Goal: Task Accomplishment & Management: Manage account settings

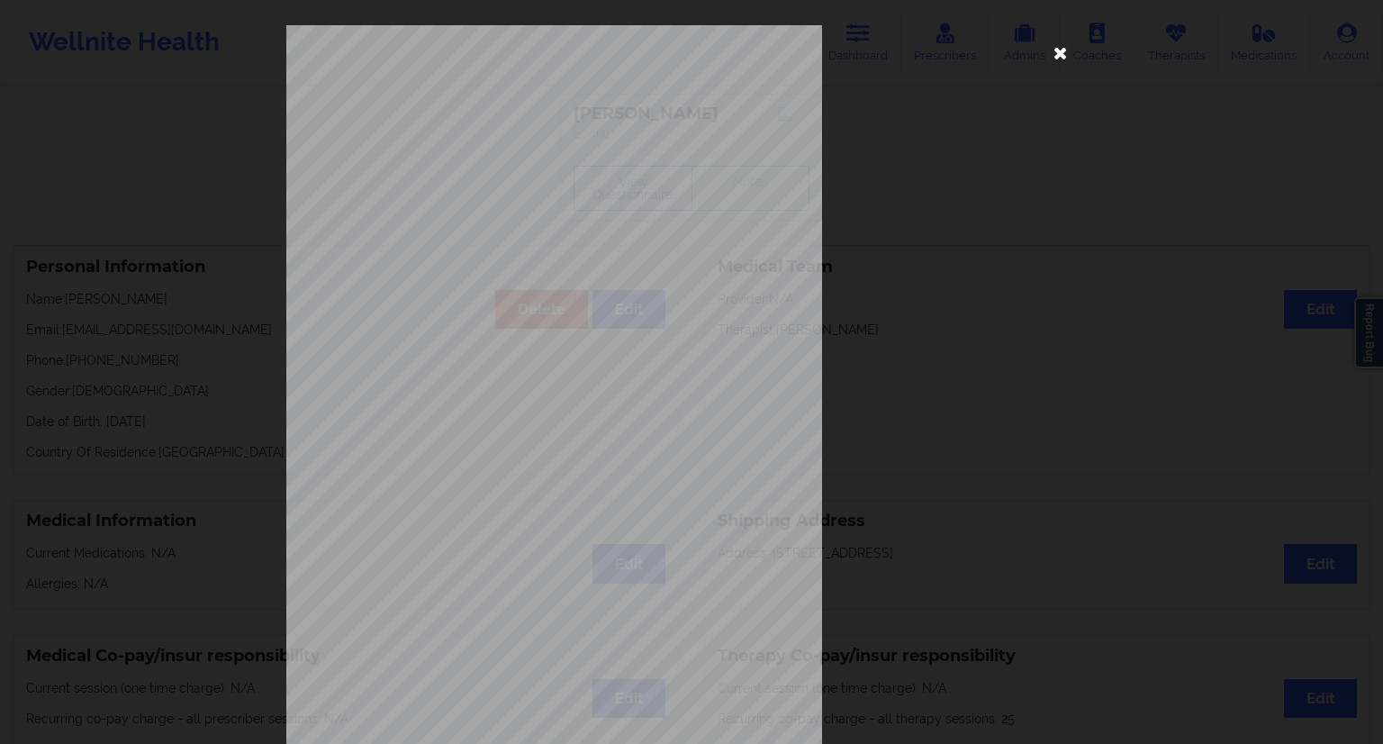
click at [1062, 57] on icon at bounding box center [1060, 52] width 29 height 29
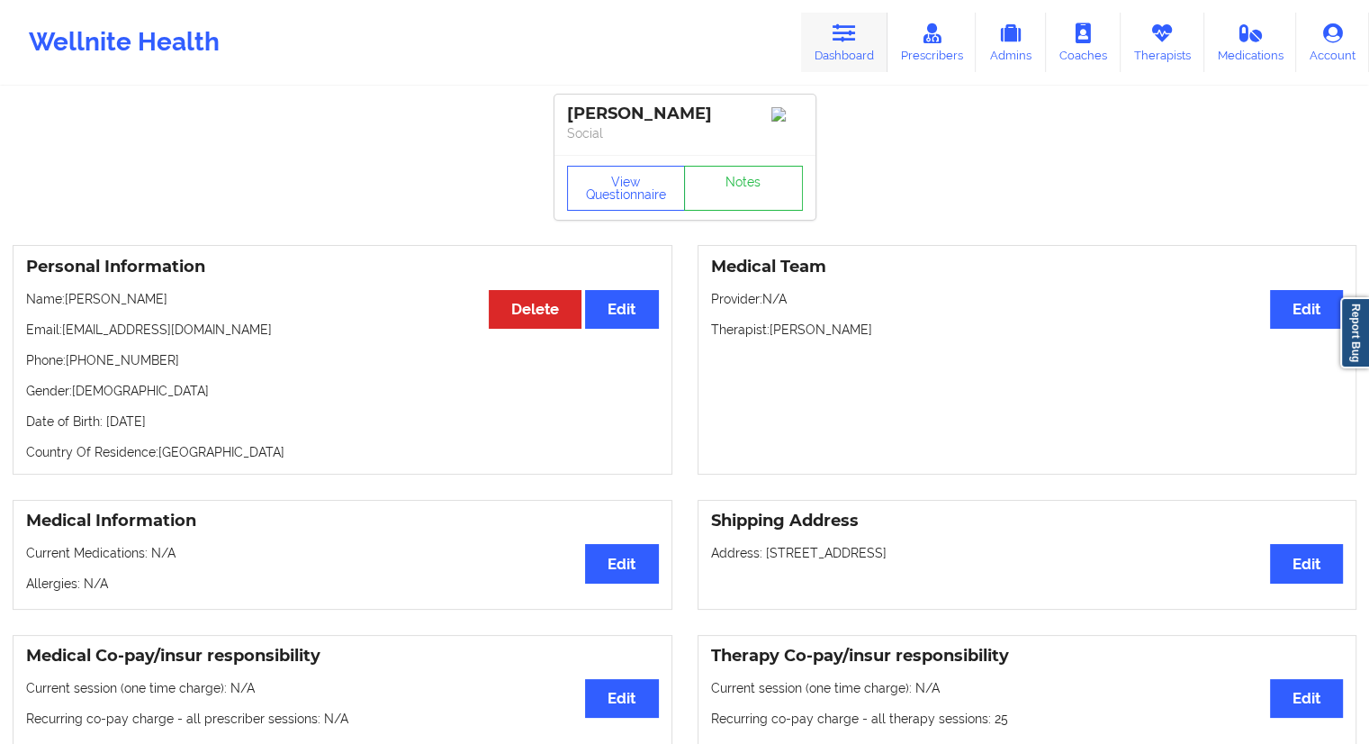
click at [844, 55] on link "Dashboard" at bounding box center [844, 42] width 86 height 59
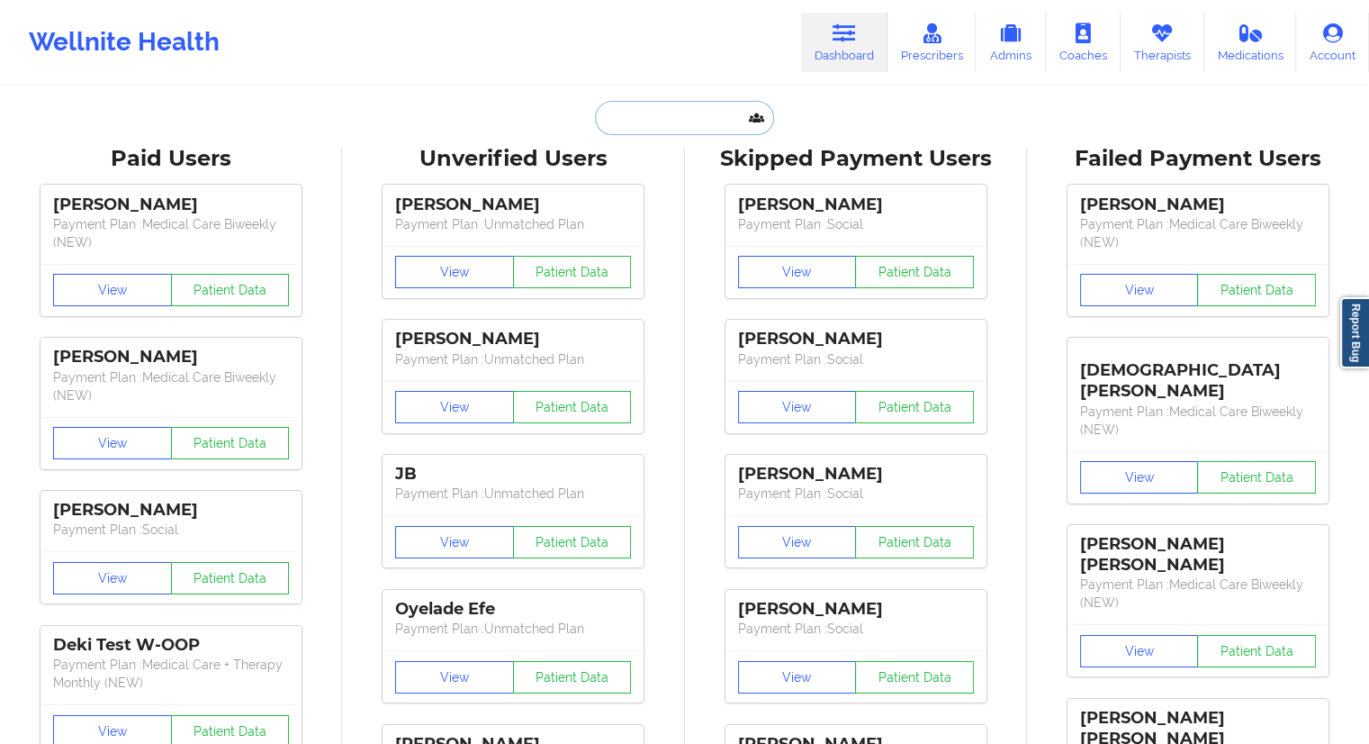
click at [681, 113] on input "text" at bounding box center [684, 118] width 178 height 34
paste input "[PERSON_NAME]"
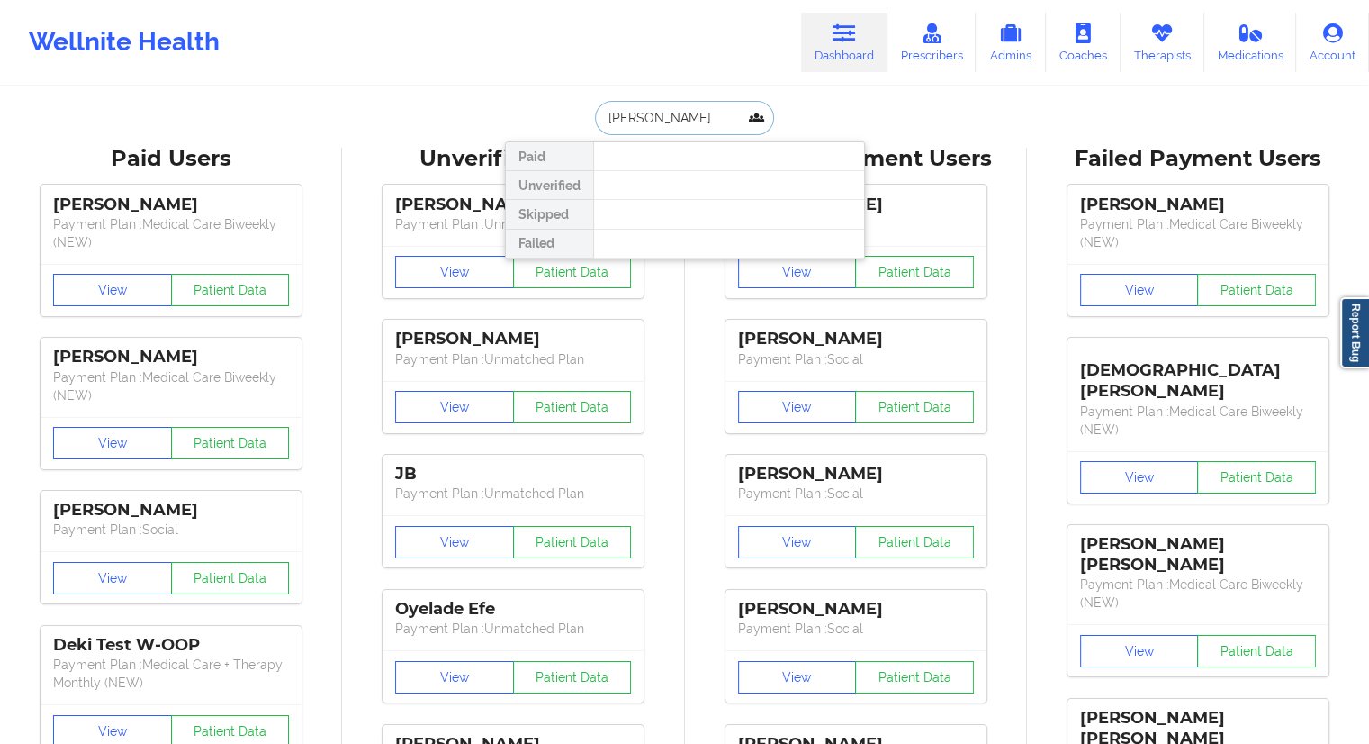
drag, startPoint x: 679, startPoint y: 131, endPoint x: 470, endPoint y: 134, distance: 208.9
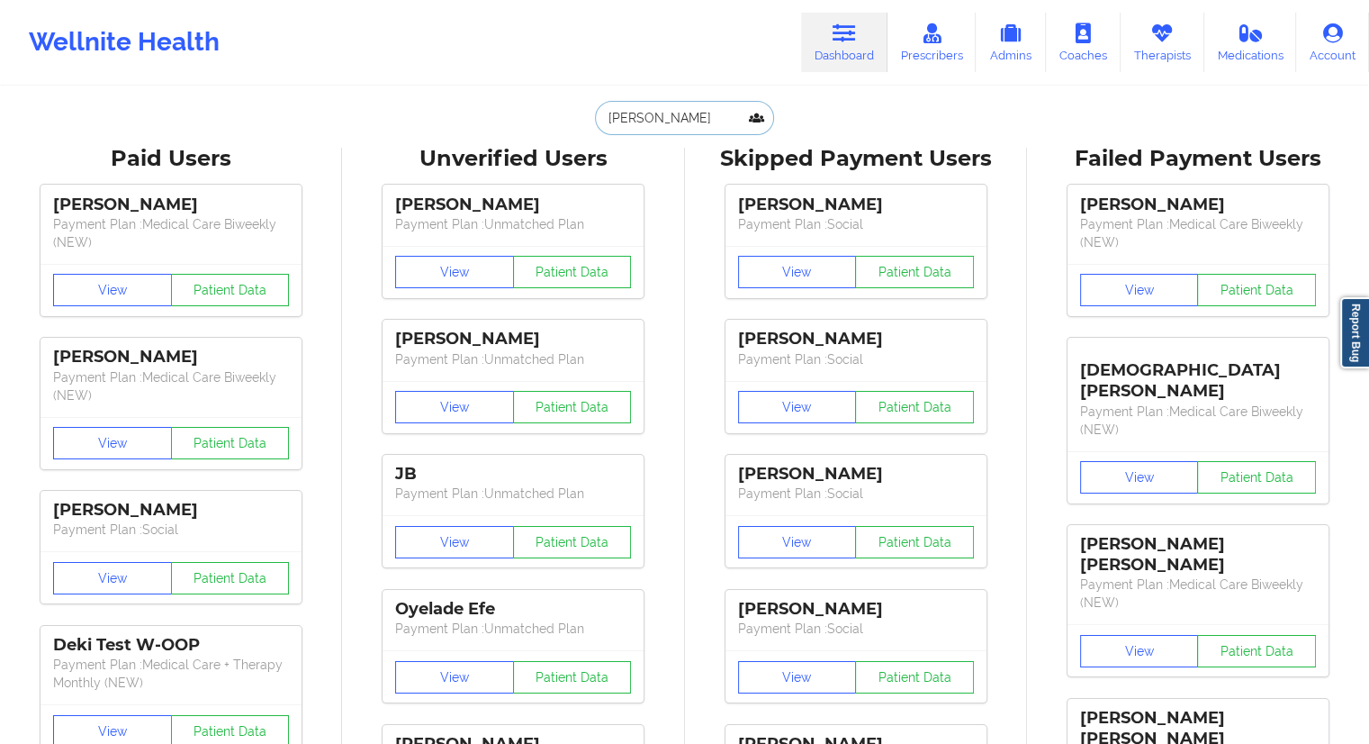
paste input "[EMAIL_ADDRESS][DOMAIN_NAME]"
type input "[EMAIL_ADDRESS][DOMAIN_NAME]"
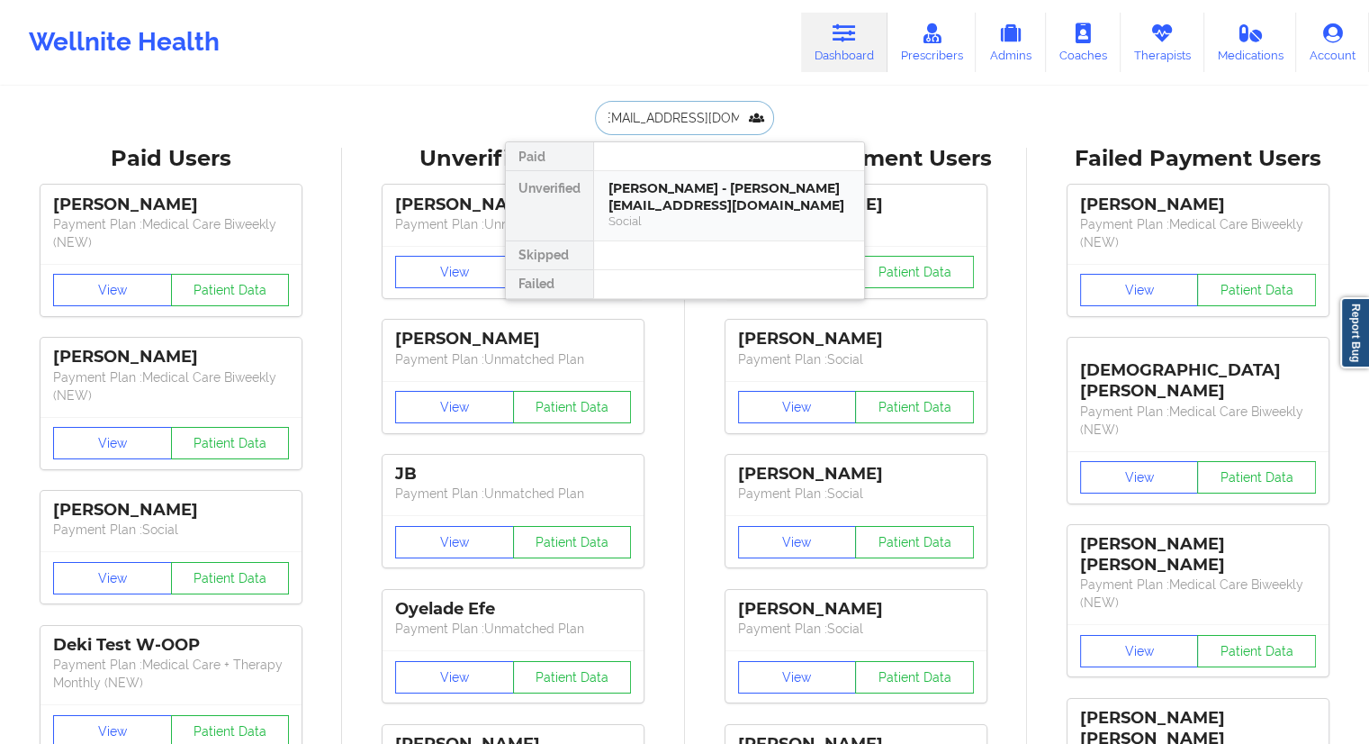
click at [648, 191] on div "[PERSON_NAME] - [PERSON_NAME][EMAIL_ADDRESS][DOMAIN_NAME]" at bounding box center [729, 196] width 241 height 33
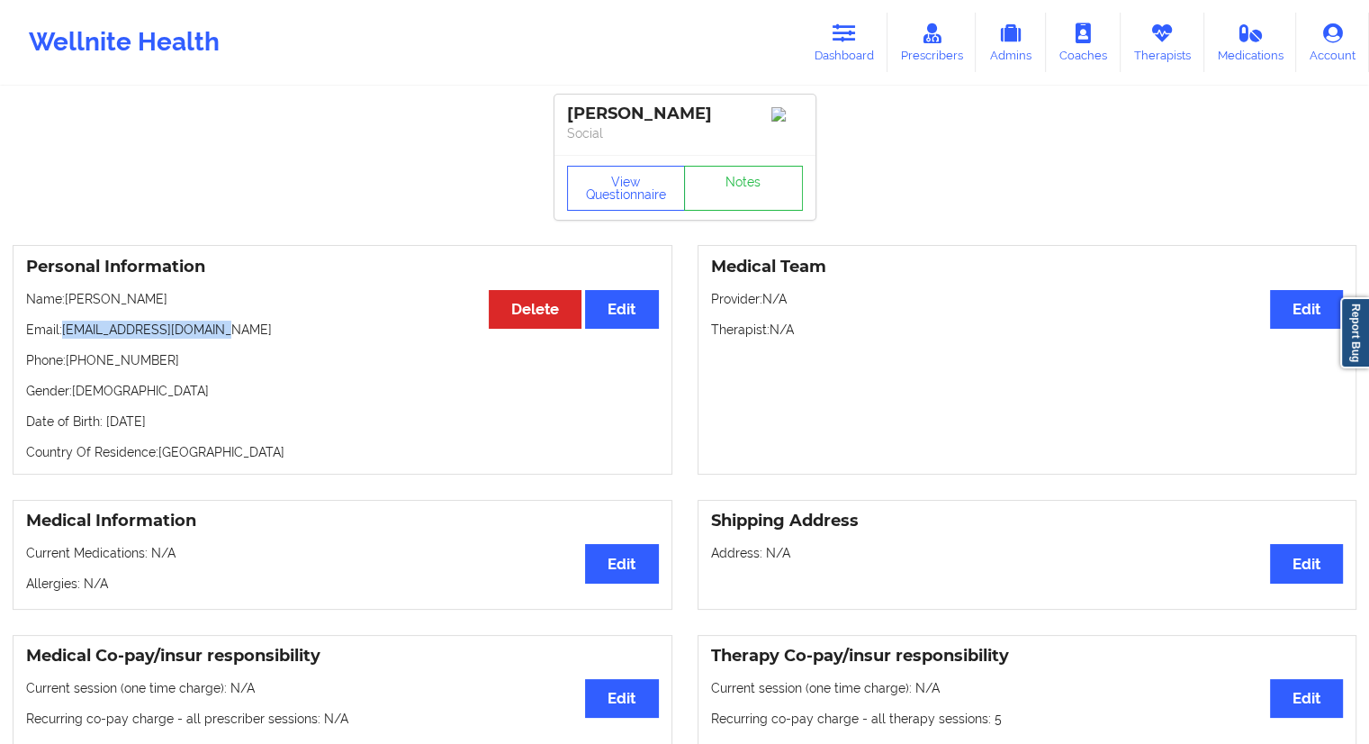
drag, startPoint x: 242, startPoint y: 336, endPoint x: 64, endPoint y: 327, distance: 178.5
click at [64, 327] on p "Email: [PERSON_NAME][EMAIL_ADDRESS][DOMAIN_NAME]" at bounding box center [342, 330] width 633 height 18
copy p "[EMAIL_ADDRESS][DOMAIN_NAME]"
drag, startPoint x: 171, startPoint y: 366, endPoint x: 79, endPoint y: 362, distance: 91.9
click at [79, 362] on p "Phone: [PHONE_NUMBER]" at bounding box center [342, 360] width 633 height 18
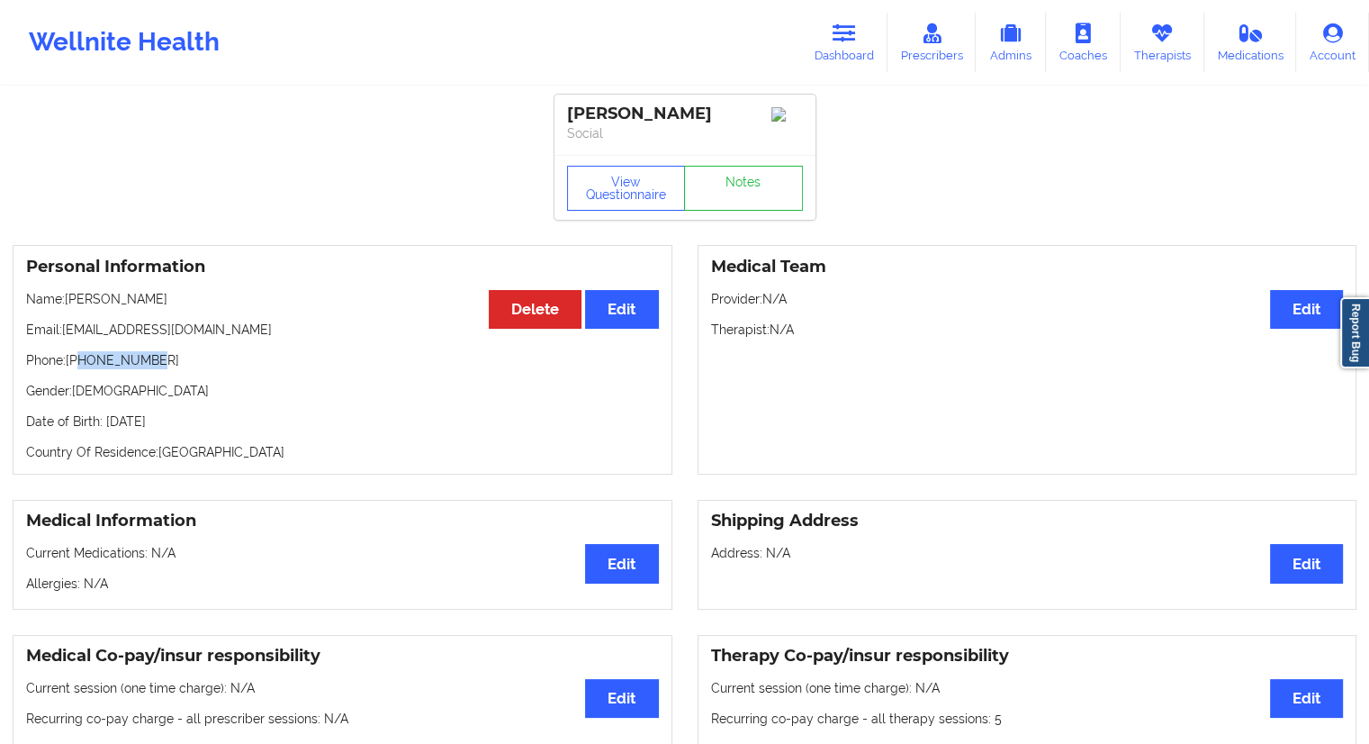
copy p "7855805559"
click at [637, 186] on button "View Questionnaire" at bounding box center [626, 188] width 119 height 45
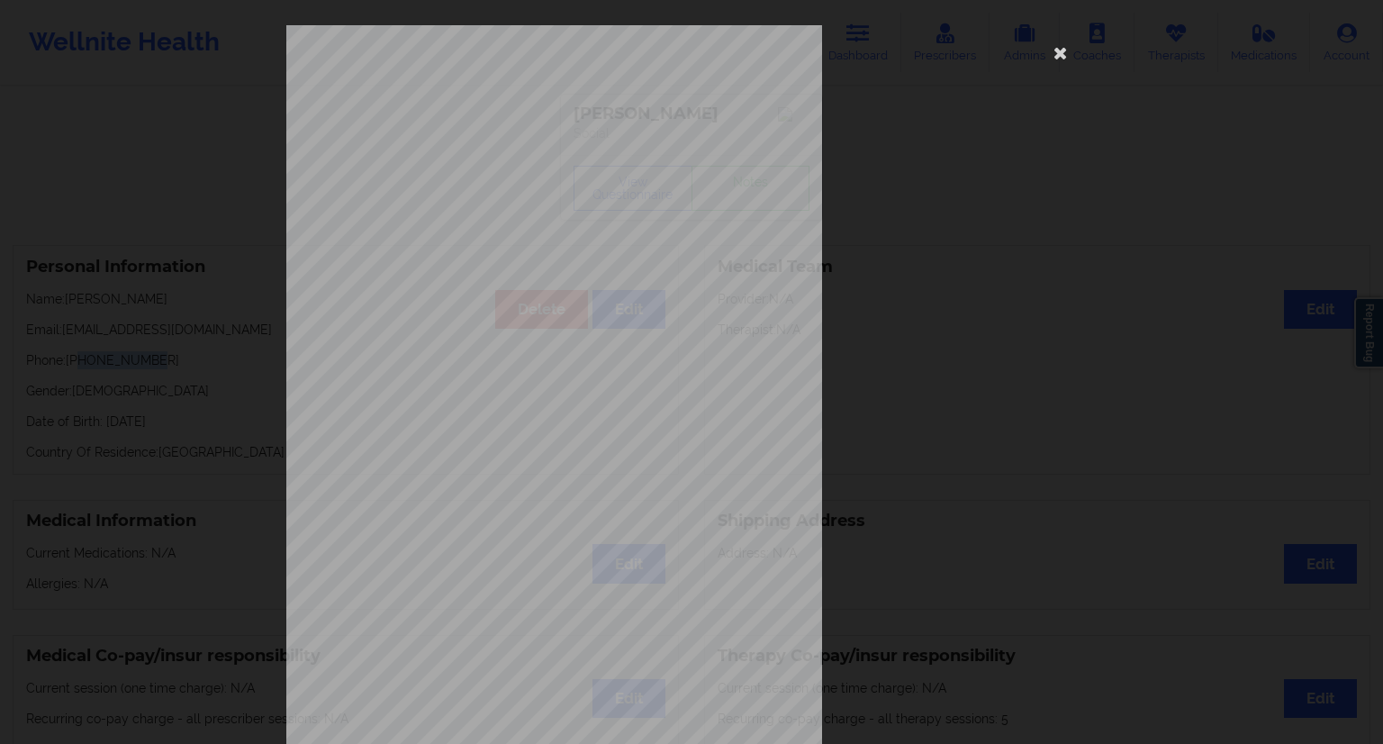
scroll to position [115, 0]
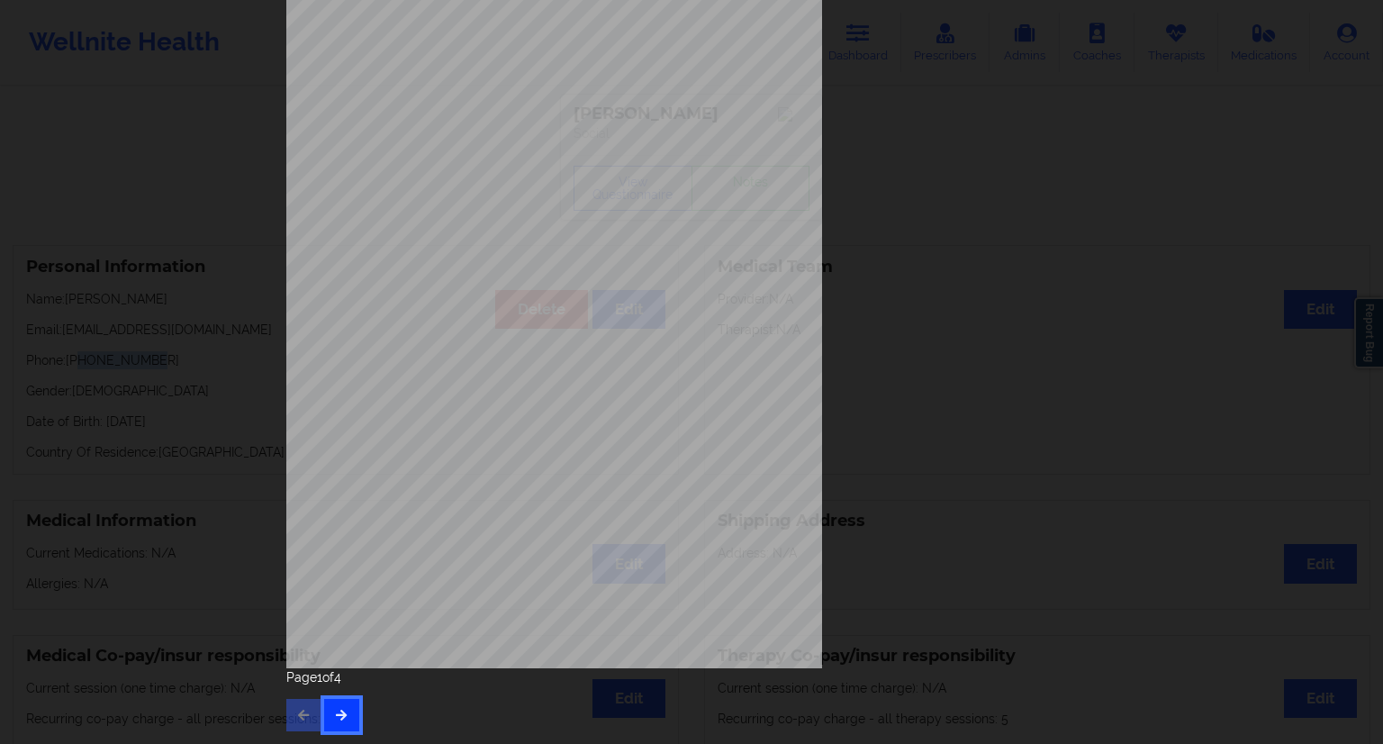
click at [353, 707] on button "button" at bounding box center [341, 715] width 35 height 32
click at [341, 709] on icon "button" at bounding box center [341, 714] width 15 height 11
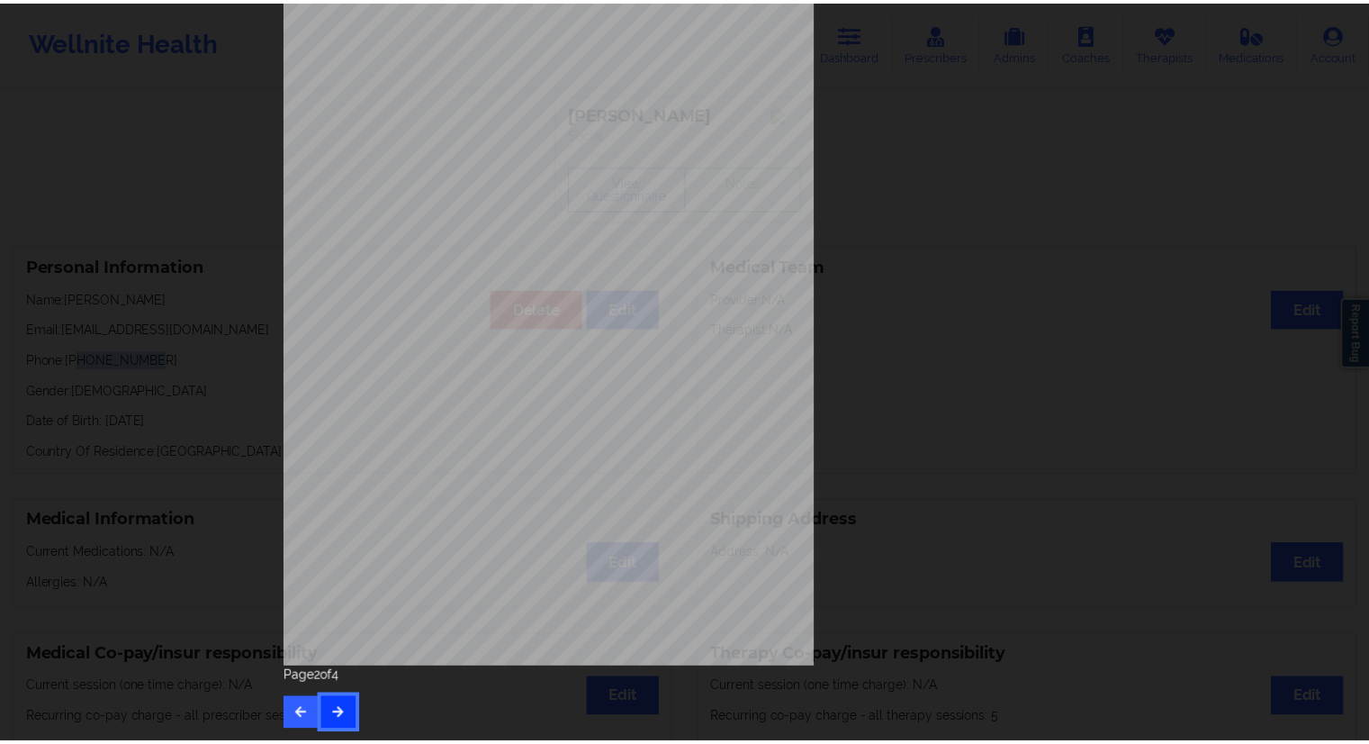
scroll to position [0, 0]
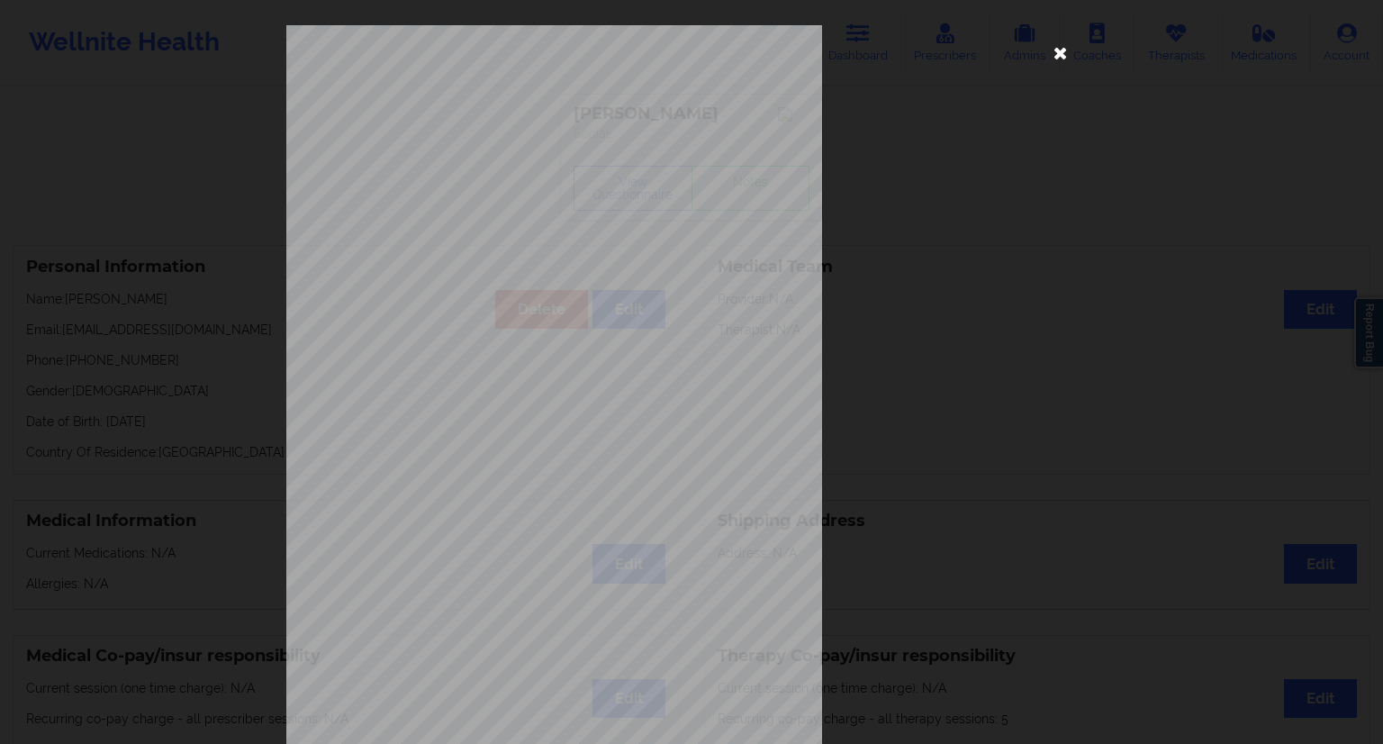
click at [1053, 48] on icon at bounding box center [1060, 52] width 29 height 29
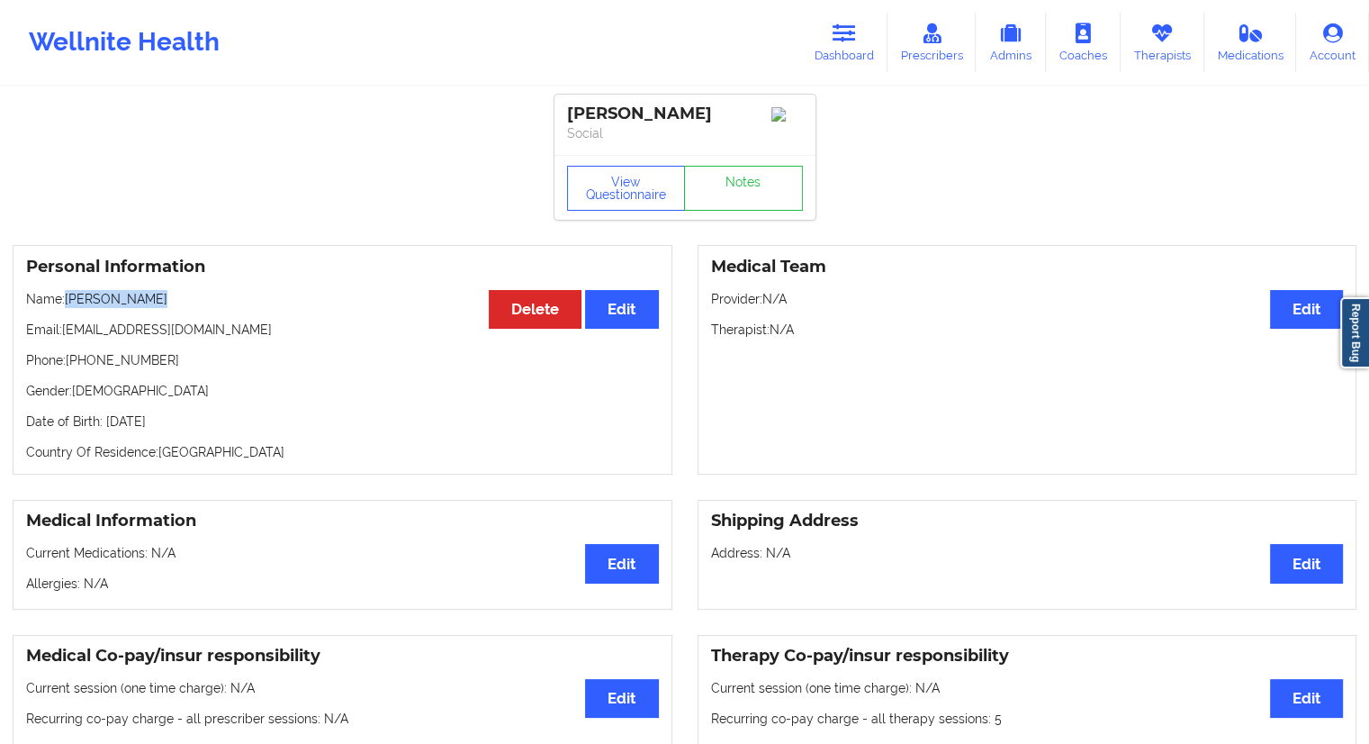
drag, startPoint x: 167, startPoint y: 303, endPoint x: 68, endPoint y: 303, distance: 98.1
click at [68, 303] on p "Name: [PERSON_NAME]" at bounding box center [342, 299] width 633 height 18
copy p "[PERSON_NAME]"
click at [1163, 54] on link "Therapists" at bounding box center [1163, 42] width 84 height 59
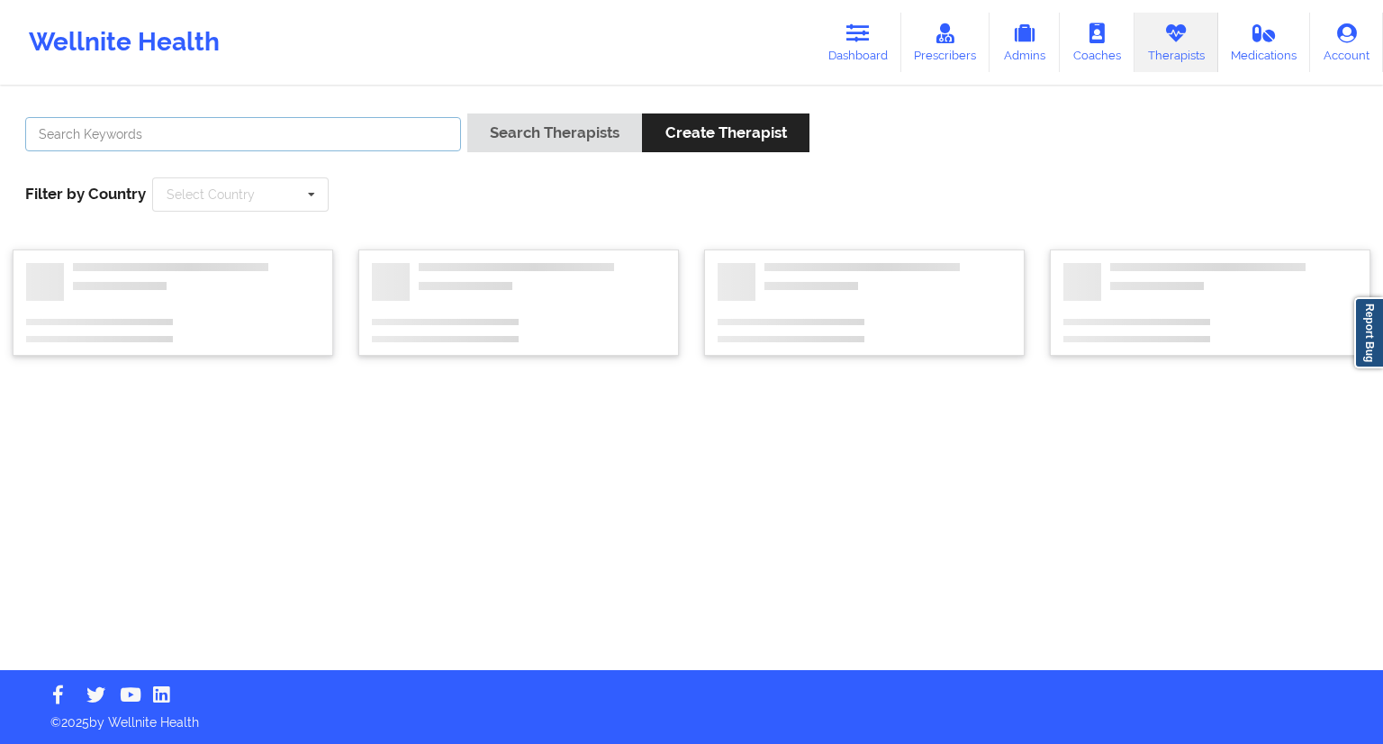
drag, startPoint x: 243, startPoint y: 135, endPoint x: 257, endPoint y: 134, distance: 14.4
click at [243, 134] on input "text" at bounding box center [243, 134] width 436 height 34
paste input "[PERSON_NAME]"
click at [510, 133] on button "Search Therapists" at bounding box center [554, 132] width 175 height 39
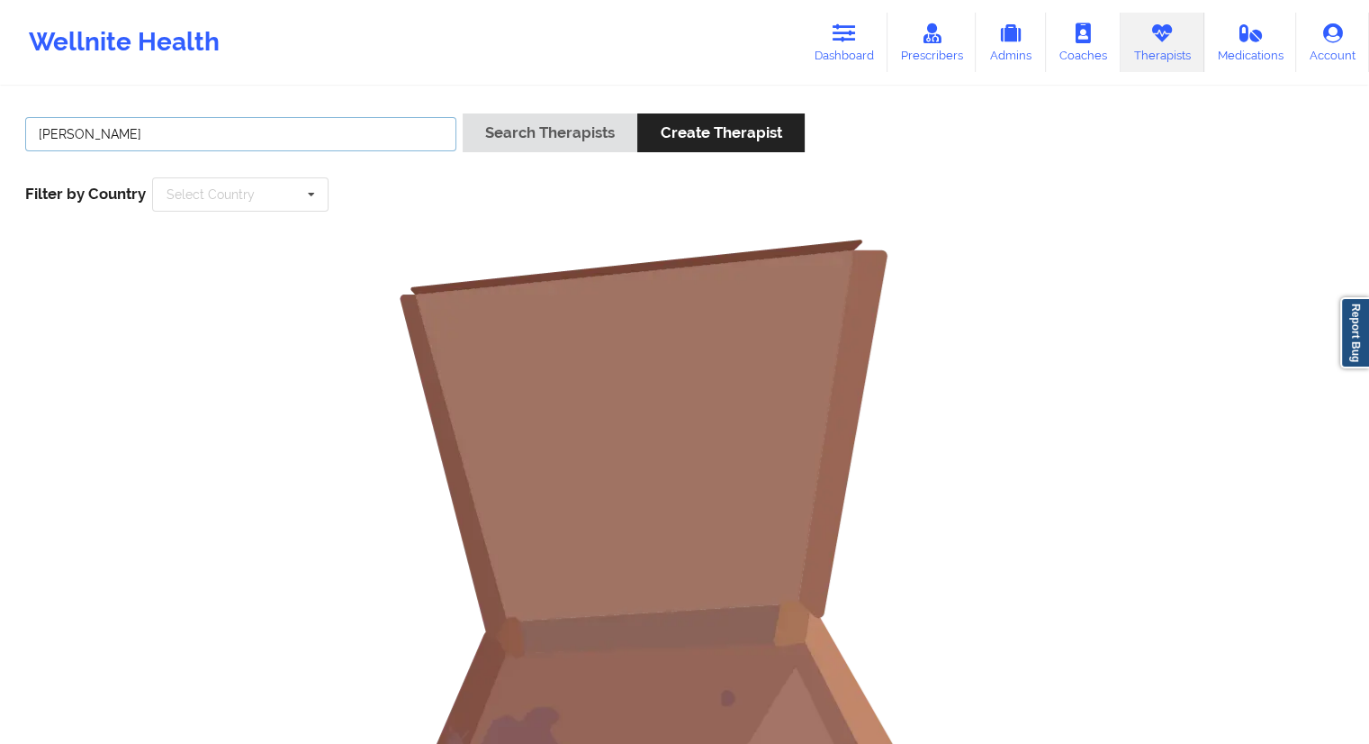
click at [93, 131] on input "[PERSON_NAME]" at bounding box center [240, 134] width 431 height 34
click at [531, 126] on button "Search Therapists" at bounding box center [550, 132] width 175 height 39
click at [133, 122] on input "[PERSON_NAME]" at bounding box center [240, 134] width 431 height 34
click at [41, 137] on input "[PERSON_NAME]" at bounding box center [240, 134] width 431 height 34
type input "[PERSON_NAME]"
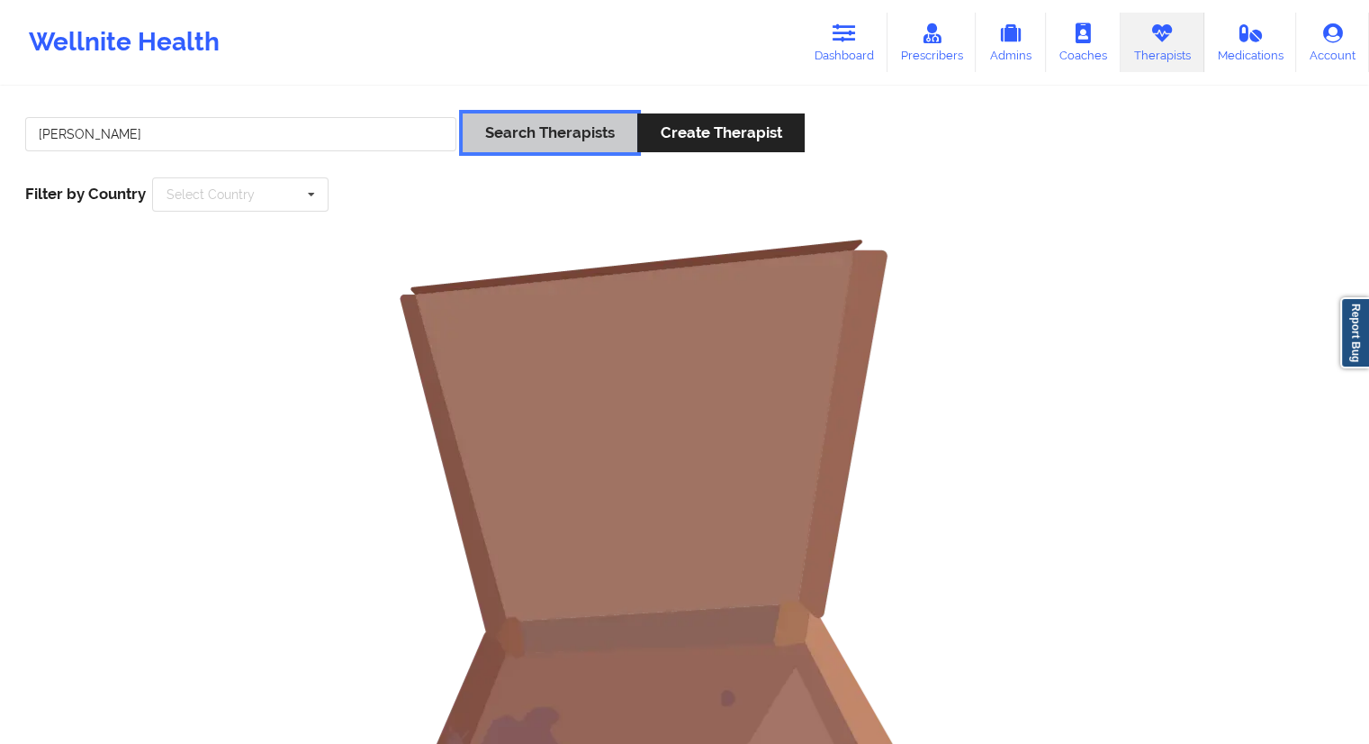
click at [526, 127] on button "Search Therapists" at bounding box center [550, 132] width 175 height 39
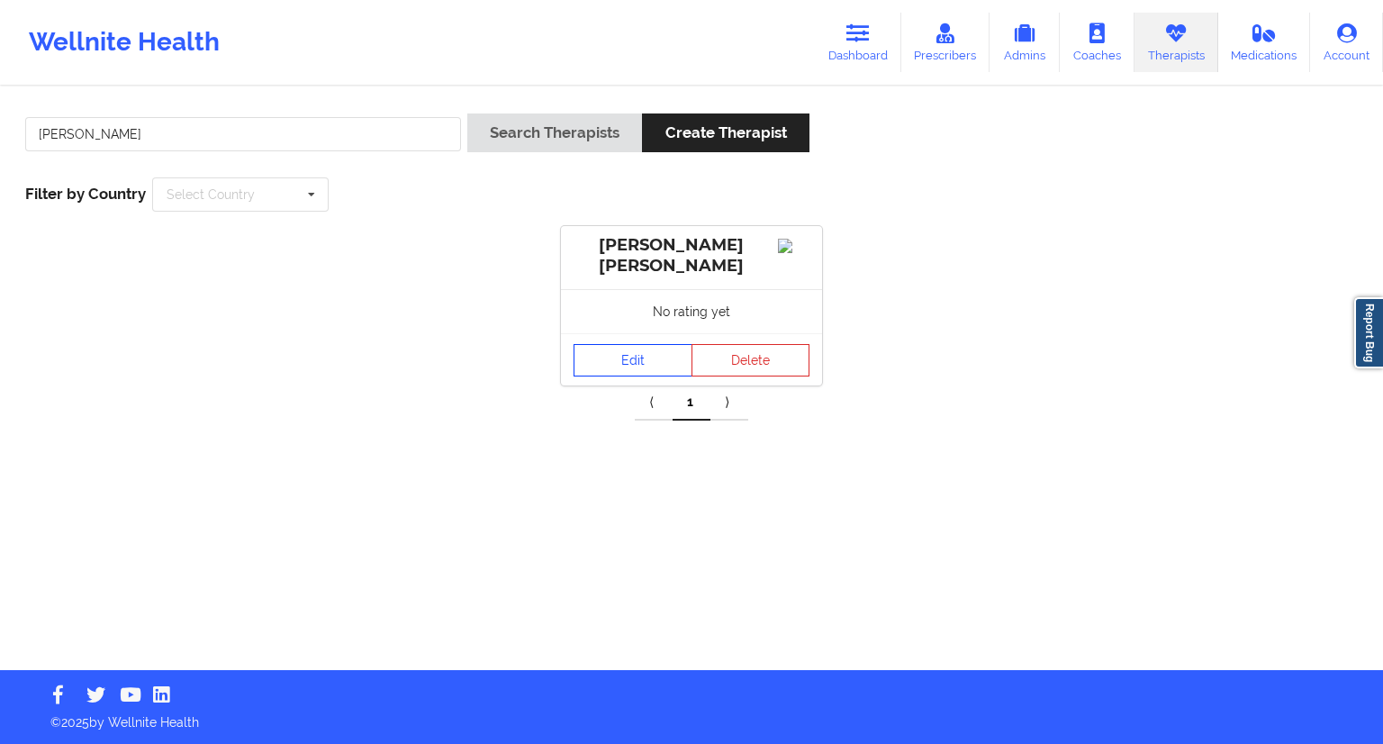
click at [614, 372] on link "Edit" at bounding box center [633, 360] width 119 height 32
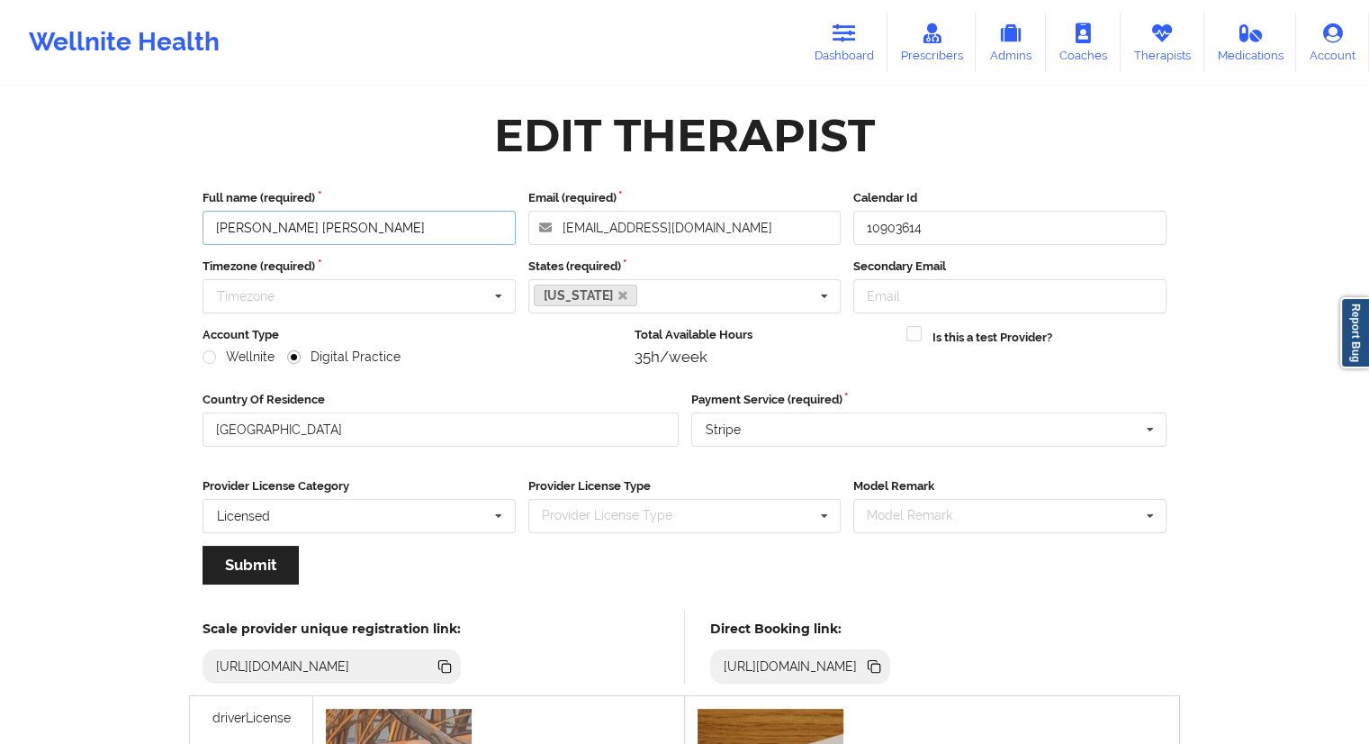
drag, startPoint x: 360, startPoint y: 224, endPoint x: 220, endPoint y: 215, distance: 140.7
click at [220, 215] on input "[PERSON_NAME] [PERSON_NAME]" at bounding box center [359, 228] width 313 height 34
click at [884, 664] on icon at bounding box center [874, 666] width 20 height 20
click at [836, 44] on link "Dashboard" at bounding box center [844, 42] width 86 height 59
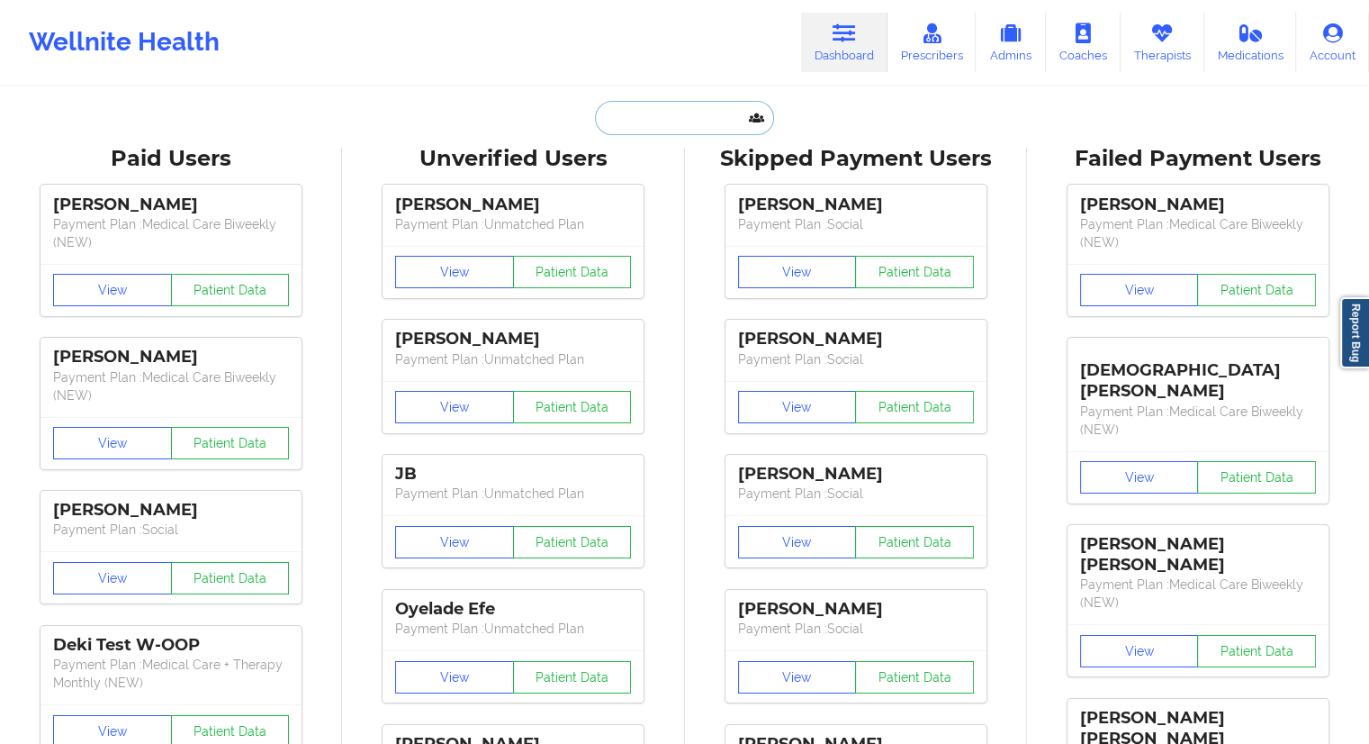
click at [639, 111] on input "text" at bounding box center [684, 118] width 178 height 34
paste input "[PERSON_NAME]"
type input "[PERSON_NAME]"
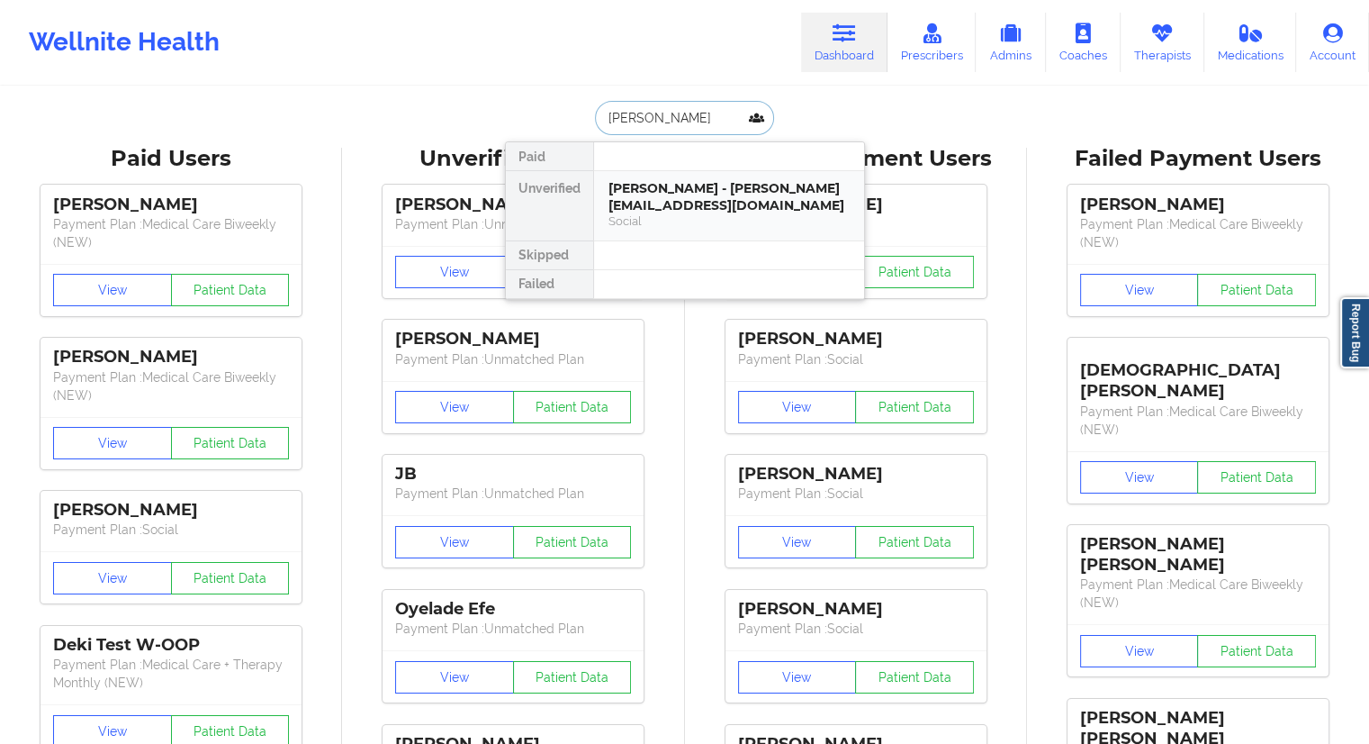
click at [655, 195] on div "[PERSON_NAME] - [PERSON_NAME][EMAIL_ADDRESS][DOMAIN_NAME]" at bounding box center [729, 196] width 241 height 33
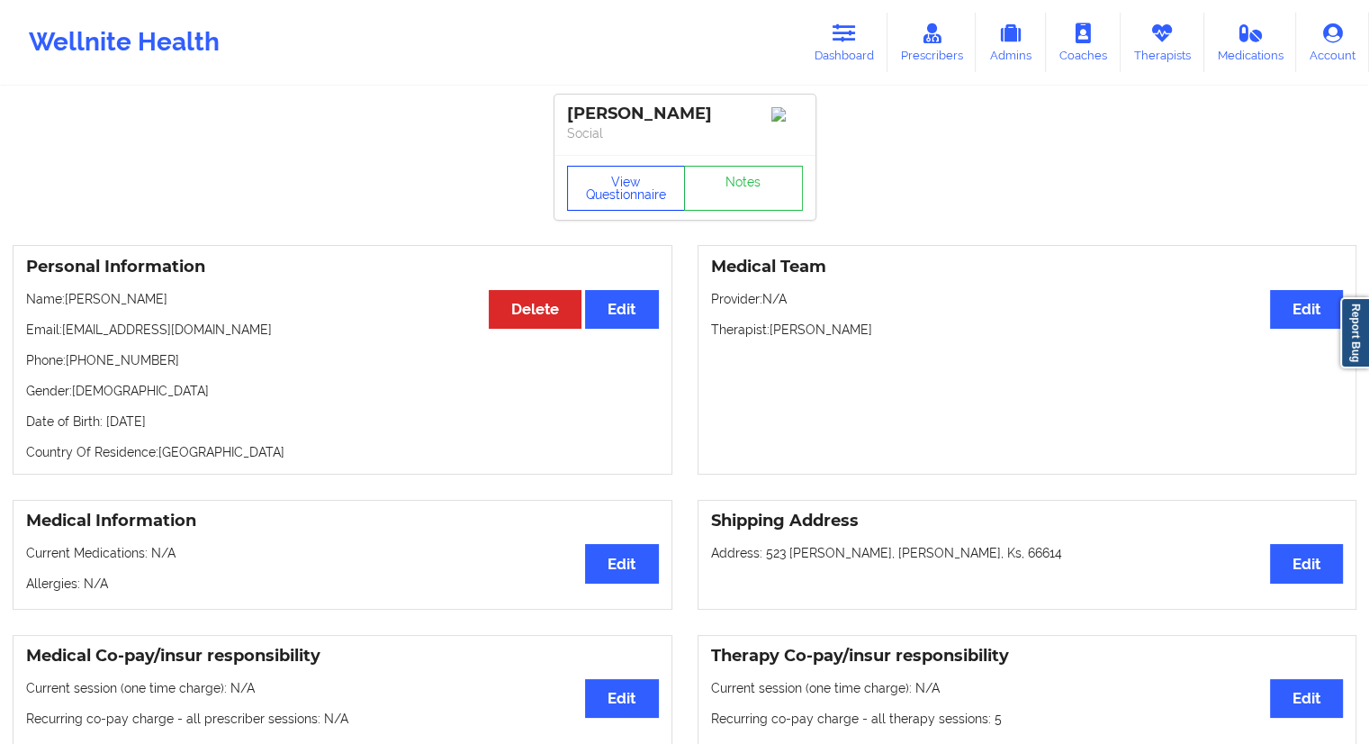
click at [640, 184] on button "View Questionnaire" at bounding box center [626, 188] width 119 height 45
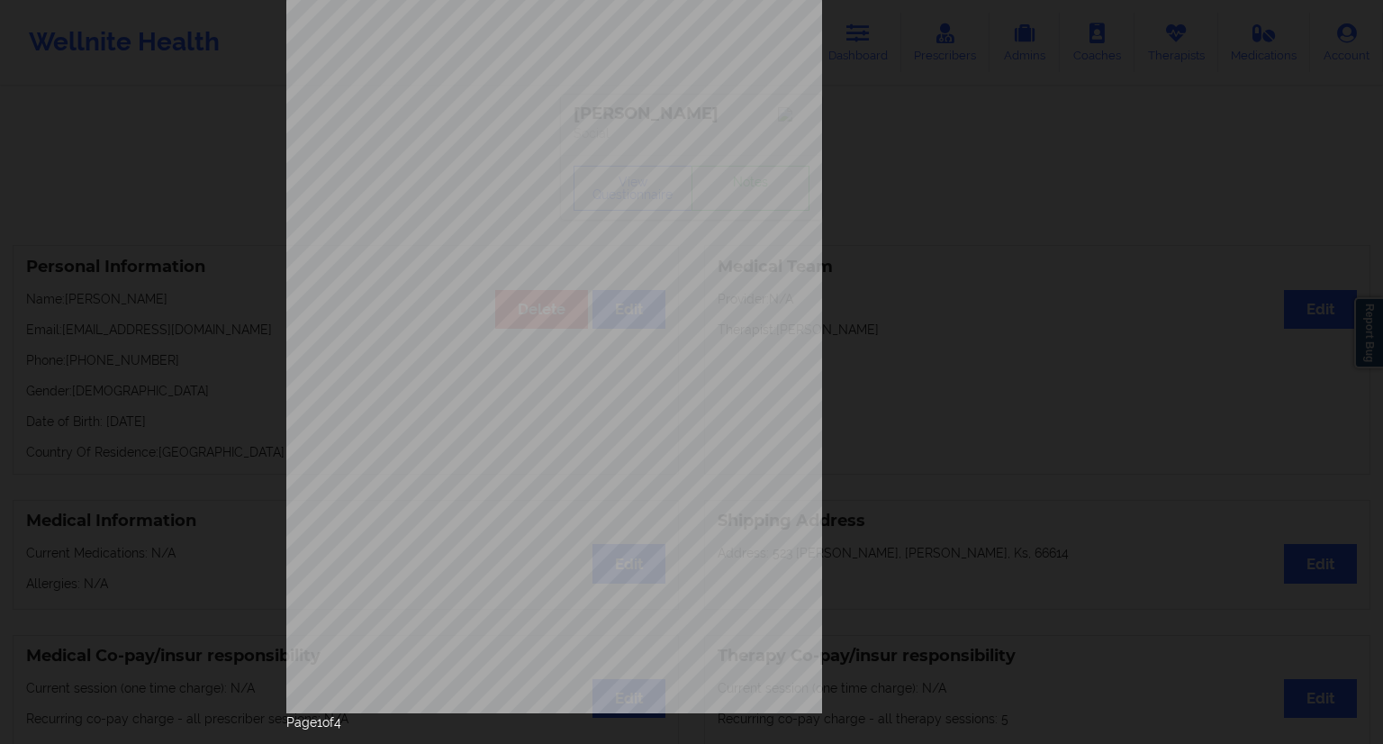
scroll to position [115, 0]
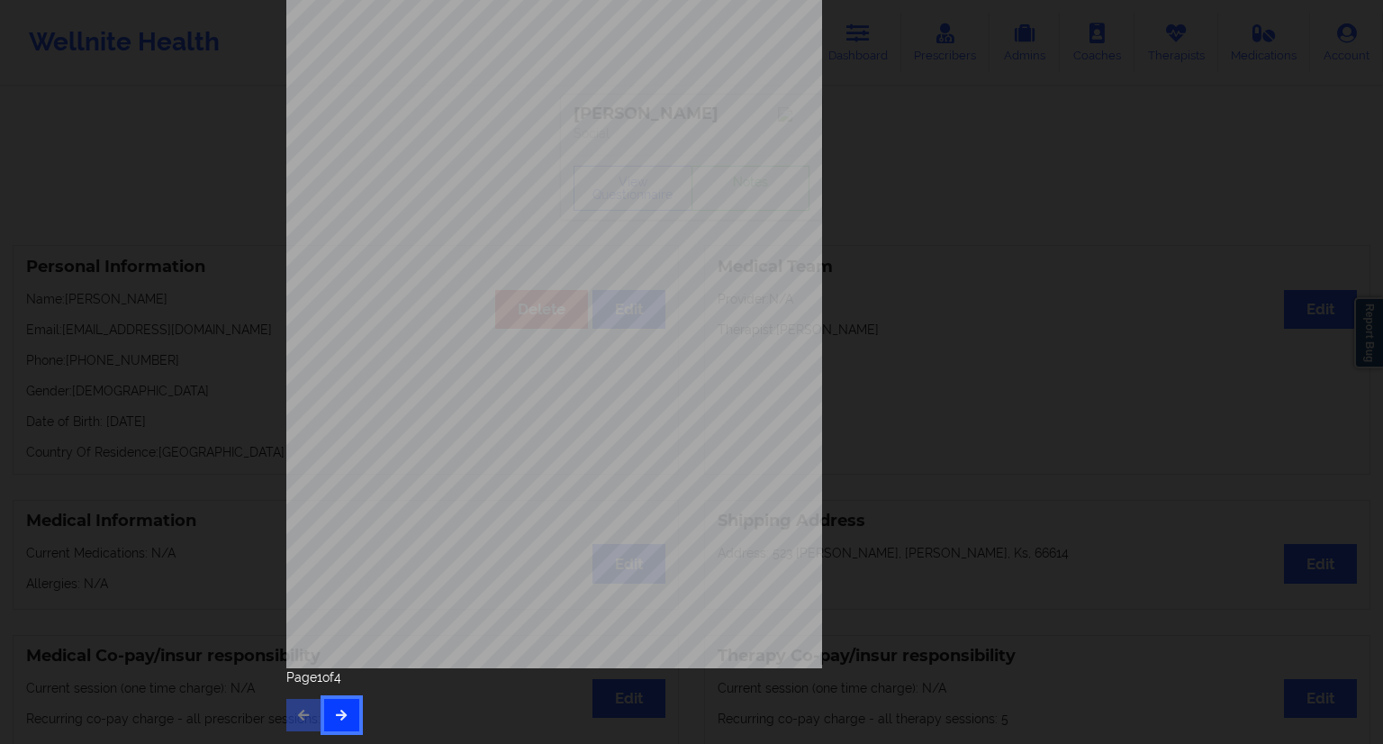
click at [334, 726] on button "button" at bounding box center [341, 715] width 35 height 32
click at [360, 699] on div "Page 2 of 4" at bounding box center [691, 699] width 810 height 63
click at [354, 700] on button "button" at bounding box center [341, 715] width 35 height 32
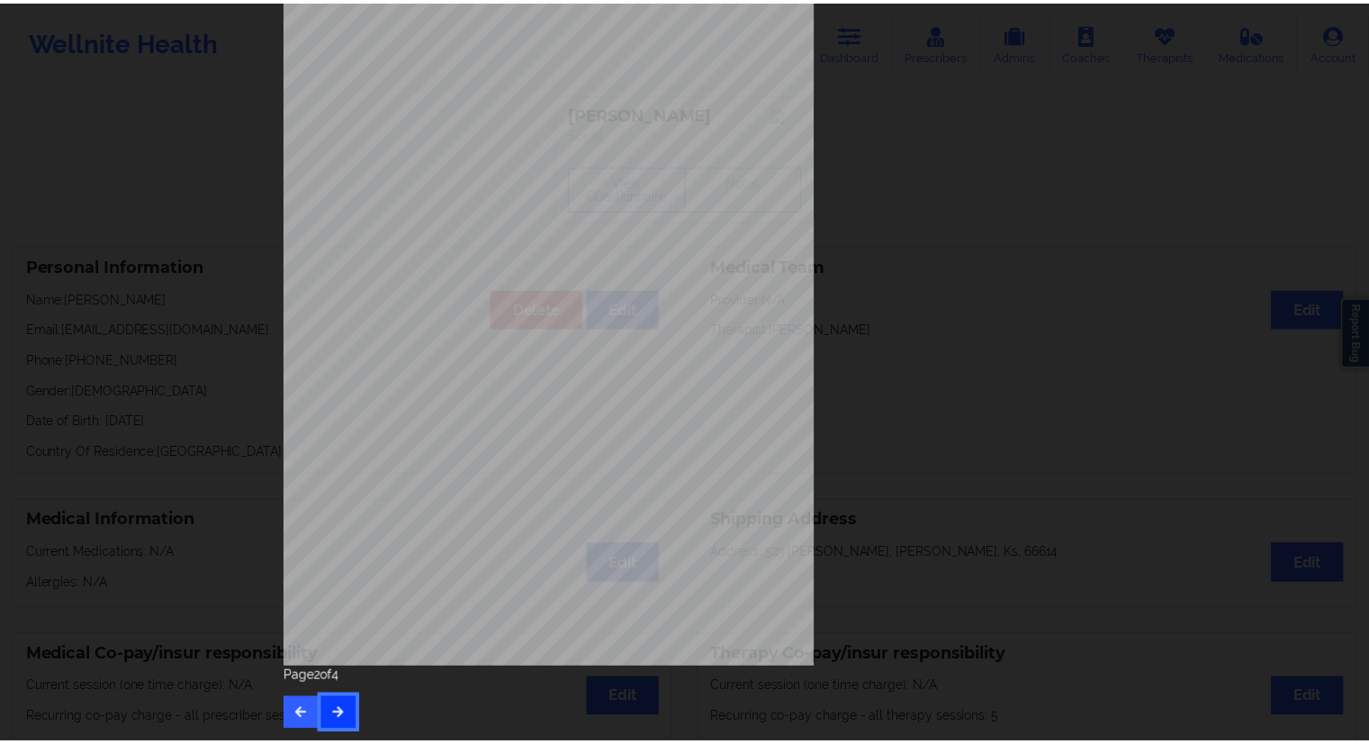
scroll to position [0, 0]
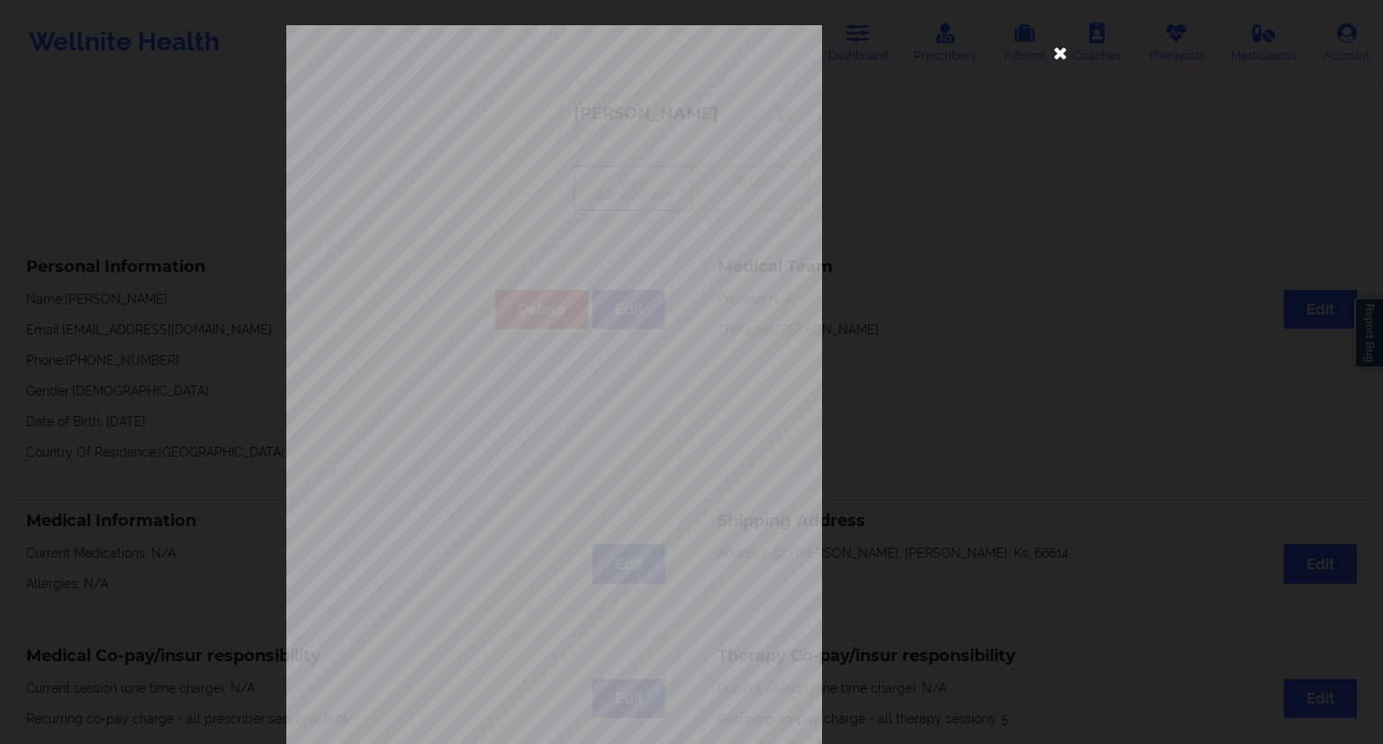
click at [1056, 54] on icon at bounding box center [1060, 52] width 29 height 29
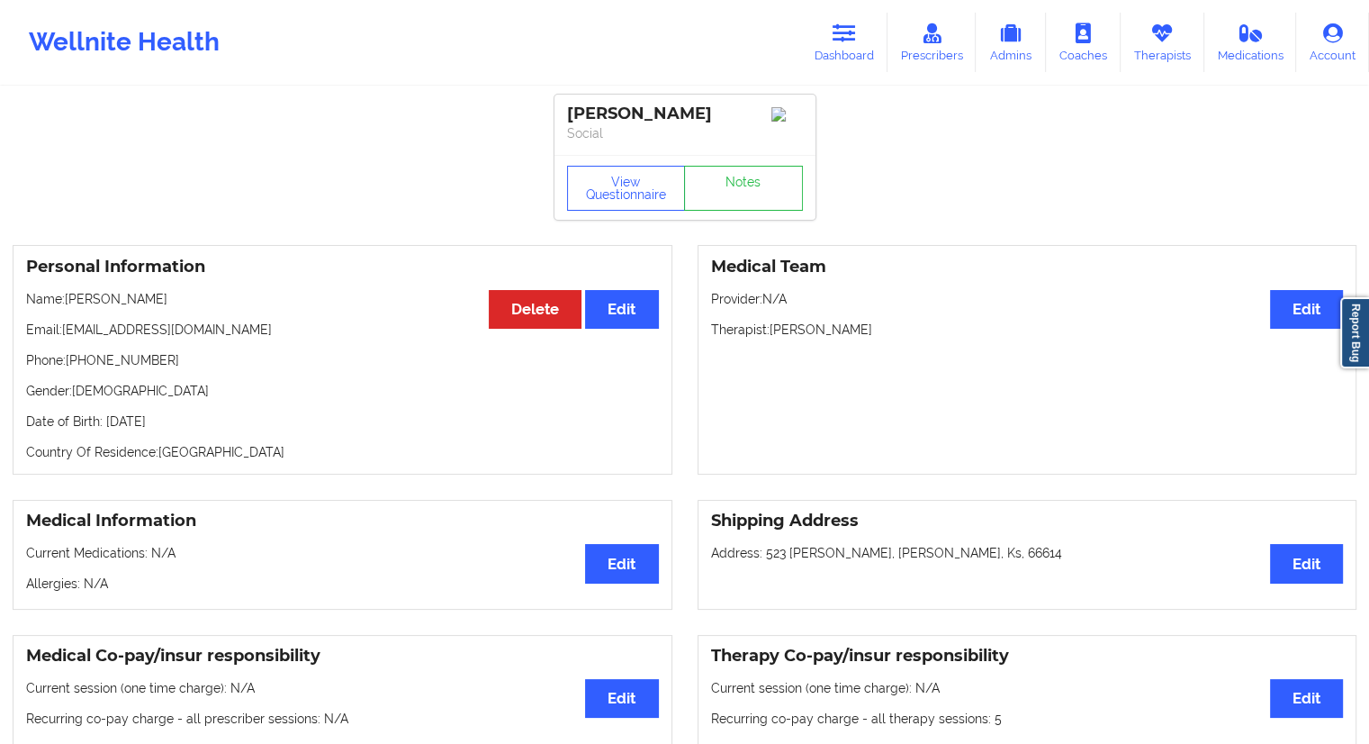
drag, startPoint x: 235, startPoint y: 429, endPoint x: 185, endPoint y: 427, distance: 50.5
click at [185, 427] on p "Date of Birth: [DEMOGRAPHIC_DATA]" at bounding box center [342, 421] width 633 height 18
copy p "1970"
click at [229, 327] on p "Email: [PERSON_NAME][EMAIL_ADDRESS][DOMAIN_NAME]" at bounding box center [342, 330] width 633 height 18
drag, startPoint x: 126, startPoint y: 309, endPoint x: 68, endPoint y: 309, distance: 57.6
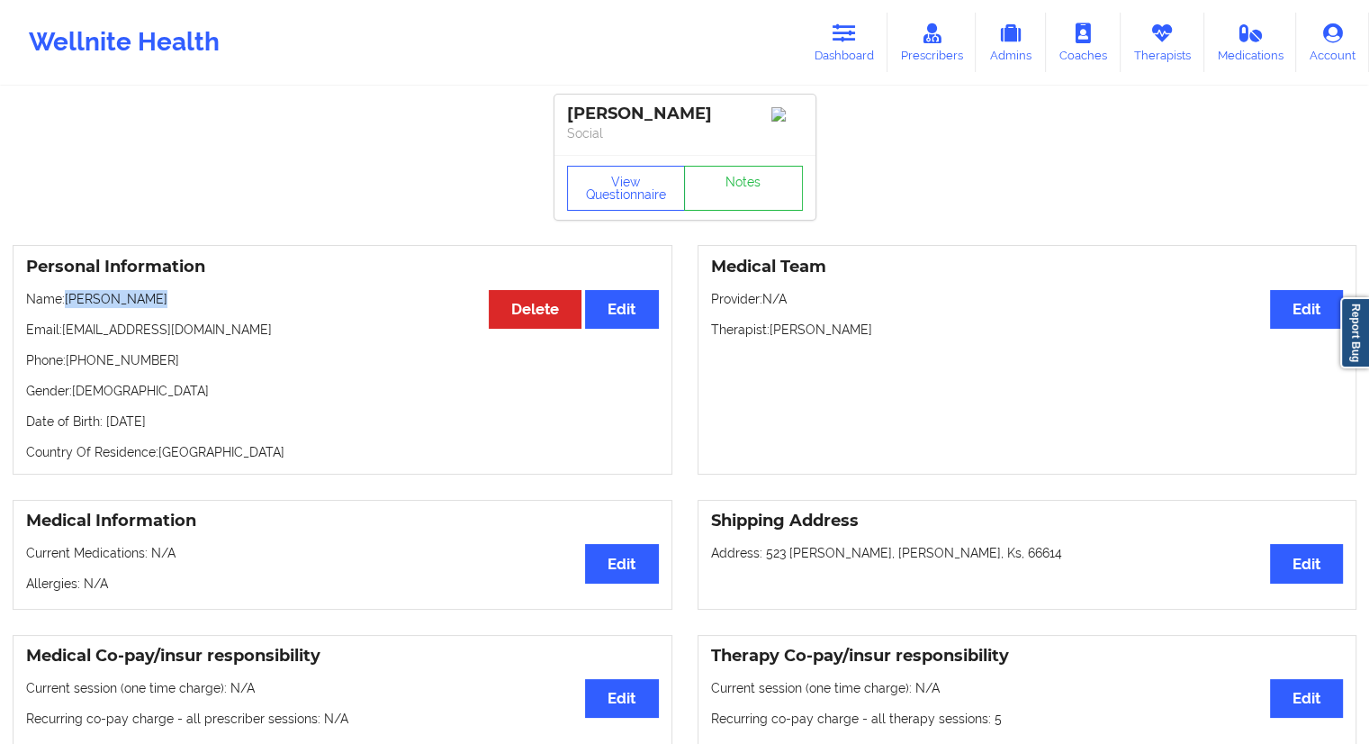
click at [68, 308] on p "Name: [PERSON_NAME]" at bounding box center [342, 299] width 633 height 18
copy p "[PERSON_NAME]"
drag, startPoint x: 133, startPoint y: 366, endPoint x: 68, endPoint y: 366, distance: 64.8
click at [68, 366] on p "Phone: [PHONE_NUMBER]" at bounding box center [342, 360] width 633 height 18
copy p "[PHONE_NUMBER]"
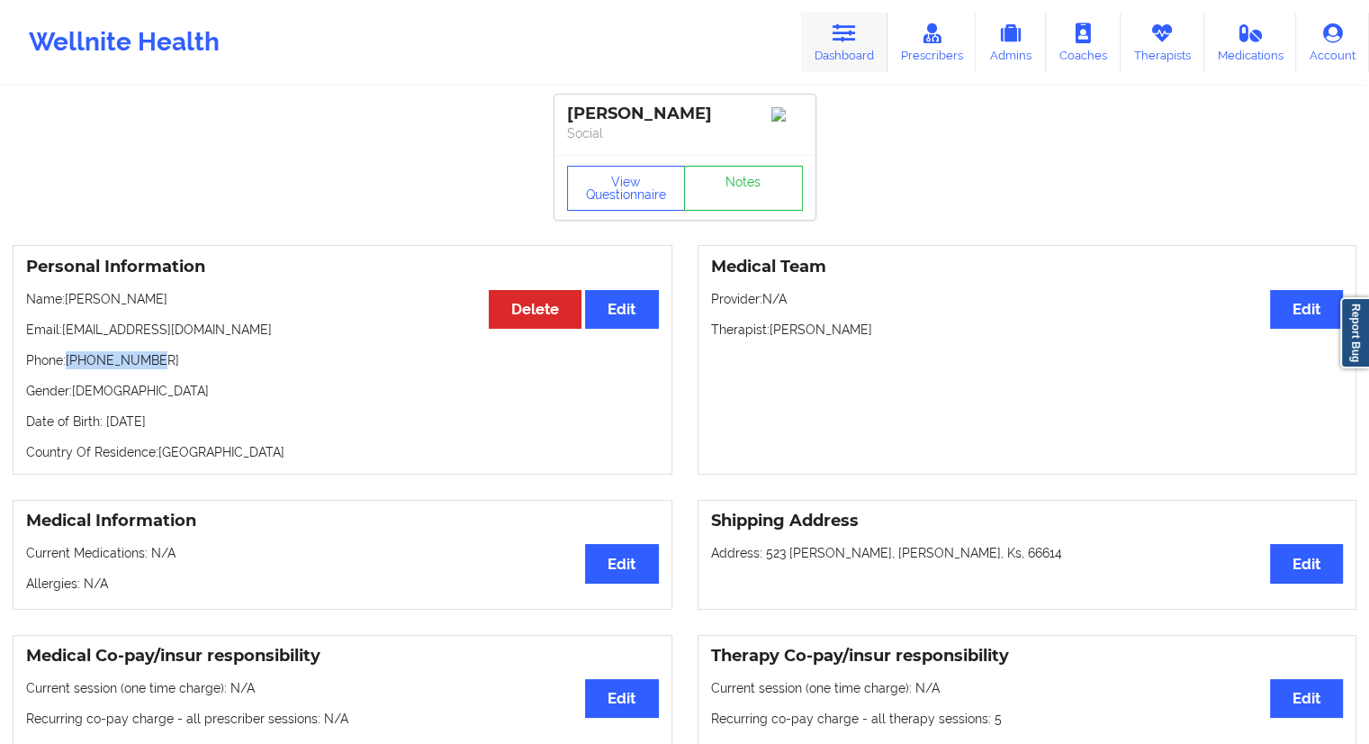
click at [843, 60] on link "Dashboard" at bounding box center [844, 42] width 86 height 59
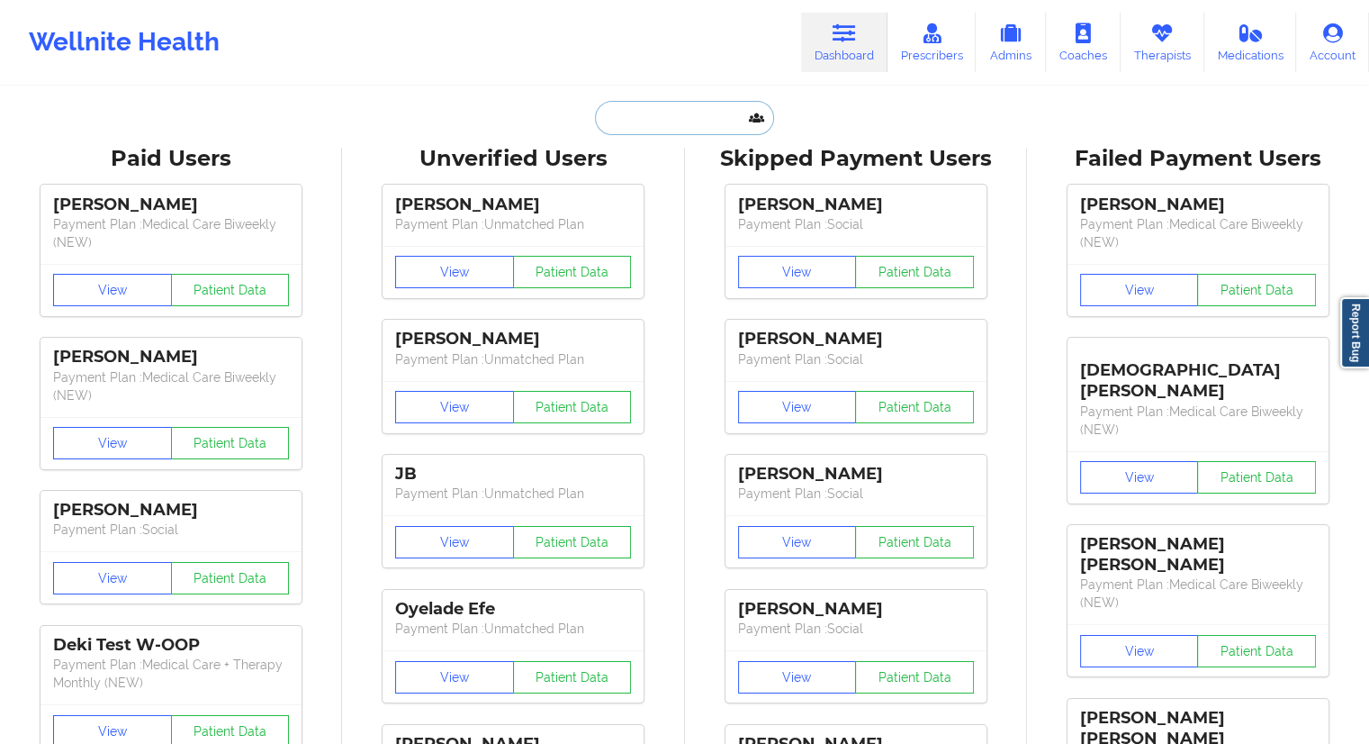
click at [659, 116] on input "text" at bounding box center [684, 118] width 178 height 34
paste input "[PERSON_NAME]"
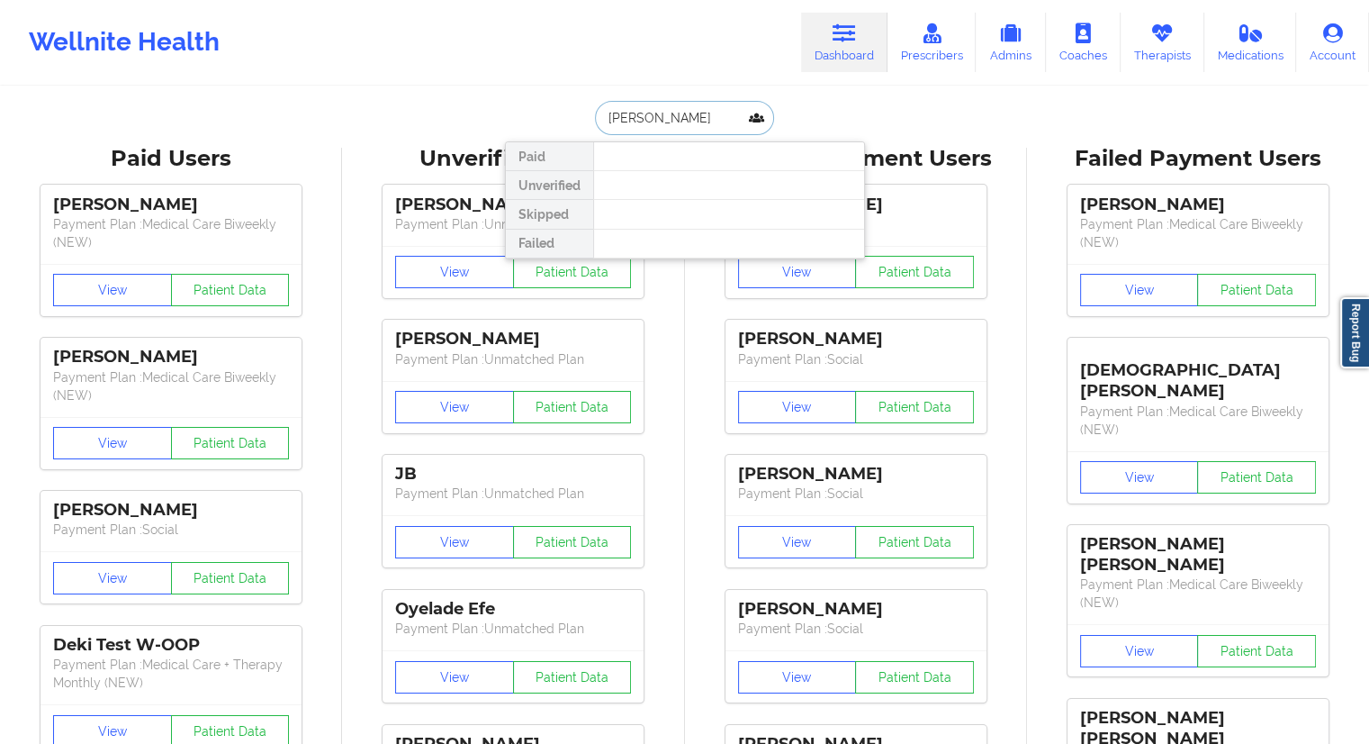
click at [605, 116] on input "[PERSON_NAME]" at bounding box center [684, 118] width 178 height 34
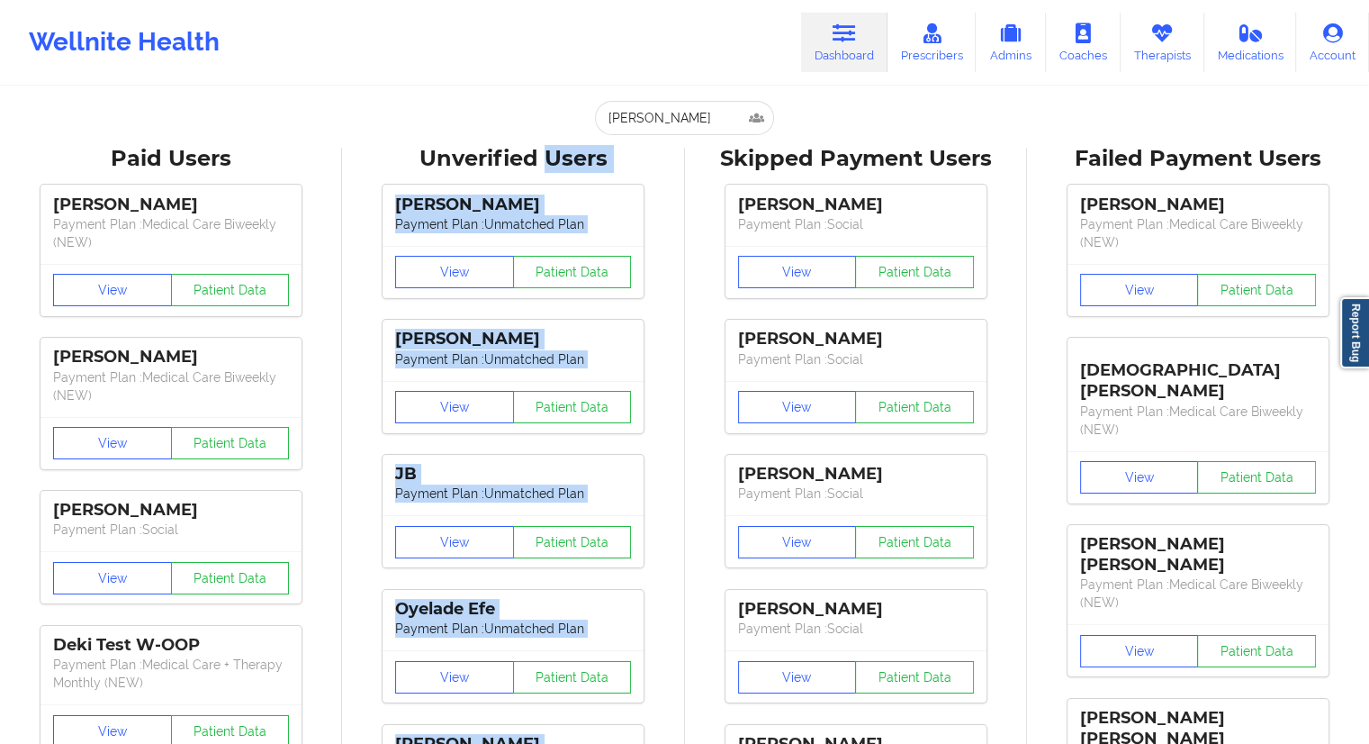
drag, startPoint x: 698, startPoint y: 138, endPoint x: 541, endPoint y: 138, distance: 156.7
click at [627, 116] on input "[PERSON_NAME]" at bounding box center [684, 118] width 178 height 34
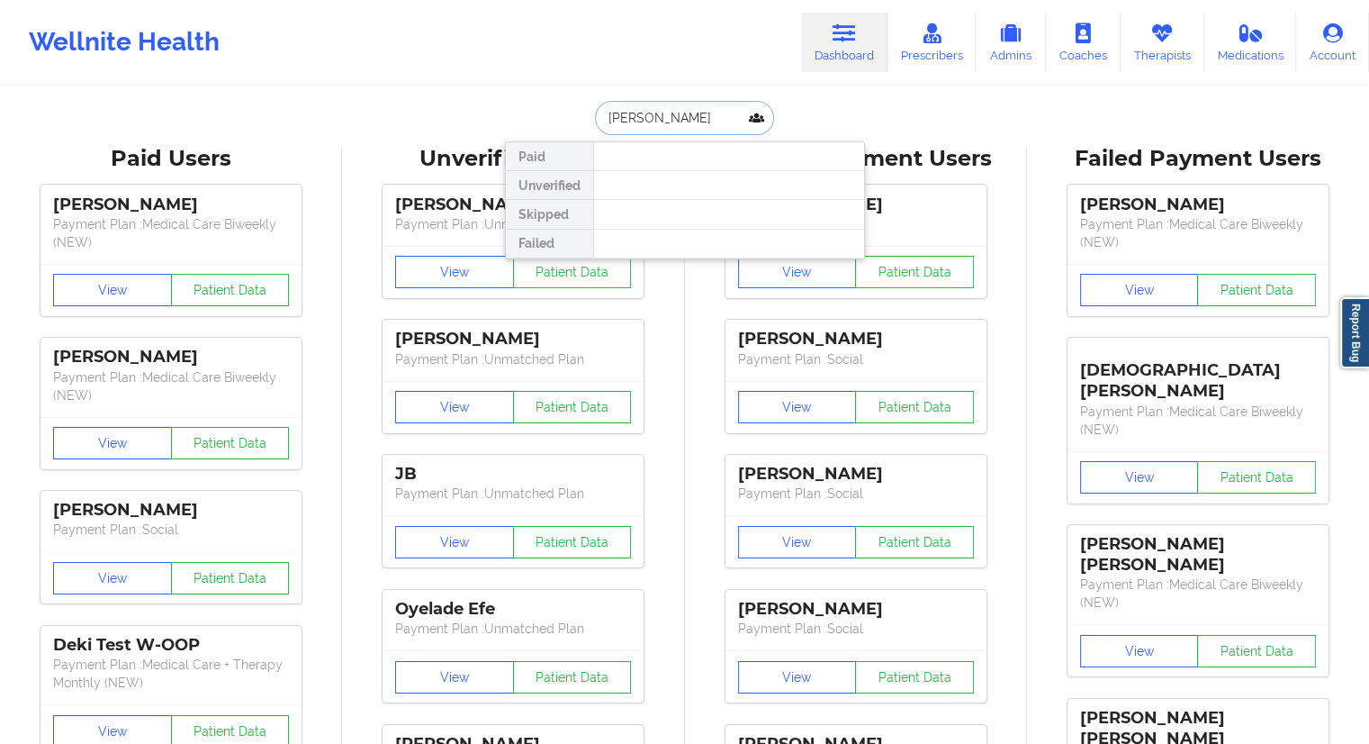
drag, startPoint x: 598, startPoint y: 122, endPoint x: 556, endPoint y: 124, distance: 42.4
click at [556, 124] on div "[PERSON_NAME] Unverified Skipped Failed" at bounding box center [685, 118] width 360 height 34
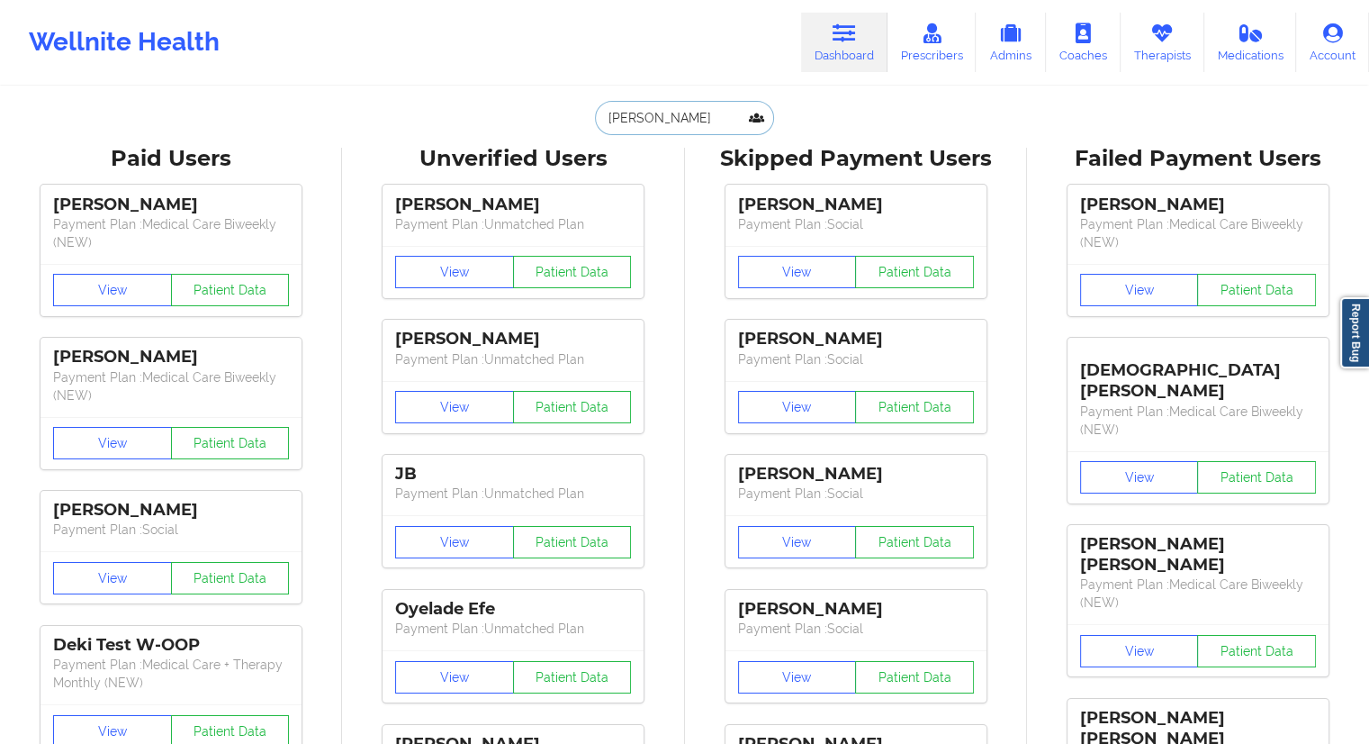
paste input "[EMAIL_ADDRESS][DOMAIN_NAME]"
type input "[EMAIL_ADDRESS][DOMAIN_NAME]"
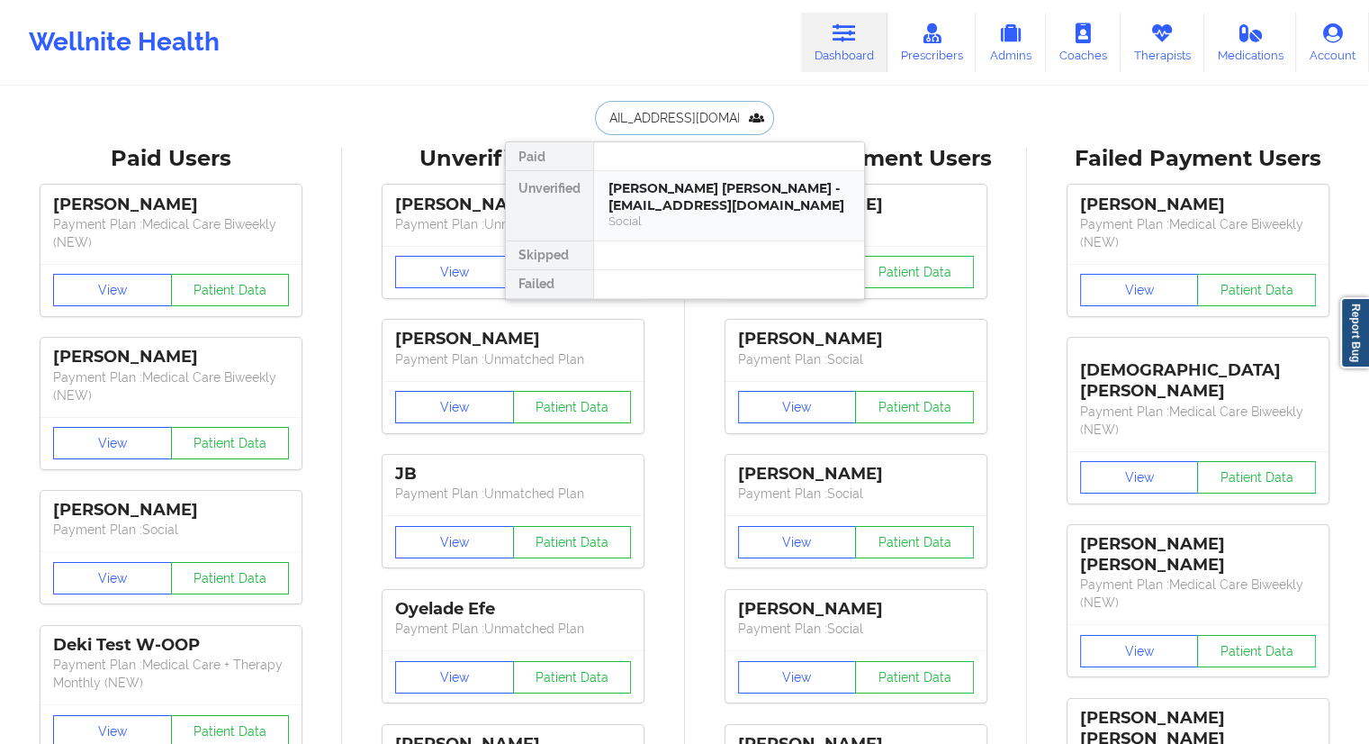
click at [638, 195] on div "[PERSON_NAME] [PERSON_NAME] - [EMAIL_ADDRESS][DOMAIN_NAME]" at bounding box center [729, 196] width 241 height 33
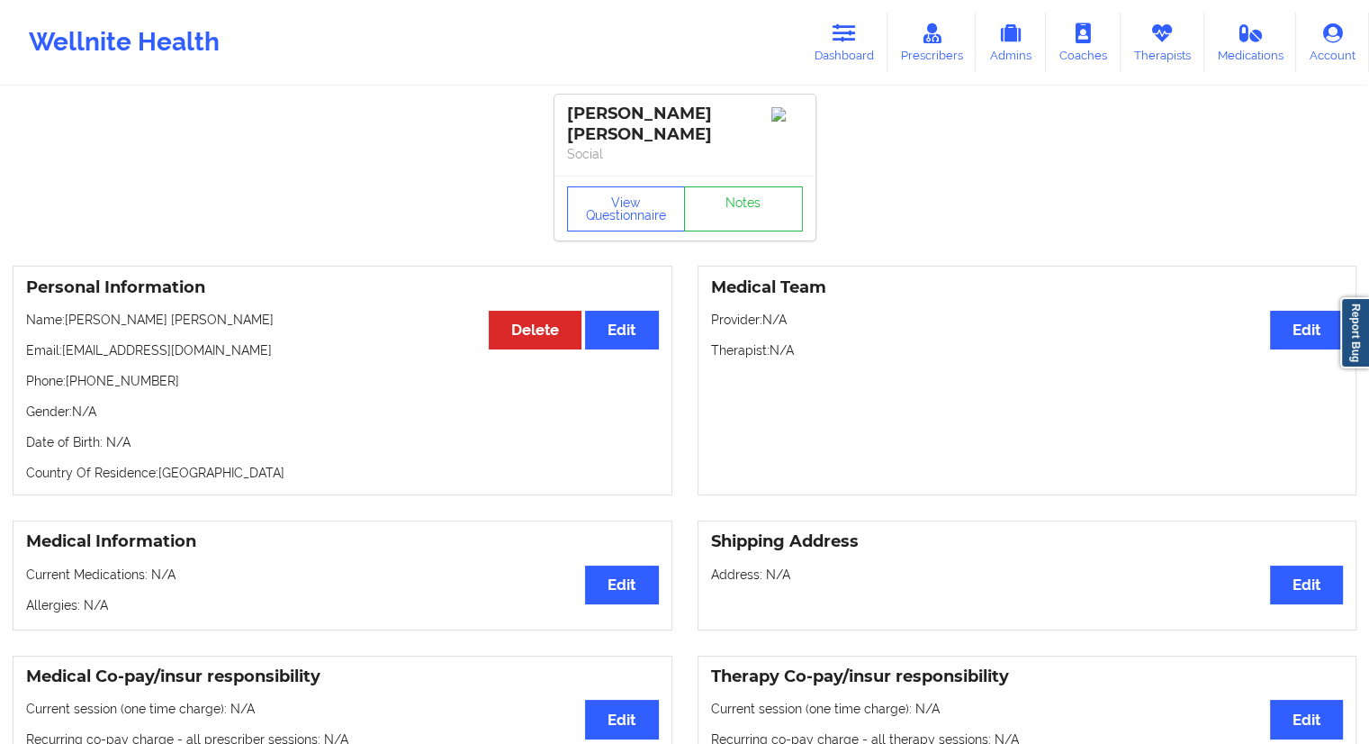
click at [616, 231] on div "View Questionnaire Notes" at bounding box center [685, 208] width 261 height 65
click at [625, 222] on button "View Questionnaire" at bounding box center [626, 208] width 119 height 45
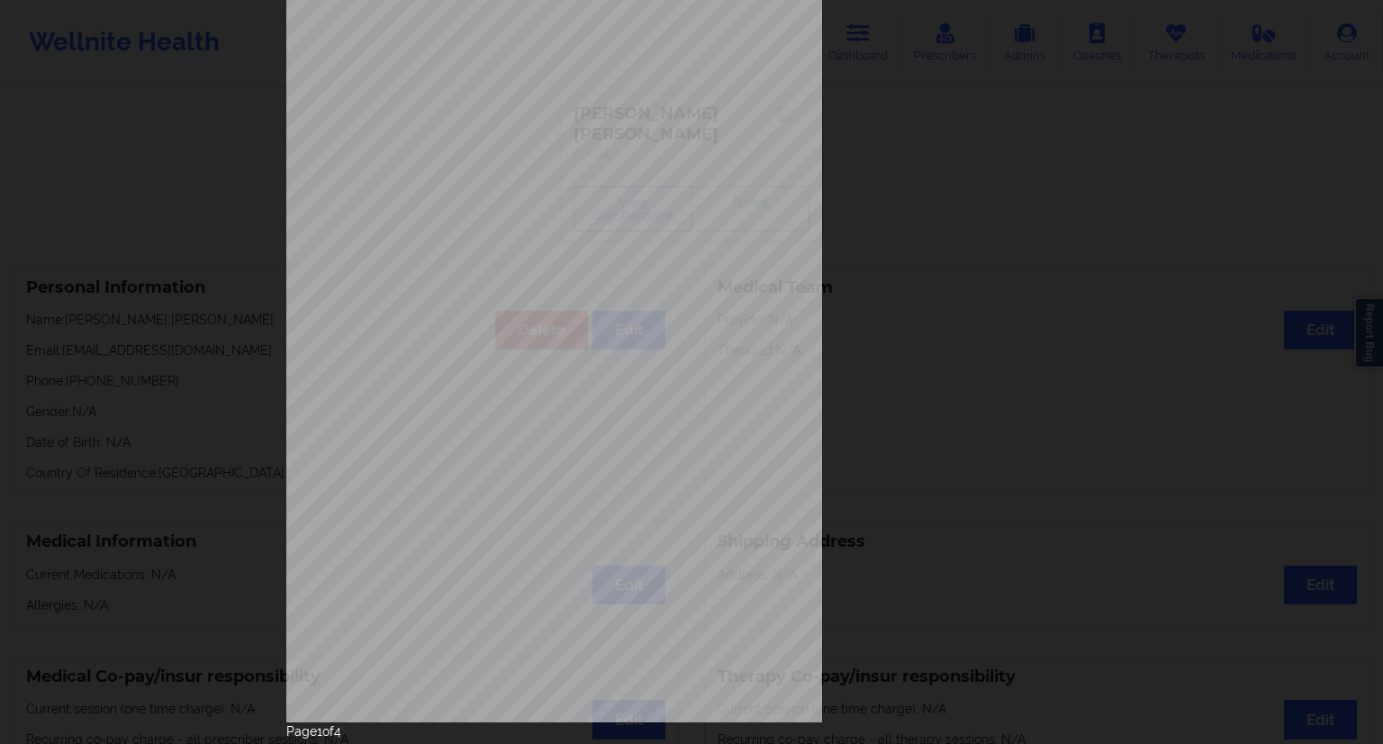
scroll to position [115, 0]
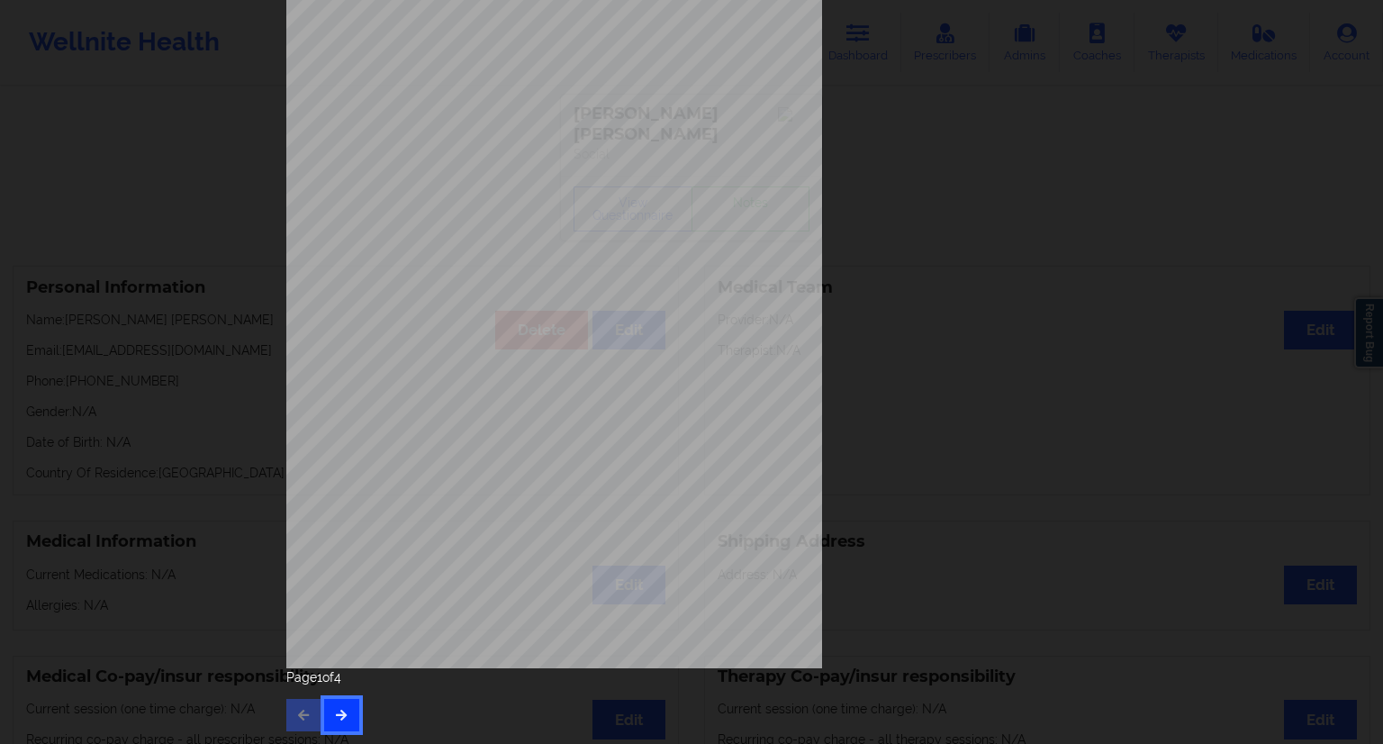
click at [334, 718] on icon "button" at bounding box center [341, 714] width 15 height 11
click at [337, 723] on button "button" at bounding box center [341, 715] width 35 height 32
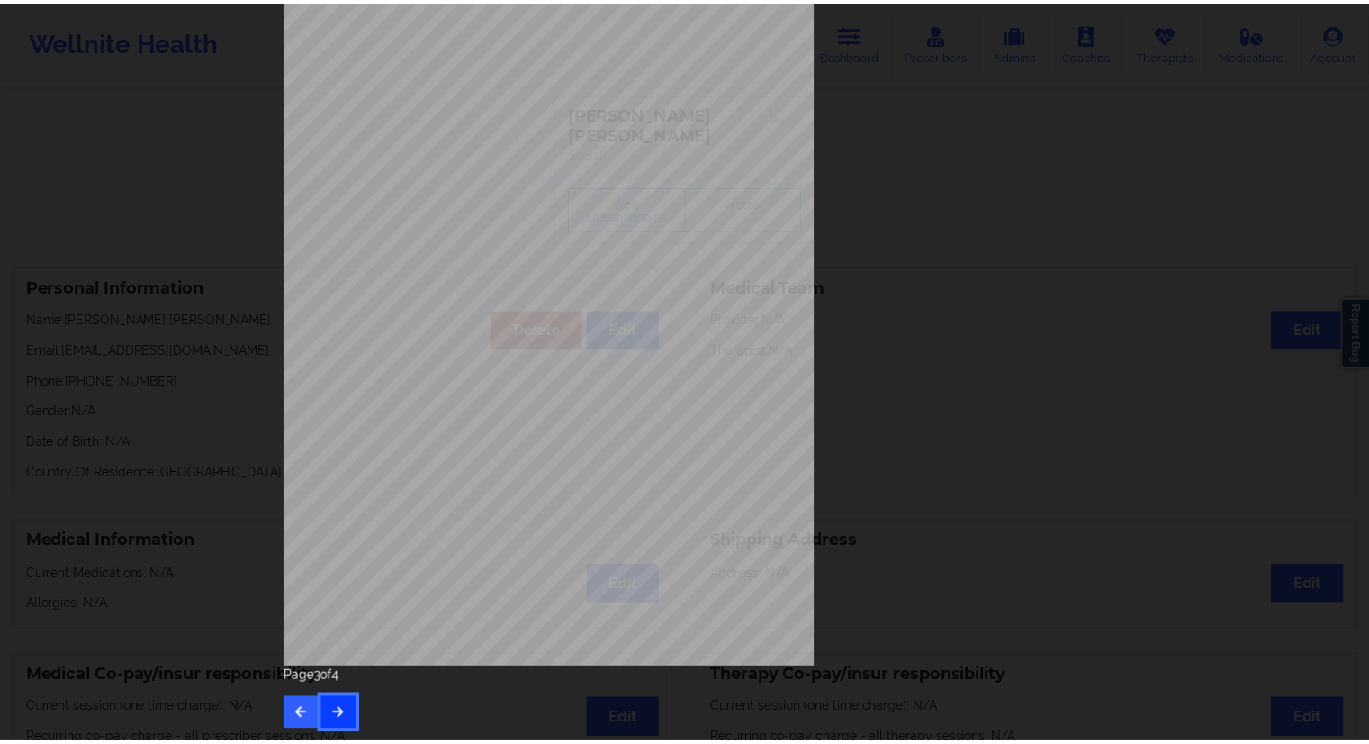
scroll to position [0, 0]
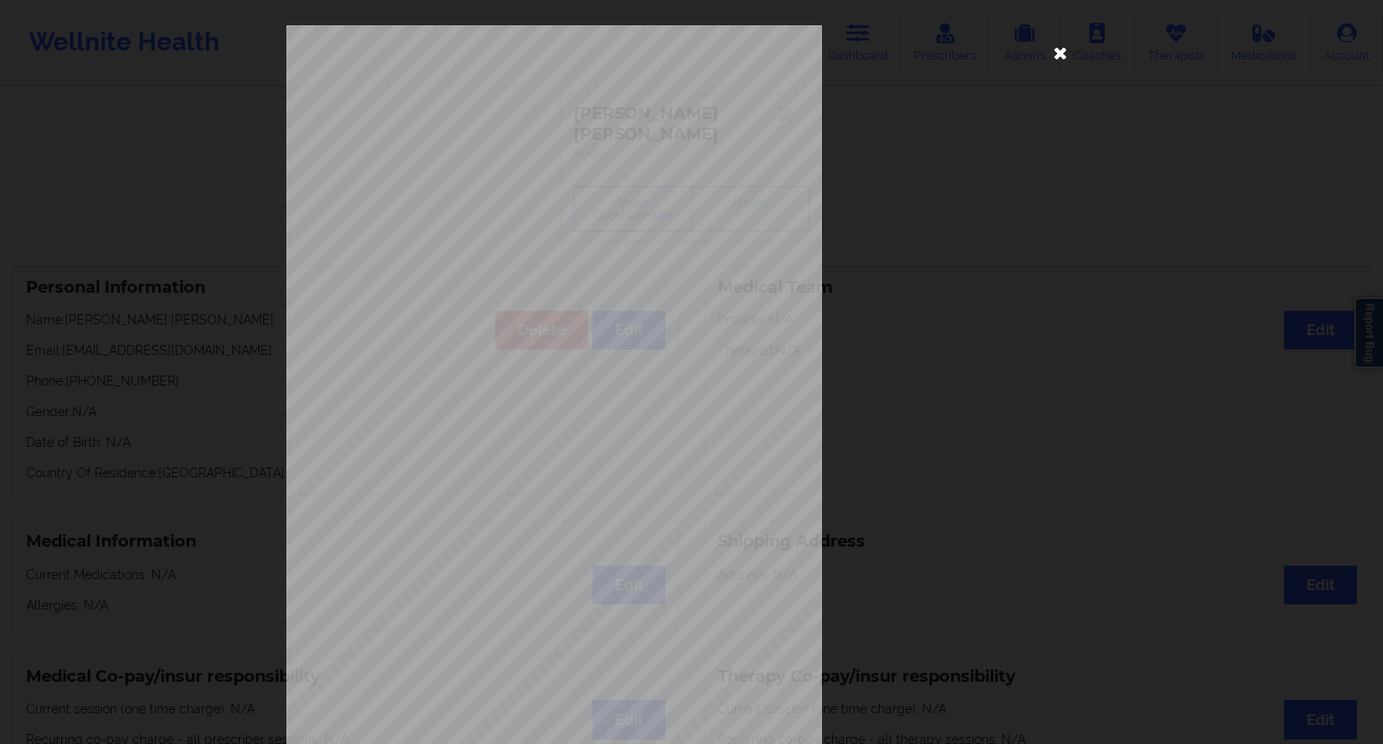
click at [1052, 63] on icon at bounding box center [1060, 52] width 29 height 29
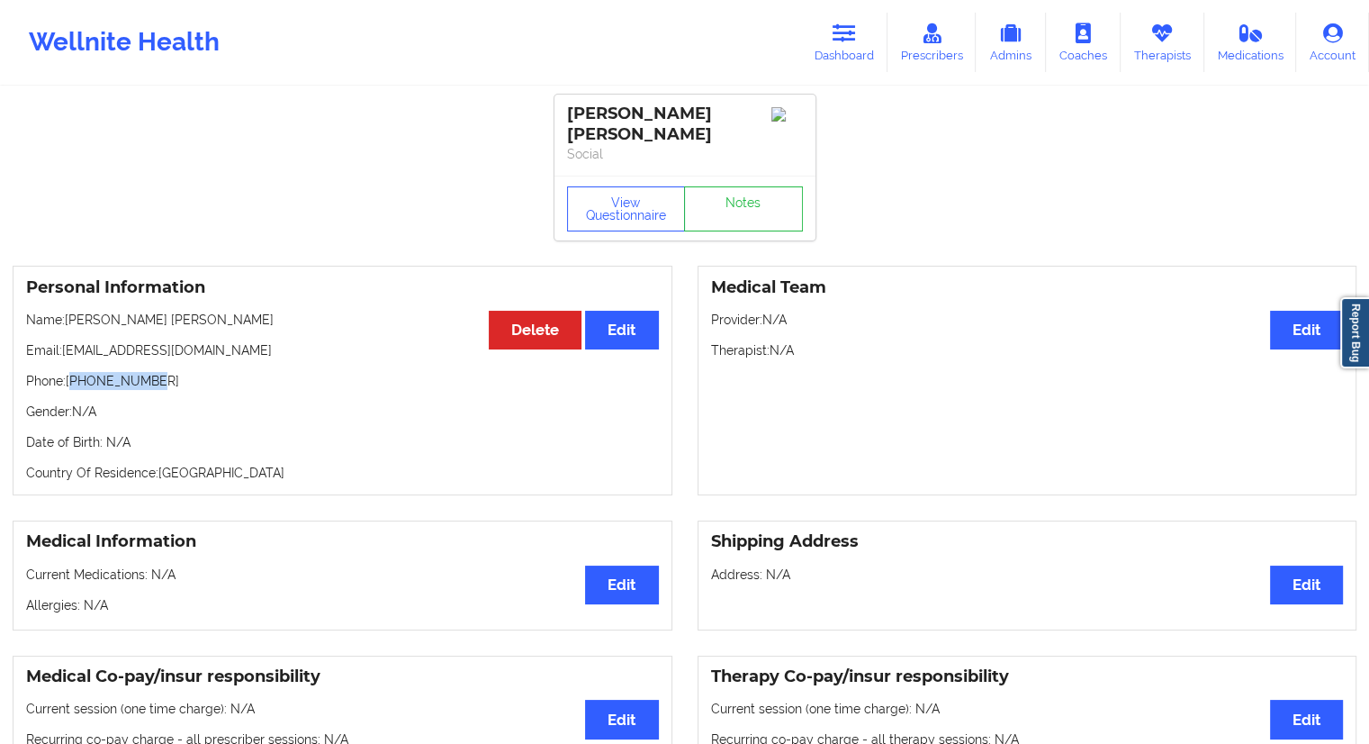
drag, startPoint x: 168, startPoint y: 379, endPoint x: 74, endPoint y: 382, distance: 94.6
click at [74, 382] on p "Phone: [PHONE_NUMBER]" at bounding box center [342, 381] width 633 height 18
click at [144, 389] on p "Phone: [PHONE_NUMBER]" at bounding box center [342, 381] width 633 height 18
drag, startPoint x: 162, startPoint y: 376, endPoint x: 65, endPoint y: 375, distance: 97.2
click at [65, 375] on p "Phone: [PHONE_NUMBER]" at bounding box center [342, 381] width 633 height 18
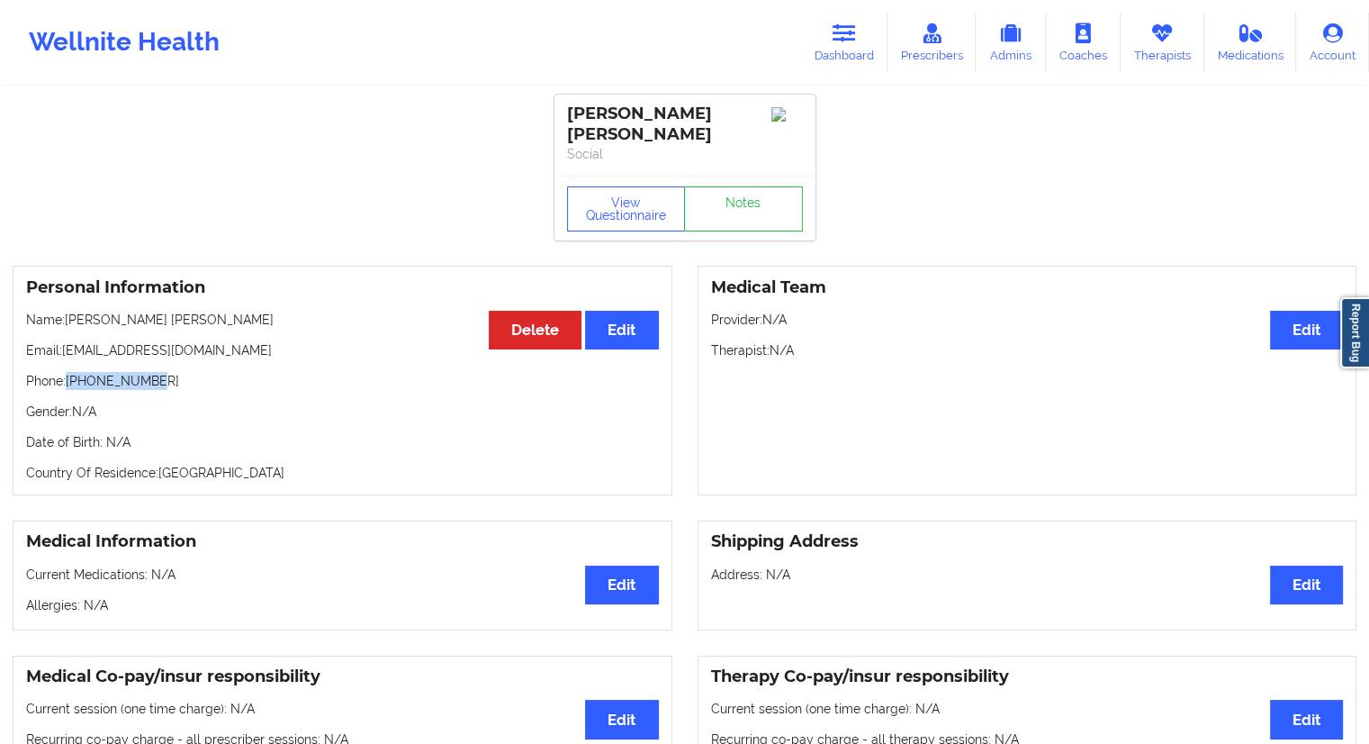
copy p "[PHONE_NUMBER]"
drag, startPoint x: 315, startPoint y: 312, endPoint x: 70, endPoint y: 308, distance: 244.9
click at [70, 308] on div "Personal Information Edit Delete Name: [PERSON_NAME] [PERSON_NAME] Email: [EMAI…" at bounding box center [343, 381] width 660 height 230
copy p "[PERSON_NAME] [PERSON_NAME]"
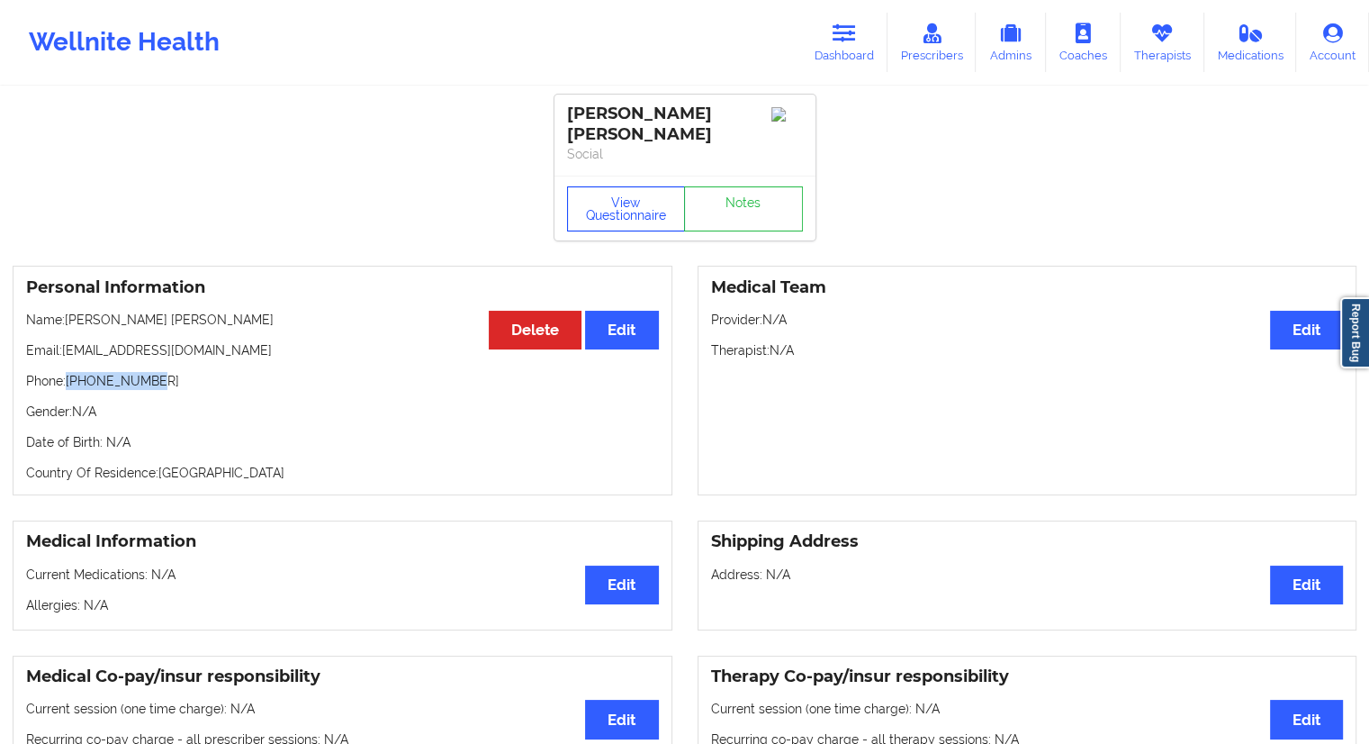
click at [616, 206] on button "View Questionnaire" at bounding box center [626, 208] width 119 height 45
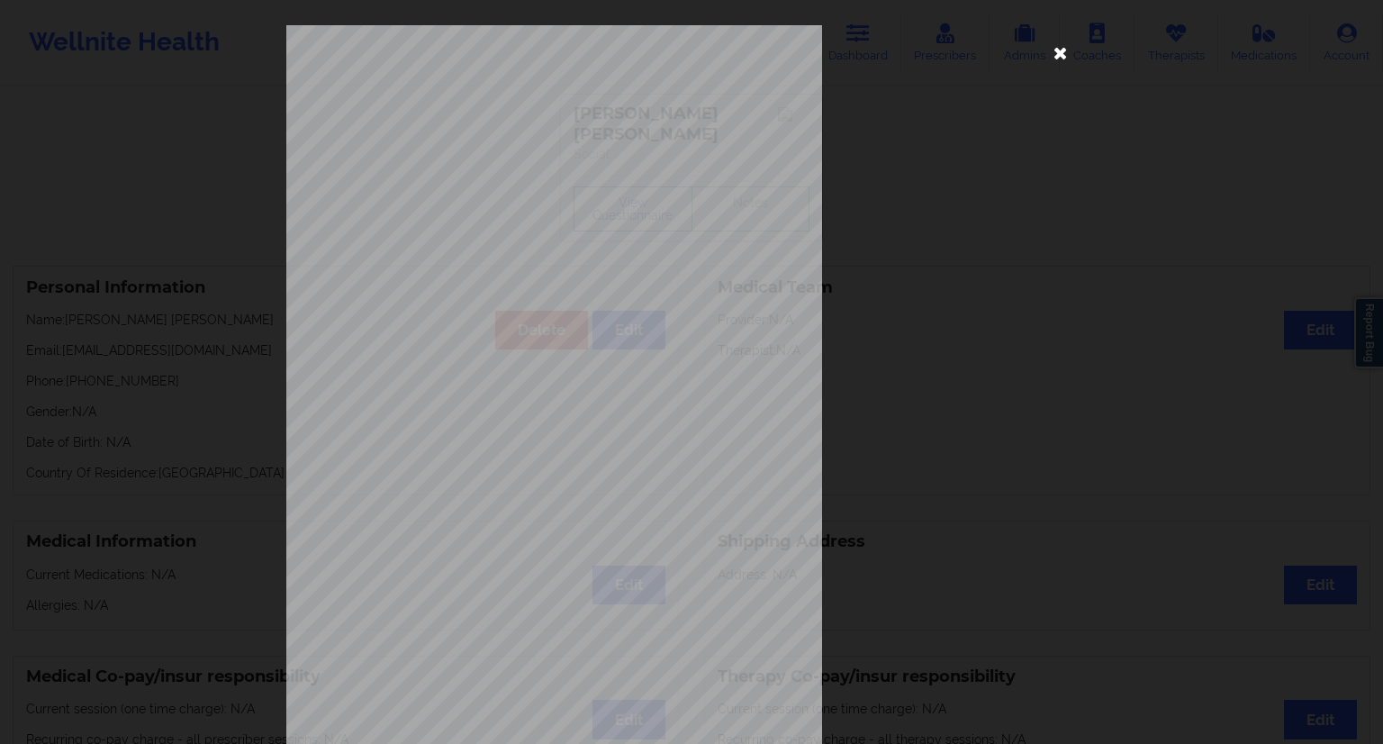
click at [1056, 55] on icon at bounding box center [1060, 52] width 29 height 29
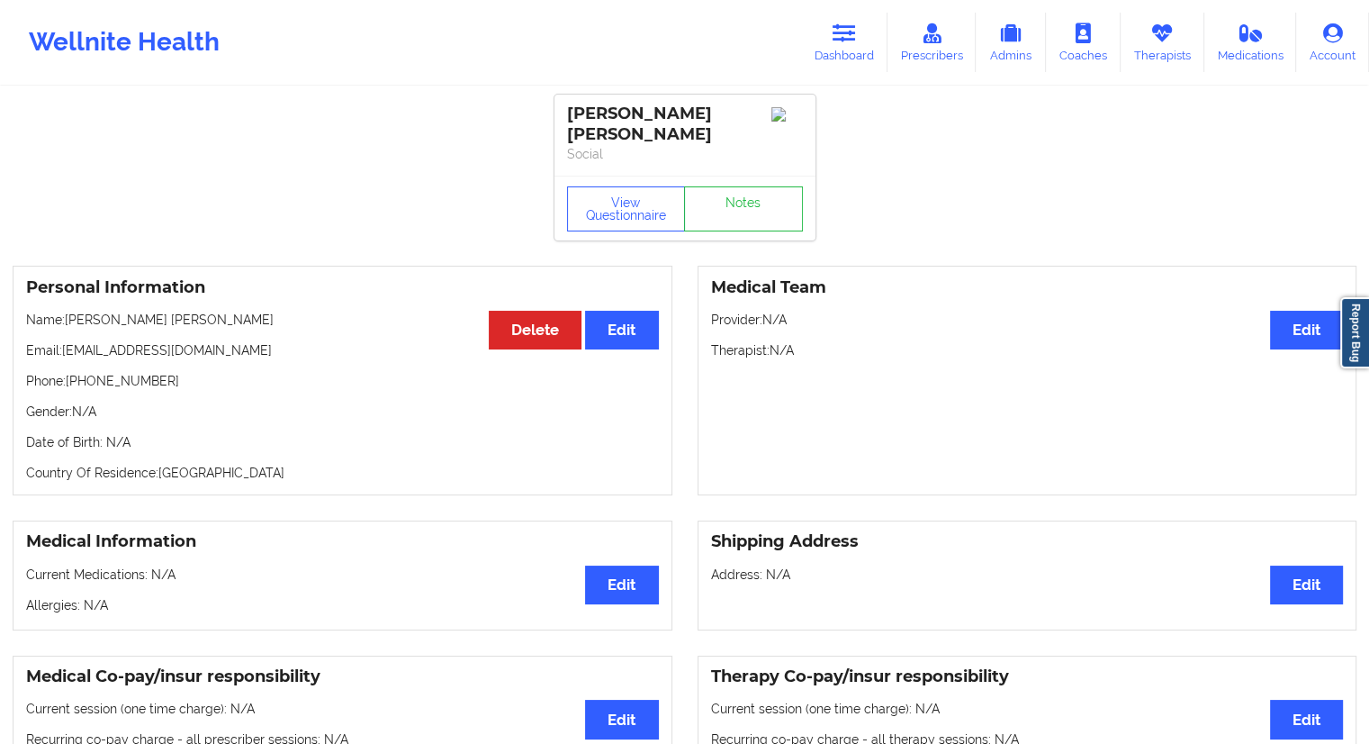
drag, startPoint x: 304, startPoint y: 323, endPoint x: 68, endPoint y: 306, distance: 236.5
click at [68, 306] on div "Personal Information Edit Delete Name: [PERSON_NAME] [PERSON_NAME] Email: [EMAI…" at bounding box center [343, 381] width 660 height 230
copy p "[PERSON_NAME] [PERSON_NAME]"
drag, startPoint x: 838, startPoint y: 55, endPoint x: 789, endPoint y: 77, distance: 54.4
click at [838, 55] on link "Dashboard" at bounding box center [844, 42] width 86 height 59
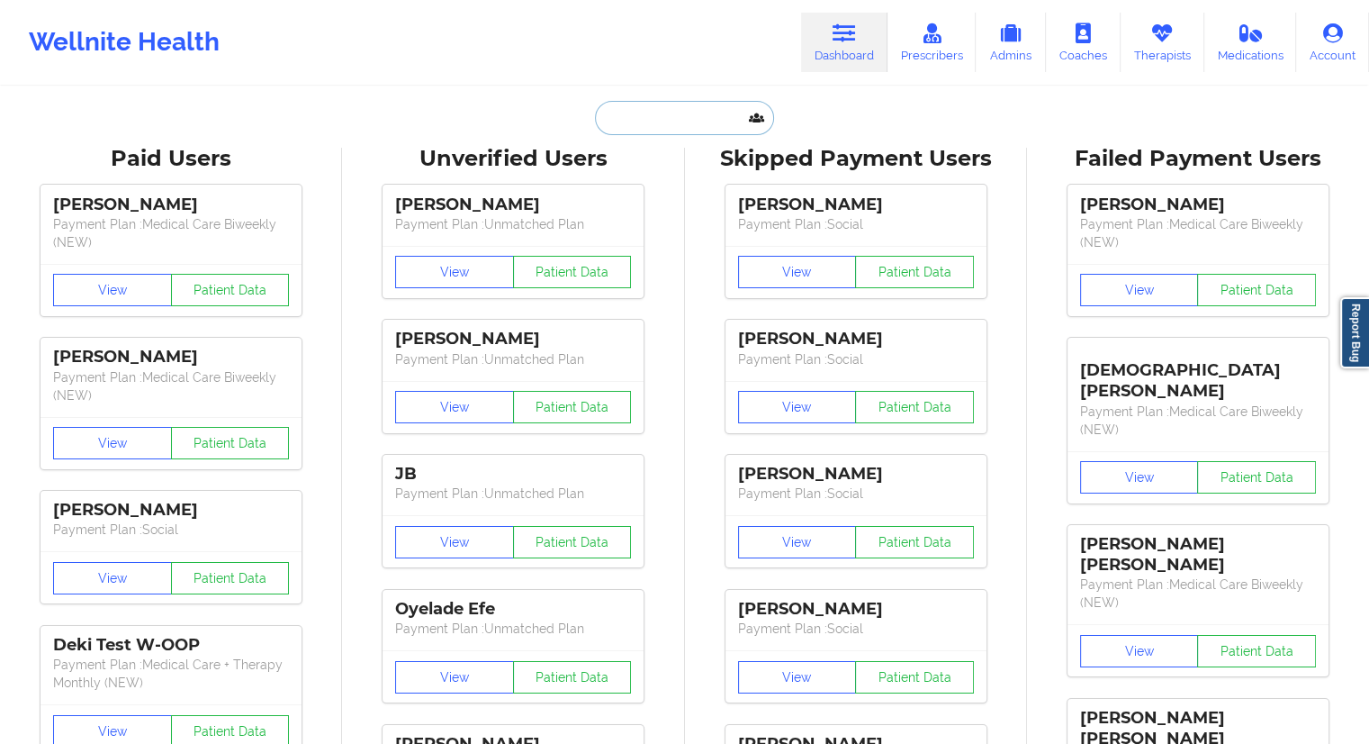
click at [632, 102] on input "text" at bounding box center [684, 118] width 178 height 34
paste input "[EMAIL_ADDRESS][PERSON_NAME][DOMAIN_NAME]"
type input "[EMAIL_ADDRESS][PERSON_NAME][DOMAIN_NAME]"
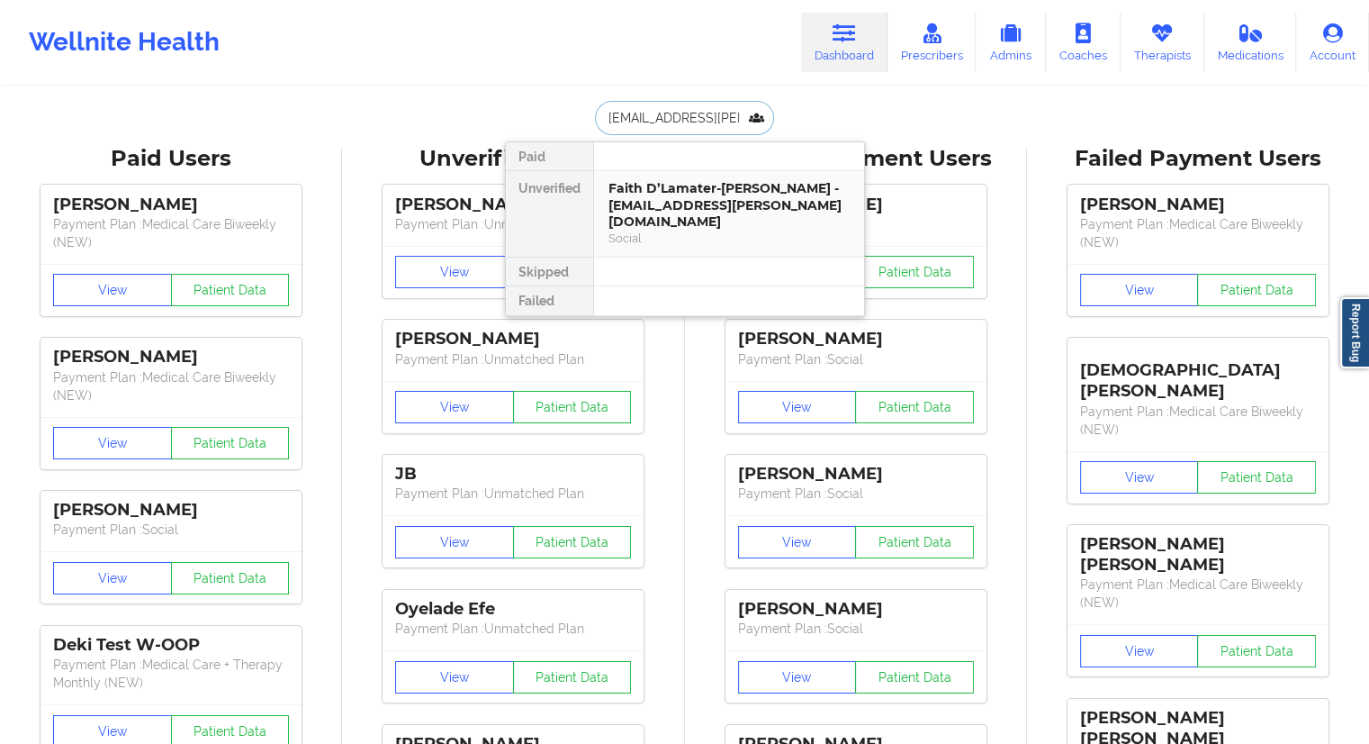
click at [666, 205] on div "Faith D’Lamater-[PERSON_NAME] - [EMAIL_ADDRESS][PERSON_NAME][DOMAIN_NAME]" at bounding box center [729, 205] width 241 height 50
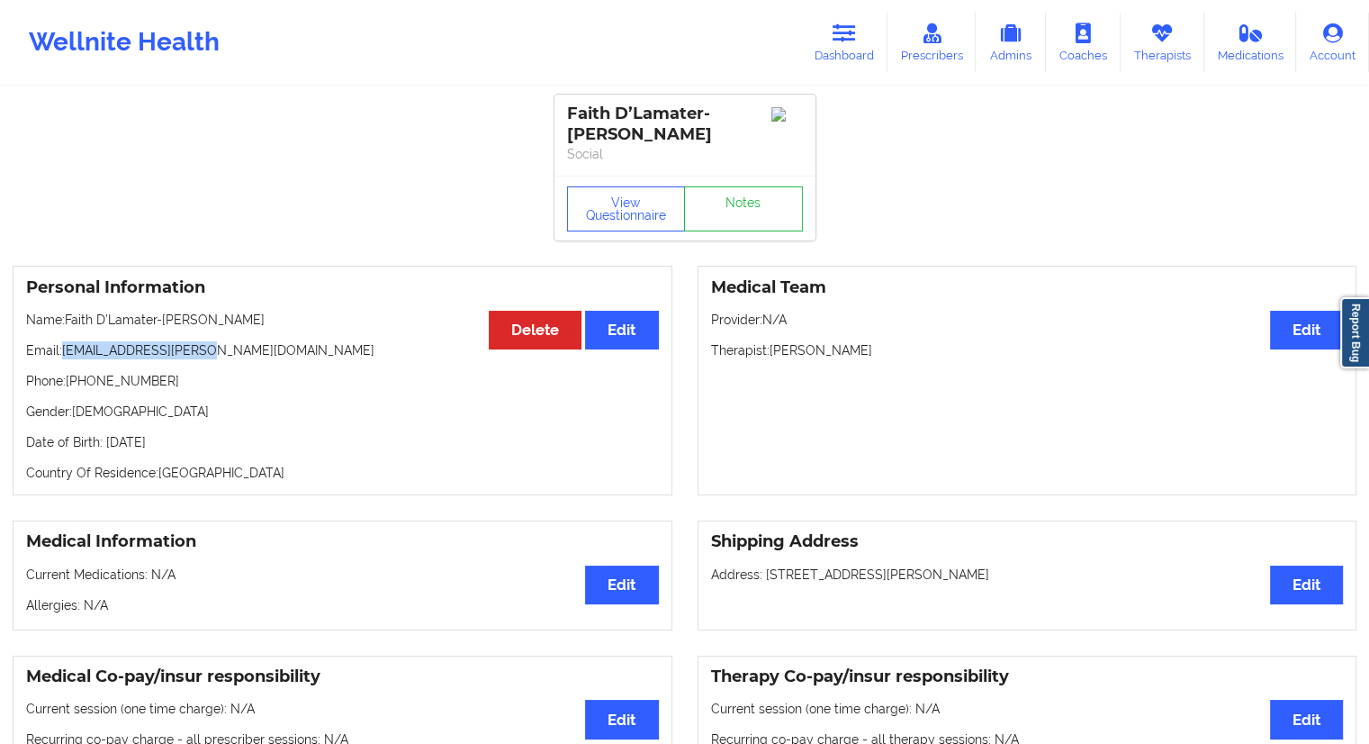
drag, startPoint x: 222, startPoint y: 337, endPoint x: 63, endPoint y: 332, distance: 159.4
click at [63, 341] on p "Email: [EMAIL_ADDRESS][PERSON_NAME][DOMAIN_NAME]" at bounding box center [342, 350] width 633 height 18
click at [428, 415] on div "Personal Information Edit Delete Name: [PERSON_NAME] Email: [EMAIL_ADDRESS][PER…" at bounding box center [343, 381] width 660 height 230
drag, startPoint x: 203, startPoint y: 296, endPoint x: 69, endPoint y: 292, distance: 134.2
click at [69, 292] on div "Personal Information Edit Delete Name: [PERSON_NAME] Email: [EMAIL_ADDRESS][PER…" at bounding box center [343, 381] width 660 height 230
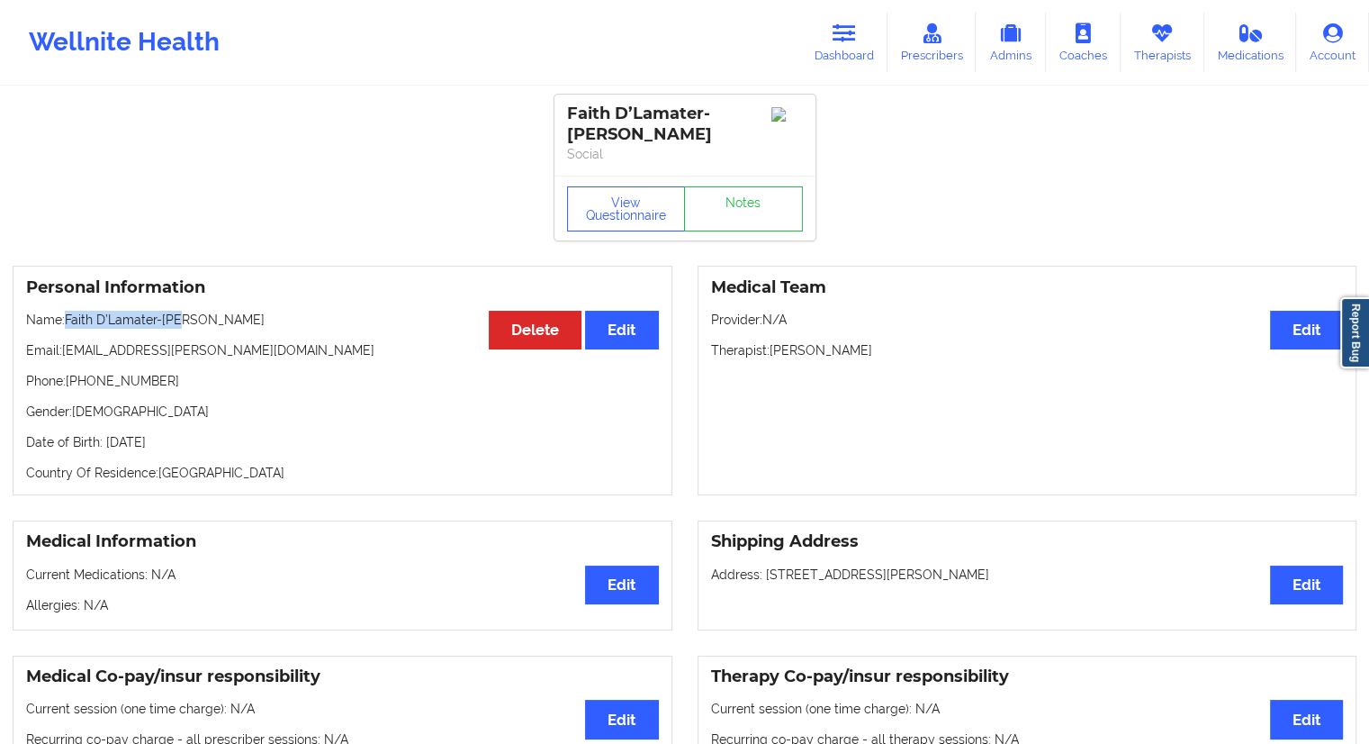
drag, startPoint x: 828, startPoint y: 41, endPoint x: 757, endPoint y: 68, distance: 76.1
click at [828, 41] on link "Dashboard" at bounding box center [844, 42] width 86 height 59
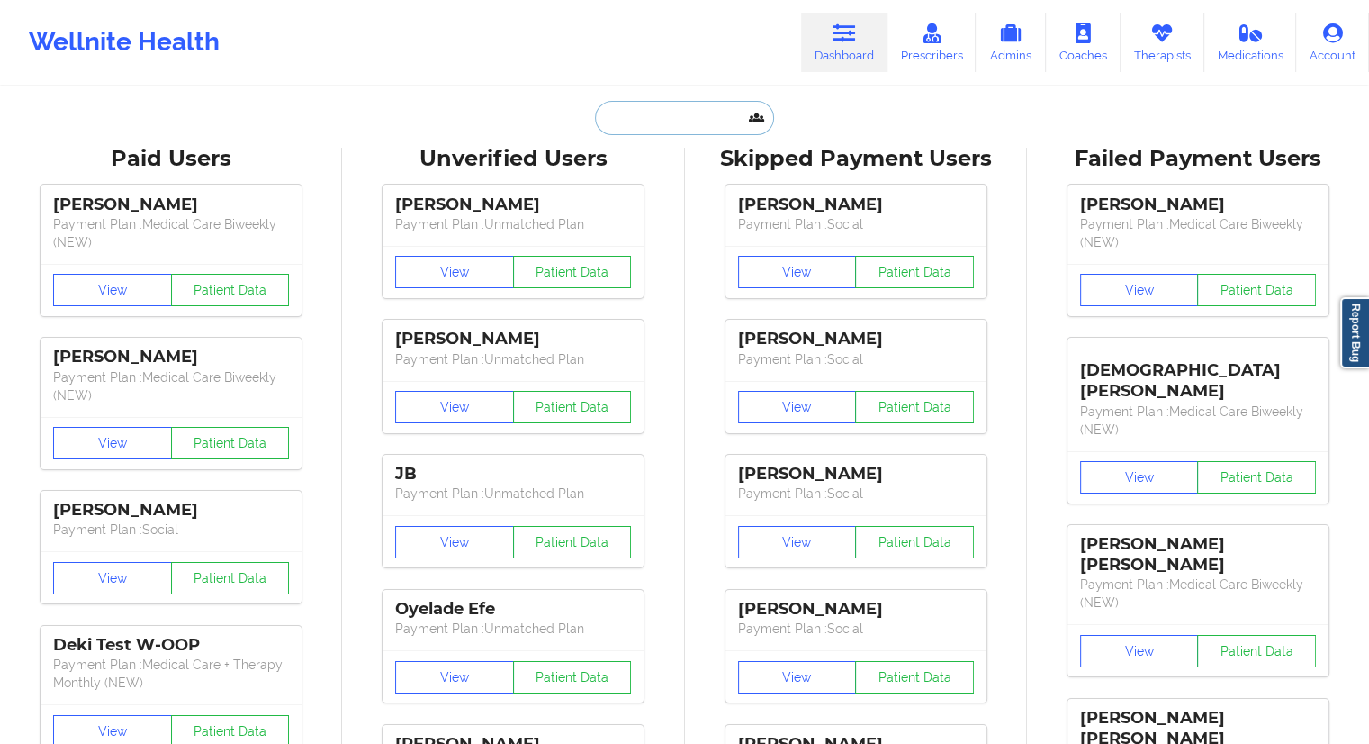
click at [646, 125] on input "text" at bounding box center [684, 118] width 178 height 34
paste input "[EMAIL_ADDRESS][DOMAIN_NAME]"
type input "[EMAIL_ADDRESS][DOMAIN_NAME]"
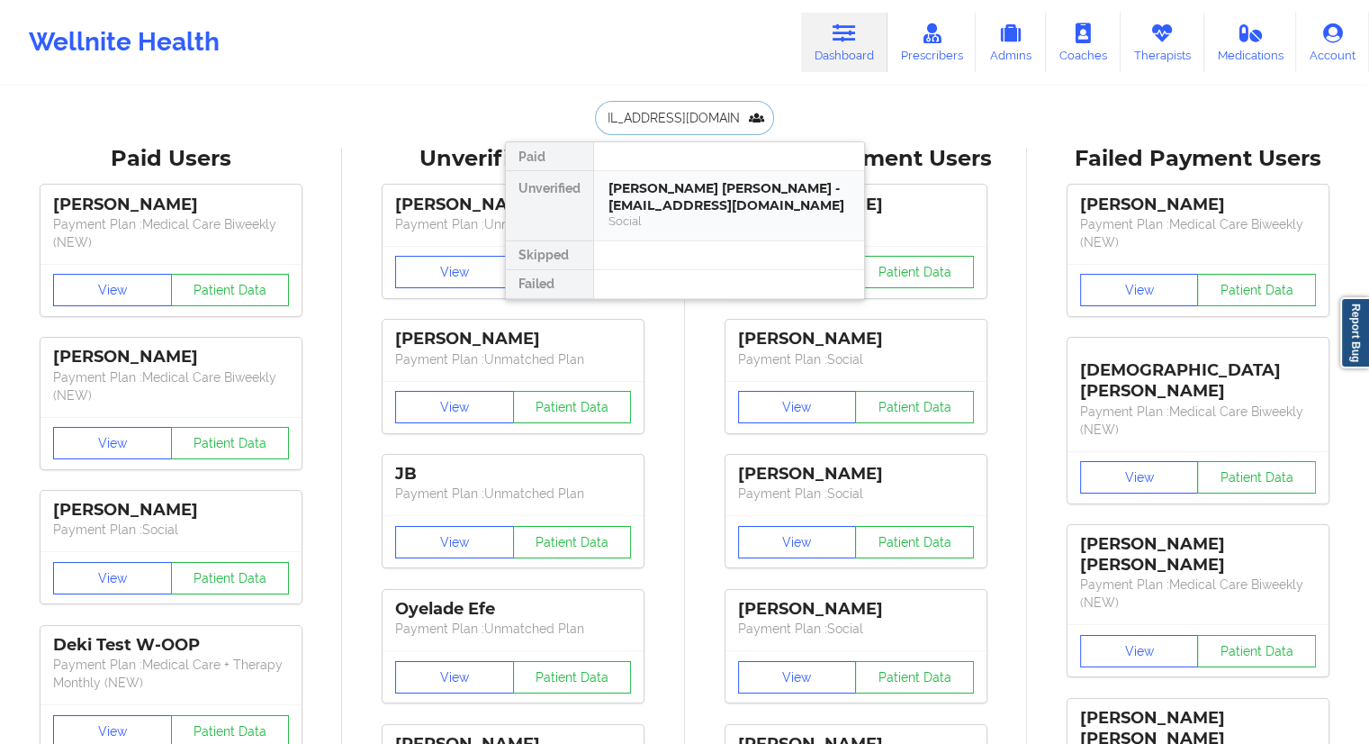
click at [648, 199] on div "[PERSON_NAME] [PERSON_NAME] - [EMAIL_ADDRESS][DOMAIN_NAME]" at bounding box center [729, 196] width 241 height 33
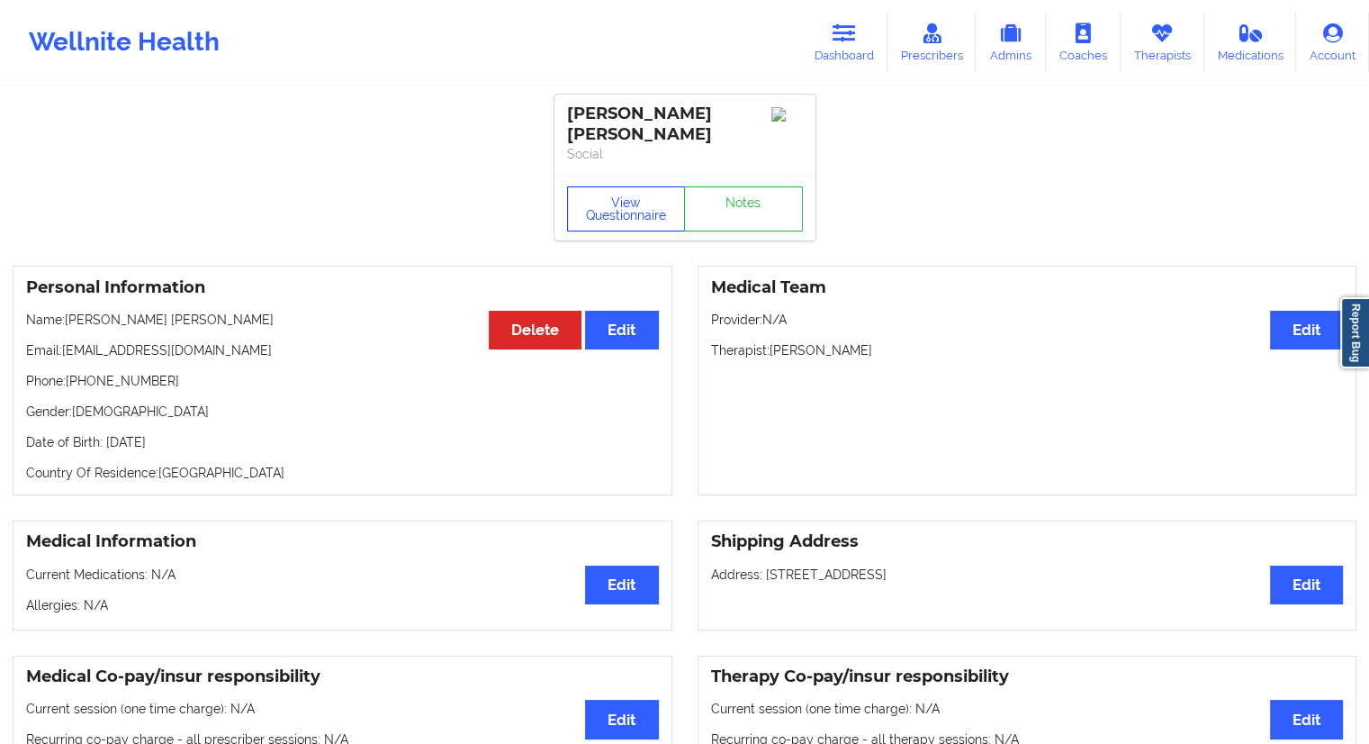
click at [628, 186] on button "View Questionnaire" at bounding box center [626, 208] width 119 height 45
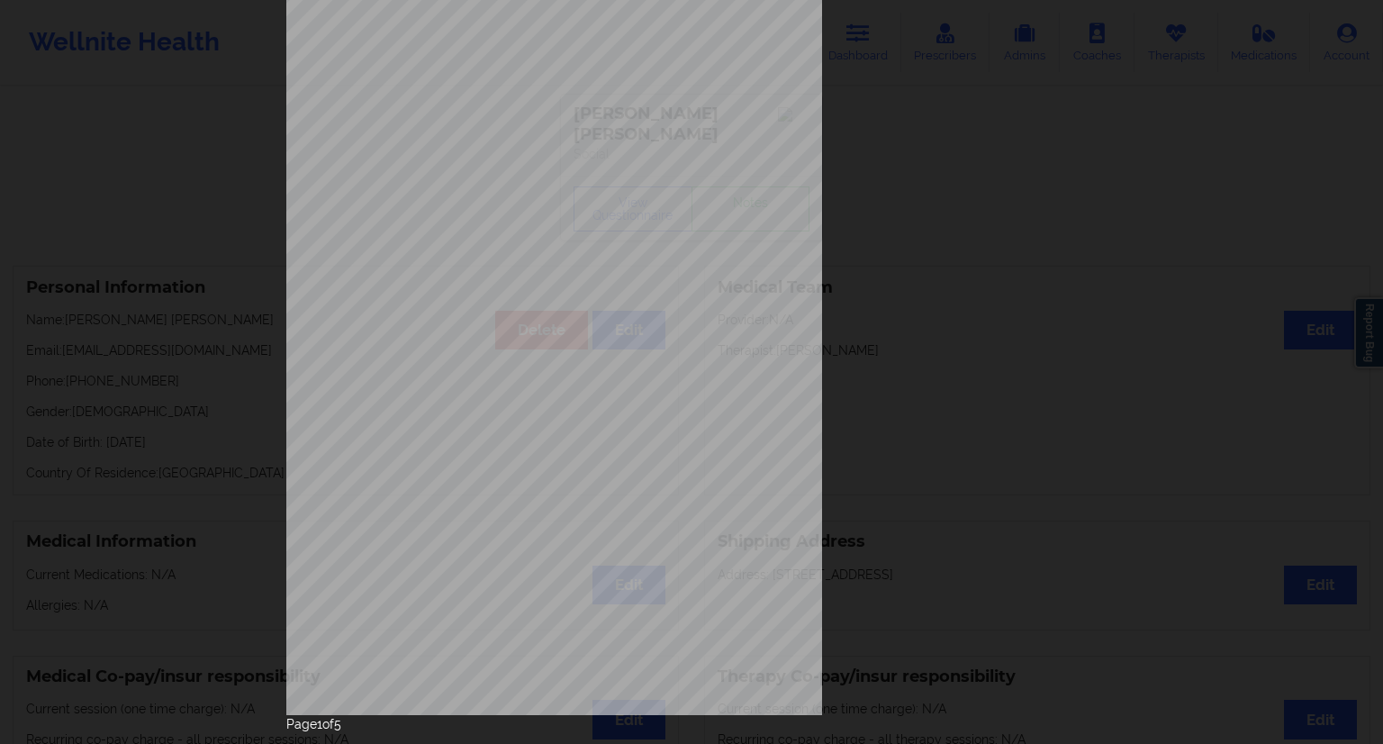
scroll to position [115, 0]
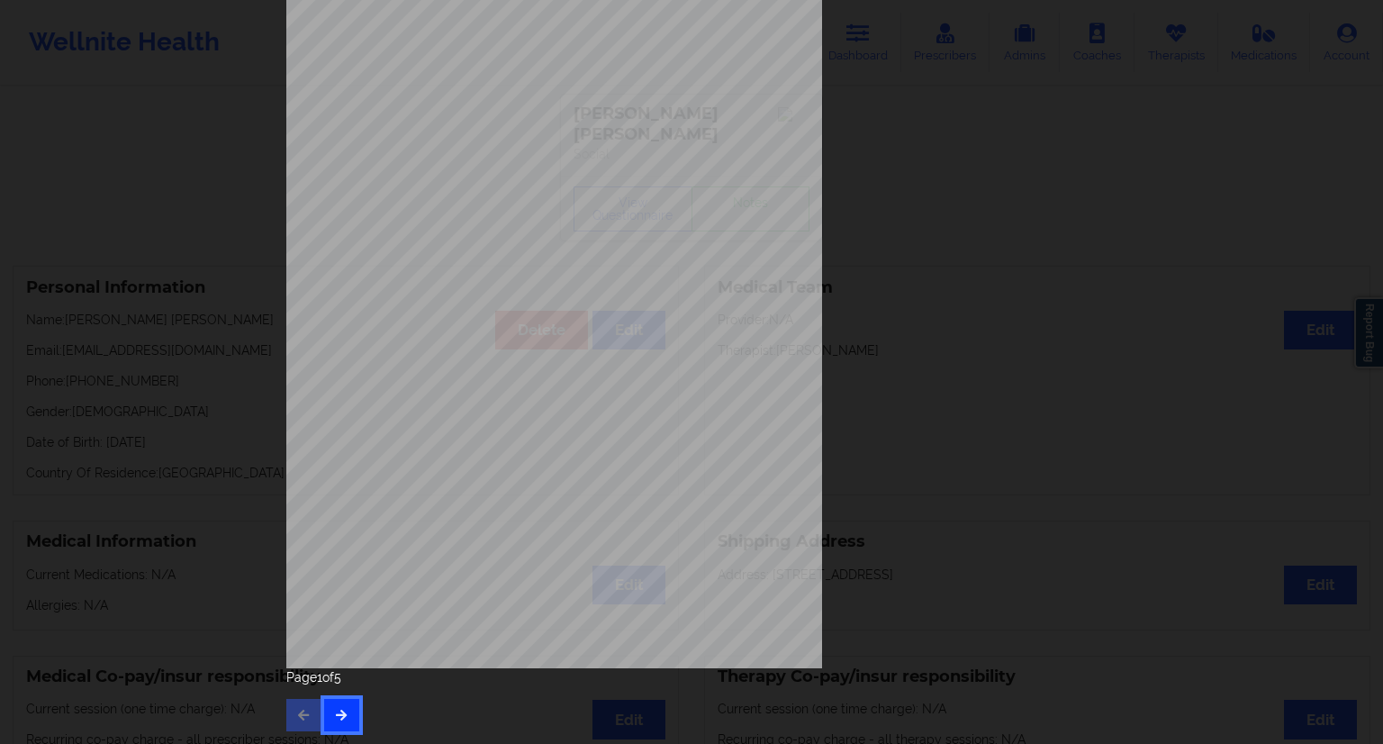
click at [343, 713] on icon "button" at bounding box center [341, 714] width 15 height 11
click at [342, 718] on icon "button" at bounding box center [341, 714] width 15 height 11
click at [339, 727] on button "button" at bounding box center [341, 715] width 35 height 32
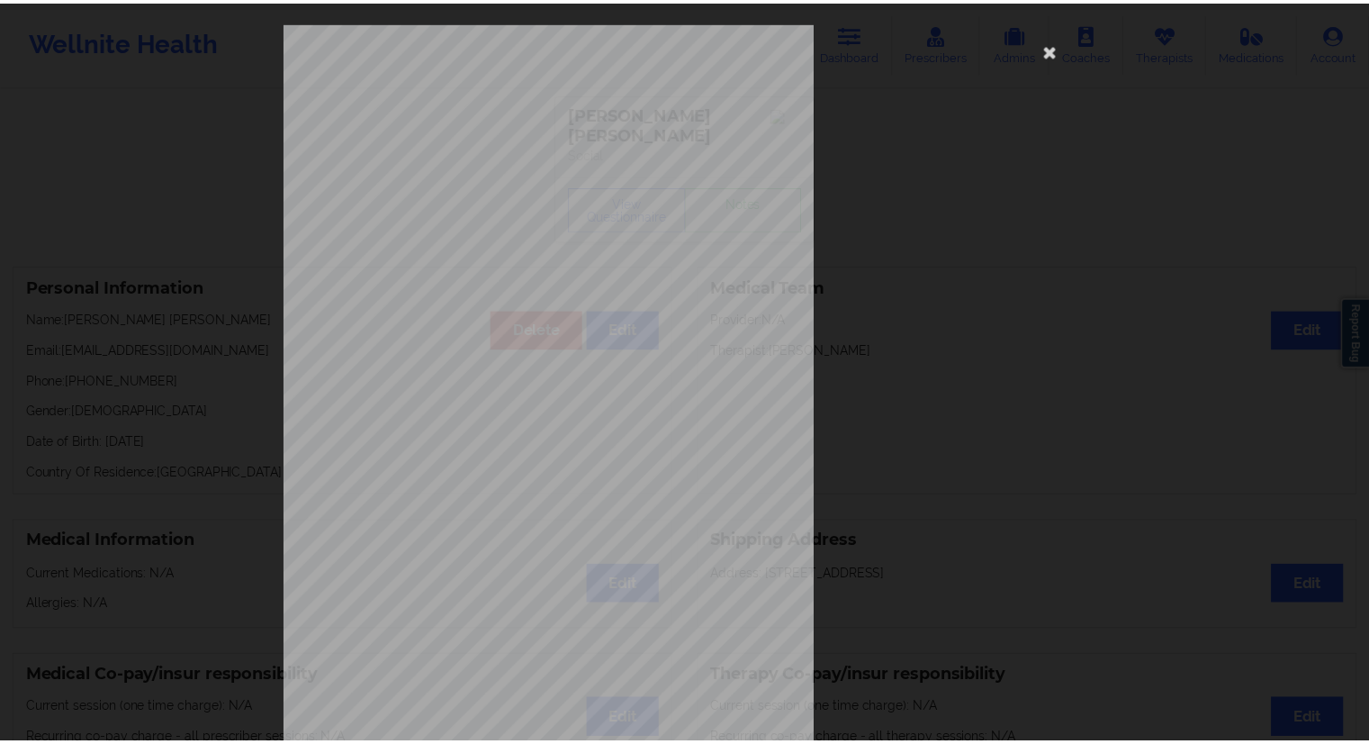
scroll to position [0, 0]
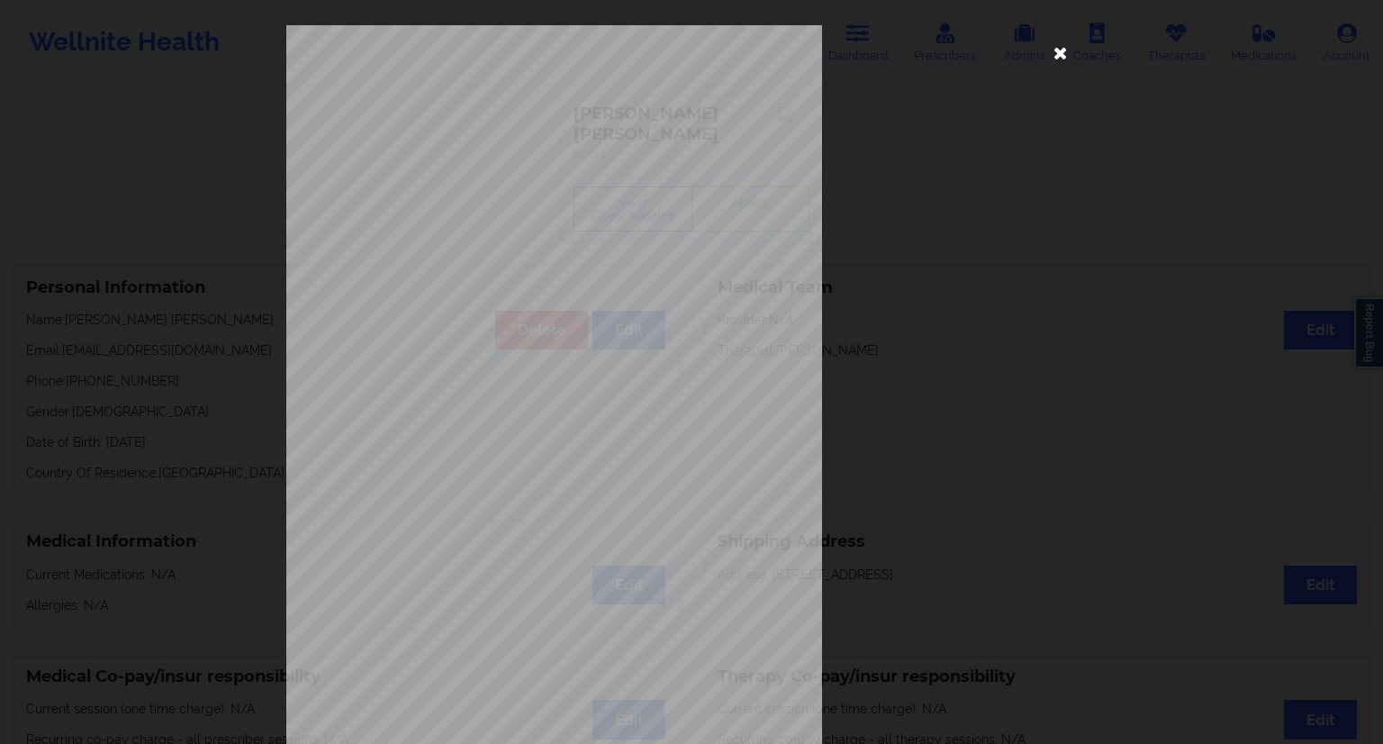
click at [1053, 57] on icon at bounding box center [1060, 52] width 29 height 29
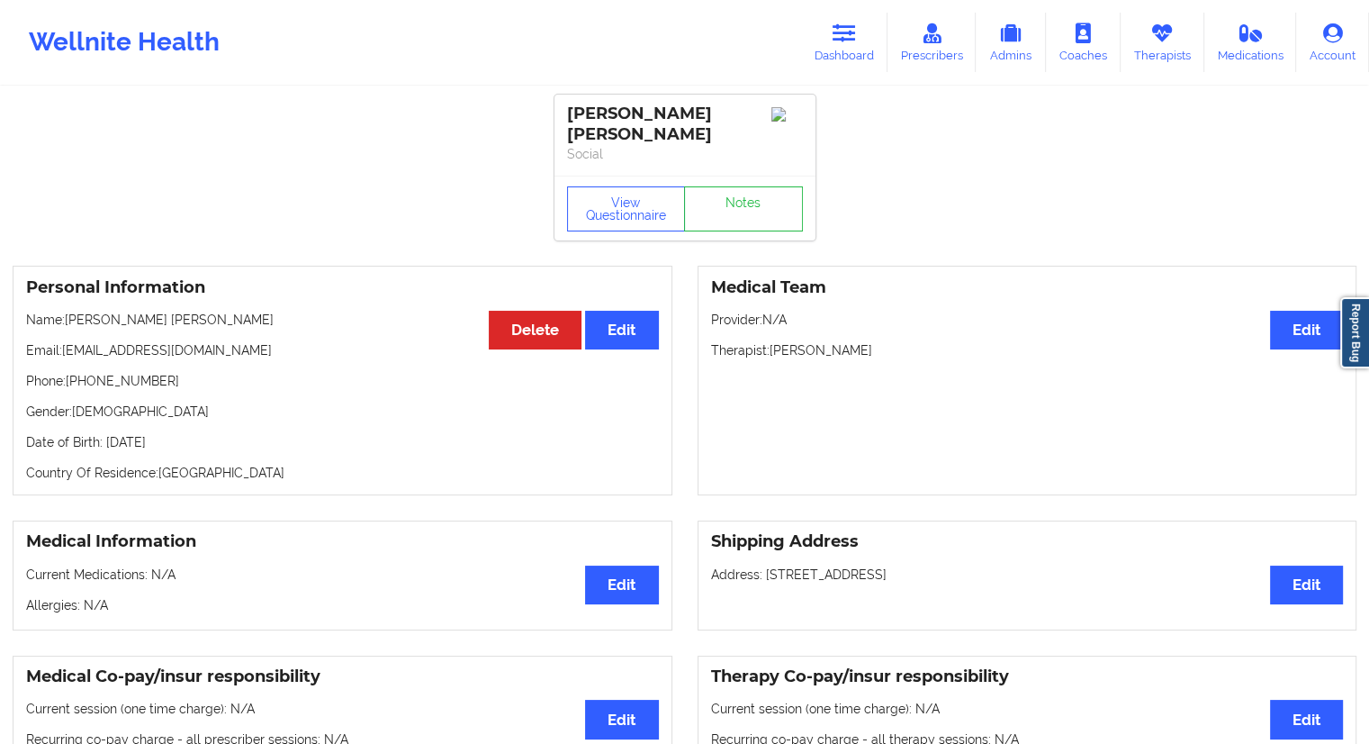
drag, startPoint x: 224, startPoint y: 425, endPoint x: 176, endPoint y: 426, distance: 47.7
click at [176, 433] on p "Date of Birth: [DEMOGRAPHIC_DATA]" at bounding box center [342, 442] width 633 height 18
drag, startPoint x: 210, startPoint y: 297, endPoint x: 66, endPoint y: 298, distance: 144.1
click at [66, 311] on p "Name: [PERSON_NAME] [PERSON_NAME]" at bounding box center [342, 320] width 633 height 18
drag, startPoint x: 276, startPoint y: 329, endPoint x: 59, endPoint y: 338, distance: 216.3
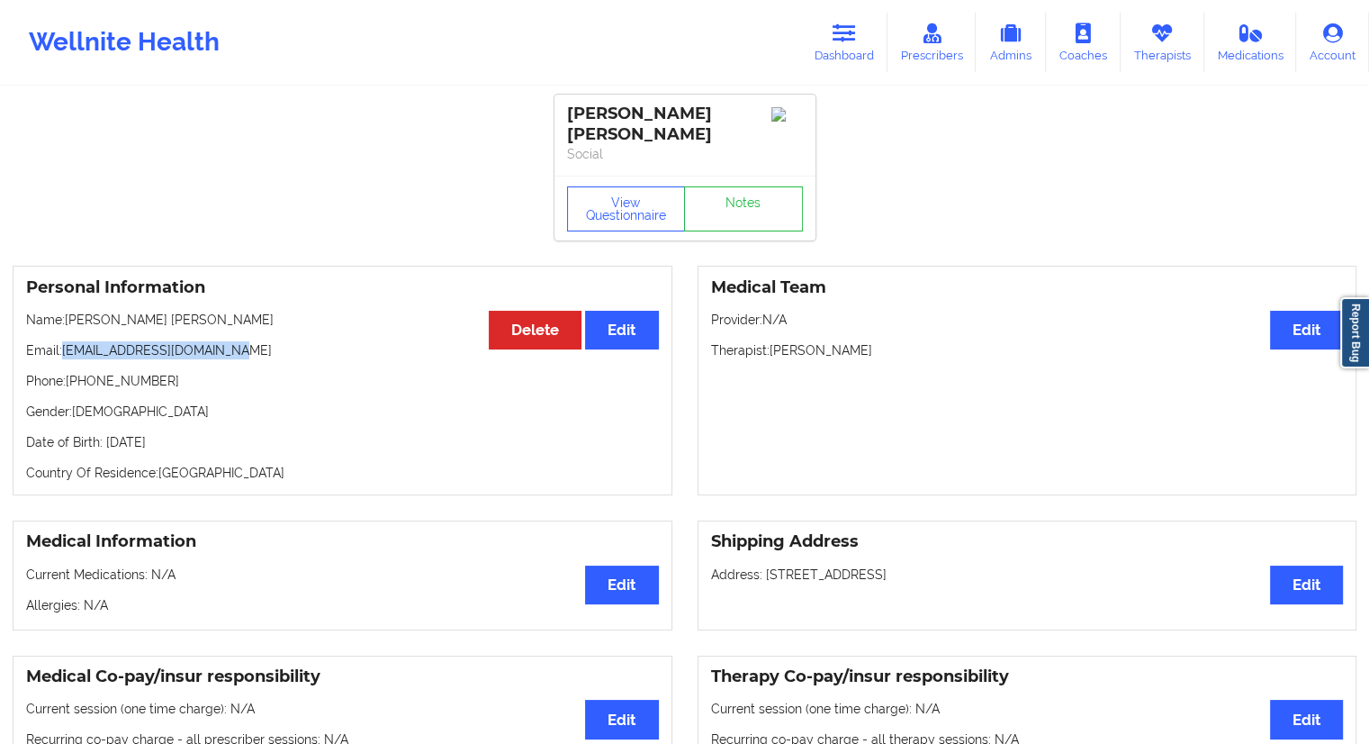
click at [59, 341] on p "Email: [EMAIL_ADDRESS][DOMAIN_NAME]" at bounding box center [342, 350] width 633 height 18
click at [648, 186] on button "View Questionnaire" at bounding box center [626, 208] width 119 height 45
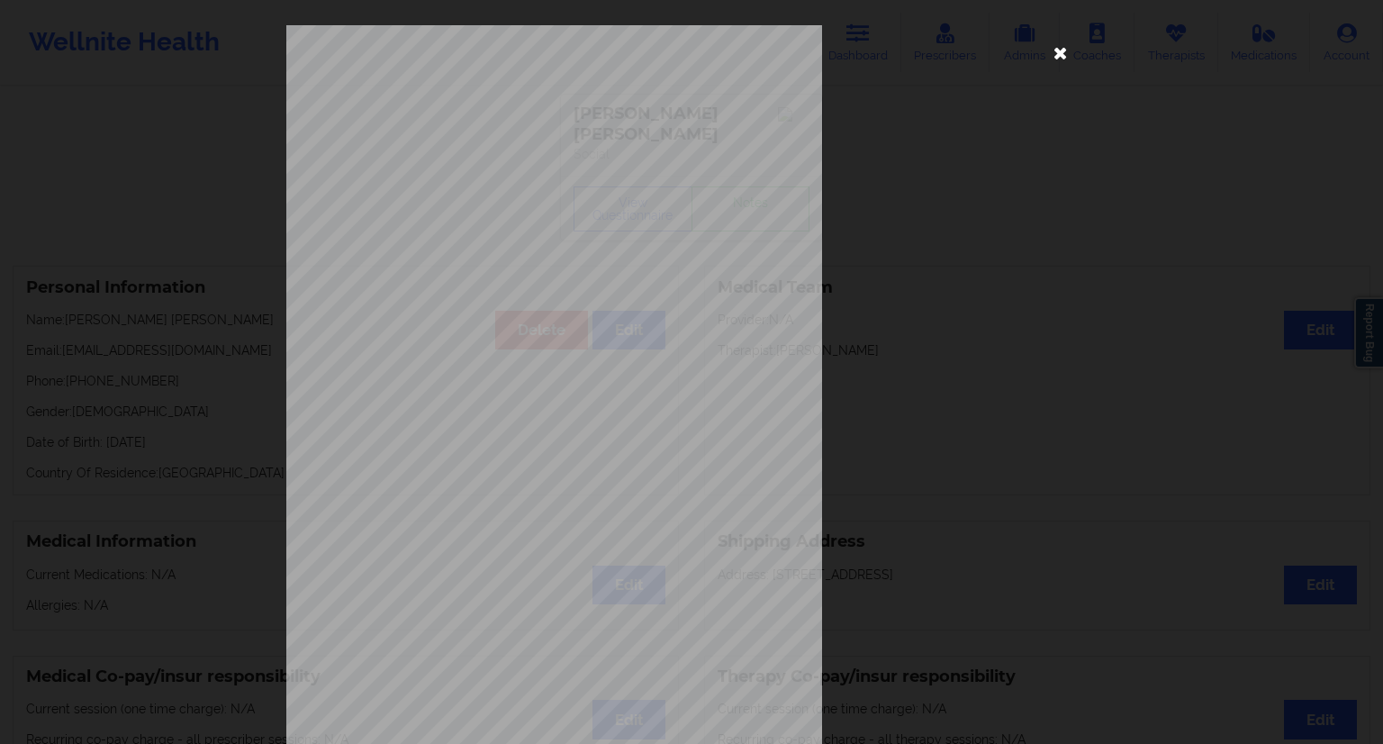
click at [1059, 52] on icon at bounding box center [1060, 52] width 29 height 29
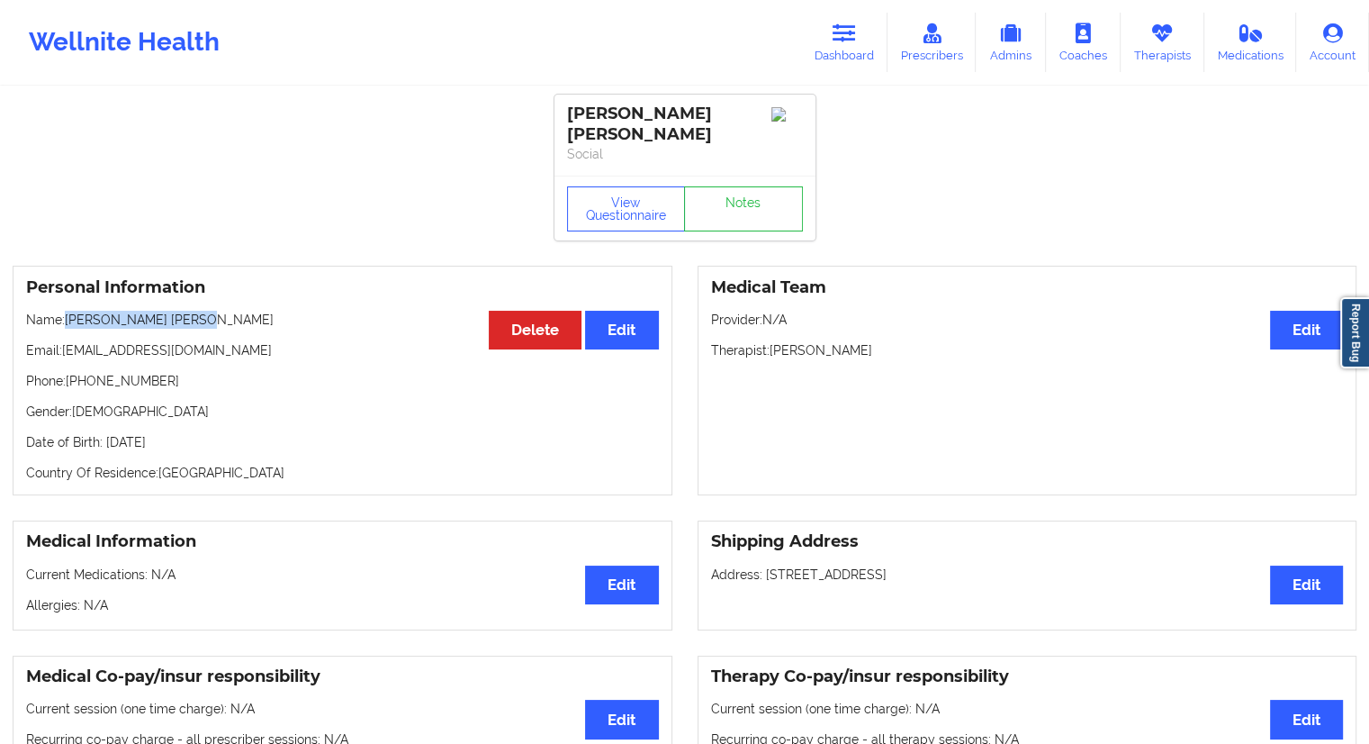
drag, startPoint x: 213, startPoint y: 306, endPoint x: 66, endPoint y: 303, distance: 147.7
click at [66, 311] on p "Name: [PERSON_NAME] [PERSON_NAME]" at bounding box center [342, 320] width 633 height 18
click at [832, 44] on link "Dashboard" at bounding box center [844, 42] width 86 height 59
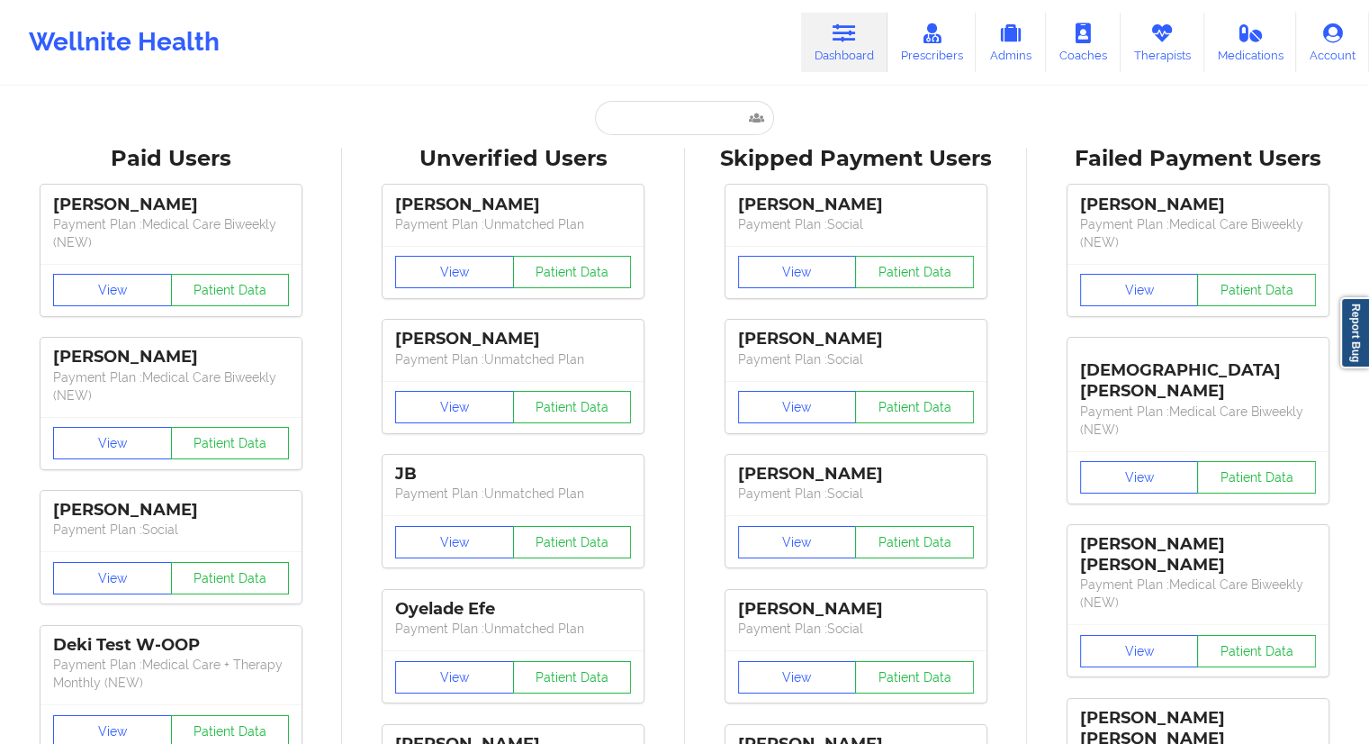
click at [689, 119] on input "text" at bounding box center [684, 118] width 178 height 34
paste input "[EMAIL_ADDRESS][DOMAIN_NAME]"
type input "[EMAIL_ADDRESS][DOMAIN_NAME]"
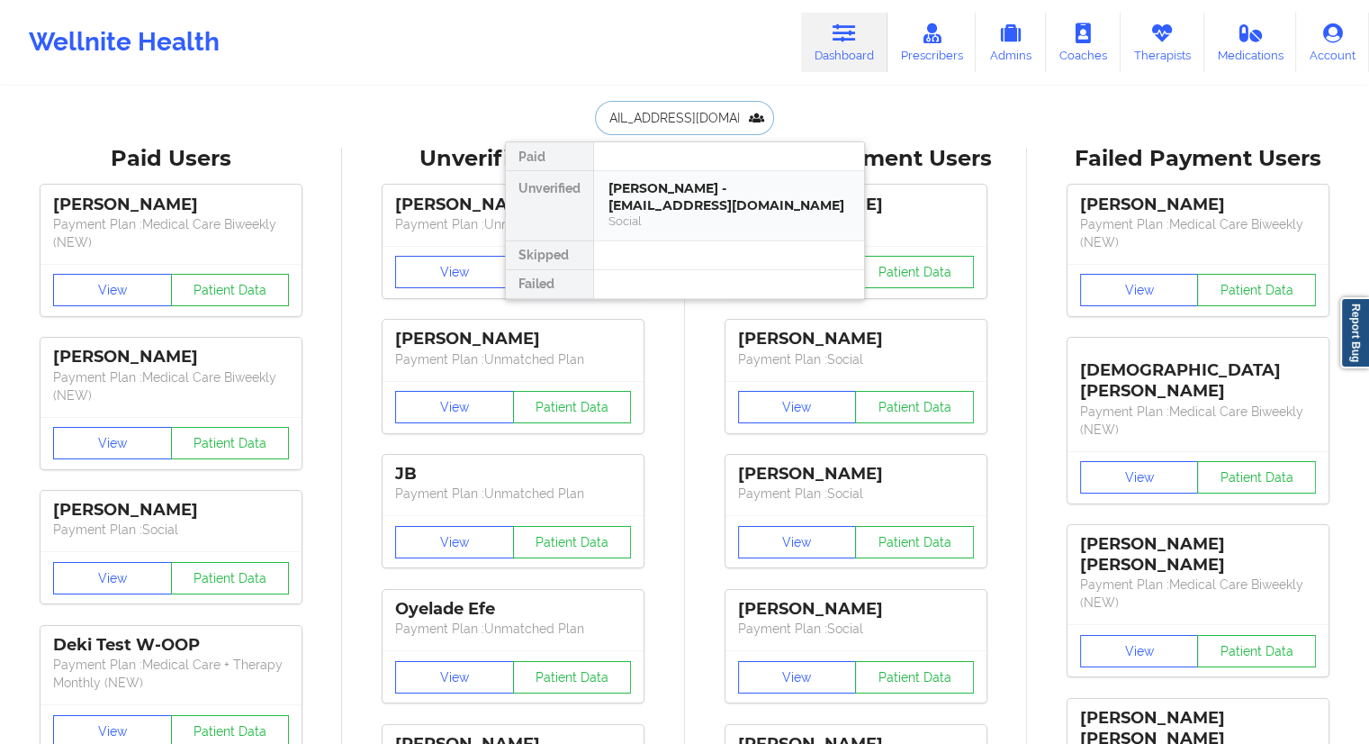
click at [639, 206] on div "[PERSON_NAME] - [EMAIL_ADDRESS][DOMAIN_NAME]" at bounding box center [729, 196] width 241 height 33
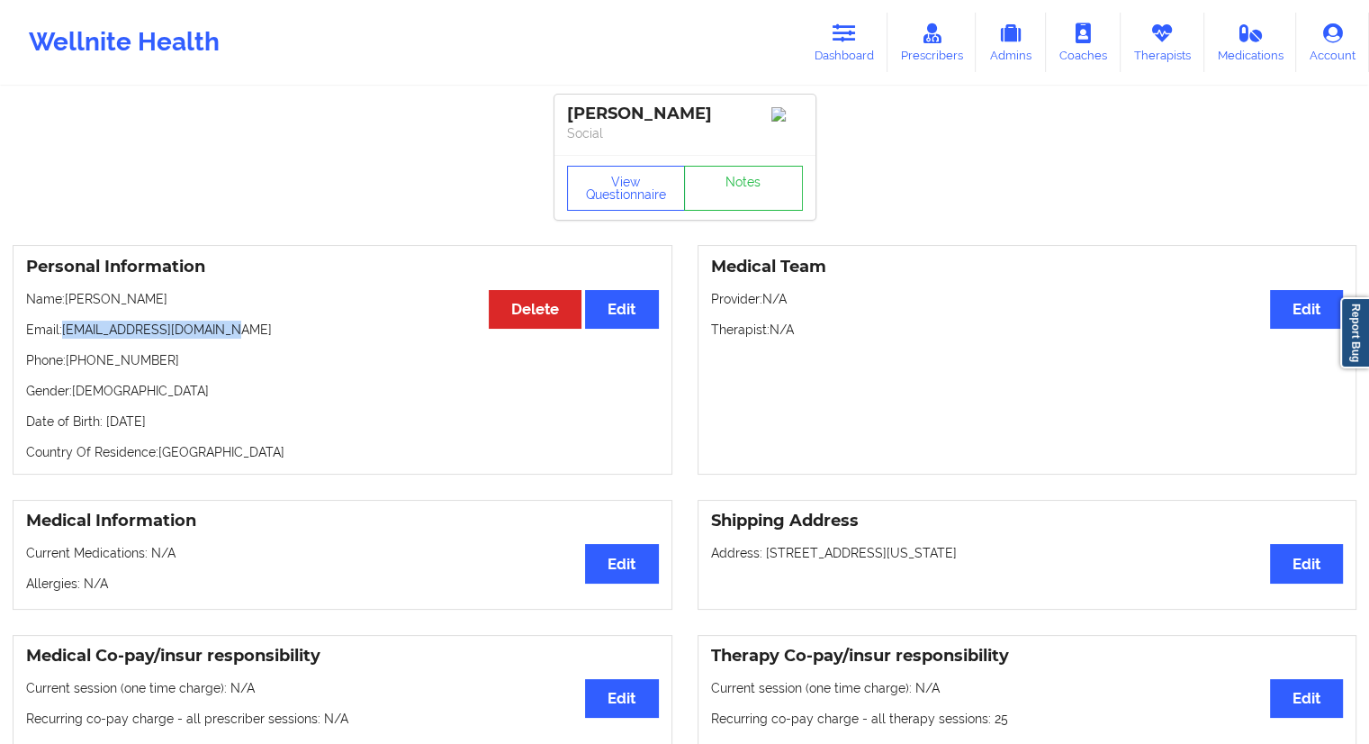
drag, startPoint x: 262, startPoint y: 339, endPoint x: 62, endPoint y: 335, distance: 199.9
click at [62, 335] on p "Email: [EMAIL_ADDRESS][DOMAIN_NAME]" at bounding box center [342, 330] width 633 height 18
drag, startPoint x: 146, startPoint y: 305, endPoint x: 63, endPoint y: 303, distance: 82.9
click at [63, 303] on p "Name: [PERSON_NAME]" at bounding box center [342, 299] width 633 height 18
click at [96, 315] on div "Personal Information Edit Delete Name: [PERSON_NAME] Email: [EMAIL_ADDRESS][DOM…" at bounding box center [343, 360] width 660 height 230
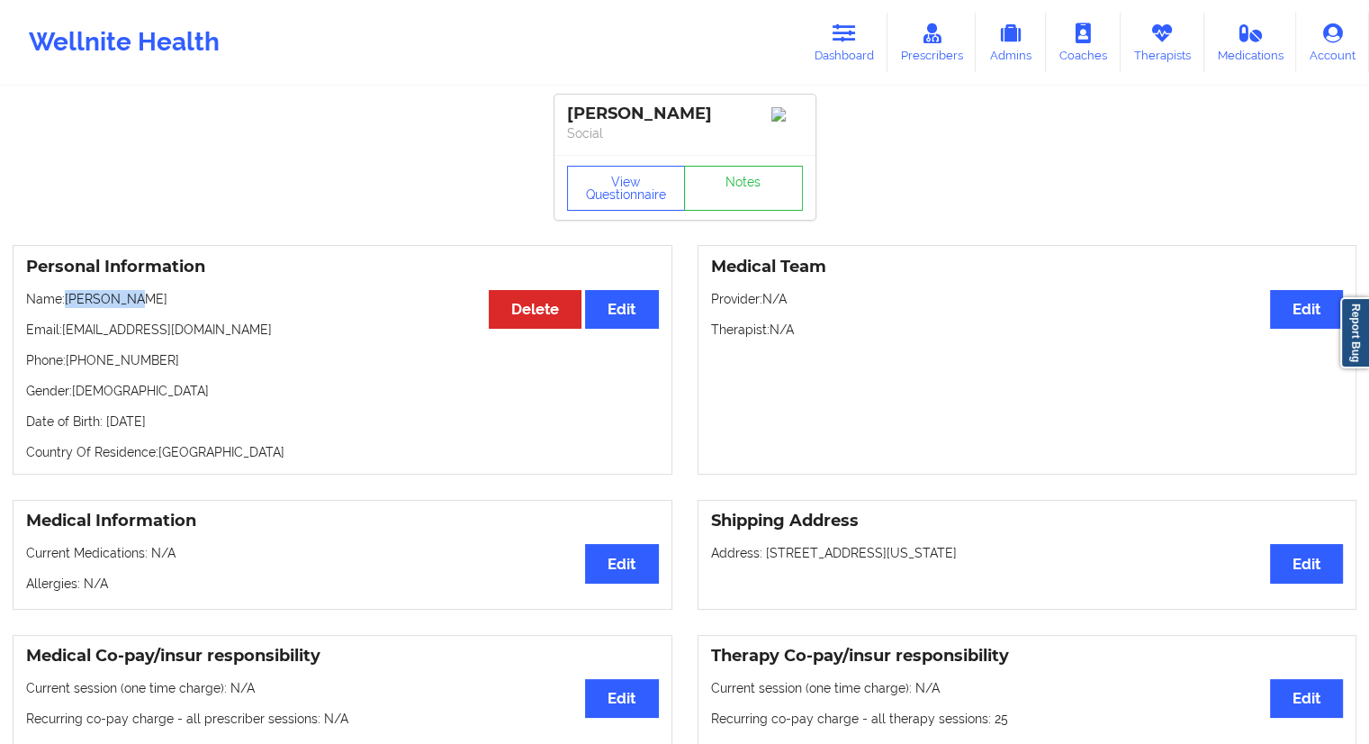
drag, startPoint x: 140, startPoint y: 302, endPoint x: 68, endPoint y: 305, distance: 73.0
click at [68, 305] on p "Name: [PERSON_NAME]" at bounding box center [342, 299] width 633 height 18
click at [636, 177] on button "View Questionnaire" at bounding box center [626, 188] width 119 height 45
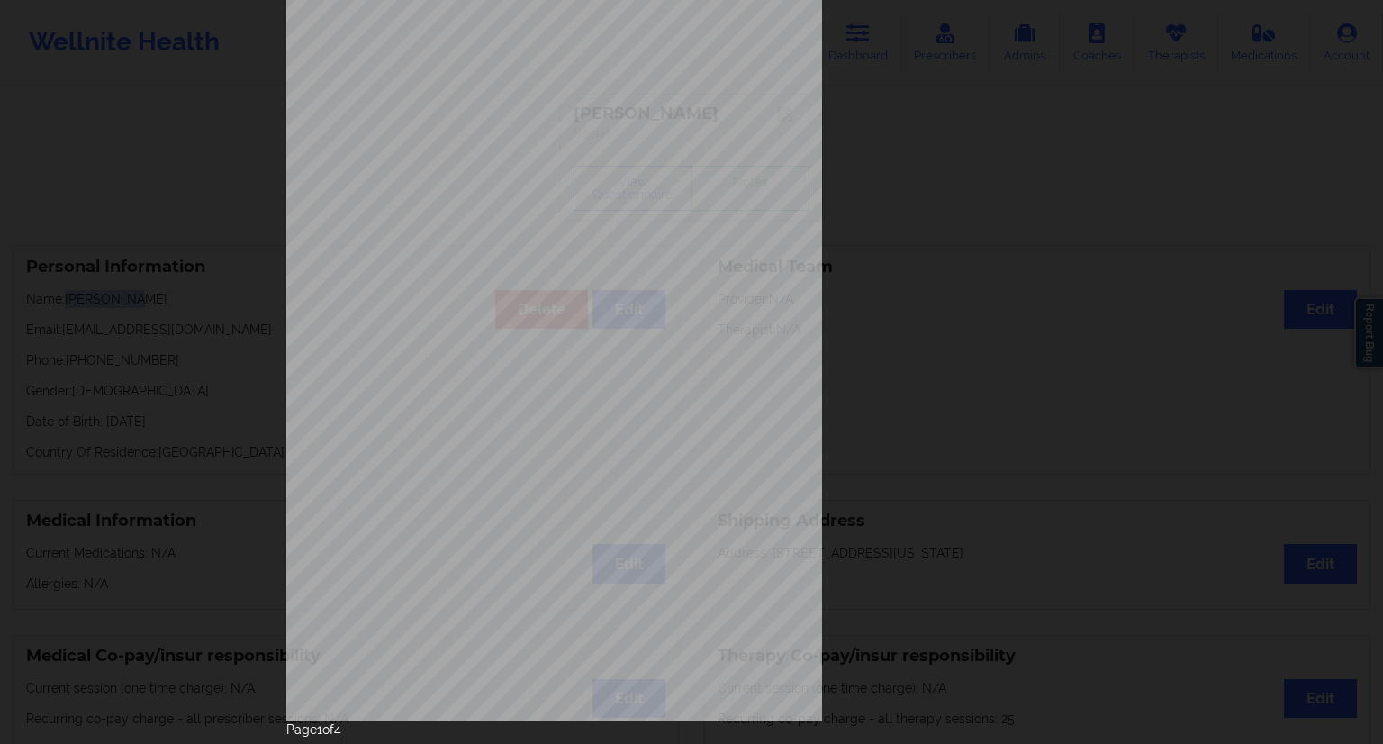
scroll to position [115, 0]
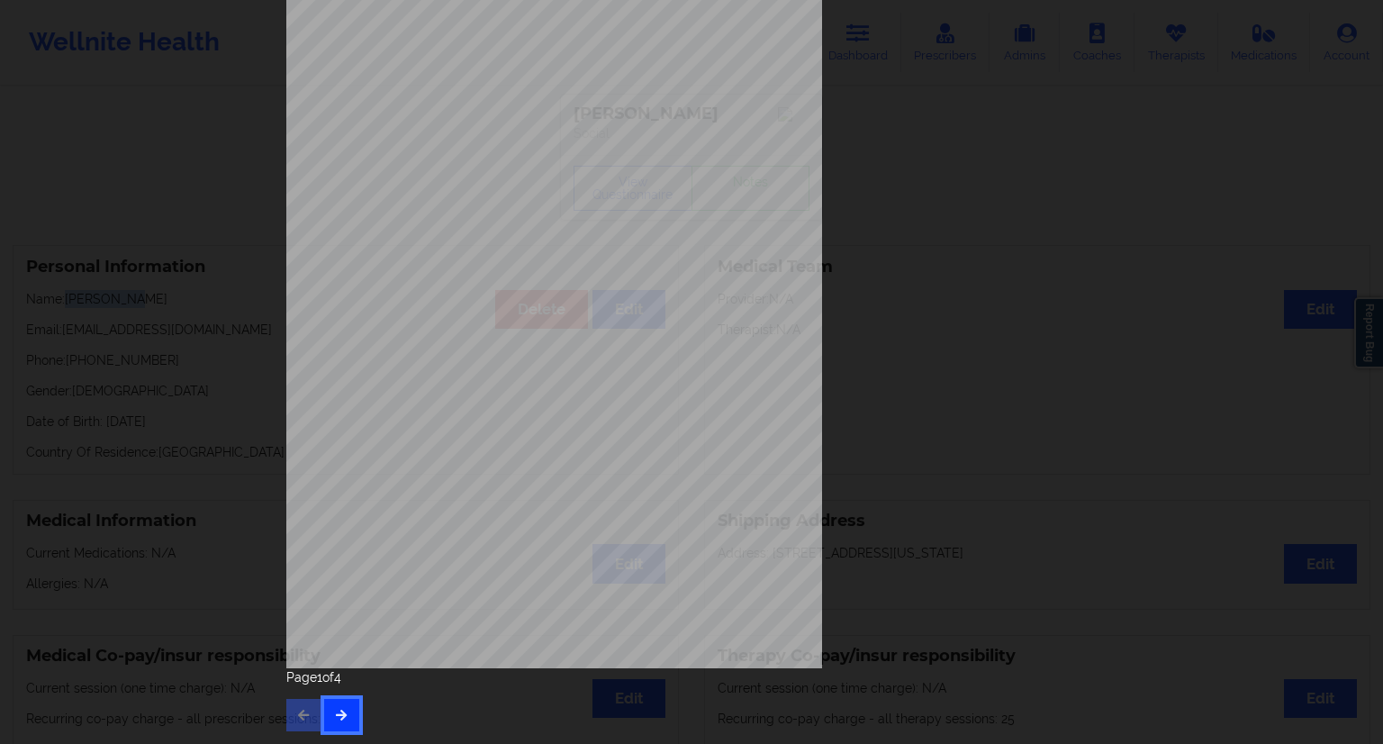
click at [342, 724] on button "button" at bounding box center [341, 715] width 35 height 32
click at [346, 719] on button "button" at bounding box center [341, 715] width 35 height 32
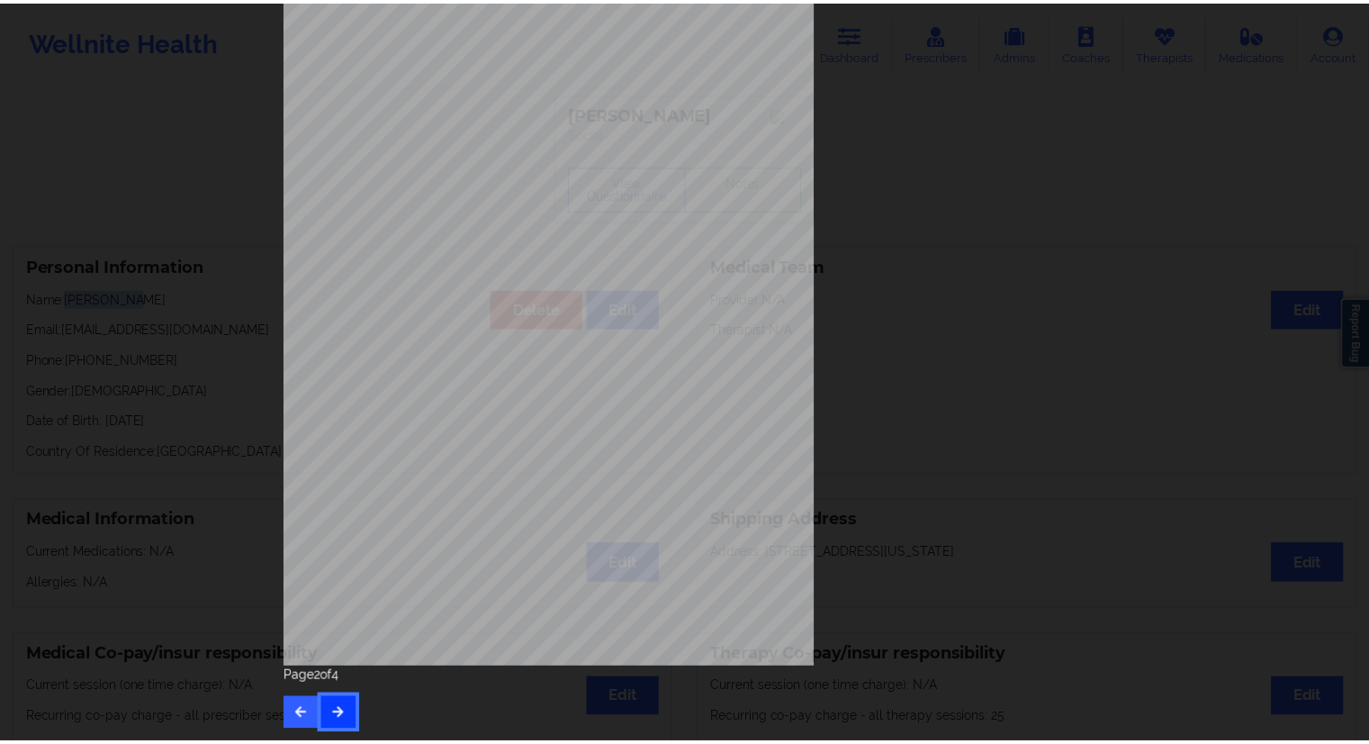
scroll to position [0, 0]
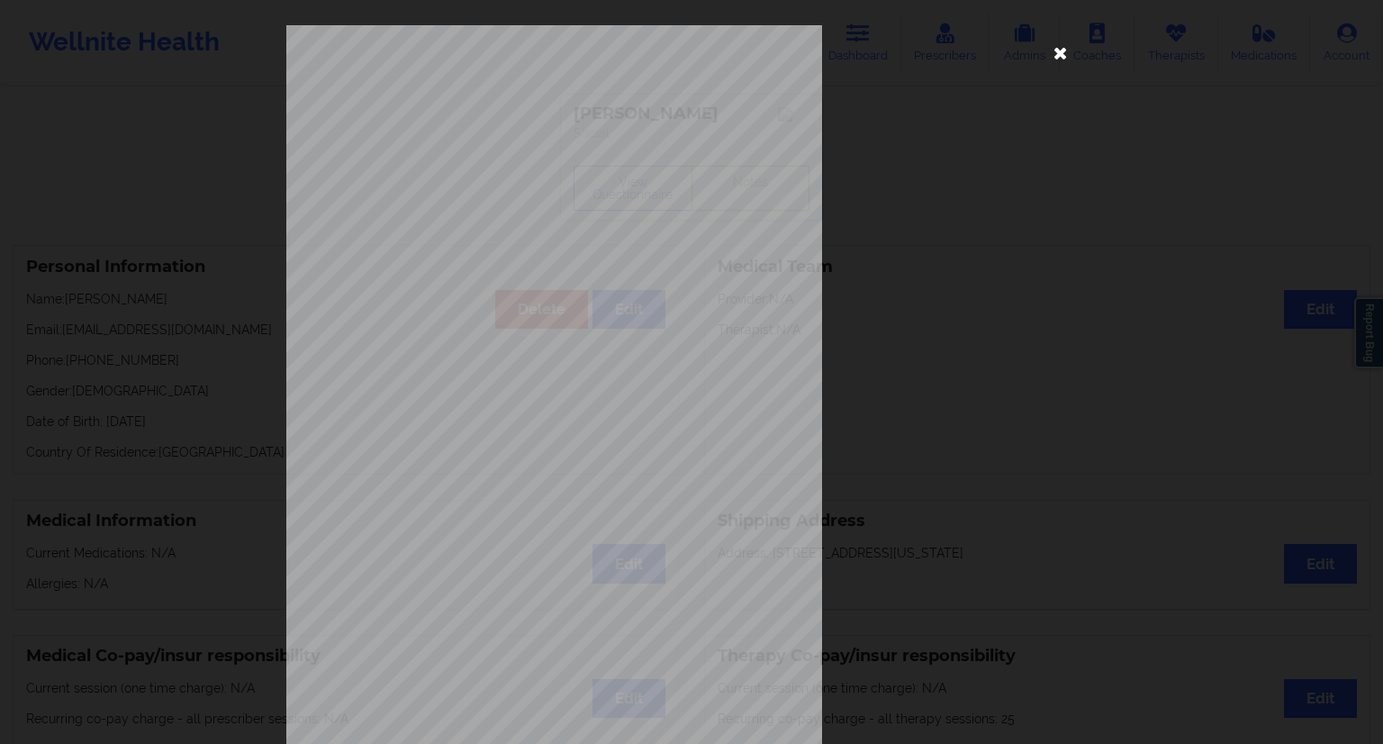
click at [1051, 48] on icon at bounding box center [1060, 52] width 29 height 29
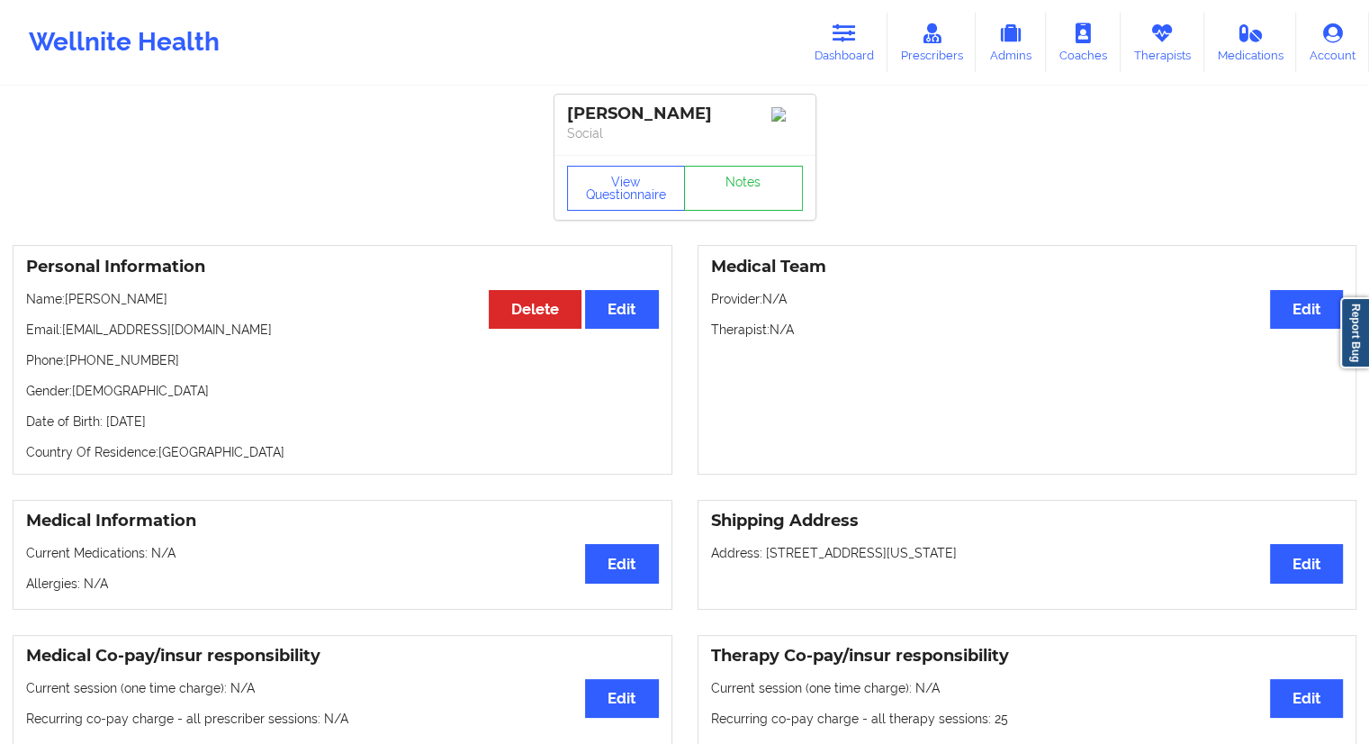
drag, startPoint x: 263, startPoint y: 420, endPoint x: 240, endPoint y: 437, distance: 28.3
click at [212, 426] on p "Date of Birth: [DEMOGRAPHIC_DATA]" at bounding box center [342, 421] width 633 height 18
drag, startPoint x: 136, startPoint y: 292, endPoint x: 68, endPoint y: 299, distance: 67.9
click at [68, 299] on div "Personal Information Edit Delete Name: [PERSON_NAME] Email: [EMAIL_ADDRESS][DOM…" at bounding box center [343, 360] width 660 height 230
drag, startPoint x: 176, startPoint y: 365, endPoint x: 69, endPoint y: 352, distance: 107.9
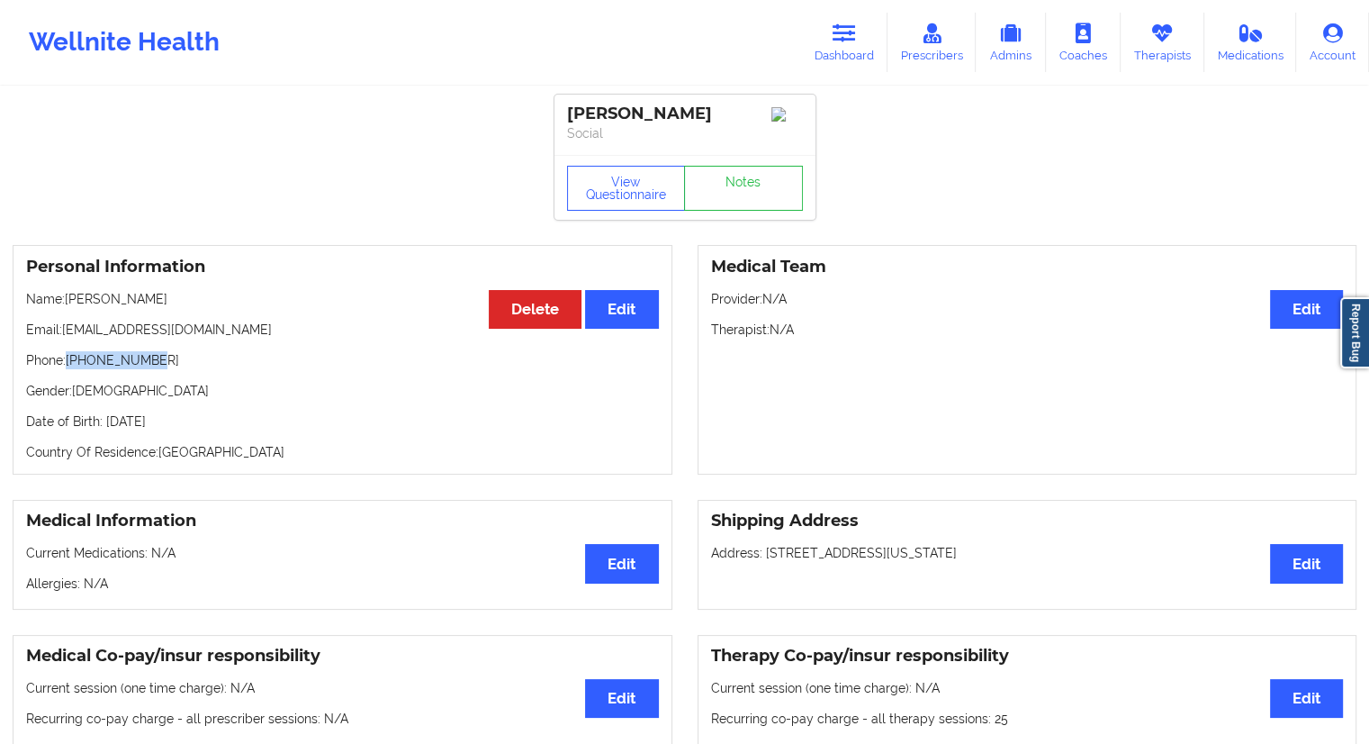
click at [69, 352] on div "Personal Information Edit Delete Name: [PERSON_NAME] Email: [EMAIL_ADDRESS][DOM…" at bounding box center [343, 360] width 660 height 230
drag, startPoint x: 152, startPoint y: 300, endPoint x: 100, endPoint y: 294, distance: 52.5
click at [66, 296] on p "Name: [PERSON_NAME]" at bounding box center [342, 299] width 633 height 18
click at [1152, 51] on link "Therapists" at bounding box center [1163, 42] width 84 height 59
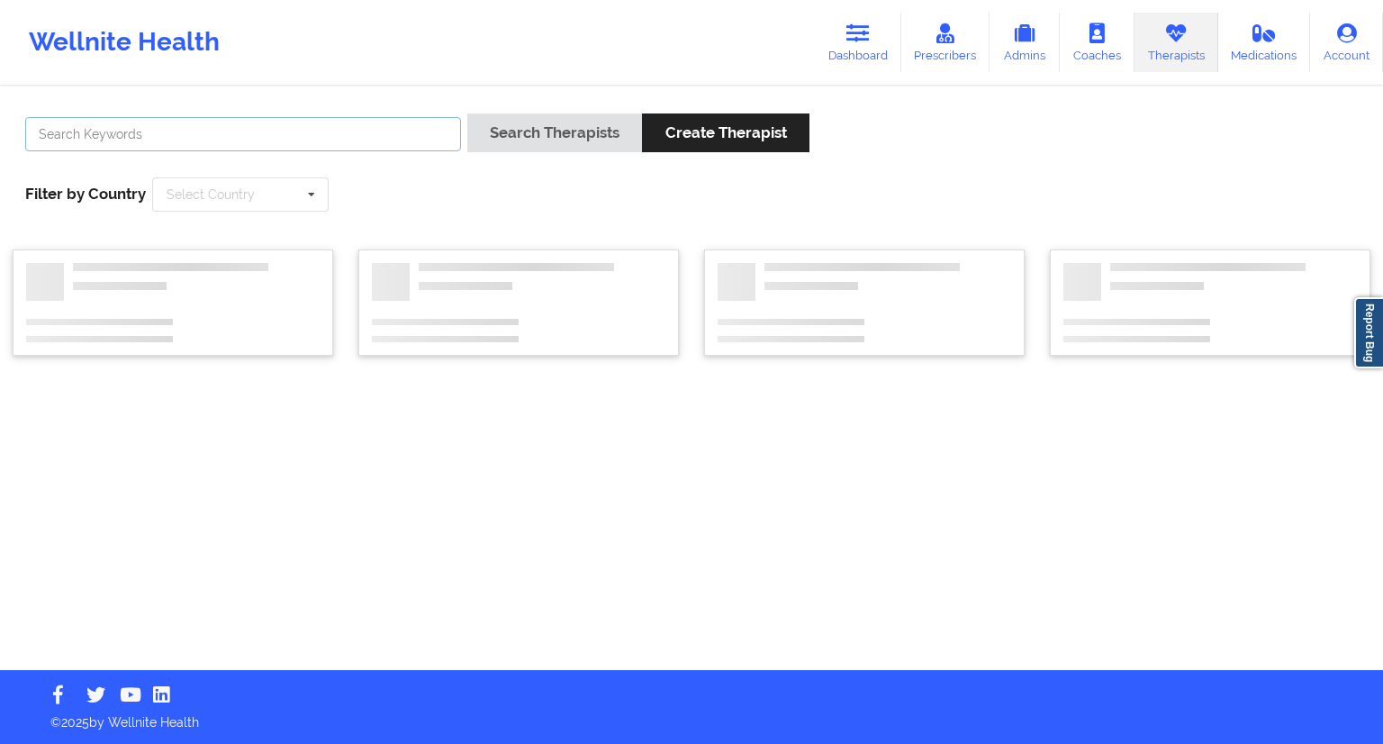
click at [339, 117] on input "text" at bounding box center [243, 134] width 436 height 34
paste input "[PERSON_NAME]"
type input "[PERSON_NAME]"
click at [516, 142] on button "Search Therapists" at bounding box center [554, 132] width 175 height 39
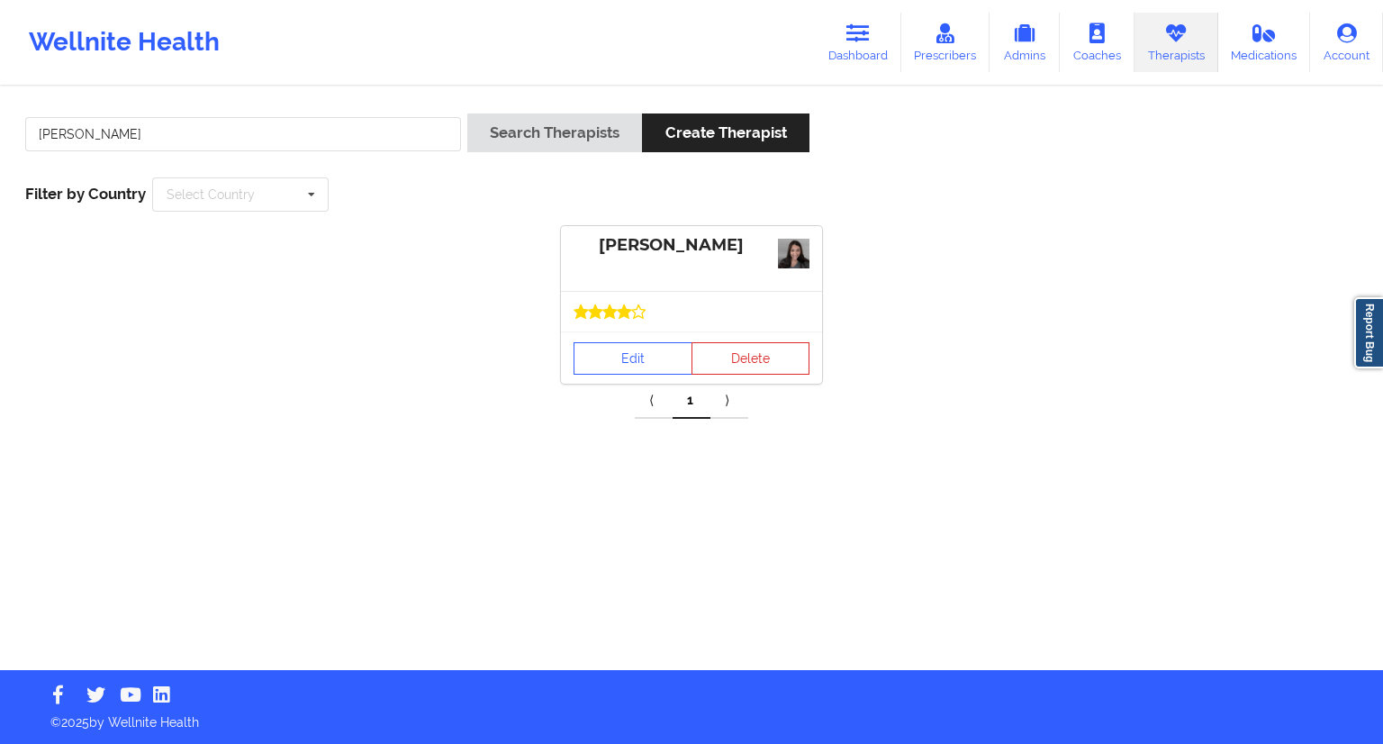
click at [637, 335] on div "Edit Delete" at bounding box center [691, 357] width 261 height 52
click at [631, 357] on link "Edit" at bounding box center [633, 358] width 119 height 32
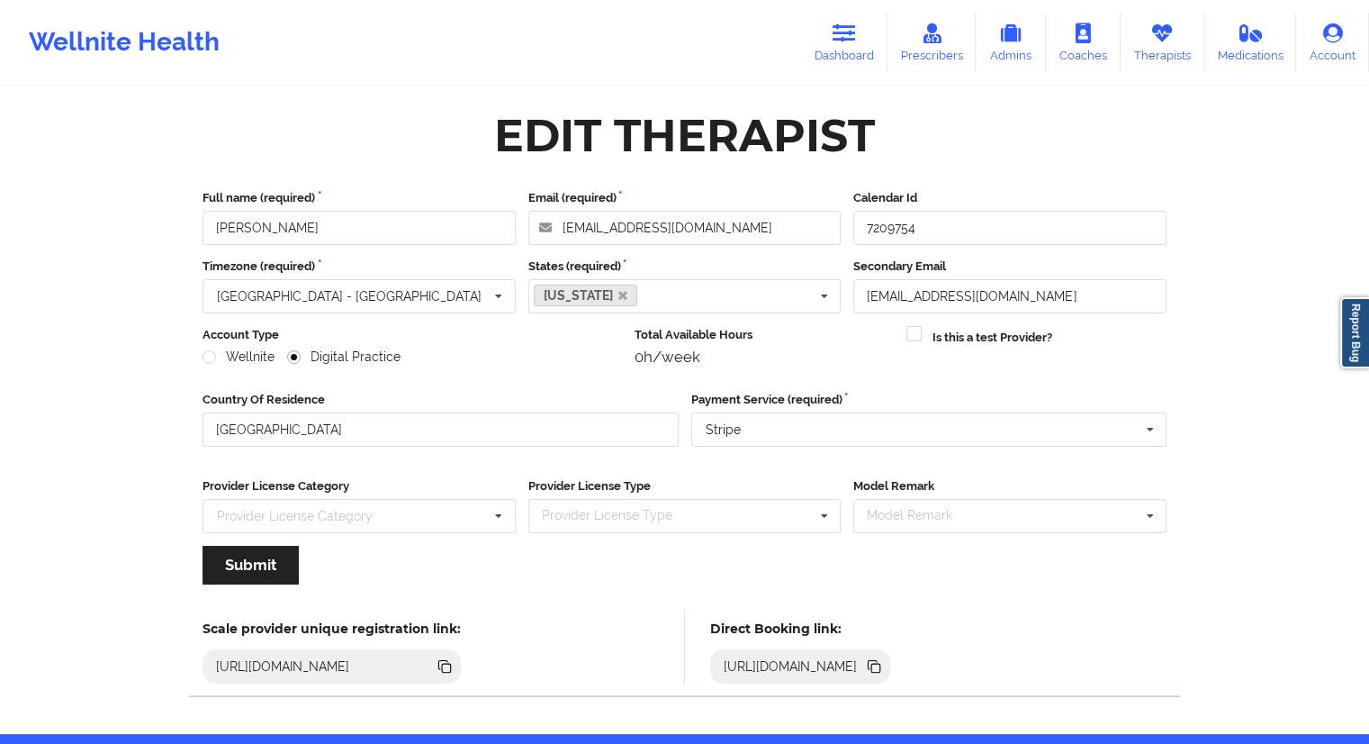
click at [884, 658] on icon at bounding box center [874, 666] width 20 height 20
click at [864, 41] on link "Dashboard" at bounding box center [844, 42] width 86 height 59
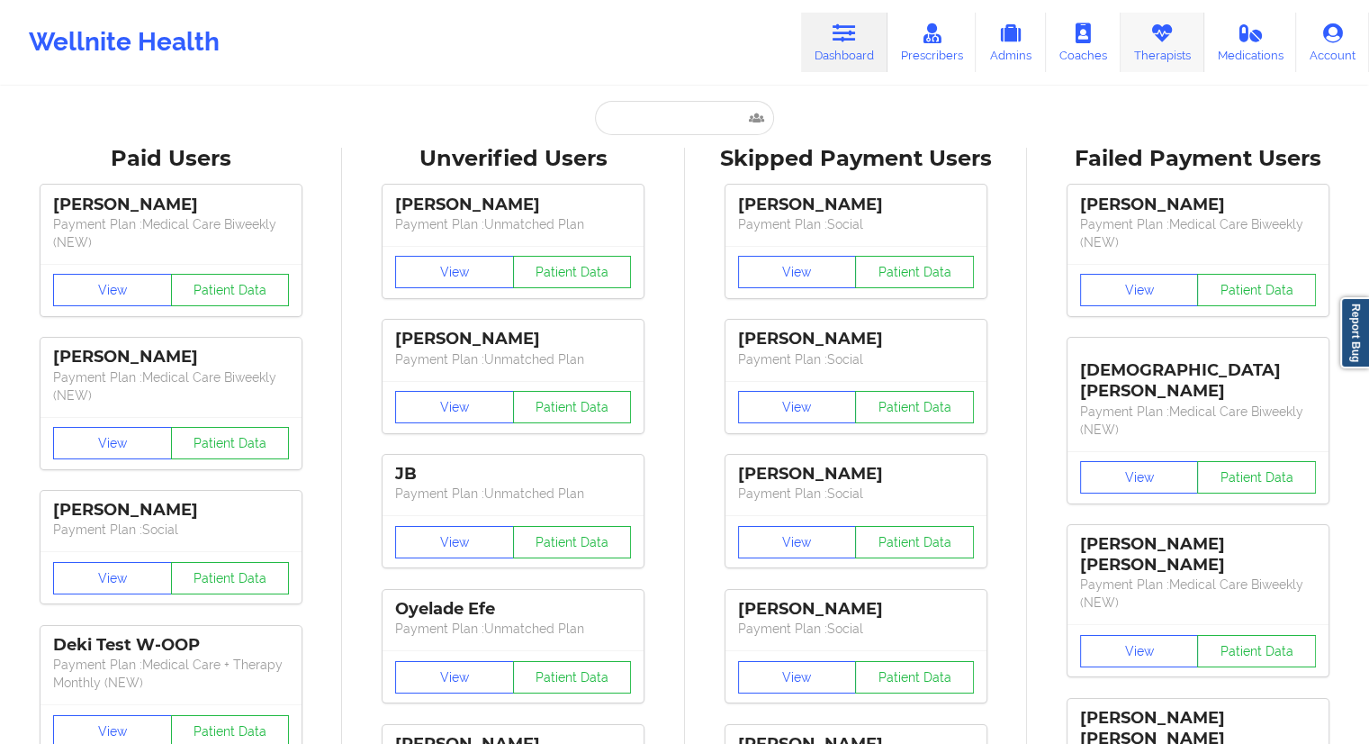
click at [1152, 59] on link "Therapists" at bounding box center [1163, 42] width 84 height 59
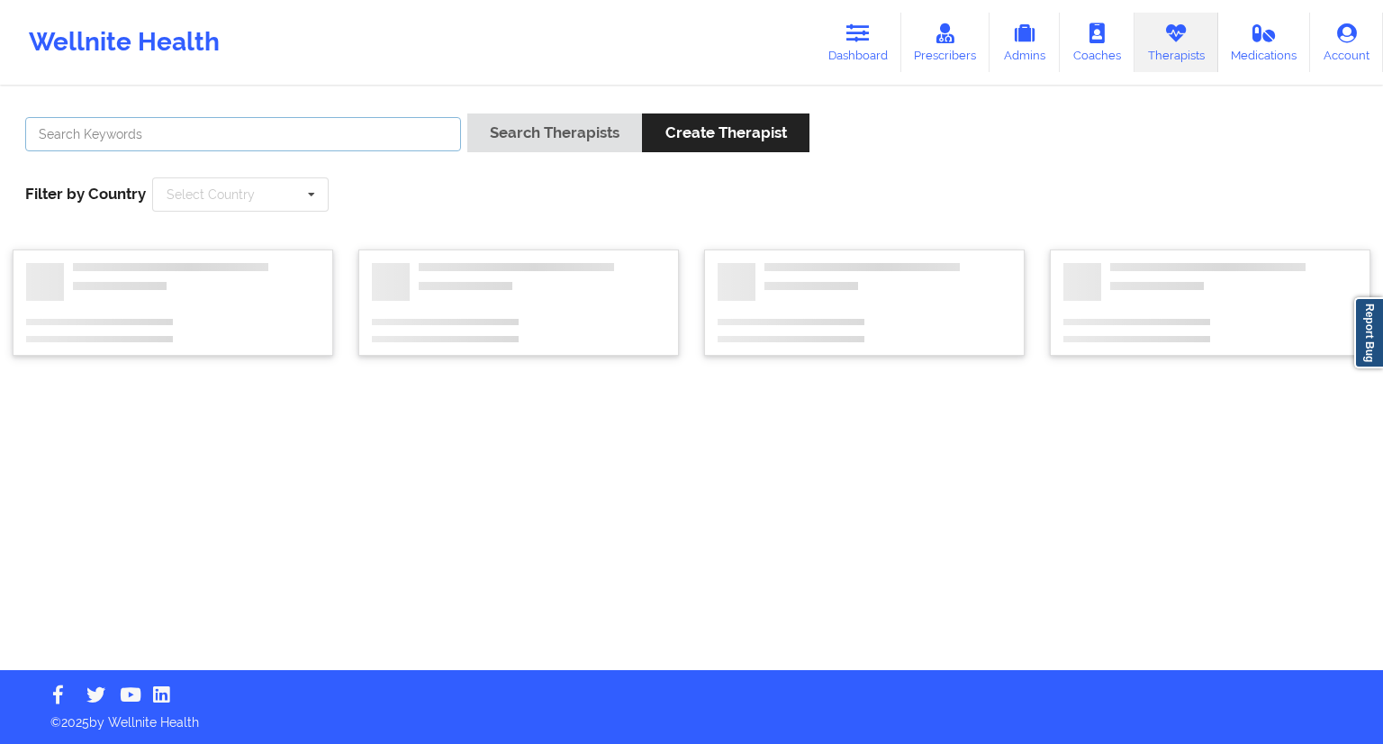
click at [352, 137] on input "text" at bounding box center [243, 134] width 436 height 34
paste input "[PERSON_NAME]"
type input "[PERSON_NAME]"
click at [519, 146] on button "Search Therapists" at bounding box center [554, 132] width 175 height 39
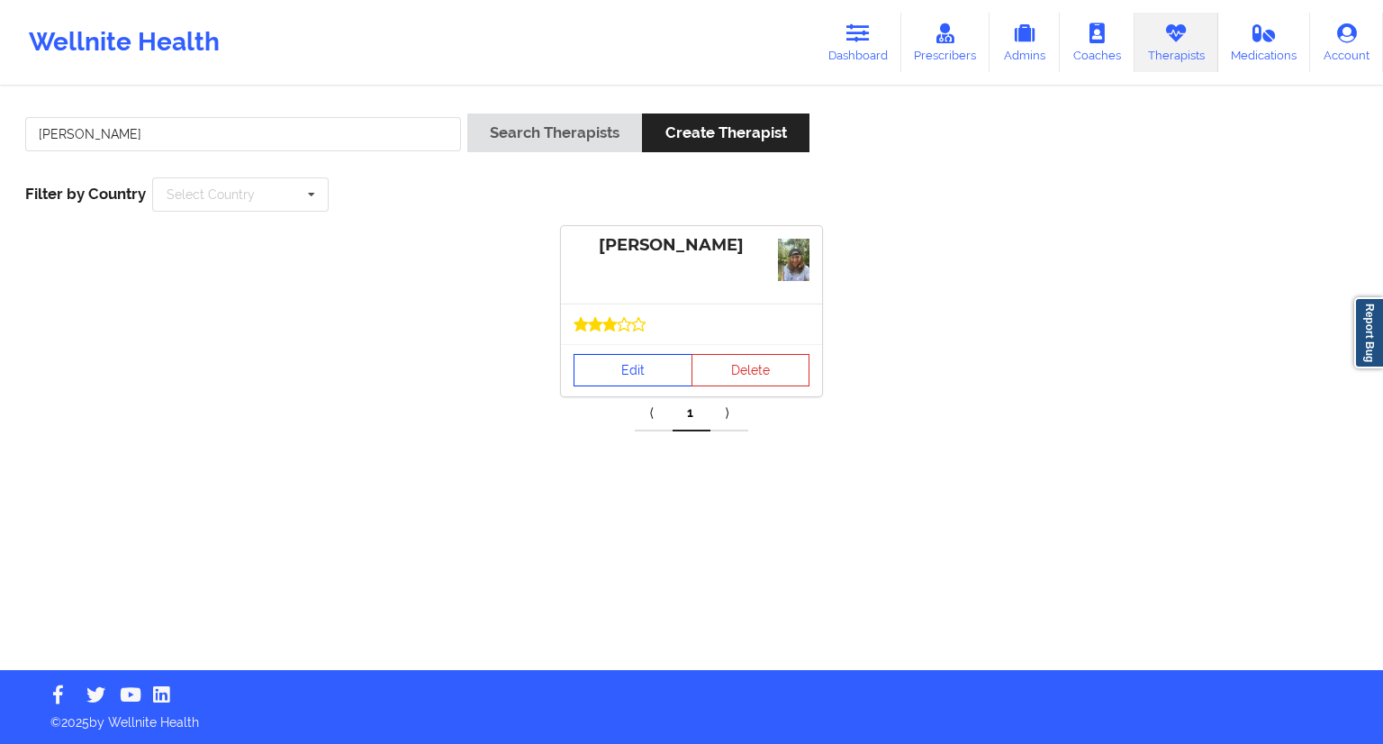
click at [625, 382] on link "Edit" at bounding box center [633, 370] width 119 height 32
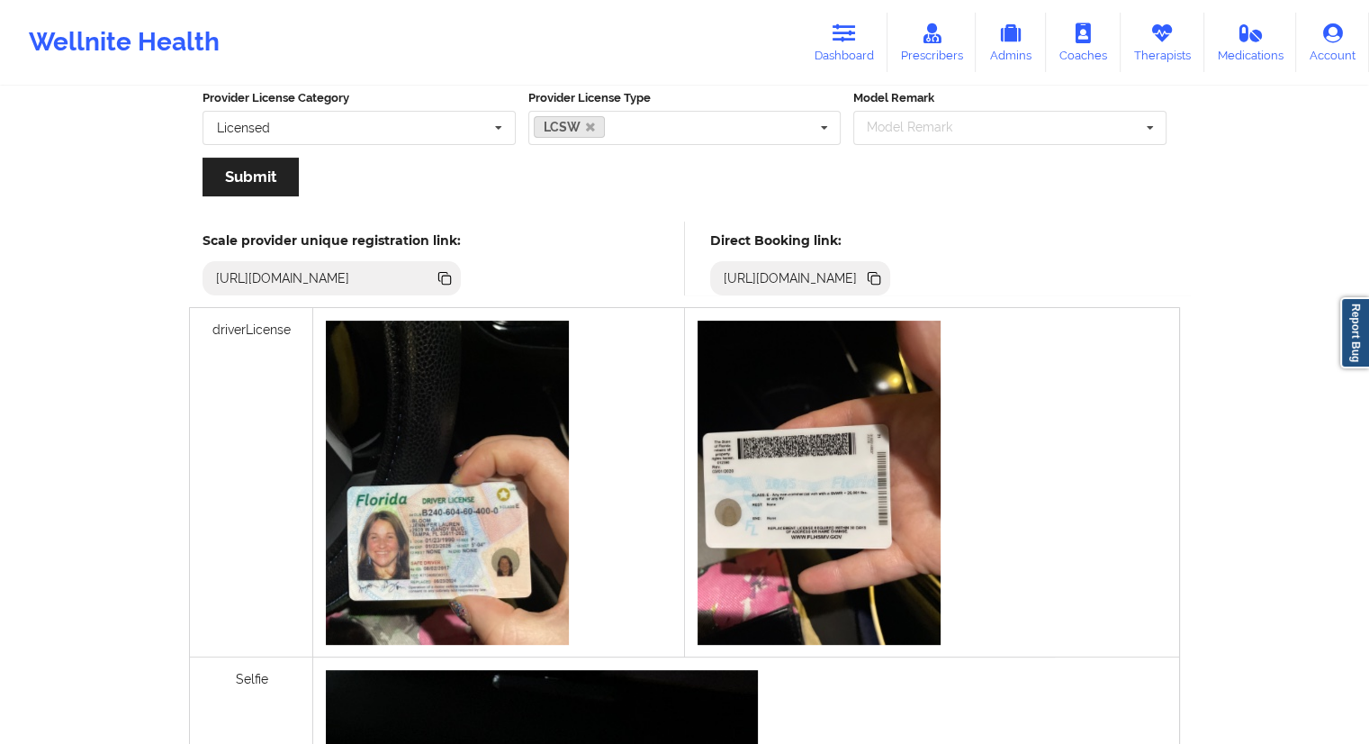
scroll to position [450, 0]
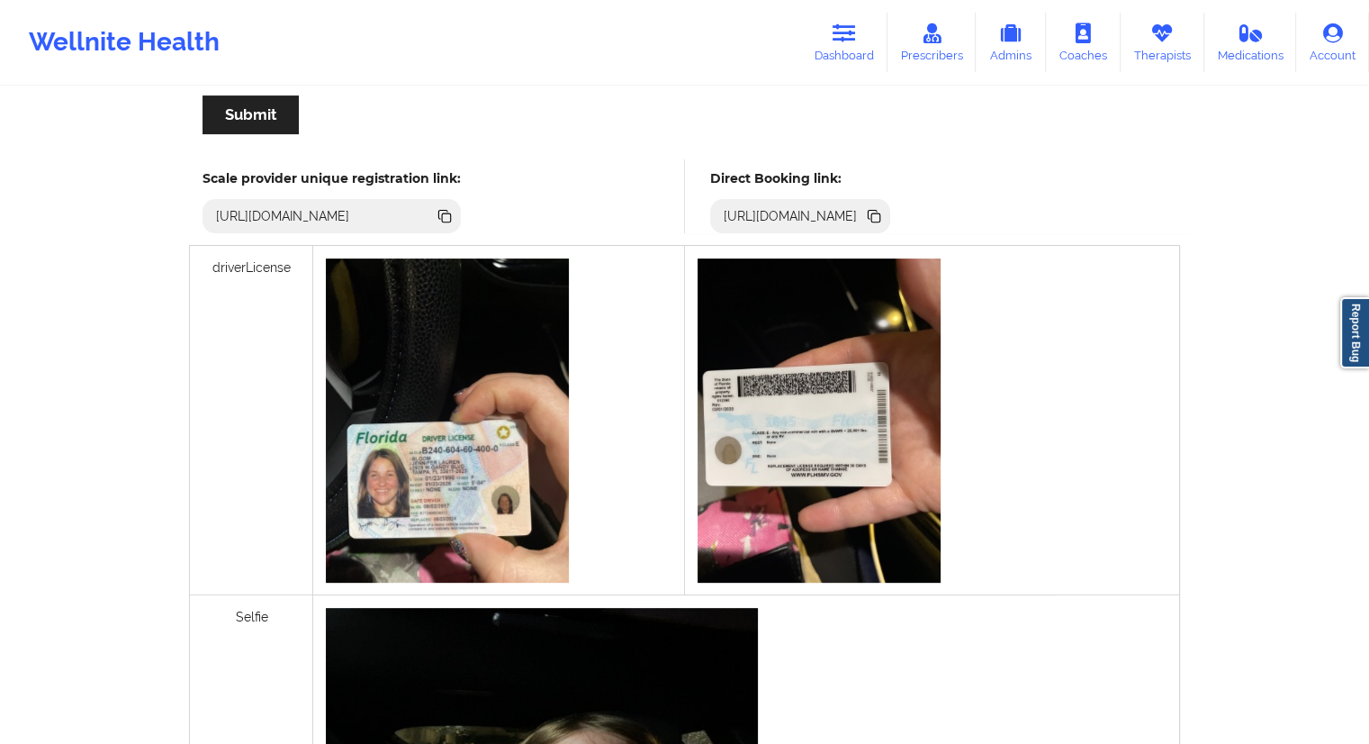
click at [884, 208] on icon at bounding box center [874, 216] width 20 height 20
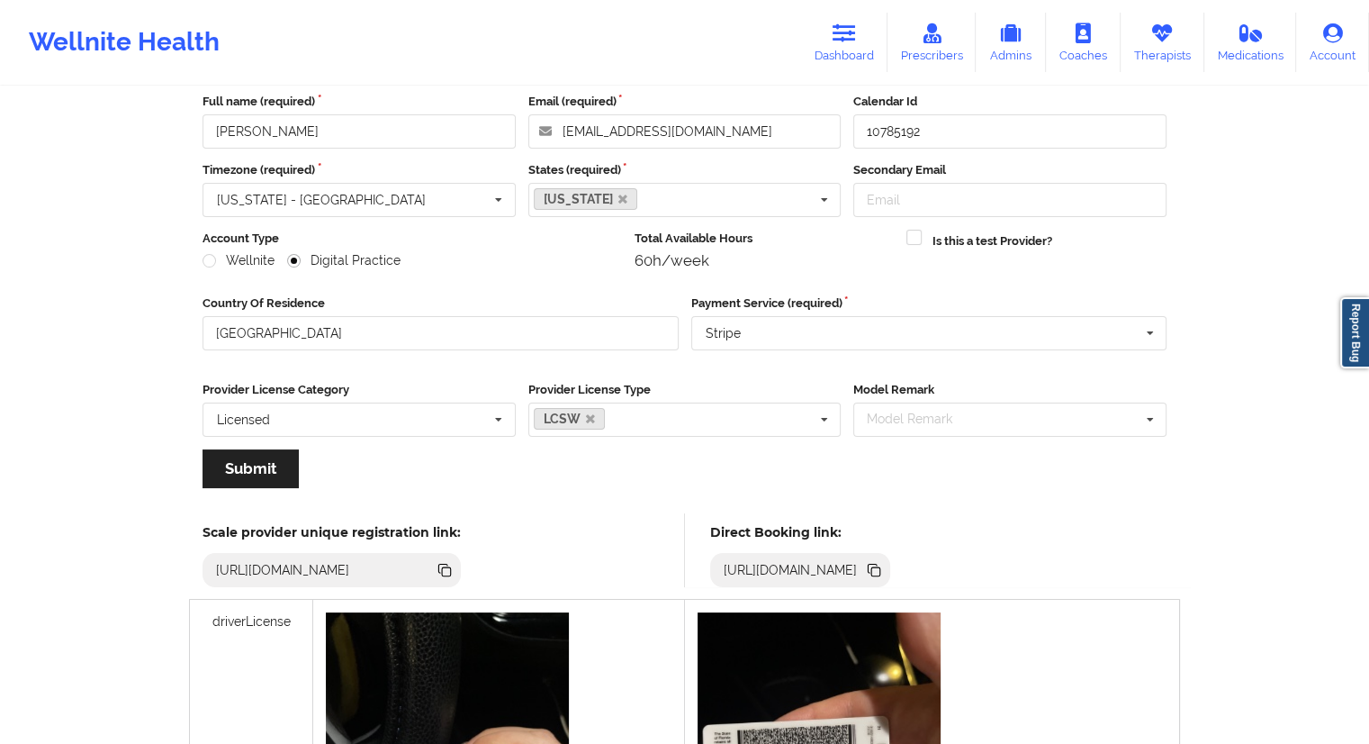
scroll to position [0, 0]
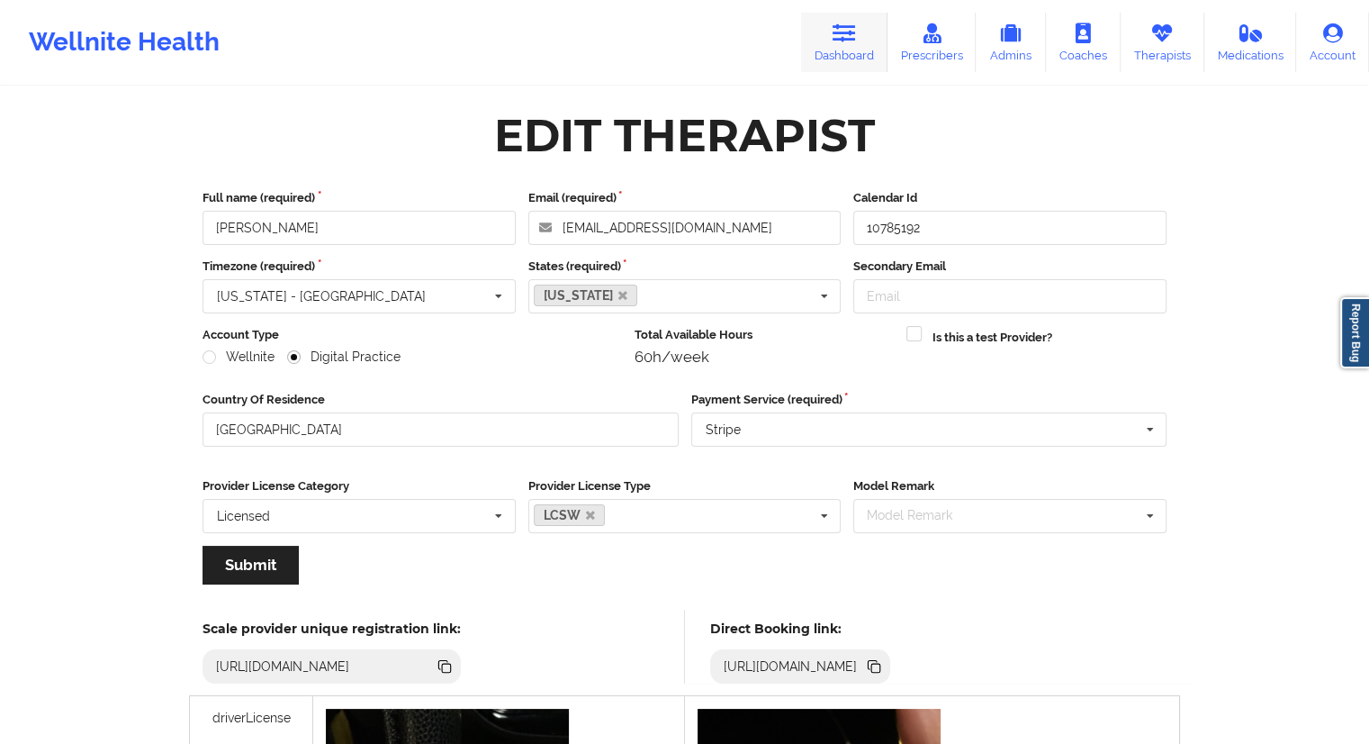
click at [845, 50] on link "Dashboard" at bounding box center [844, 42] width 86 height 59
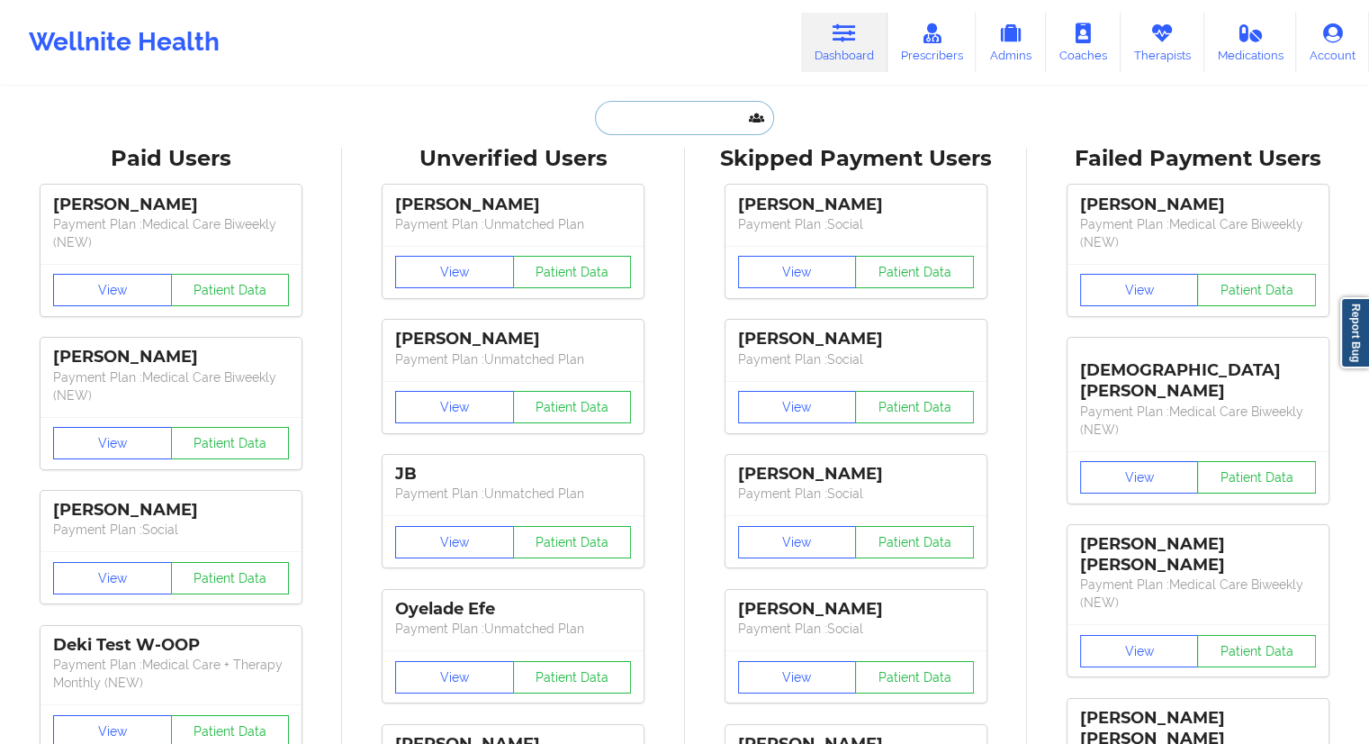
click at [656, 107] on input "text" at bounding box center [684, 118] width 178 height 34
paste input "[PERSON_NAME]"
type input "[PERSON_NAME]"
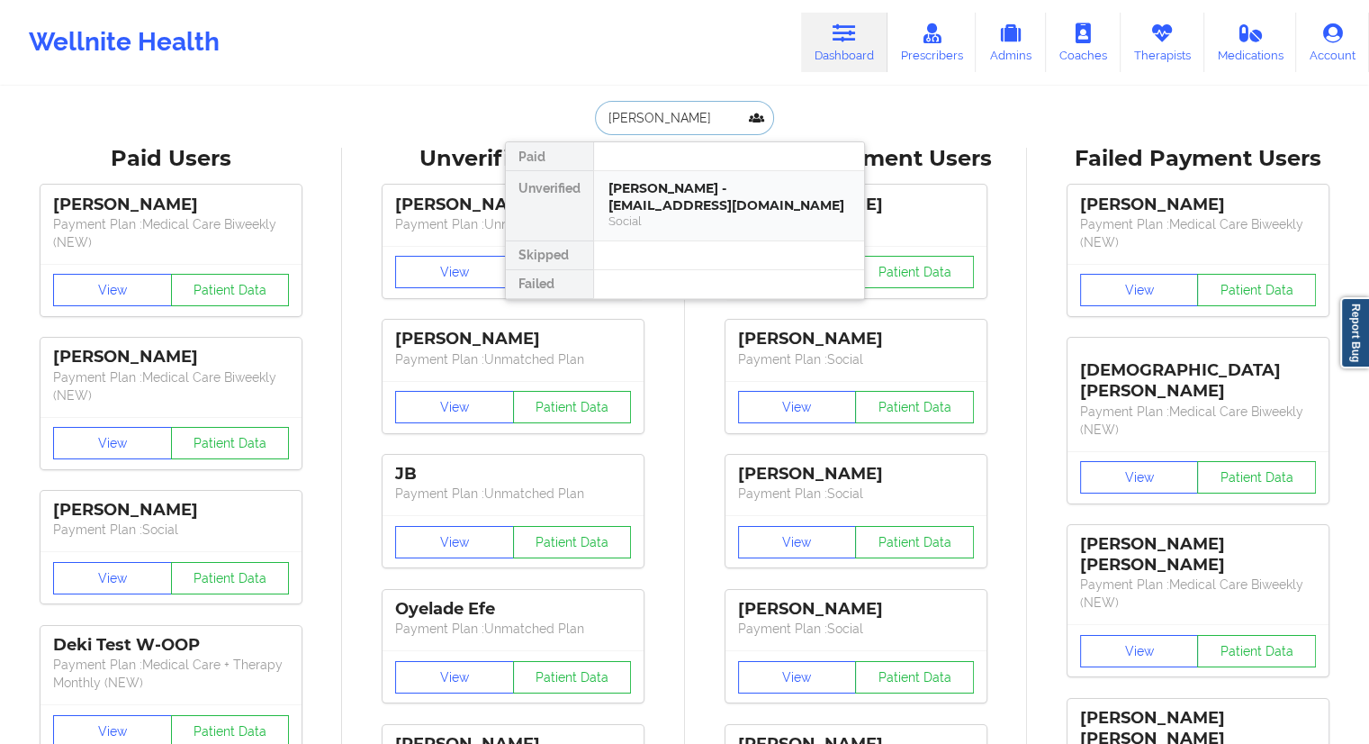
click at [639, 197] on div "[PERSON_NAME] - [EMAIL_ADDRESS][DOMAIN_NAME]" at bounding box center [729, 196] width 241 height 33
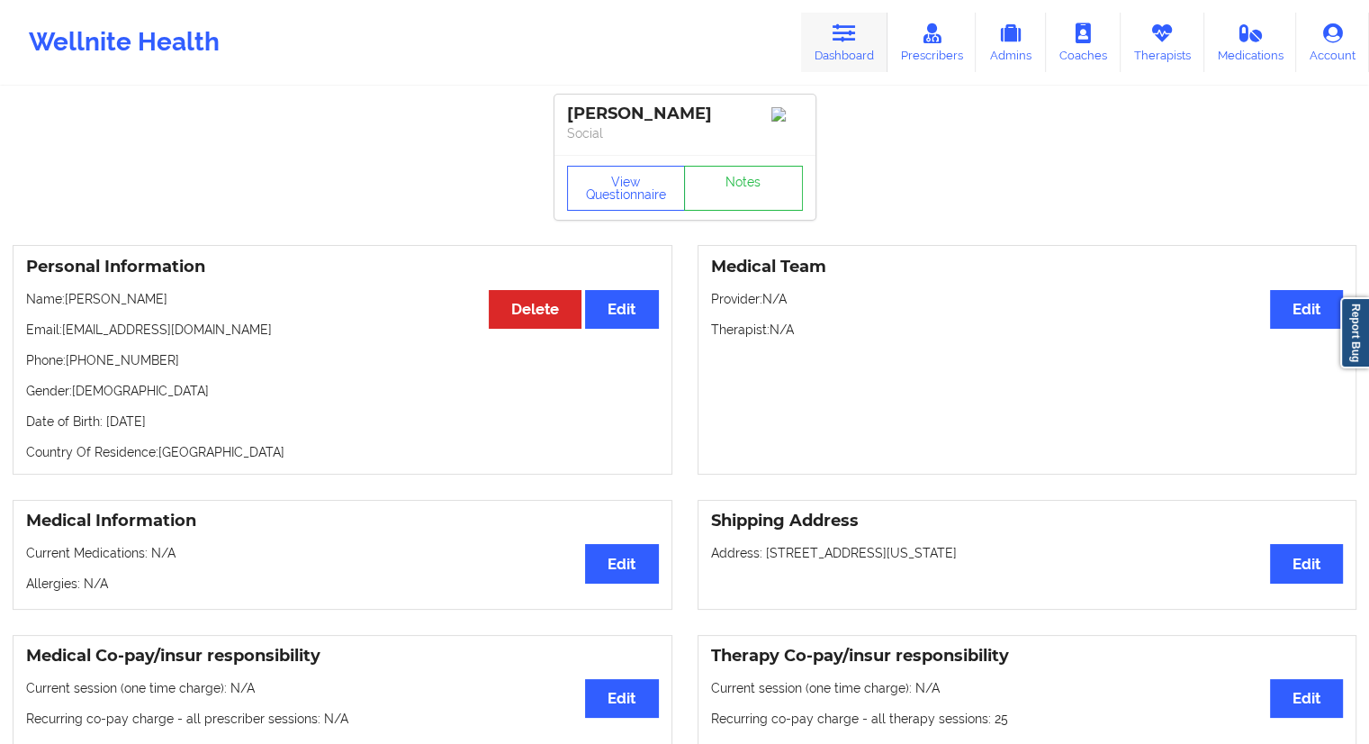
click at [818, 46] on link "Dashboard" at bounding box center [844, 42] width 86 height 59
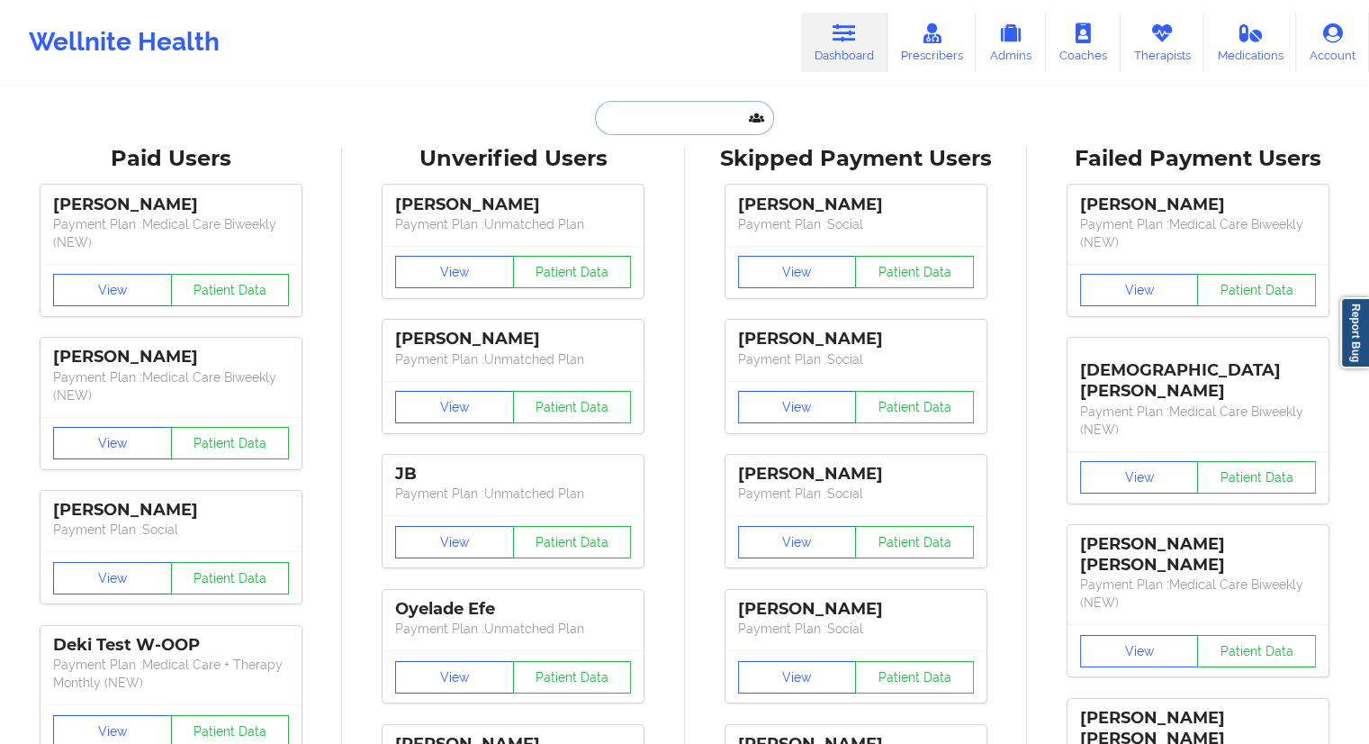
click at [684, 112] on input "text" at bounding box center [684, 118] width 178 height 34
paste input "[EMAIL_ADDRESS][DOMAIN_NAME]"
type input "[EMAIL_ADDRESS][DOMAIN_NAME]"
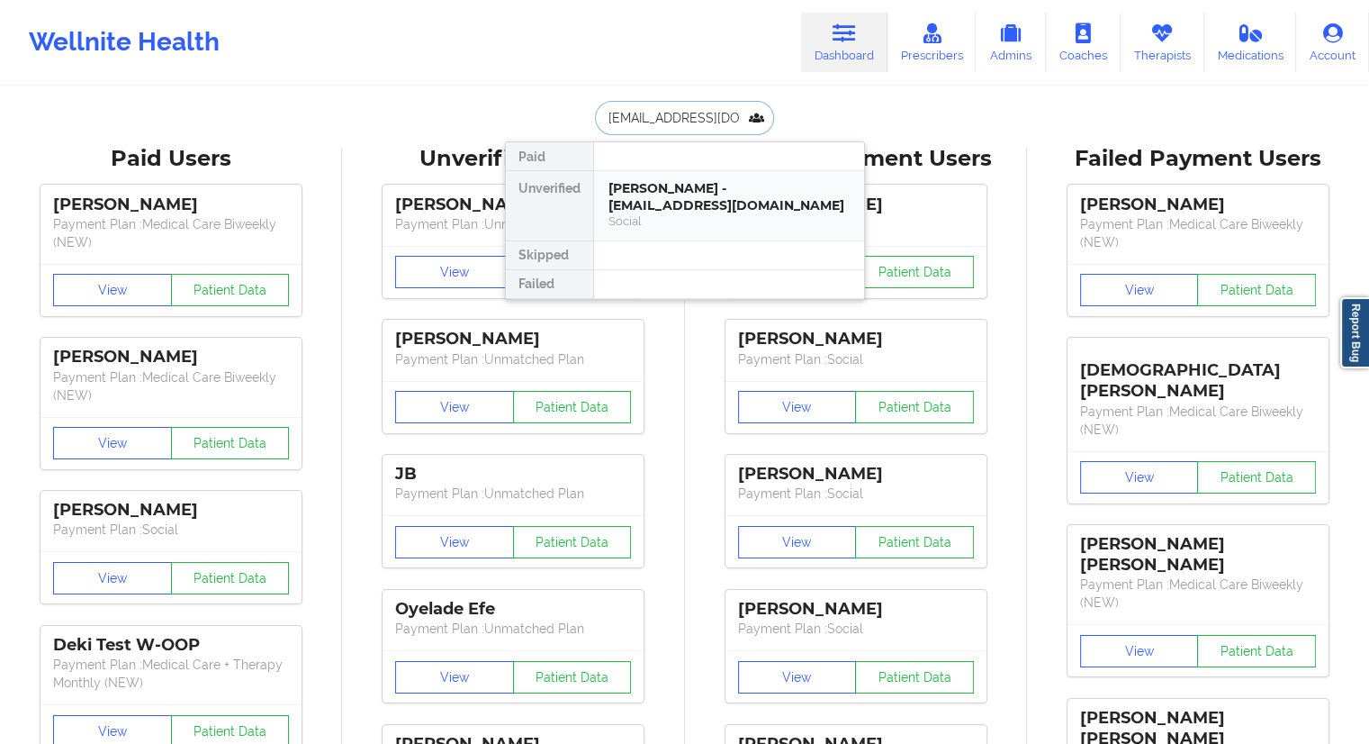
click at [673, 210] on div "[PERSON_NAME] - [EMAIL_ADDRESS][DOMAIN_NAME]" at bounding box center [729, 196] width 241 height 33
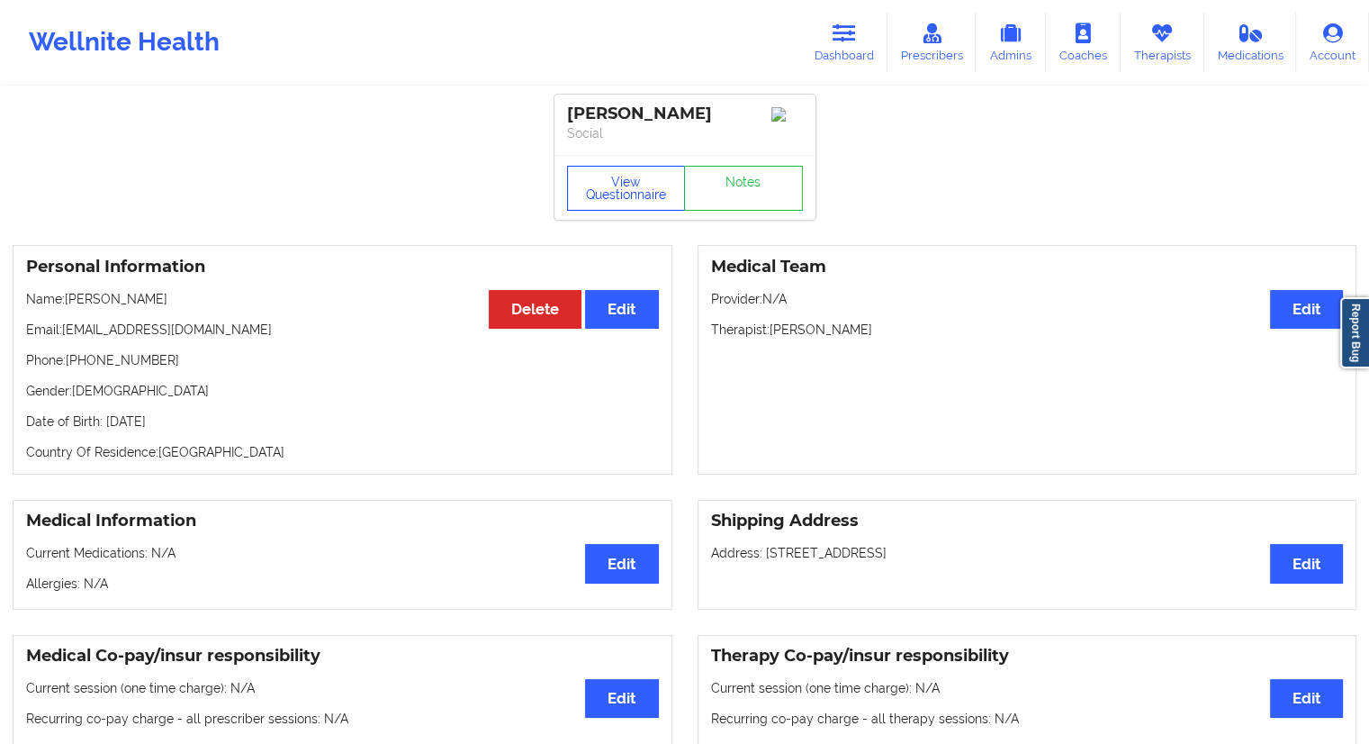
click at [601, 211] on button "View Questionnaire" at bounding box center [626, 188] width 119 height 45
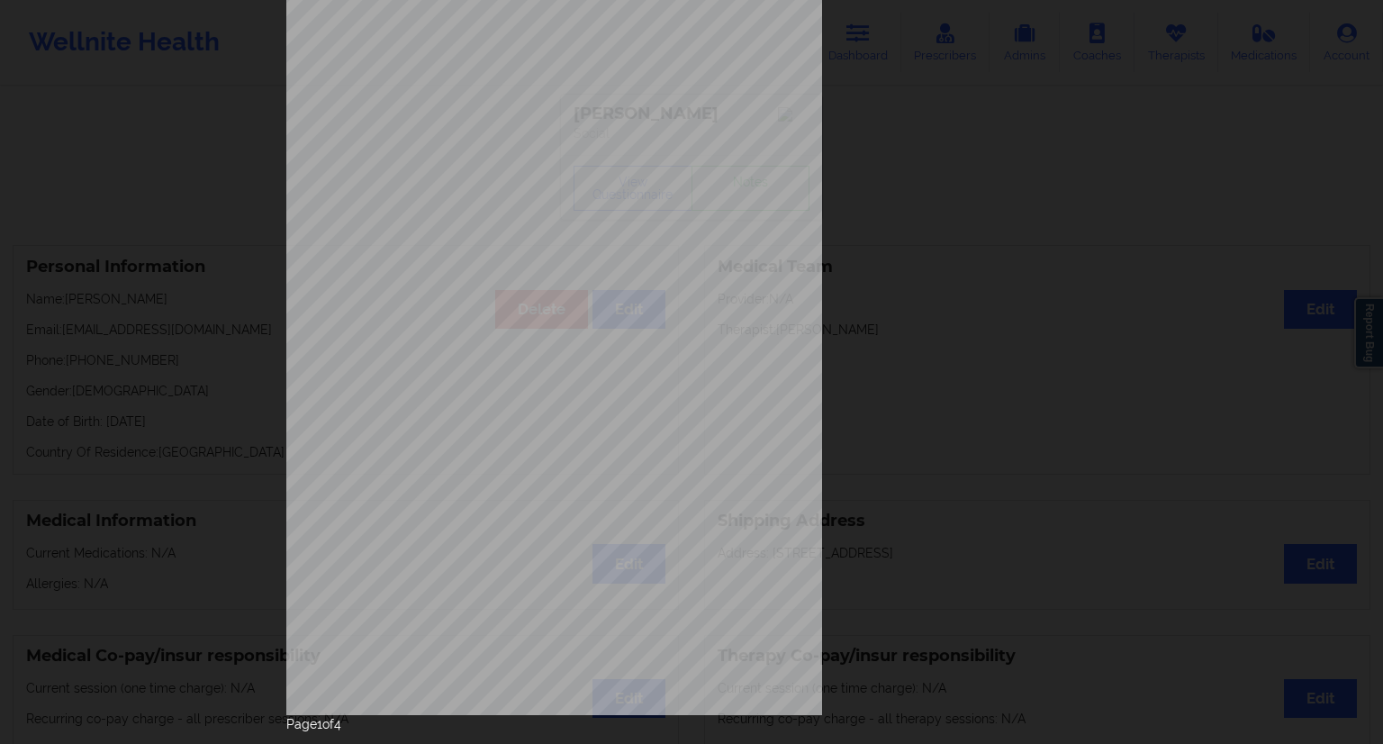
scroll to position [115, 0]
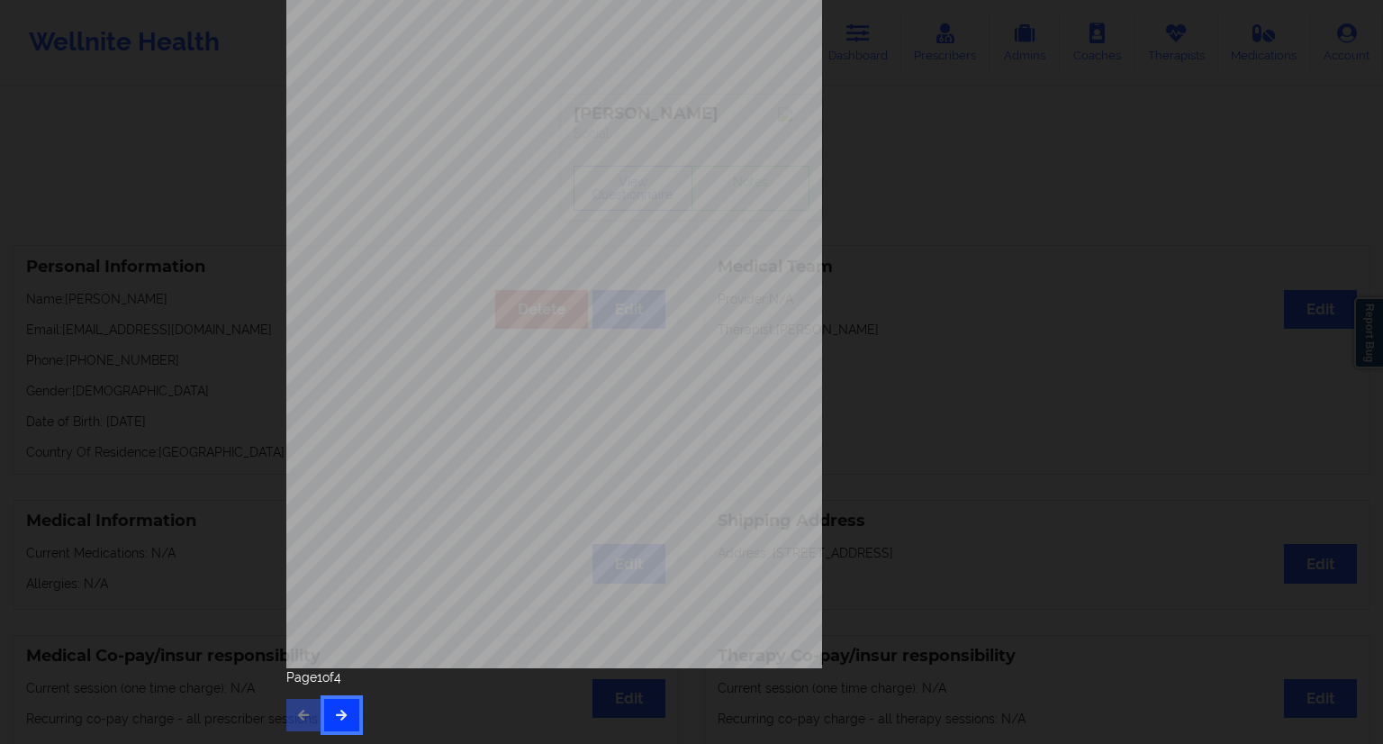
click at [341, 703] on button "button" at bounding box center [341, 715] width 35 height 32
click at [339, 714] on icon "button" at bounding box center [341, 714] width 15 height 11
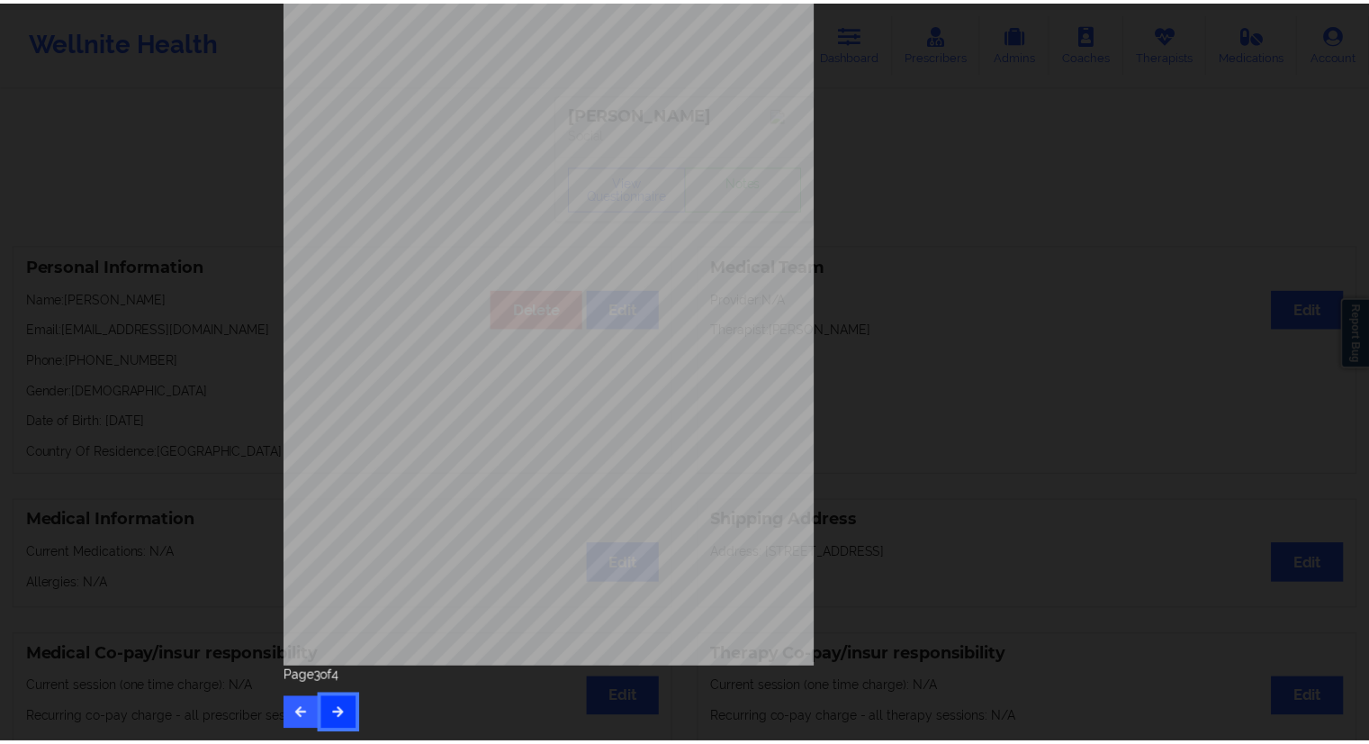
scroll to position [0, 0]
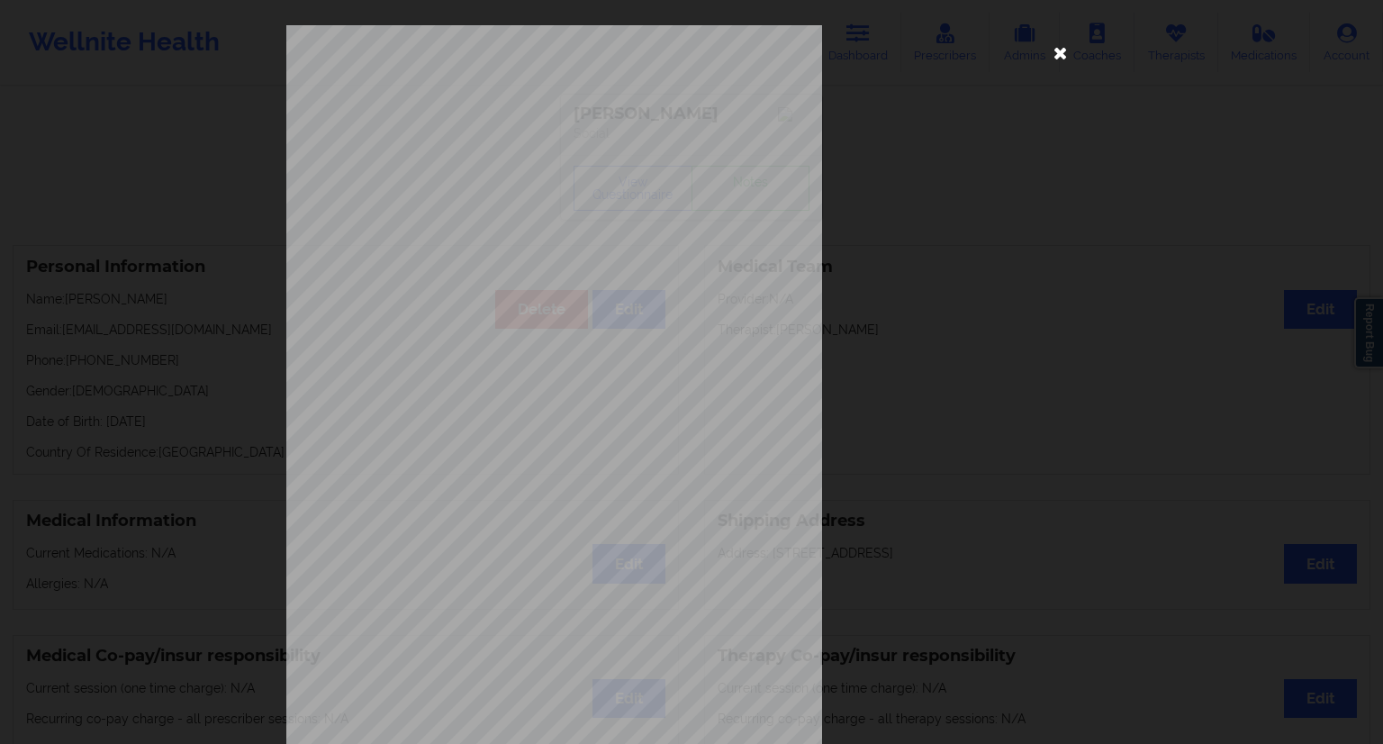
click at [1052, 55] on icon at bounding box center [1060, 52] width 29 height 29
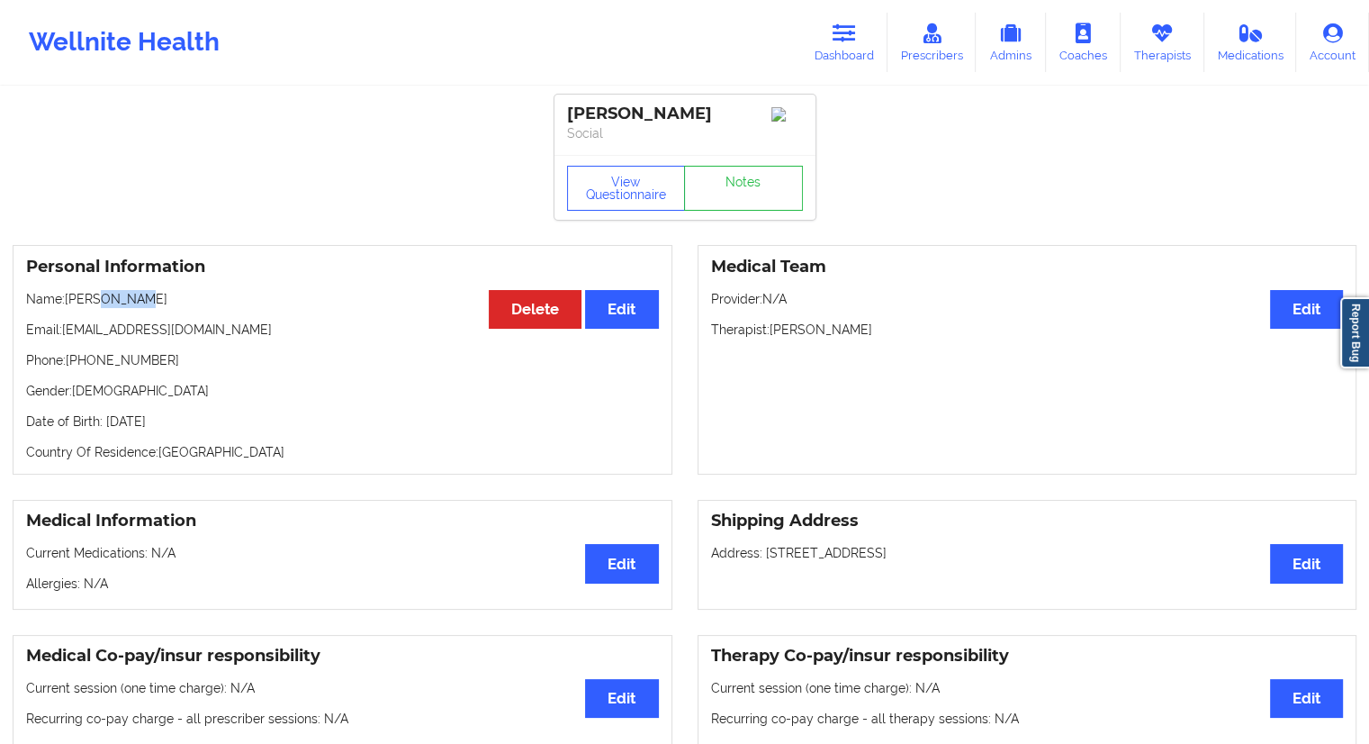
drag, startPoint x: 126, startPoint y: 311, endPoint x: 103, endPoint y: 309, distance: 23.5
click at [103, 308] on p "Name: [PERSON_NAME]" at bounding box center [342, 299] width 633 height 18
drag, startPoint x: 191, startPoint y: 421, endPoint x: 178, endPoint y: 422, distance: 12.6
click at [178, 422] on p "Date of Birth: [DEMOGRAPHIC_DATA]" at bounding box center [342, 421] width 633 height 18
drag, startPoint x: 153, startPoint y: 301, endPoint x: 69, endPoint y: 303, distance: 83.8
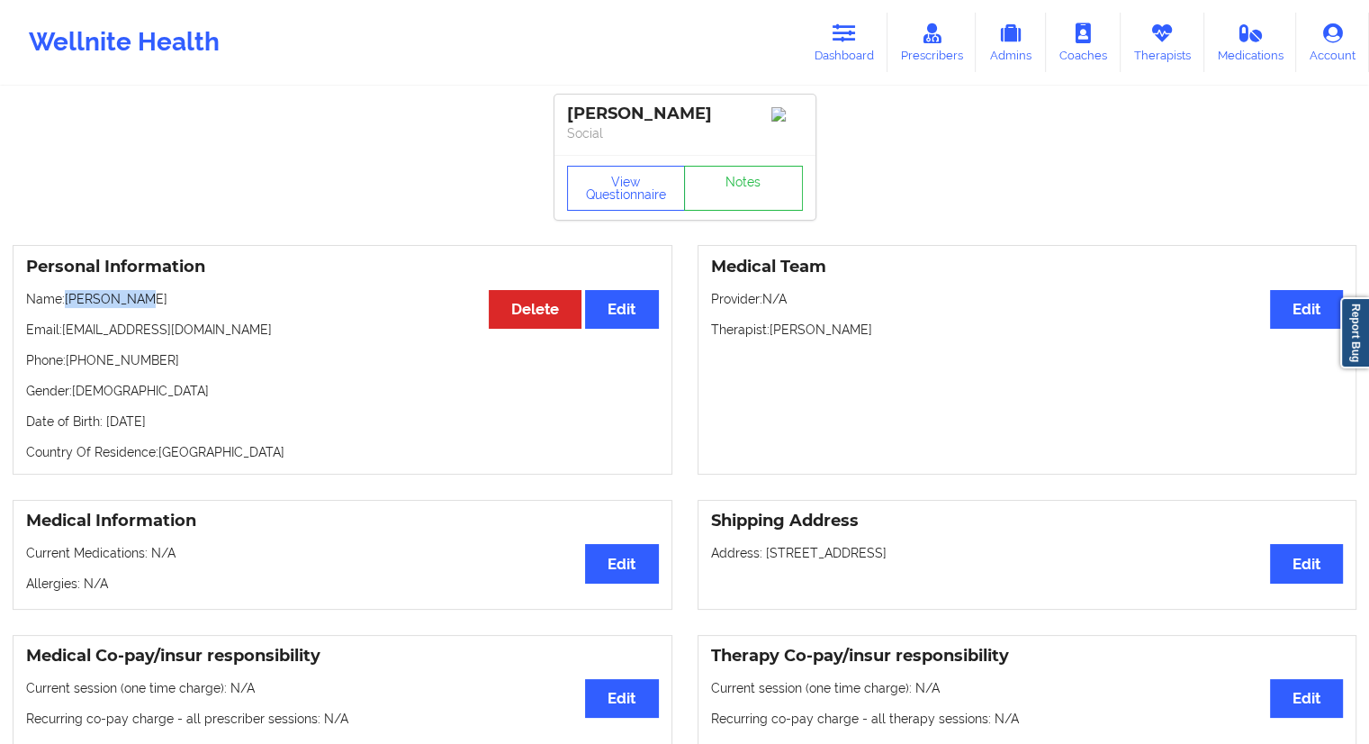
click at [69, 303] on p "Name: [PERSON_NAME]" at bounding box center [342, 299] width 633 height 18
drag, startPoint x: 175, startPoint y: 334, endPoint x: 65, endPoint y: 331, distance: 109.9
click at [65, 331] on p "Email: [EMAIL_ADDRESS][DOMAIN_NAME]" at bounding box center [342, 330] width 633 height 18
drag, startPoint x: 198, startPoint y: 372, endPoint x: 72, endPoint y: 365, distance: 126.3
click at [72, 365] on p "Phone: [PHONE_NUMBER]" at bounding box center [342, 360] width 633 height 18
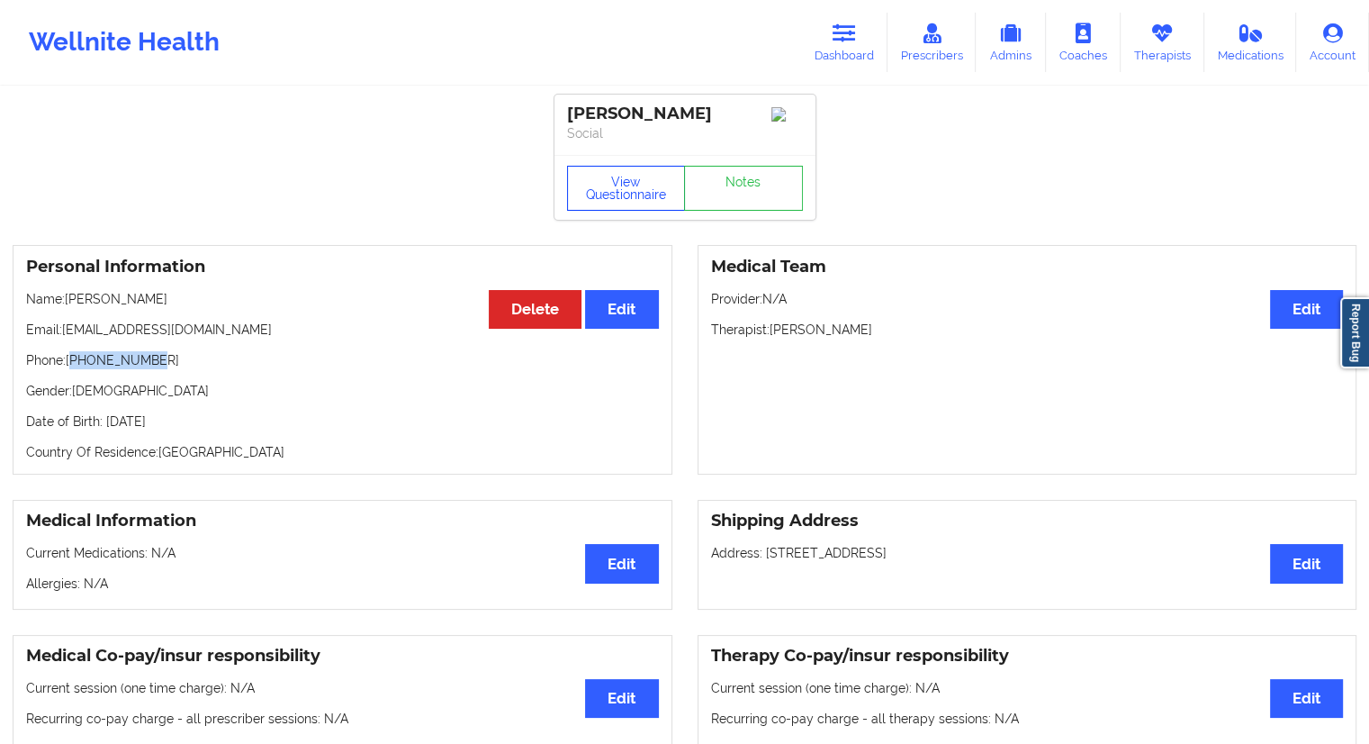
click at [629, 199] on button "View Questionnaire" at bounding box center [626, 188] width 119 height 45
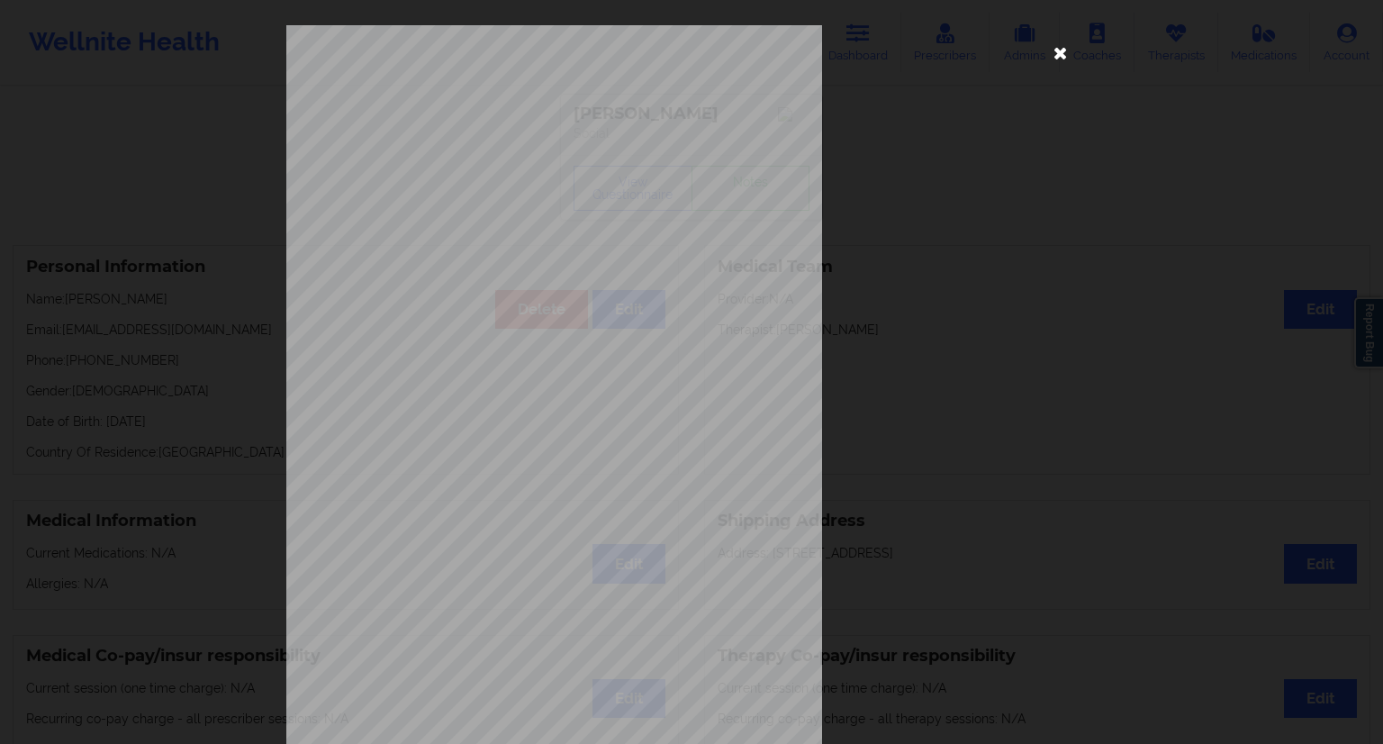
click at [1056, 60] on icon at bounding box center [1060, 52] width 29 height 29
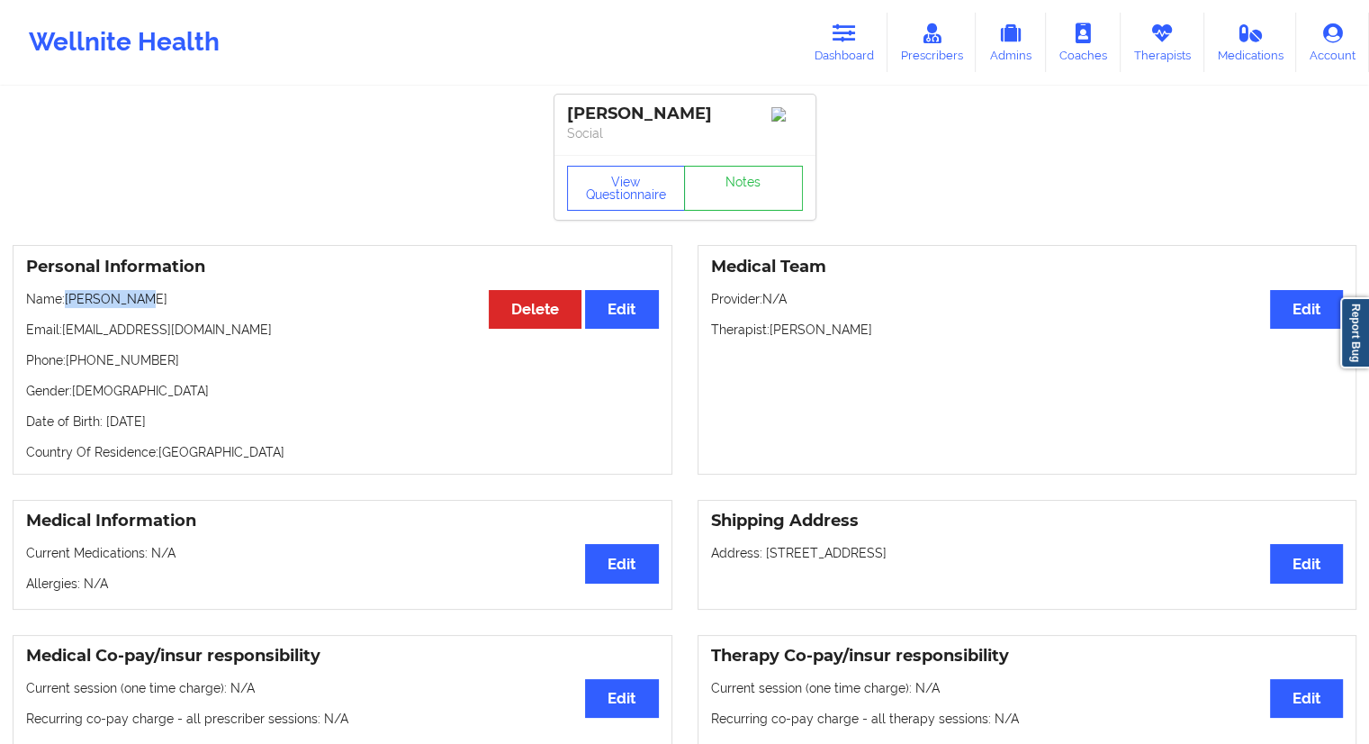
drag, startPoint x: 154, startPoint y: 307, endPoint x: 68, endPoint y: 303, distance: 85.7
click at [68, 303] on p "Name: [PERSON_NAME]" at bounding box center [342, 299] width 633 height 18
click at [836, 65] on link "Dashboard" at bounding box center [844, 42] width 86 height 59
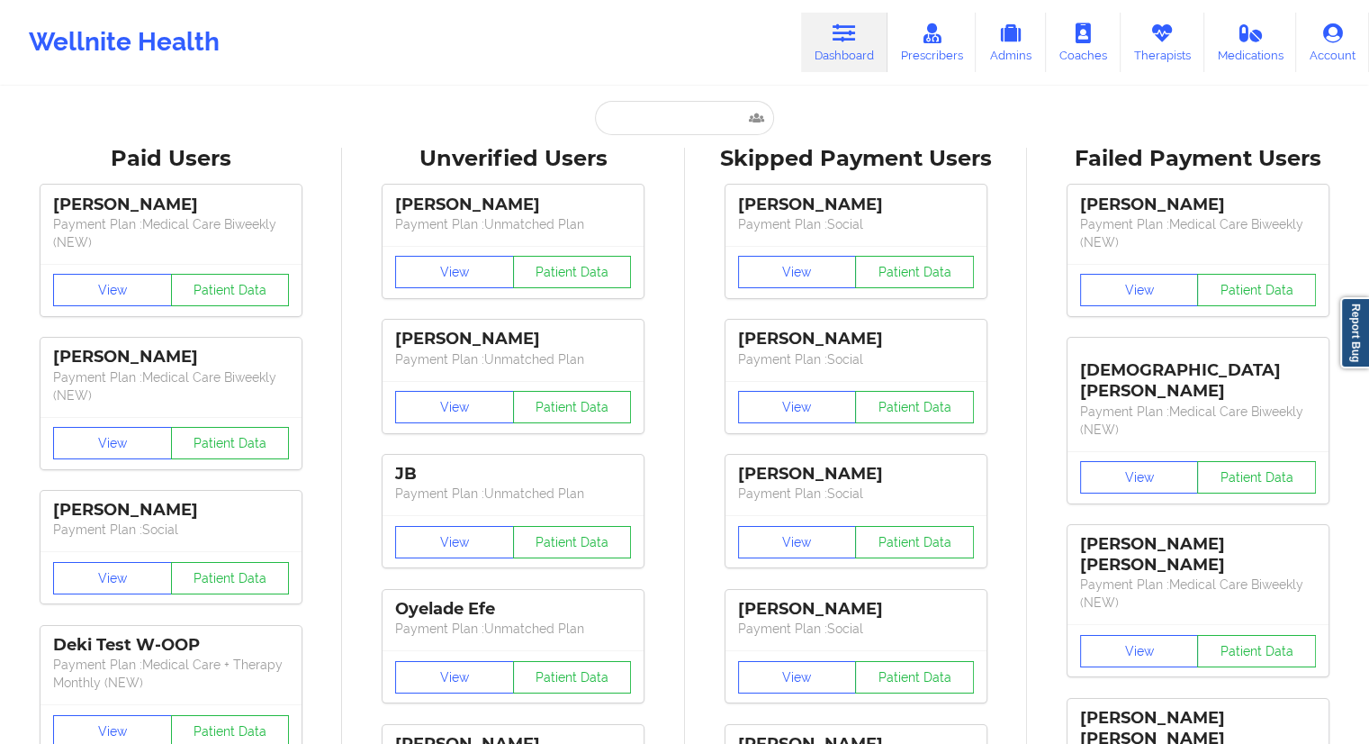
click at [641, 116] on input "text" at bounding box center [684, 118] width 178 height 34
paste input "[PERSON_NAME][EMAIL_ADDRESS][DOMAIN_NAME]"
type input "[PERSON_NAME][EMAIL_ADDRESS][DOMAIN_NAME]"
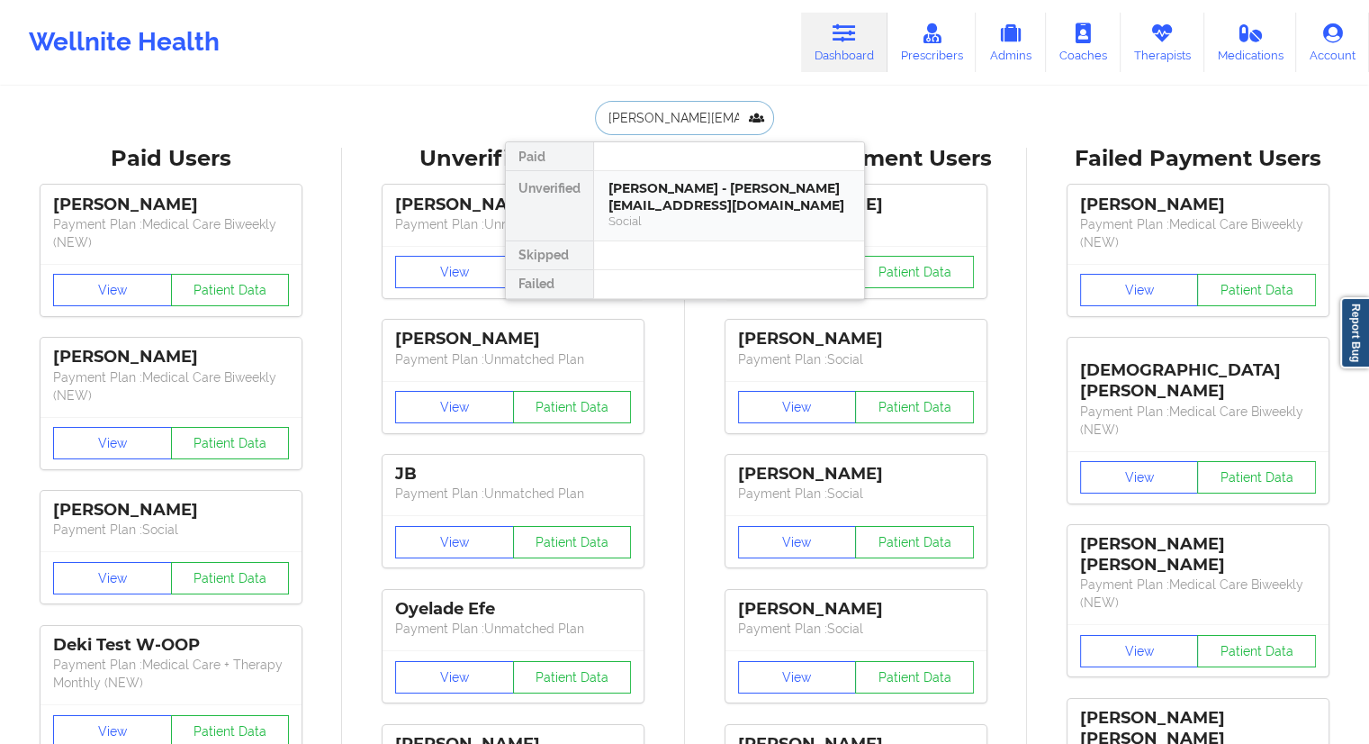
click at [641, 210] on div "[PERSON_NAME] - [PERSON_NAME][EMAIL_ADDRESS][DOMAIN_NAME]" at bounding box center [729, 196] width 241 height 33
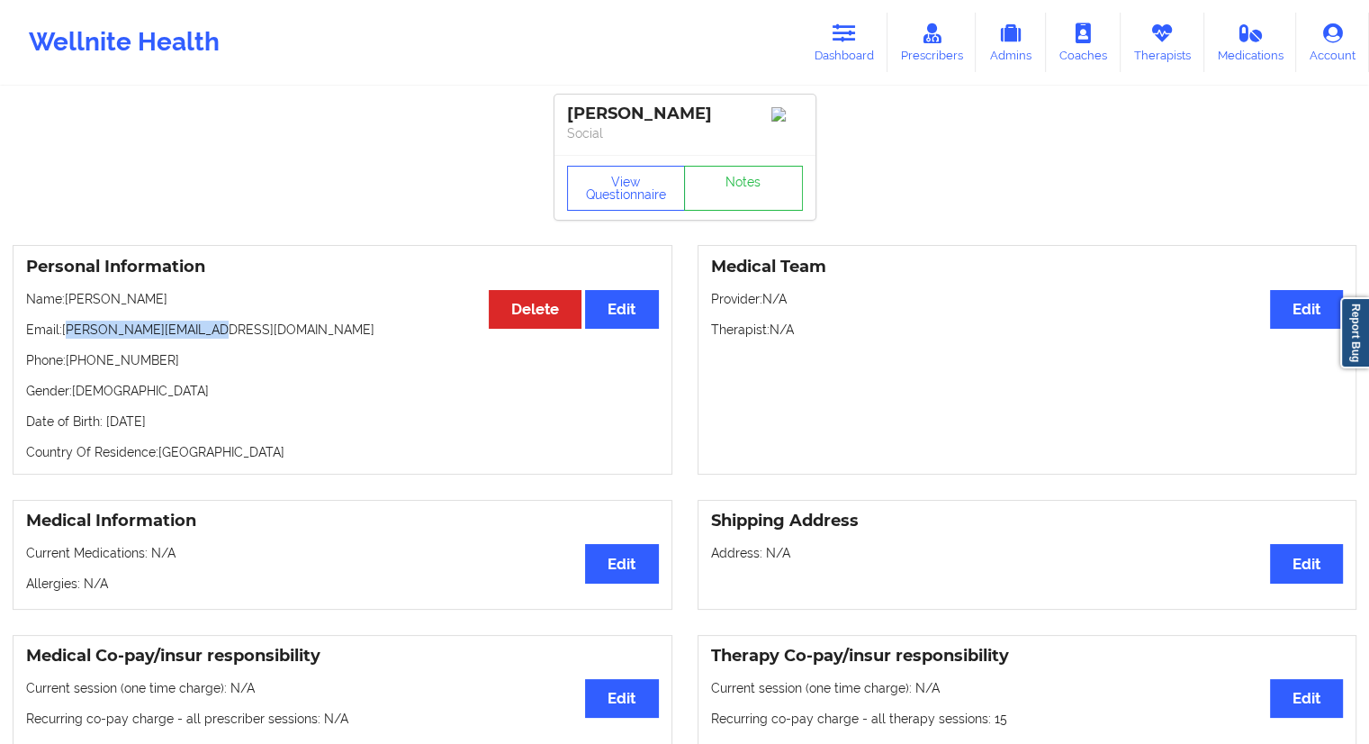
drag, startPoint x: 241, startPoint y: 341, endPoint x: 186, endPoint y: 166, distance: 184.0
click at [68, 336] on p "Email: [PERSON_NAME][EMAIL_ADDRESS][DOMAIN_NAME]" at bounding box center [342, 330] width 633 height 18
click at [635, 174] on button "View Questionnaire" at bounding box center [626, 188] width 119 height 45
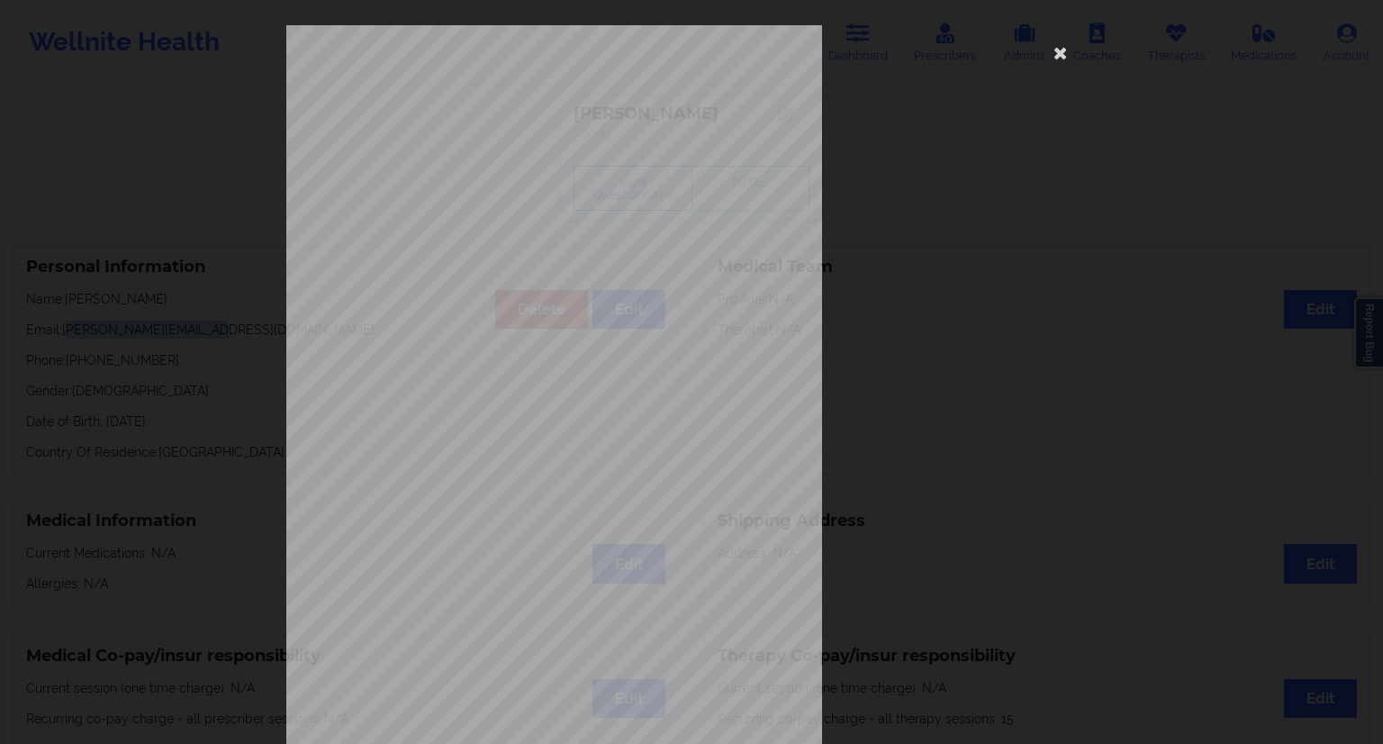
scroll to position [115, 0]
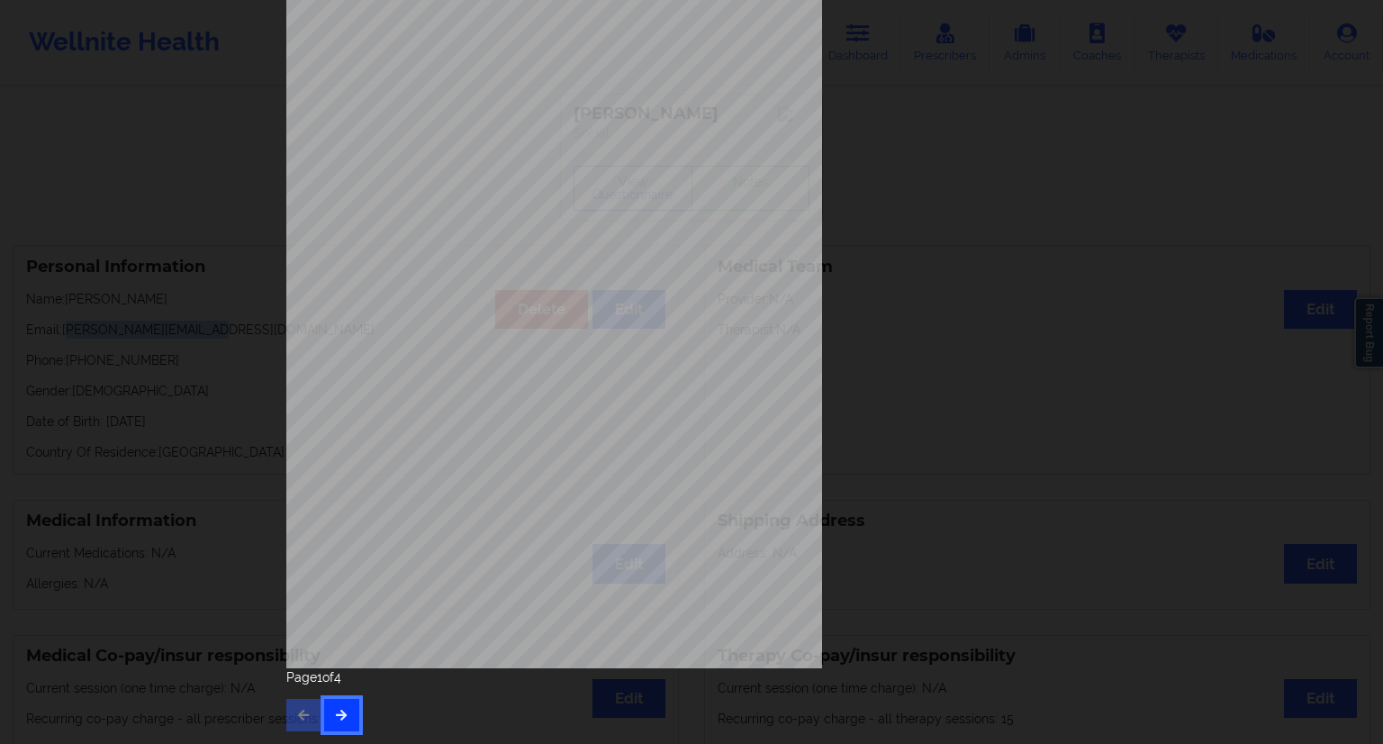
click at [333, 725] on button "button" at bounding box center [341, 715] width 35 height 32
click at [346, 725] on button "button" at bounding box center [341, 715] width 35 height 32
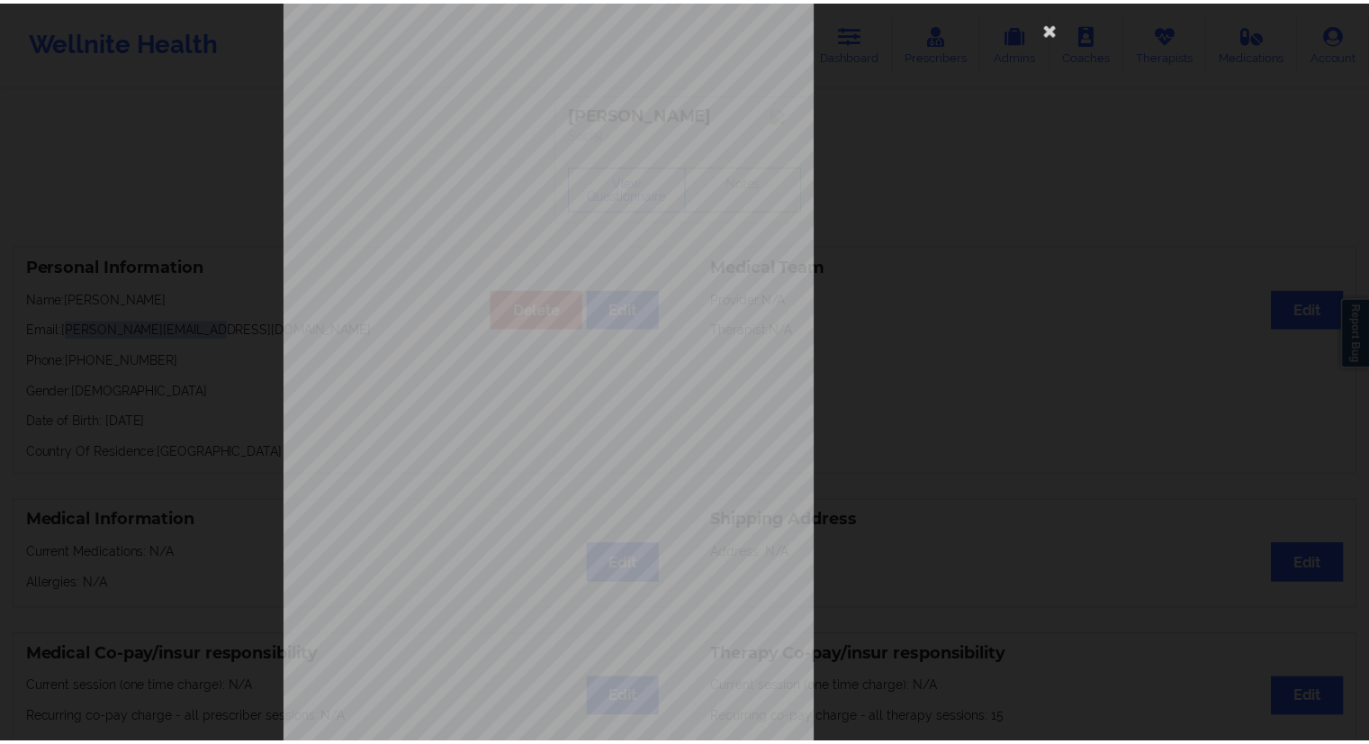
scroll to position [0, 0]
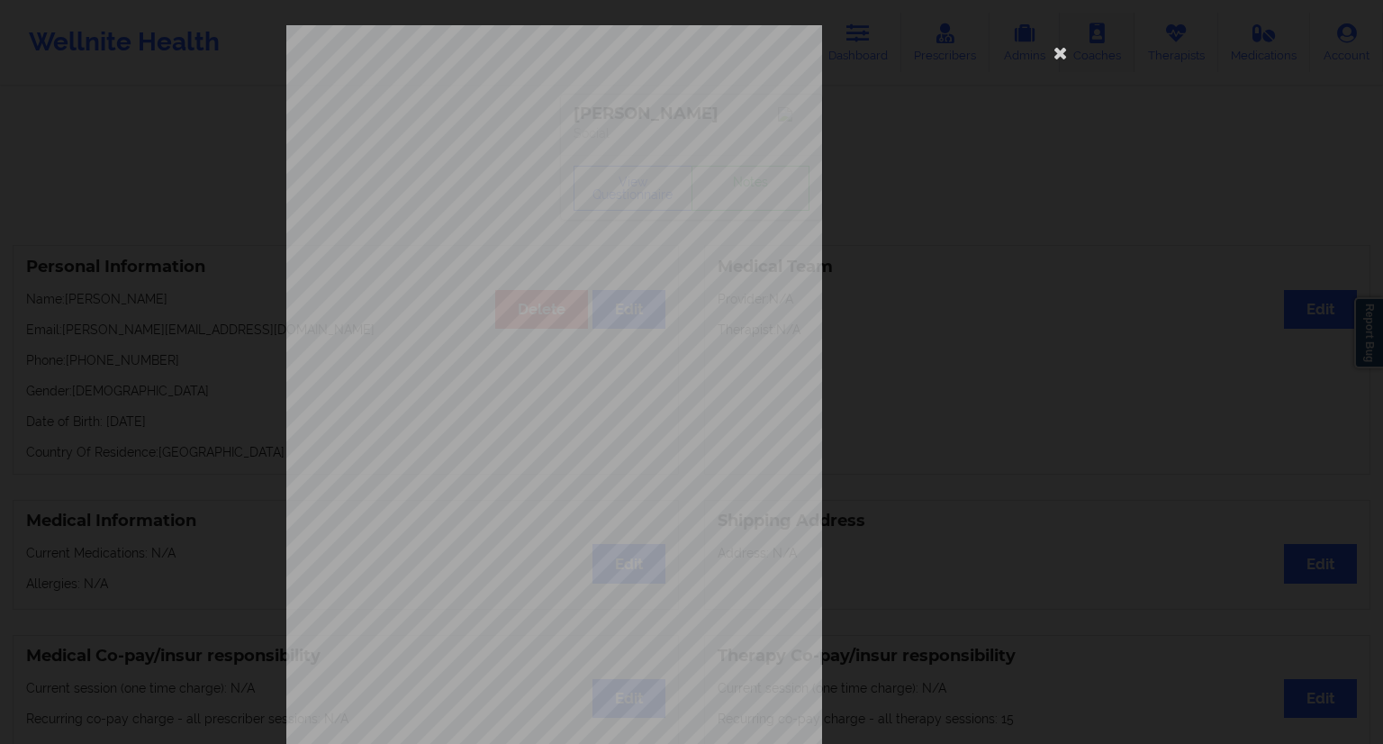
click at [1065, 55] on icon at bounding box center [1060, 52] width 29 height 29
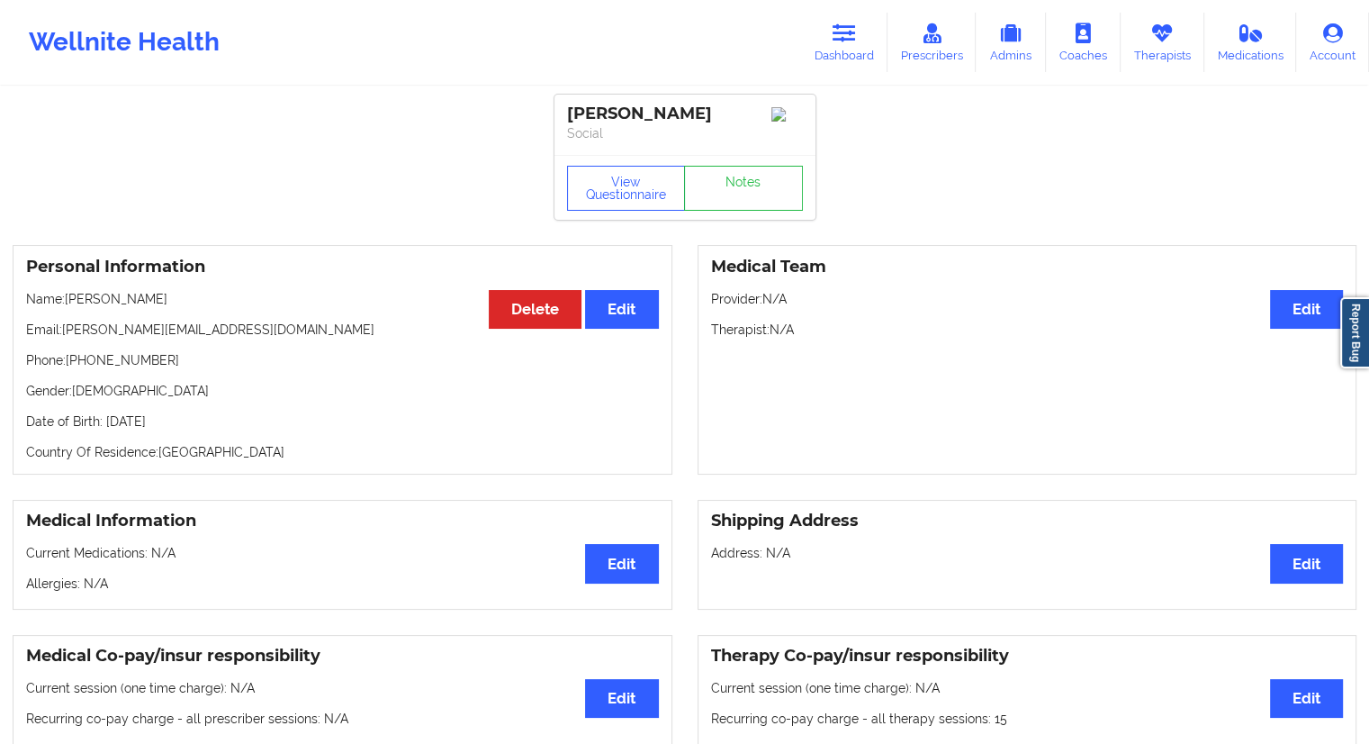
drag, startPoint x: 167, startPoint y: 307, endPoint x: 61, endPoint y: 303, distance: 106.3
click at [61, 303] on p "Name: [PERSON_NAME]" at bounding box center [342, 299] width 633 height 18
click at [154, 336] on p "Email: [PERSON_NAME][EMAIL_ADDRESS][DOMAIN_NAME]" at bounding box center [342, 330] width 633 height 18
drag, startPoint x: 176, startPoint y: 301, endPoint x: 68, endPoint y: 300, distance: 108.0
click at [68, 300] on p "Name: [PERSON_NAME]" at bounding box center [342, 299] width 633 height 18
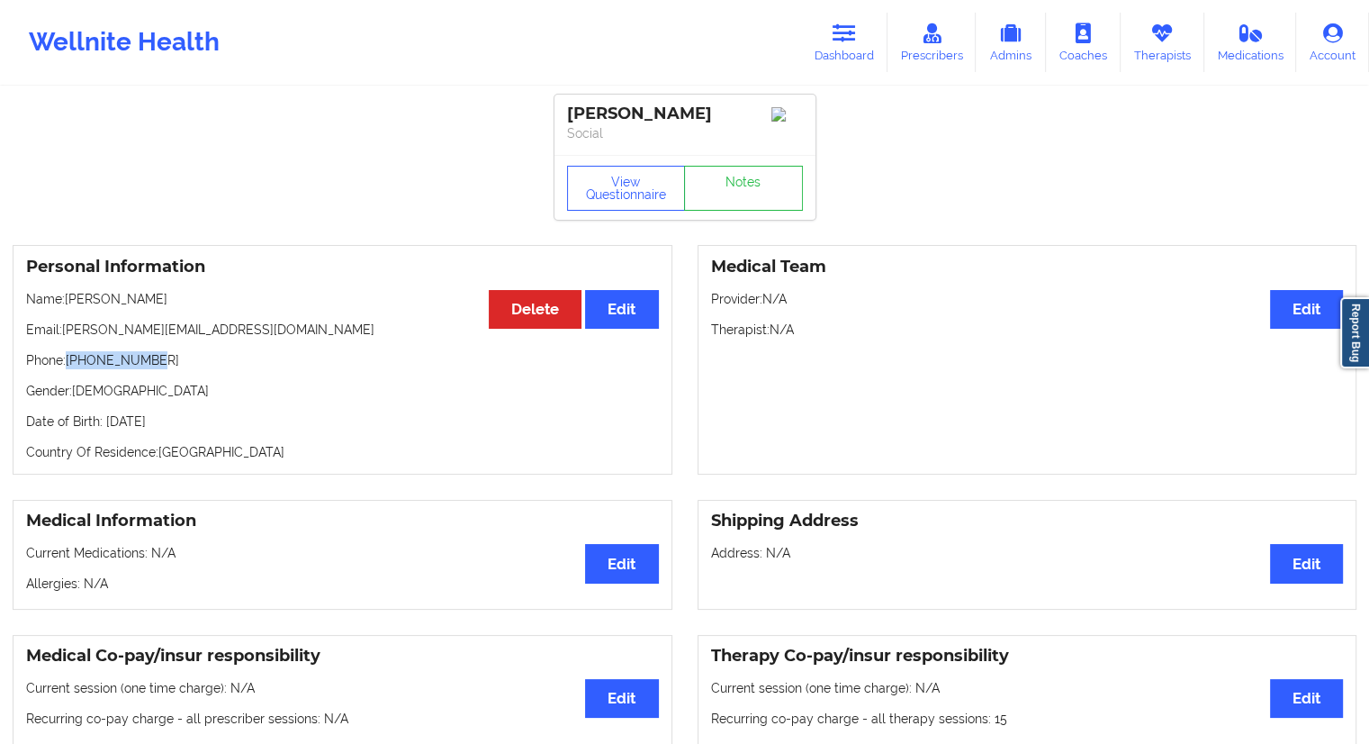
drag, startPoint x: 194, startPoint y: 361, endPoint x: 76, endPoint y: 364, distance: 118.9
click at [71, 364] on p "Phone: [PHONE_NUMBER]" at bounding box center [342, 360] width 633 height 18
click at [649, 204] on button "View Questionnaire" at bounding box center [626, 188] width 119 height 45
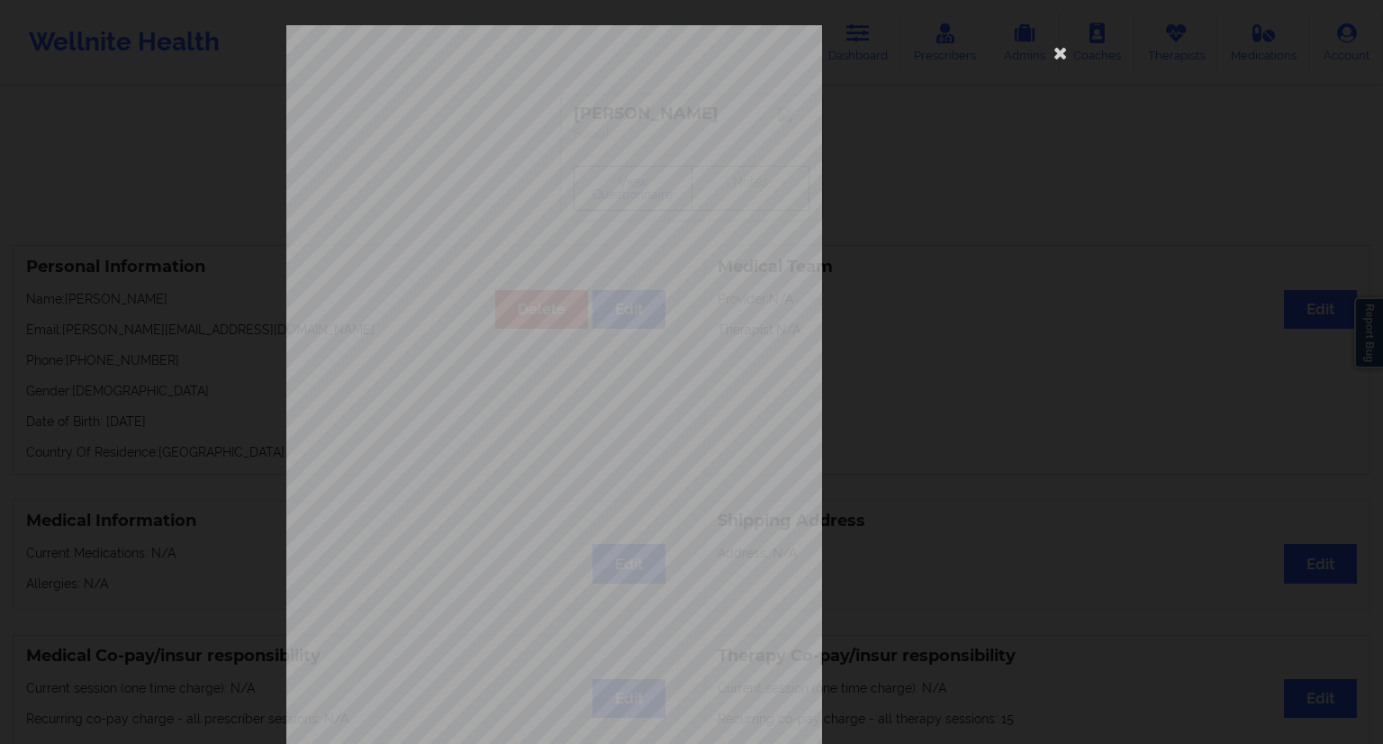
drag, startPoint x: 1064, startPoint y: 49, endPoint x: 941, endPoint y: 104, distance: 135.0
click at [1062, 50] on icon at bounding box center [1060, 52] width 29 height 29
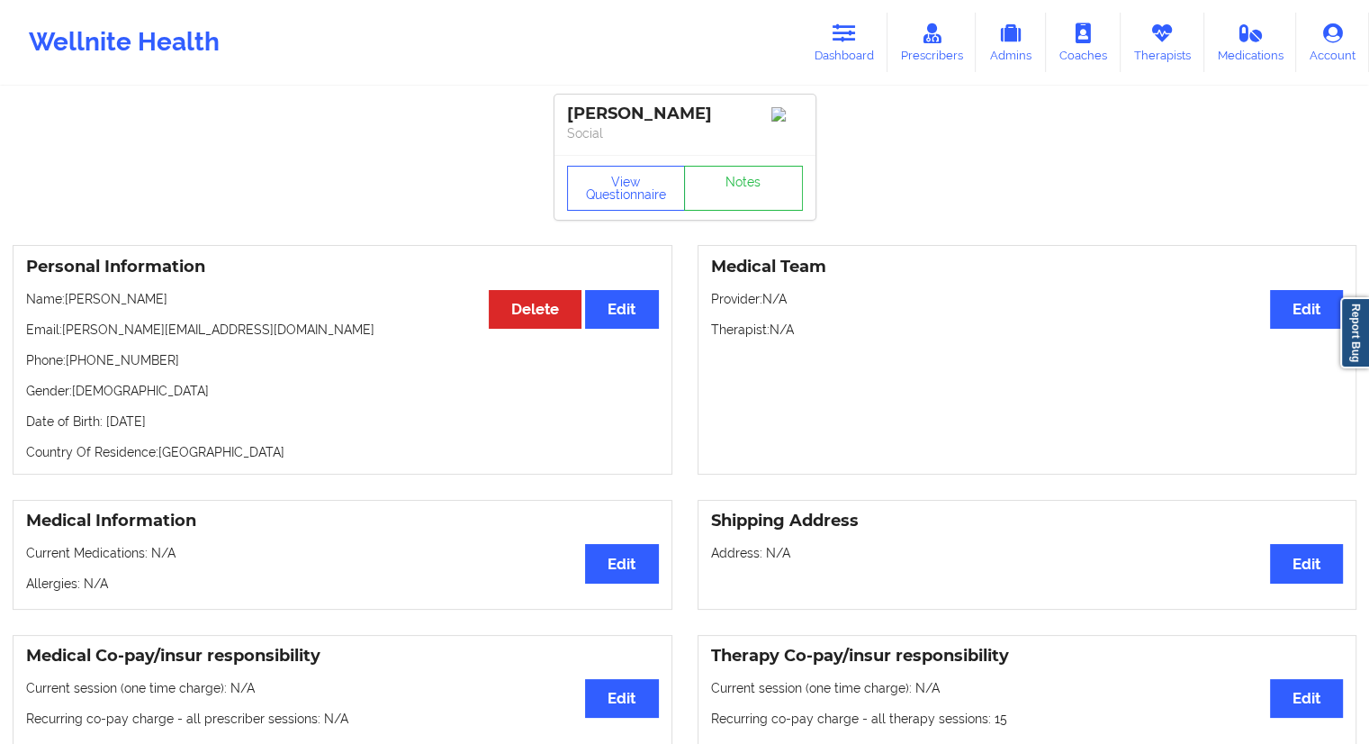
drag, startPoint x: 174, startPoint y: 359, endPoint x: 184, endPoint y: 336, distance: 25.4
click at [158, 361] on p "Phone: [PHONE_NUMBER]" at bounding box center [342, 360] width 633 height 18
drag, startPoint x: 201, startPoint y: 299, endPoint x: 68, endPoint y: 300, distance: 133.3
click at [68, 300] on p "Name: [PERSON_NAME]" at bounding box center [342, 299] width 633 height 18
click at [615, 177] on button "View Questionnaire" at bounding box center [626, 188] width 119 height 45
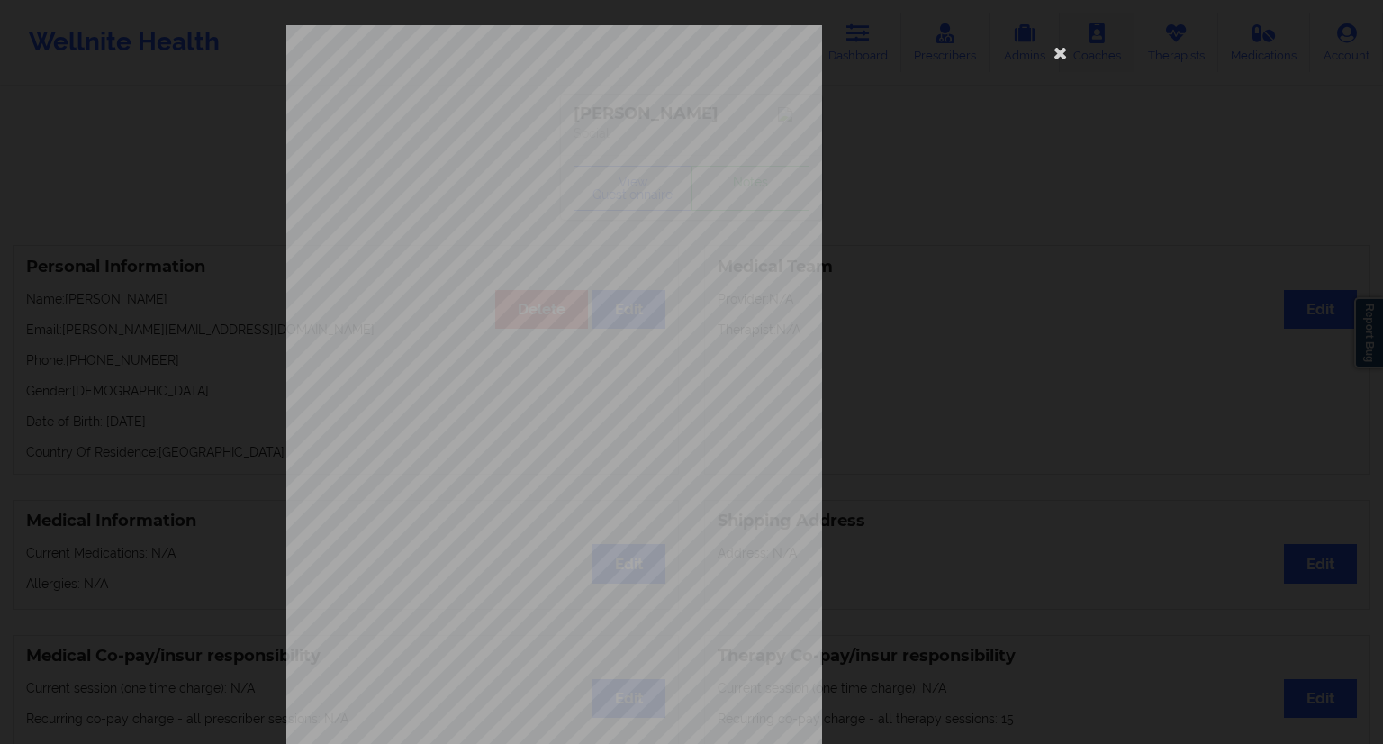
drag, startPoint x: 1043, startPoint y: 55, endPoint x: 1053, endPoint y: 59, distance: 11.7
click at [1046, 55] on icon at bounding box center [1060, 52] width 29 height 29
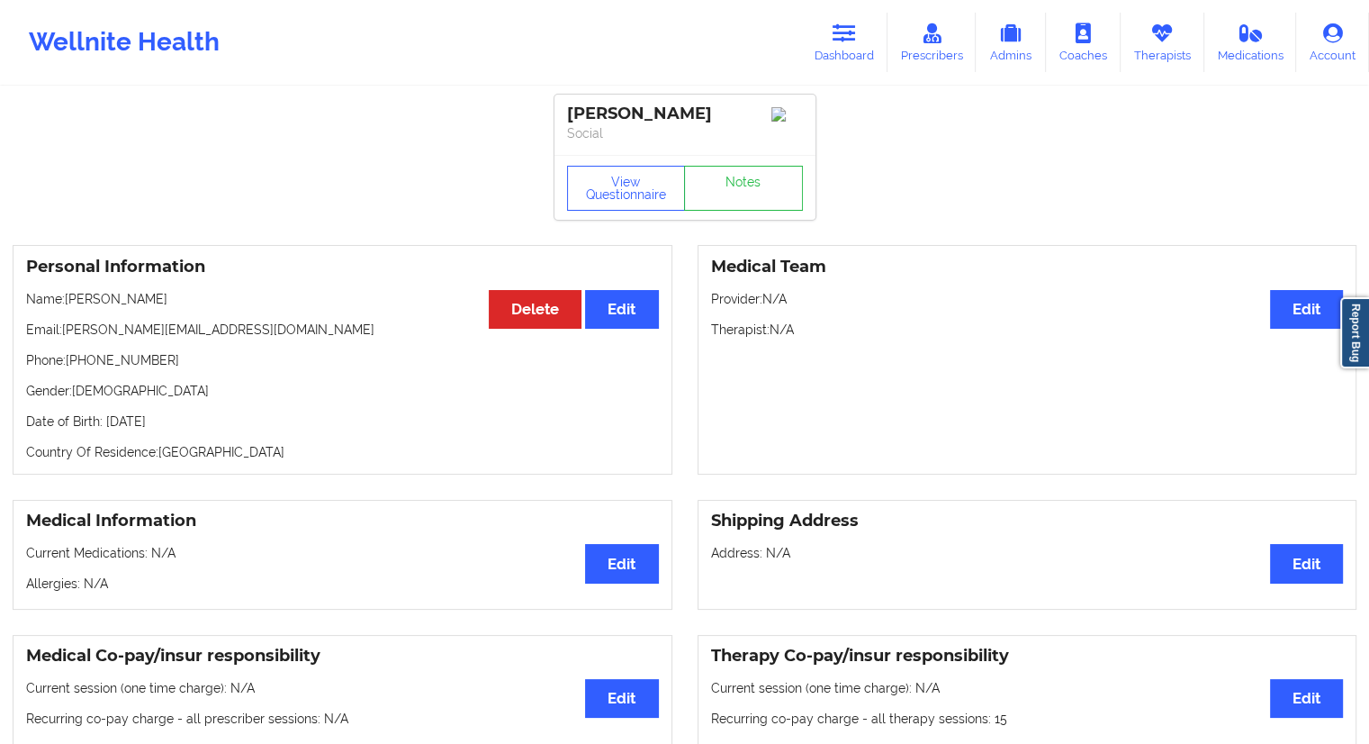
drag, startPoint x: 220, startPoint y: 297, endPoint x: 68, endPoint y: 298, distance: 151.3
click at [68, 298] on p "Name: [PERSON_NAME]" at bounding box center [342, 299] width 633 height 18
drag, startPoint x: 836, startPoint y: 55, endPoint x: 774, endPoint y: 73, distance: 64.7
click at [836, 55] on link "Dashboard" at bounding box center [844, 42] width 86 height 59
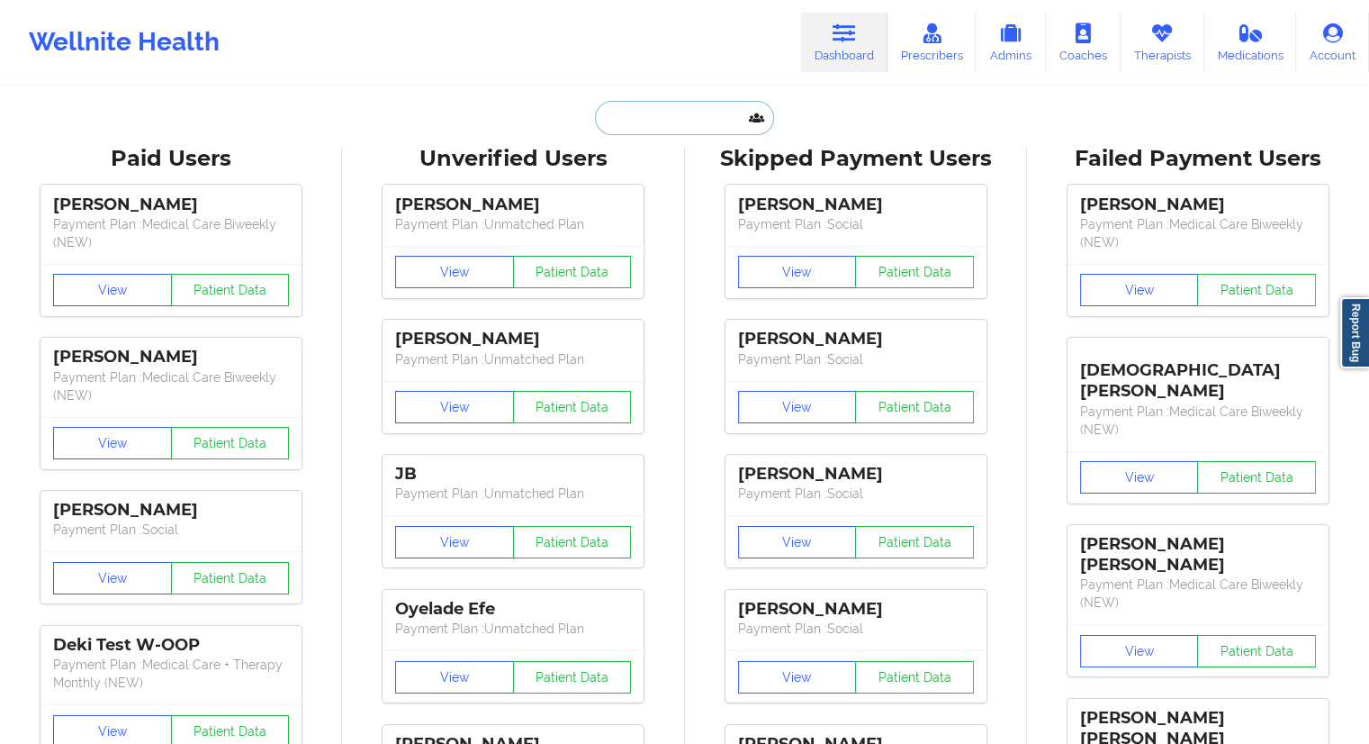
click at [645, 102] on input "text" at bounding box center [684, 118] width 178 height 34
paste input "[EMAIL_ADDRESS][DOMAIN_NAME]"
type input "[EMAIL_ADDRESS][DOMAIN_NAME]"
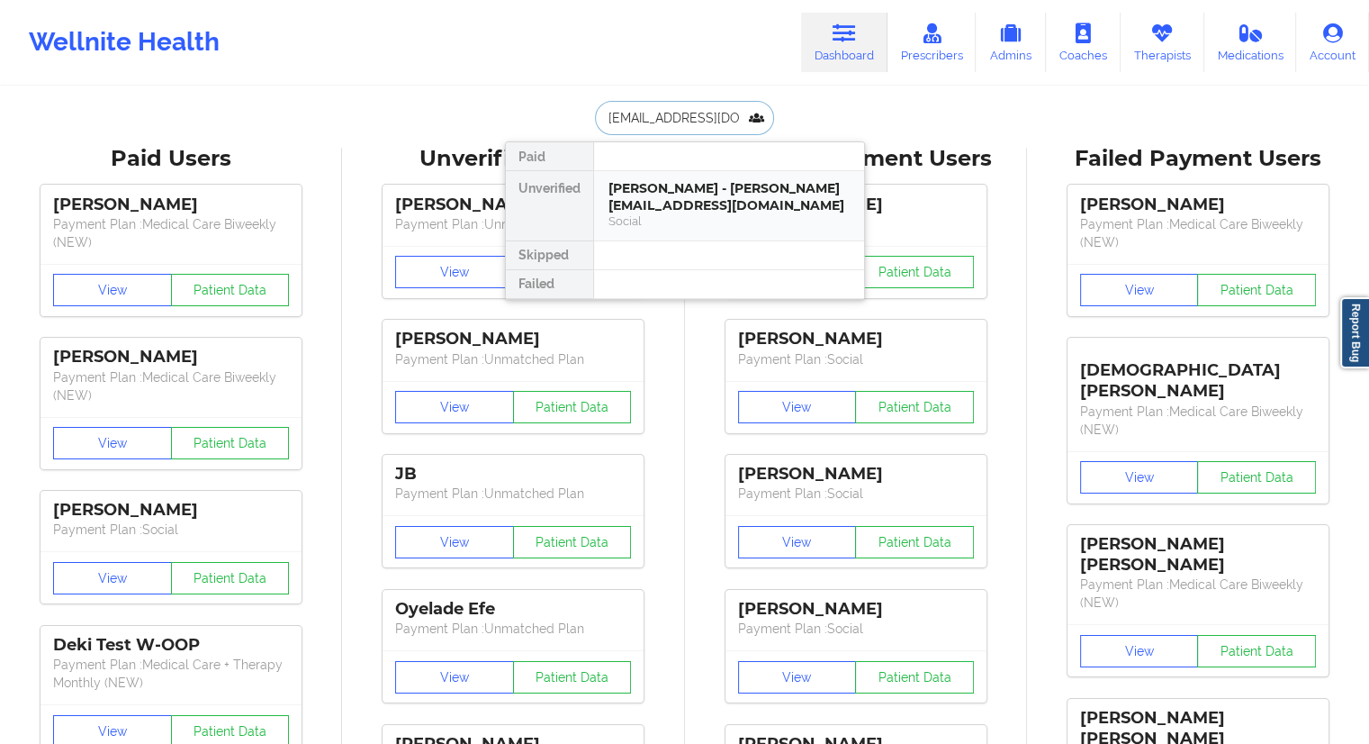
scroll to position [0, 9]
click at [616, 194] on div "[PERSON_NAME] - [PERSON_NAME][EMAIL_ADDRESS][DOMAIN_NAME]" at bounding box center [729, 196] width 241 height 33
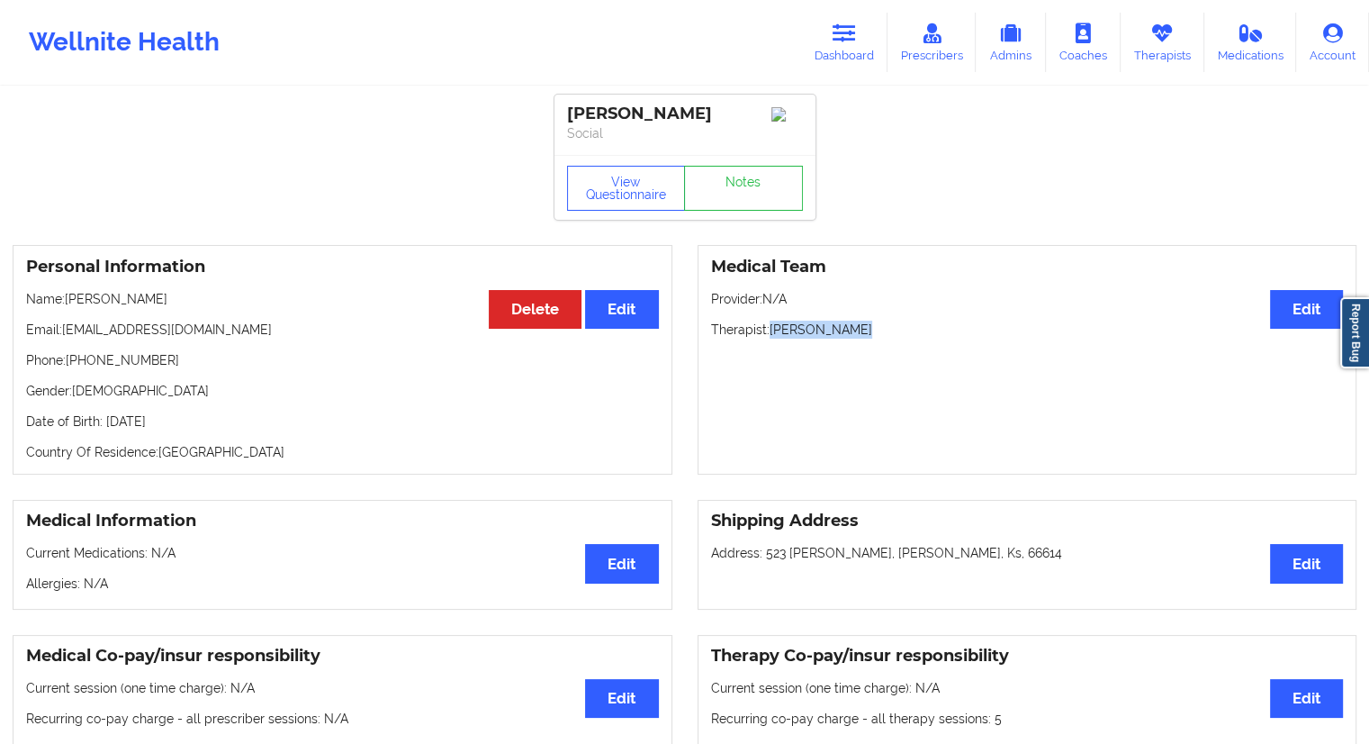
drag, startPoint x: 857, startPoint y: 336, endPoint x: 771, endPoint y: 336, distance: 86.4
click at [771, 336] on p "Therapist: [PERSON_NAME]" at bounding box center [1027, 330] width 633 height 18
click at [831, 45] on link "Dashboard" at bounding box center [844, 42] width 86 height 59
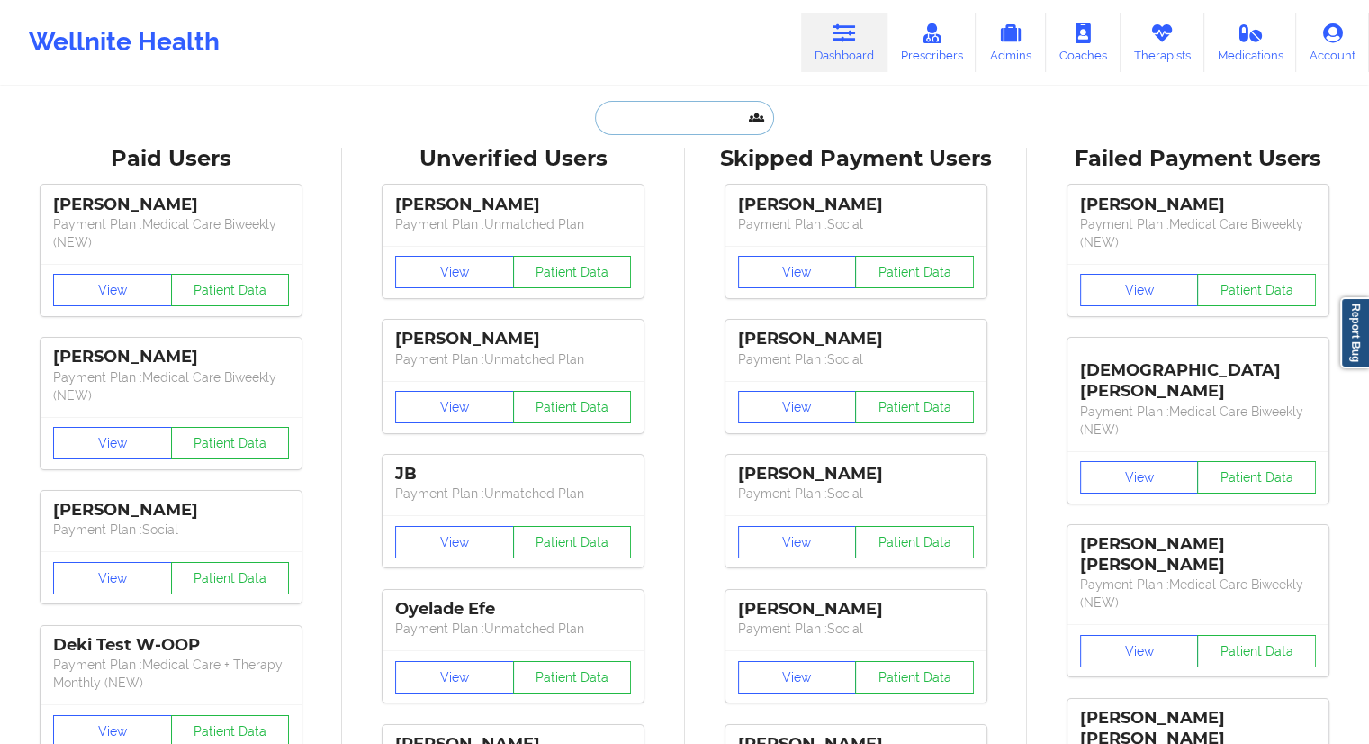
click at [663, 127] on input "text" at bounding box center [684, 118] width 178 height 34
paste input "[EMAIL_ADDRESS][DOMAIN_NAME]"
type input "[EMAIL_ADDRESS][DOMAIN_NAME]"
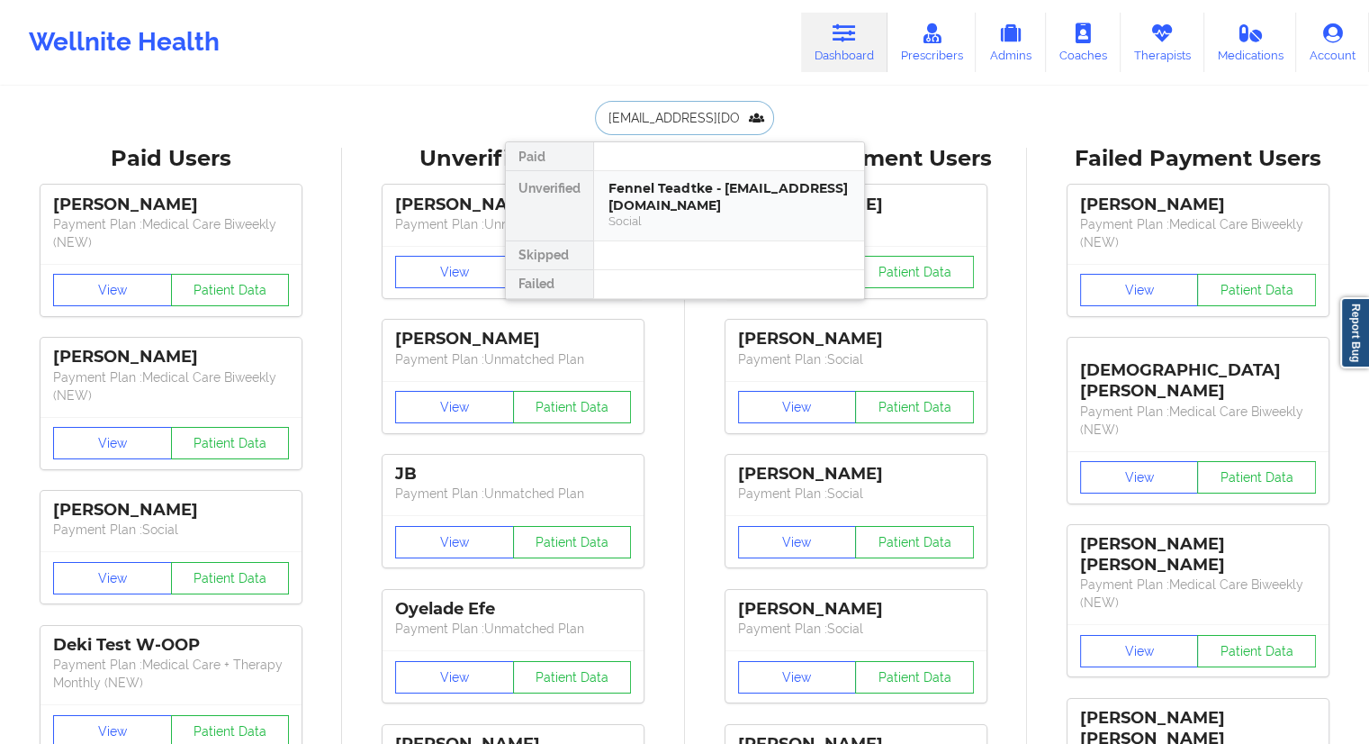
click at [663, 215] on div "Social" at bounding box center [729, 220] width 241 height 15
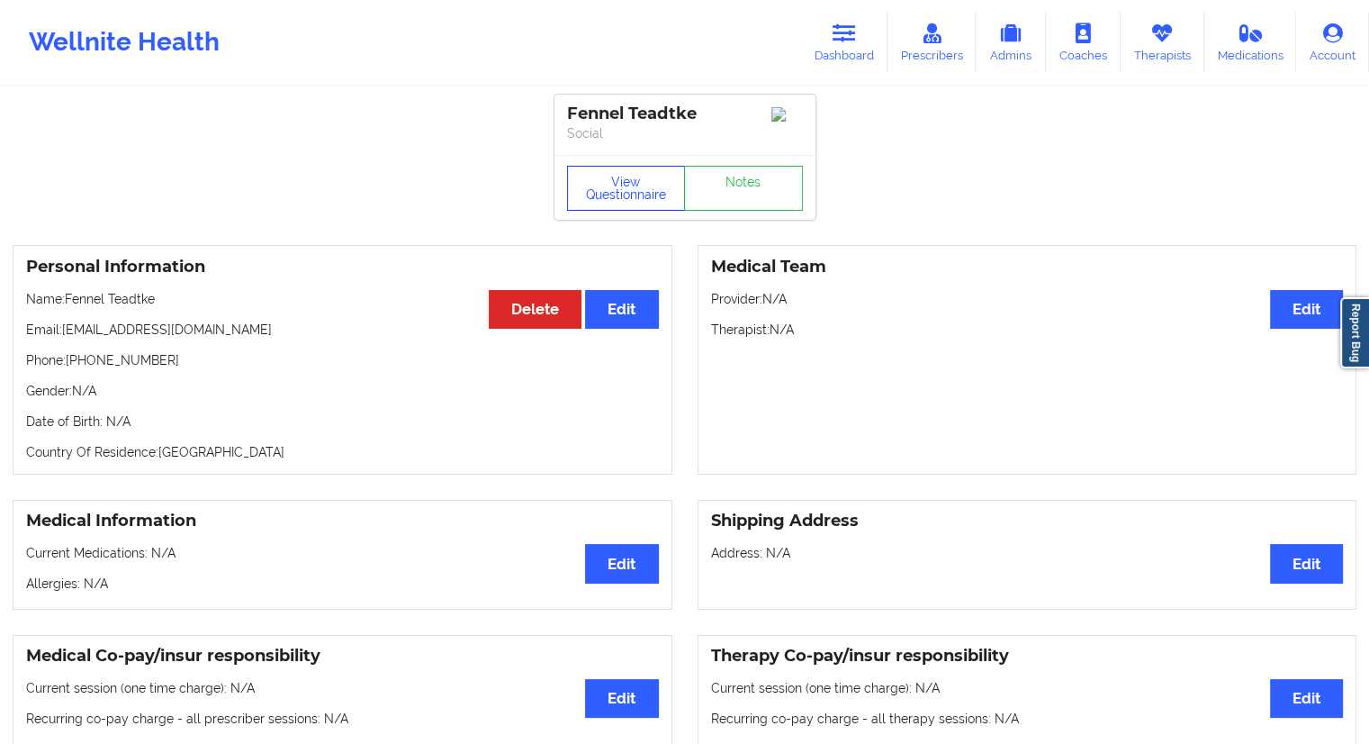
click at [602, 207] on button "View Questionnaire" at bounding box center [626, 188] width 119 height 45
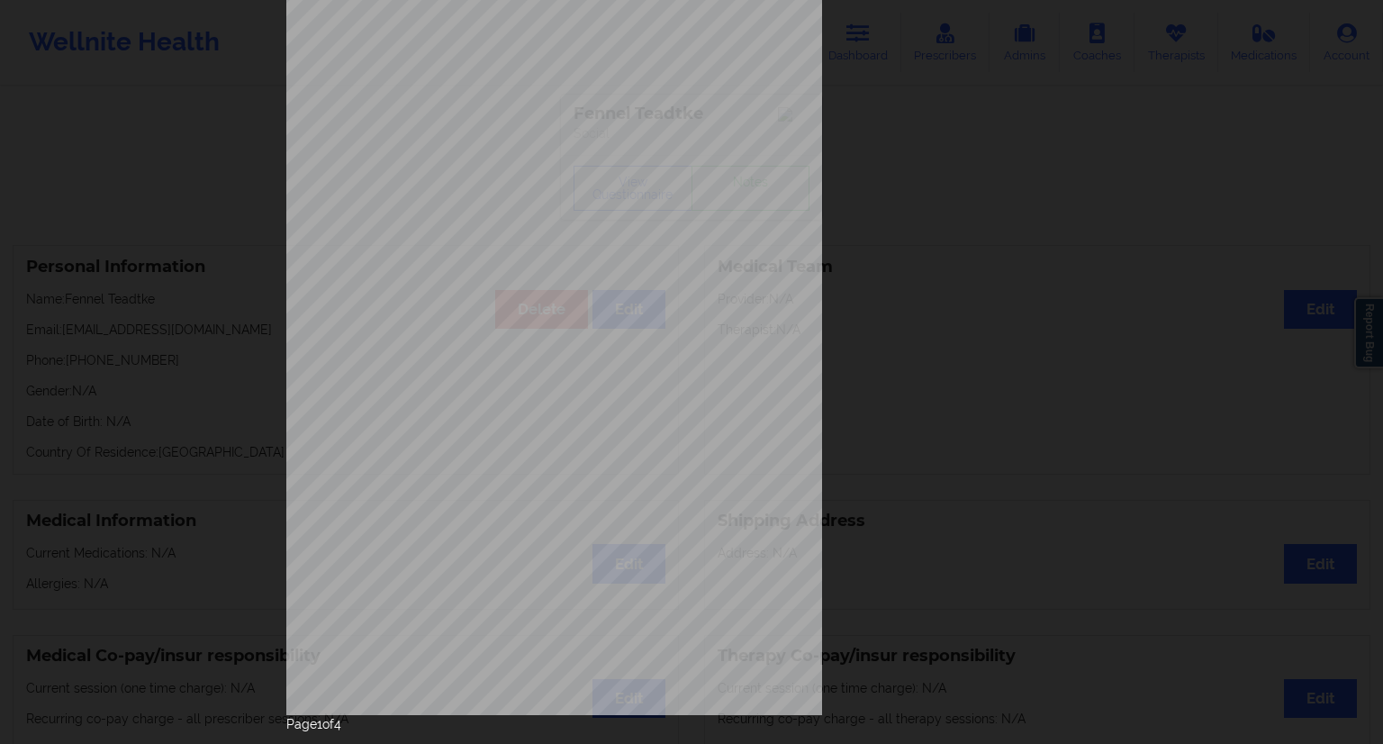
scroll to position [115, 0]
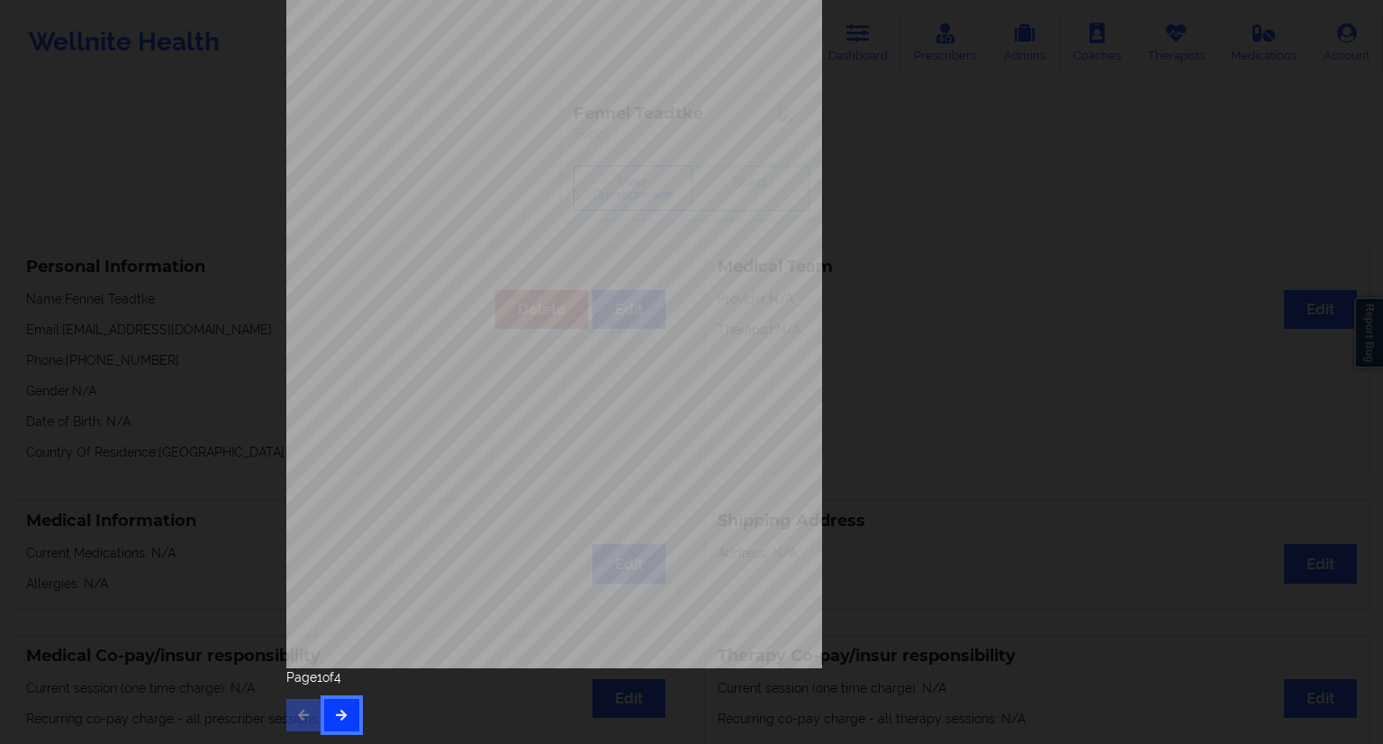
click at [345, 709] on button "button" at bounding box center [341, 715] width 35 height 32
click at [339, 718] on icon "button" at bounding box center [341, 714] width 15 height 11
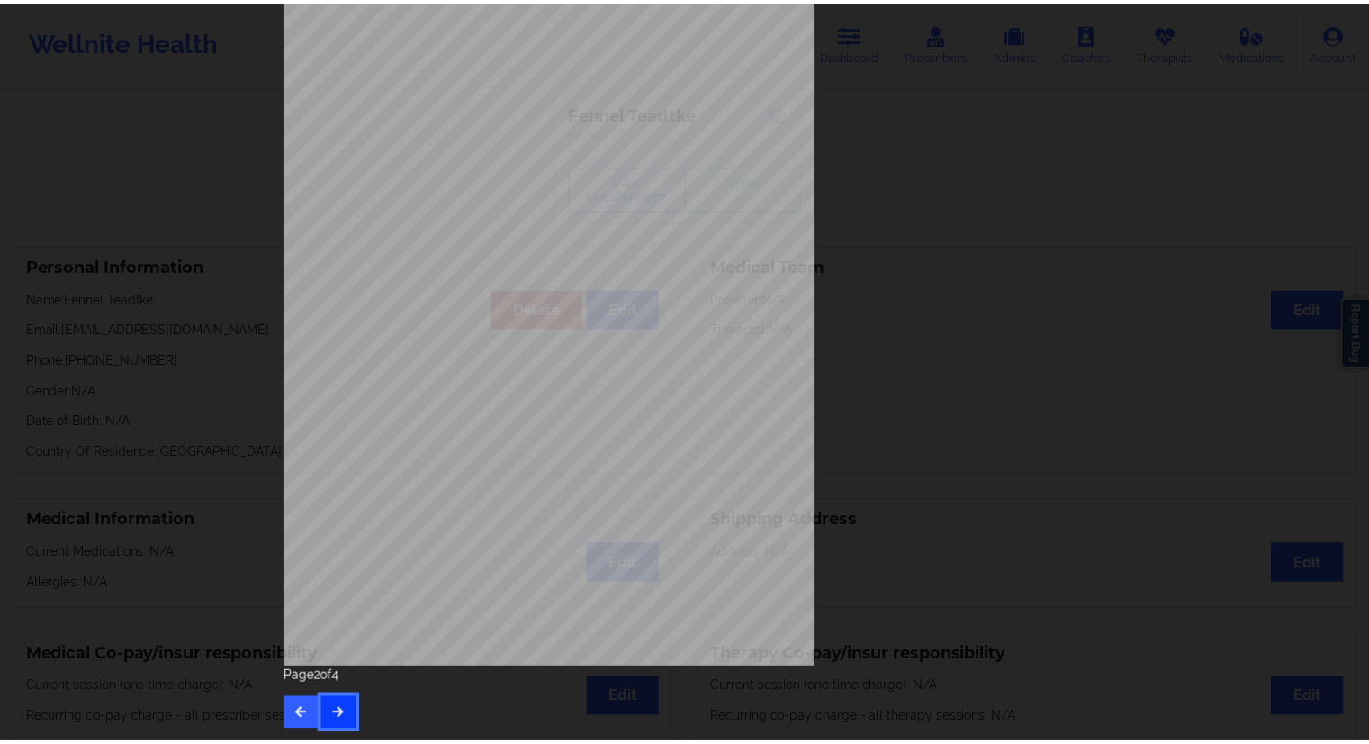
scroll to position [0, 0]
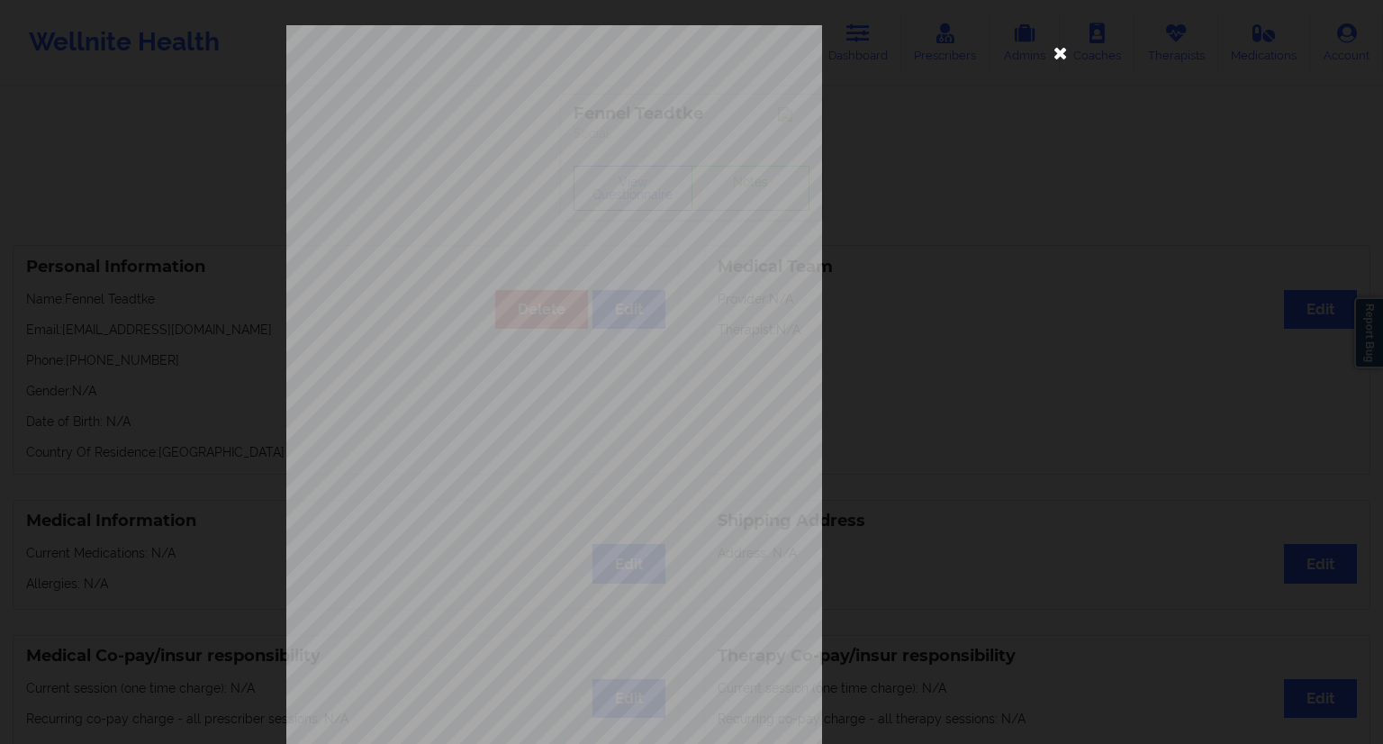
click at [1046, 61] on icon at bounding box center [1060, 52] width 29 height 29
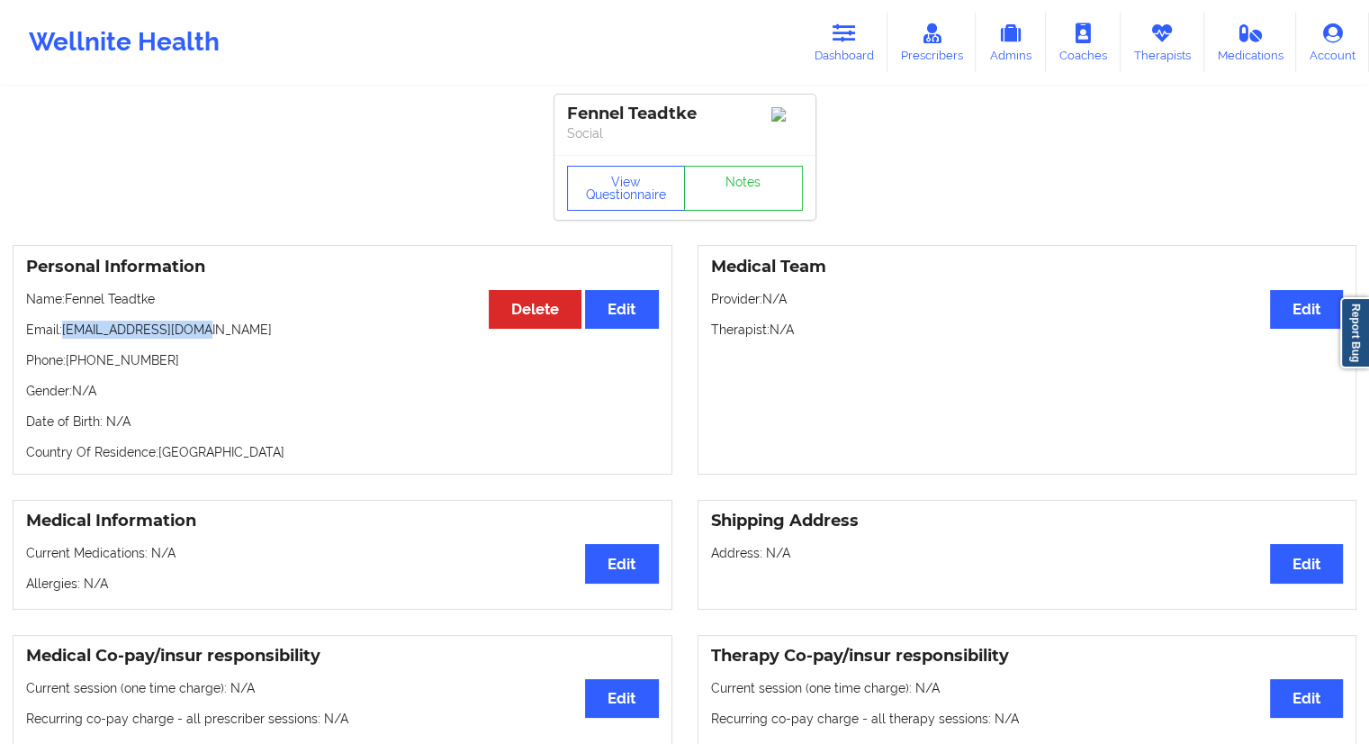
drag, startPoint x: 220, startPoint y: 326, endPoint x: 65, endPoint y: 336, distance: 155.2
click at [65, 336] on p "Email: [EMAIL_ADDRESS][DOMAIN_NAME]" at bounding box center [342, 330] width 633 height 18
drag, startPoint x: 186, startPoint y: 299, endPoint x: 68, endPoint y: 299, distance: 117.9
click at [68, 299] on p "Name: [PERSON_NAME]" at bounding box center [342, 299] width 633 height 18
drag, startPoint x: 147, startPoint y: 332, endPoint x: 61, endPoint y: 334, distance: 85.6
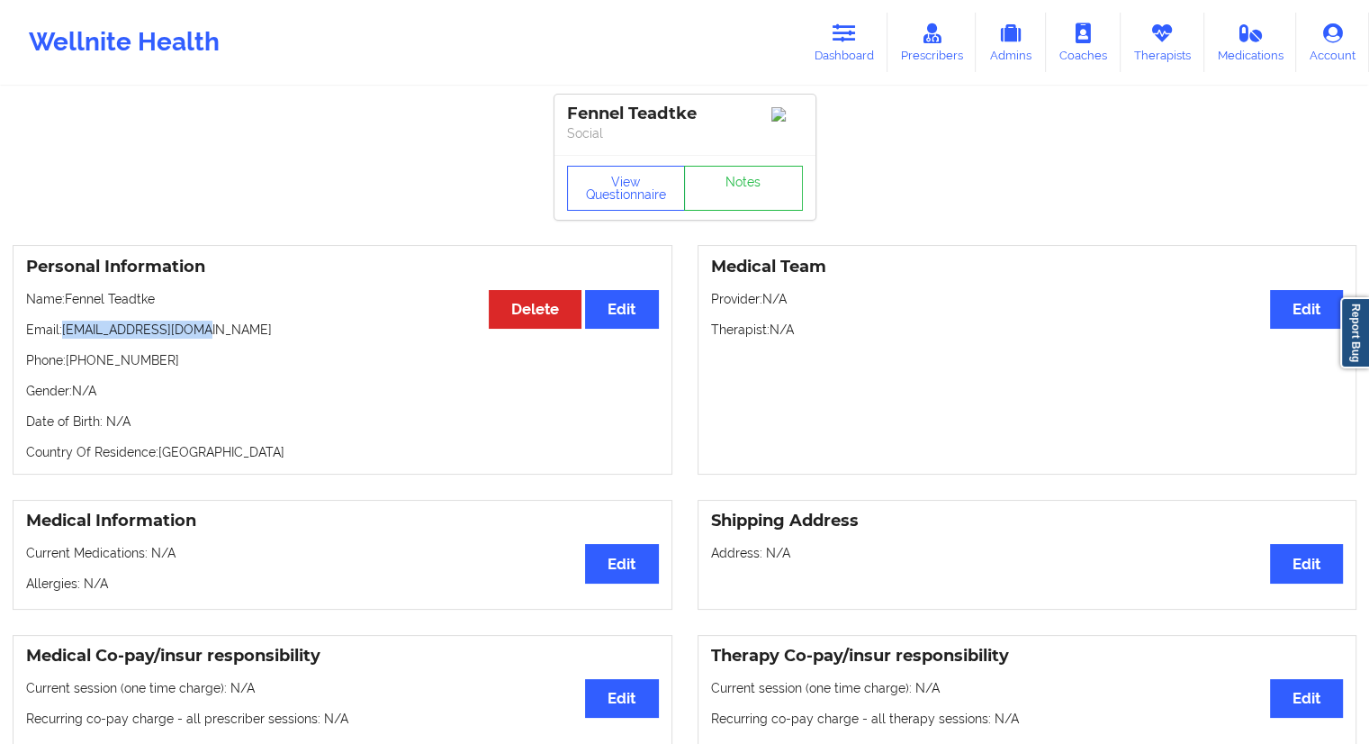
click at [61, 334] on p "Email: [EMAIL_ADDRESS][DOMAIN_NAME]" at bounding box center [342, 330] width 633 height 18
click at [315, 419] on p "Date of Birth: N/A" at bounding box center [342, 421] width 633 height 18
drag, startPoint x: 104, startPoint y: 306, endPoint x: 68, endPoint y: 300, distance: 37.4
click at [68, 300] on p "Name: [PERSON_NAME]" at bounding box center [342, 299] width 633 height 18
drag, startPoint x: 192, startPoint y: 306, endPoint x: 64, endPoint y: 298, distance: 128.1
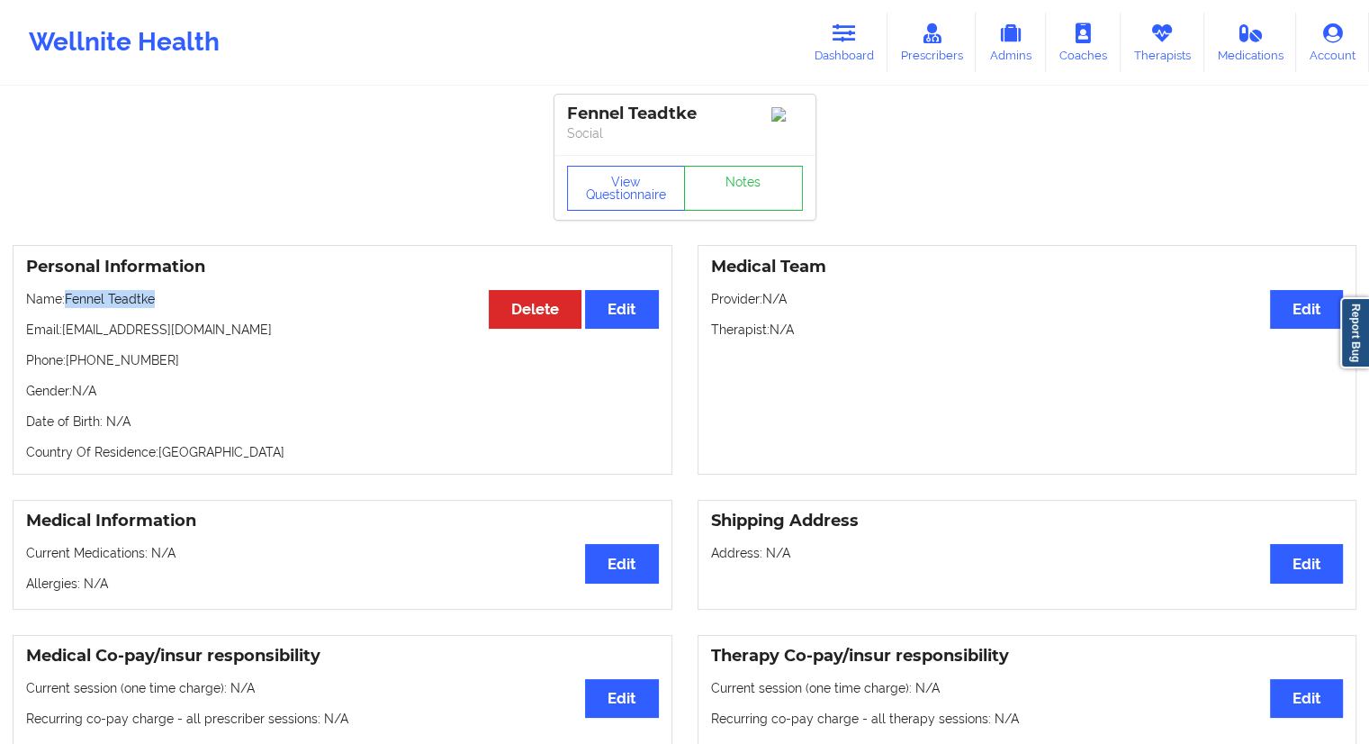
click at [64, 298] on p "Name: [PERSON_NAME]" at bounding box center [342, 299] width 633 height 18
click at [828, 49] on link "Dashboard" at bounding box center [844, 42] width 86 height 59
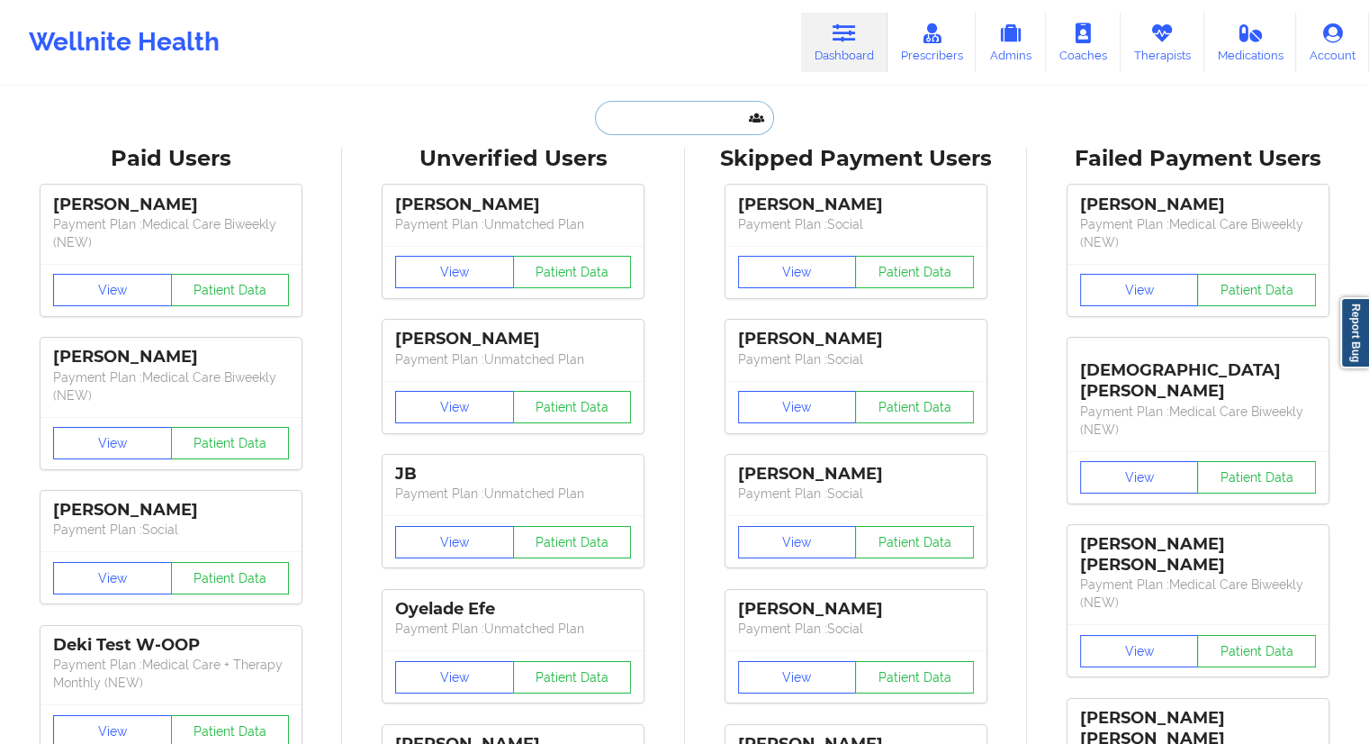
click at [647, 116] on input "text" at bounding box center [684, 118] width 178 height 34
paste input "[PERSON_NAME]"
type input "[PERSON_NAME]"
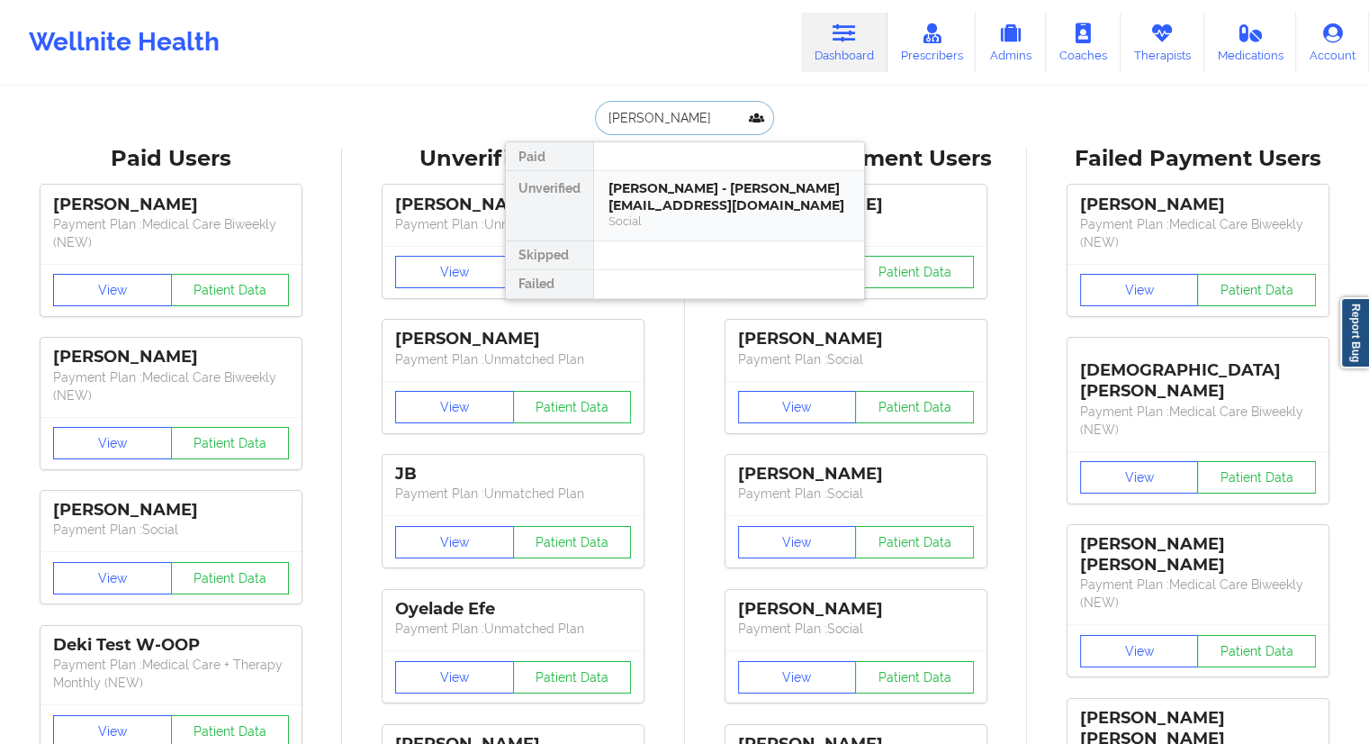
click at [683, 208] on div "[PERSON_NAME] - [PERSON_NAME][EMAIL_ADDRESS][DOMAIN_NAME]" at bounding box center [729, 196] width 241 height 33
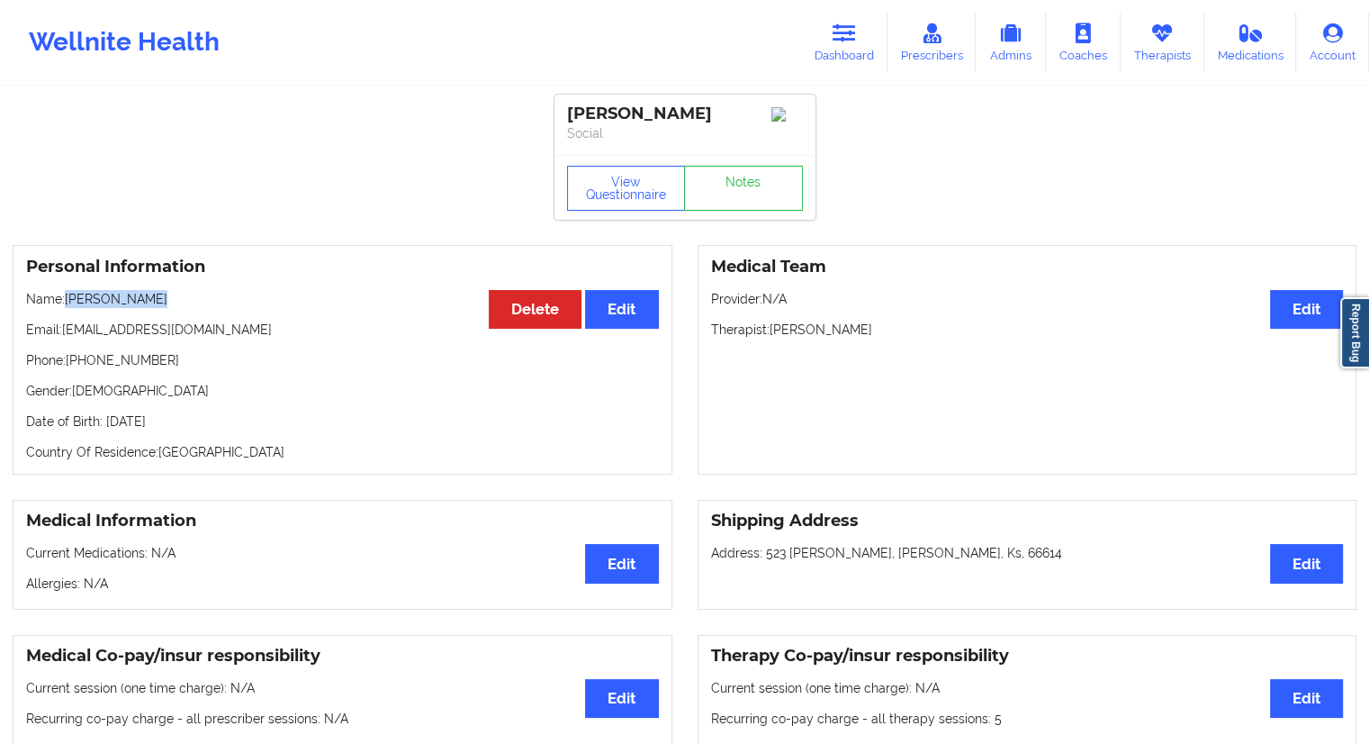
drag, startPoint x: 166, startPoint y: 304, endPoint x: 68, endPoint y: 302, distance: 98.2
click at [68, 302] on p "Name: [PERSON_NAME]" at bounding box center [342, 299] width 633 height 18
drag, startPoint x: 176, startPoint y: 366, endPoint x: 79, endPoint y: 365, distance: 97.2
click at [79, 365] on p "Phone: [PHONE_NUMBER]" at bounding box center [342, 360] width 633 height 18
drag, startPoint x: 173, startPoint y: 300, endPoint x: 68, endPoint y: 311, distance: 105.0
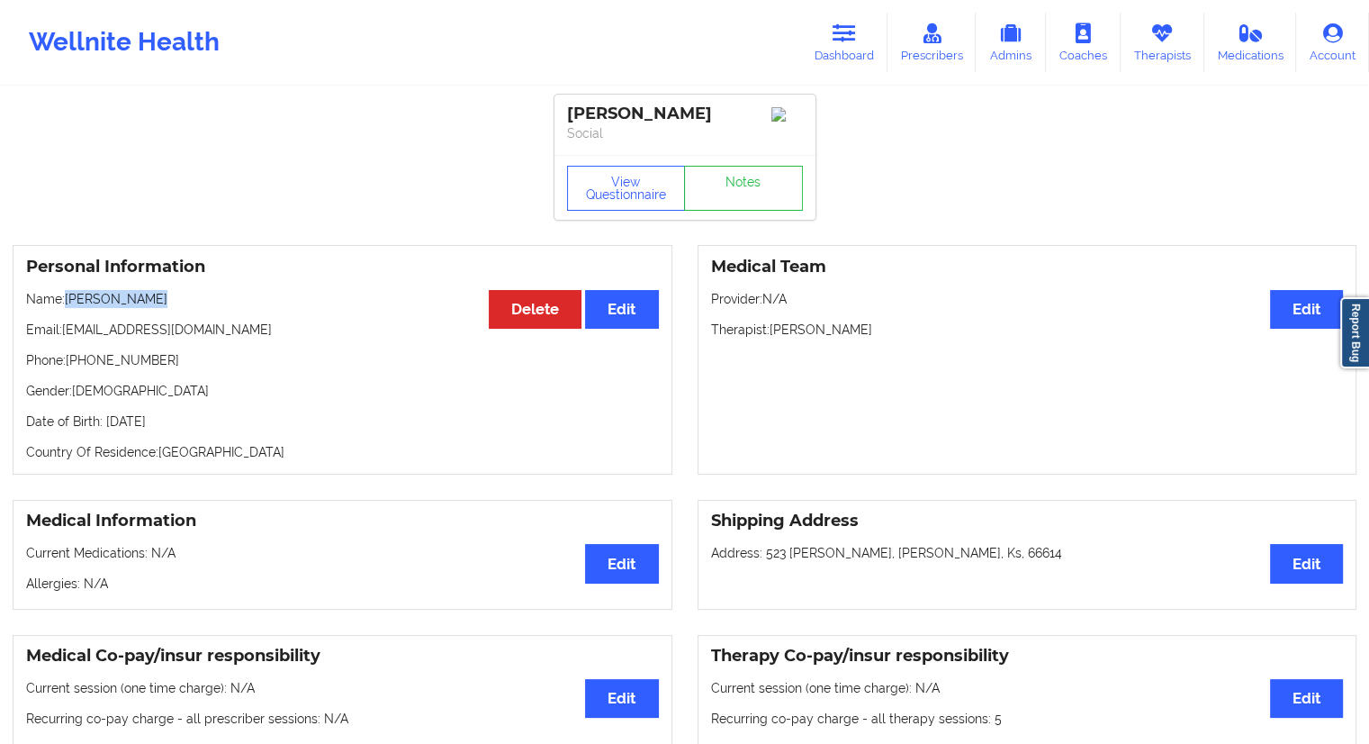
click at [68, 308] on p "Name: [PERSON_NAME]" at bounding box center [342, 299] width 633 height 18
drag, startPoint x: 237, startPoint y: 332, endPoint x: 63, endPoint y: 329, distance: 173.8
click at [63, 329] on p "Email: [PERSON_NAME][EMAIL_ADDRESS][DOMAIN_NAME]" at bounding box center [342, 330] width 633 height 18
drag, startPoint x: 823, startPoint y: 53, endPoint x: 766, endPoint y: 71, distance: 59.5
click at [824, 53] on link "Dashboard" at bounding box center [844, 42] width 86 height 59
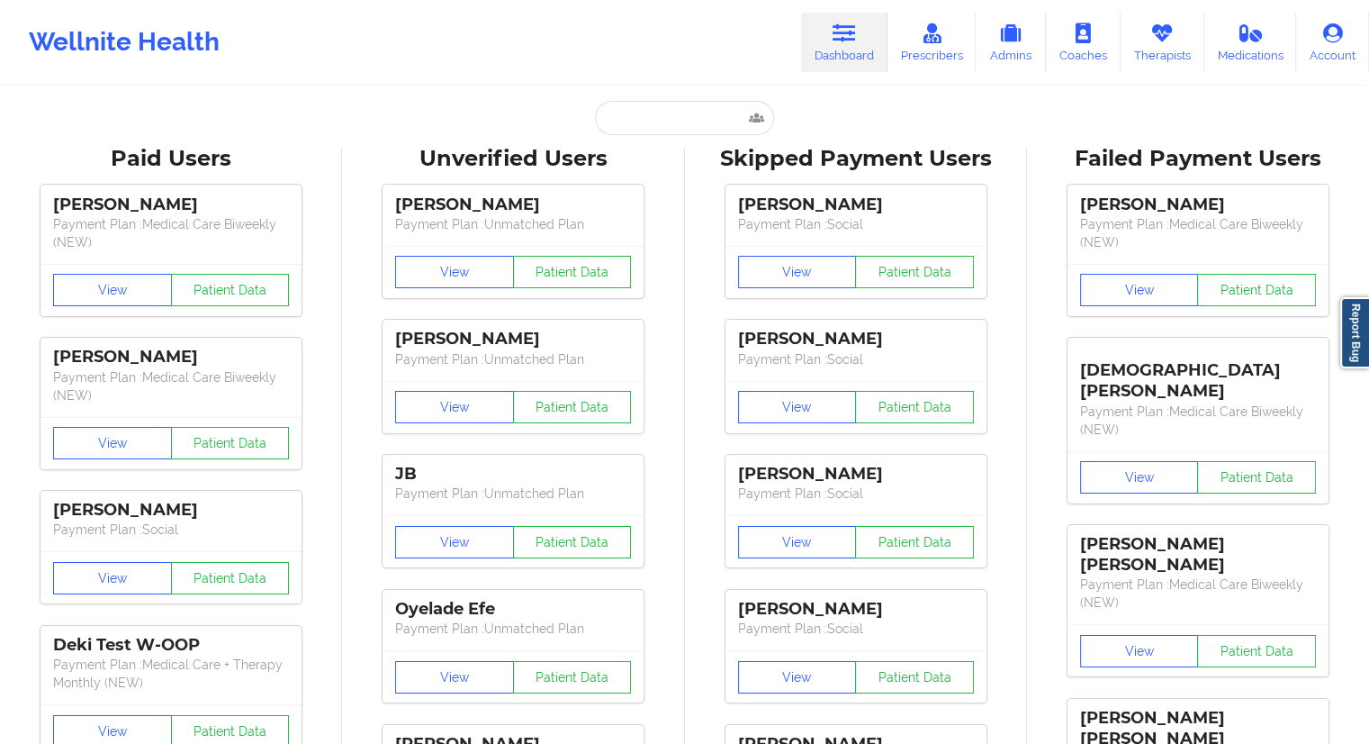
click at [642, 131] on input "text" at bounding box center [684, 118] width 178 height 34
paste input "[EMAIL_ADDRESS][DOMAIN_NAME]"
type input "[EMAIL_ADDRESS][DOMAIN_NAME]"
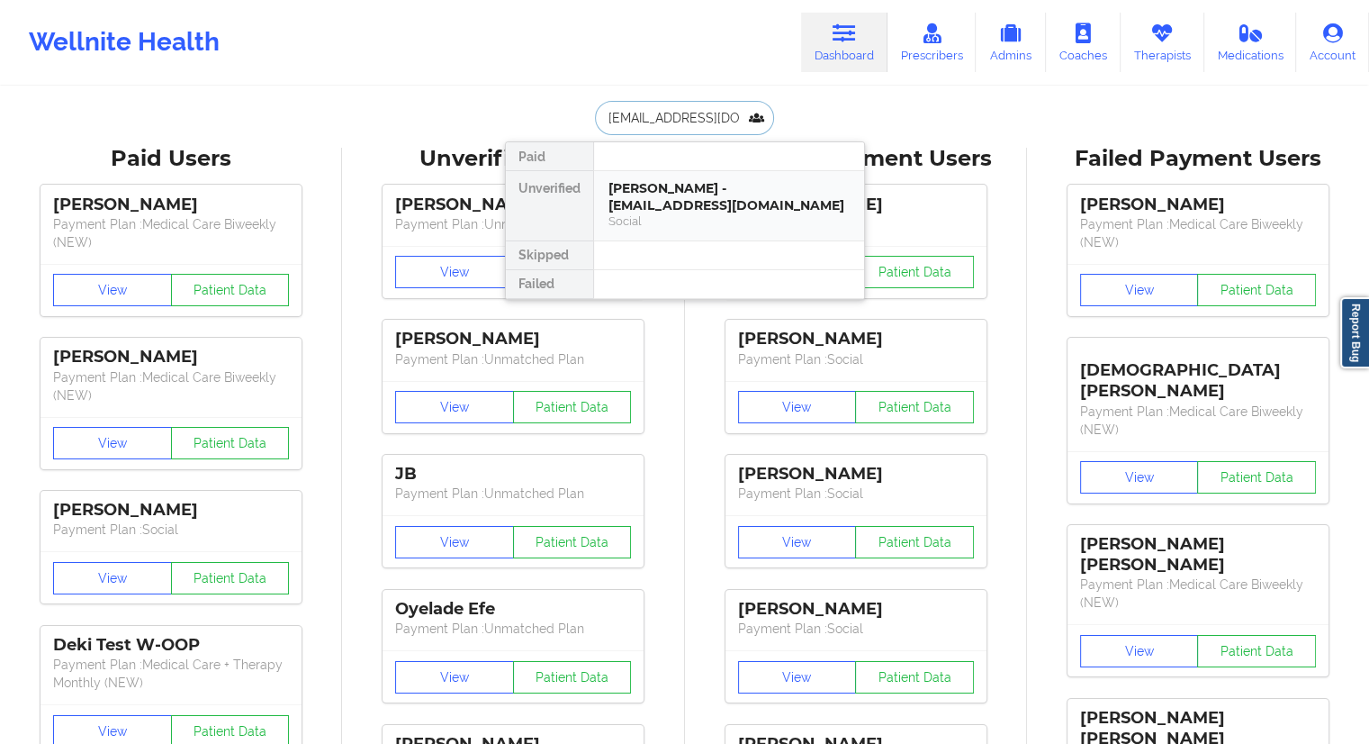
click at [628, 213] on div "Social" at bounding box center [729, 220] width 241 height 15
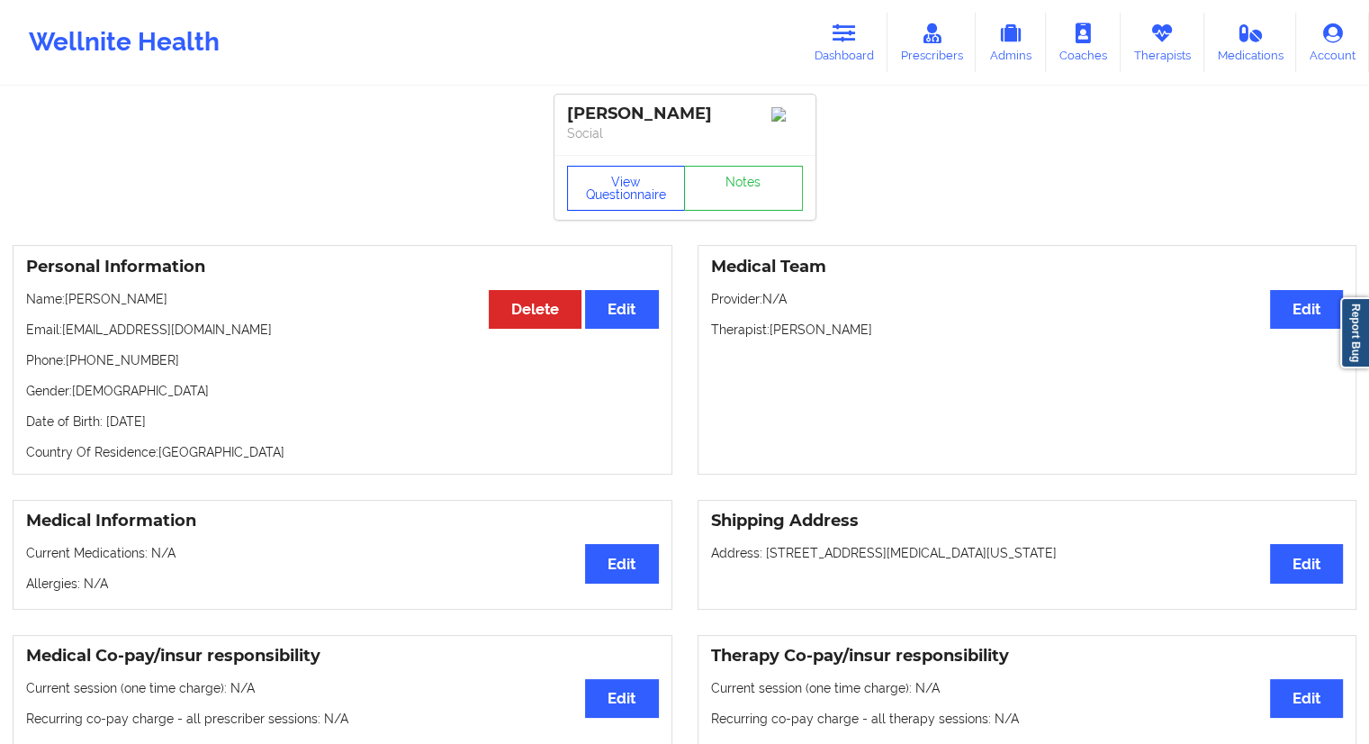
click at [614, 185] on button "View Questionnaire" at bounding box center [626, 188] width 119 height 45
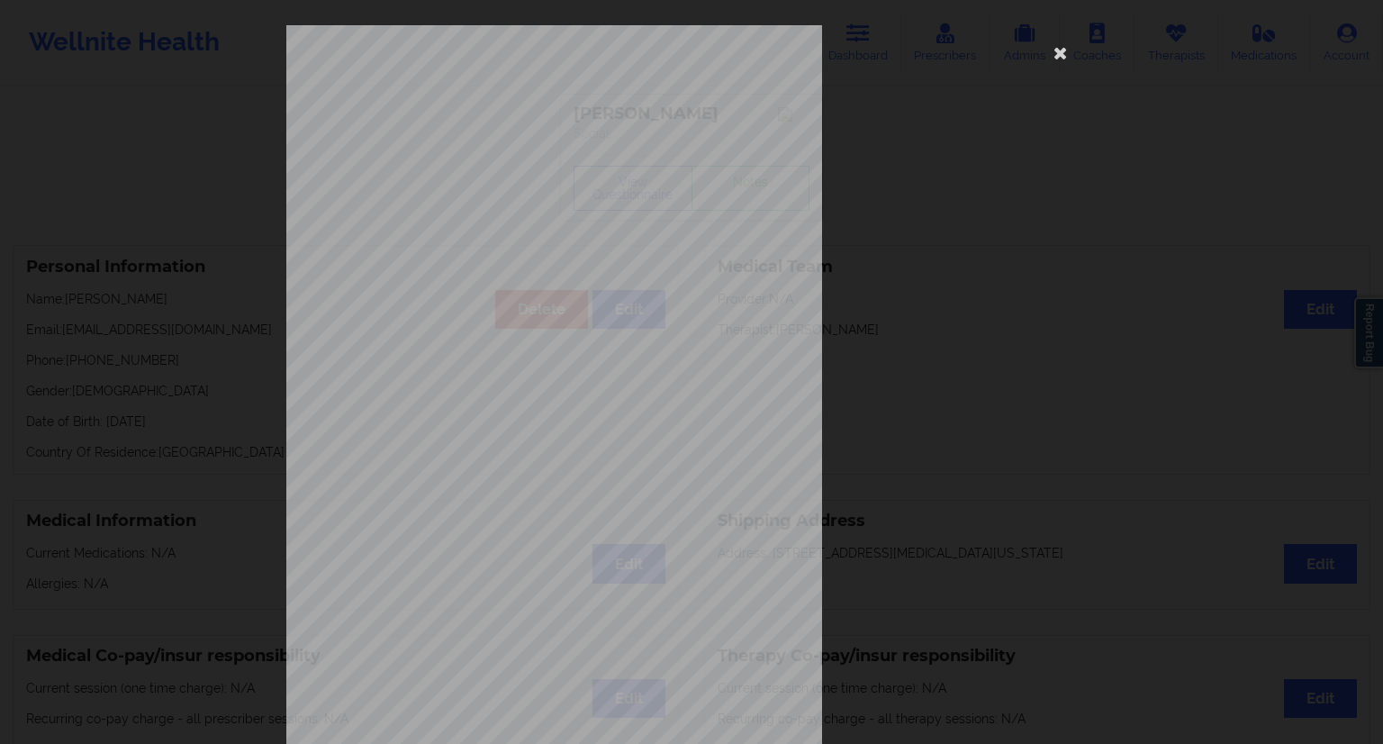
scroll to position [115, 0]
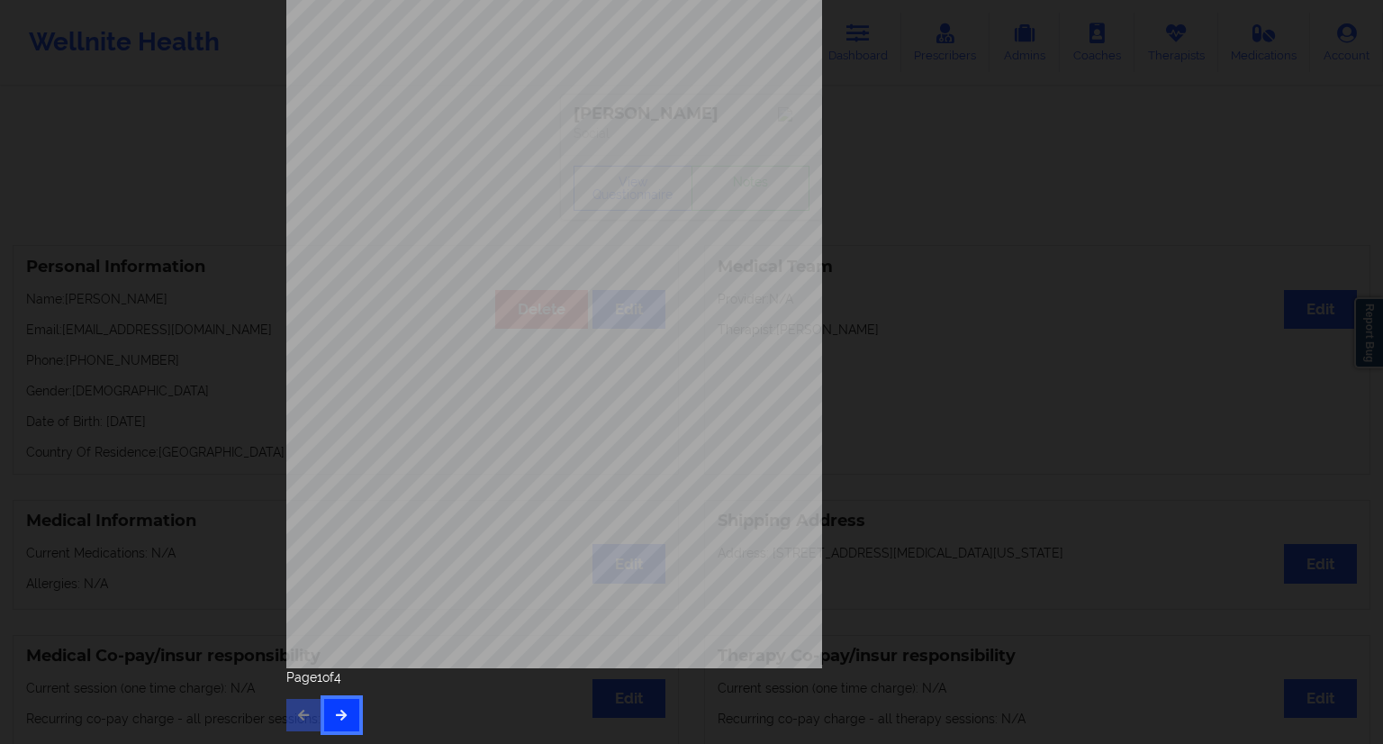
click at [347, 714] on button "button" at bounding box center [341, 715] width 35 height 32
click at [342, 720] on button "button" at bounding box center [341, 715] width 35 height 32
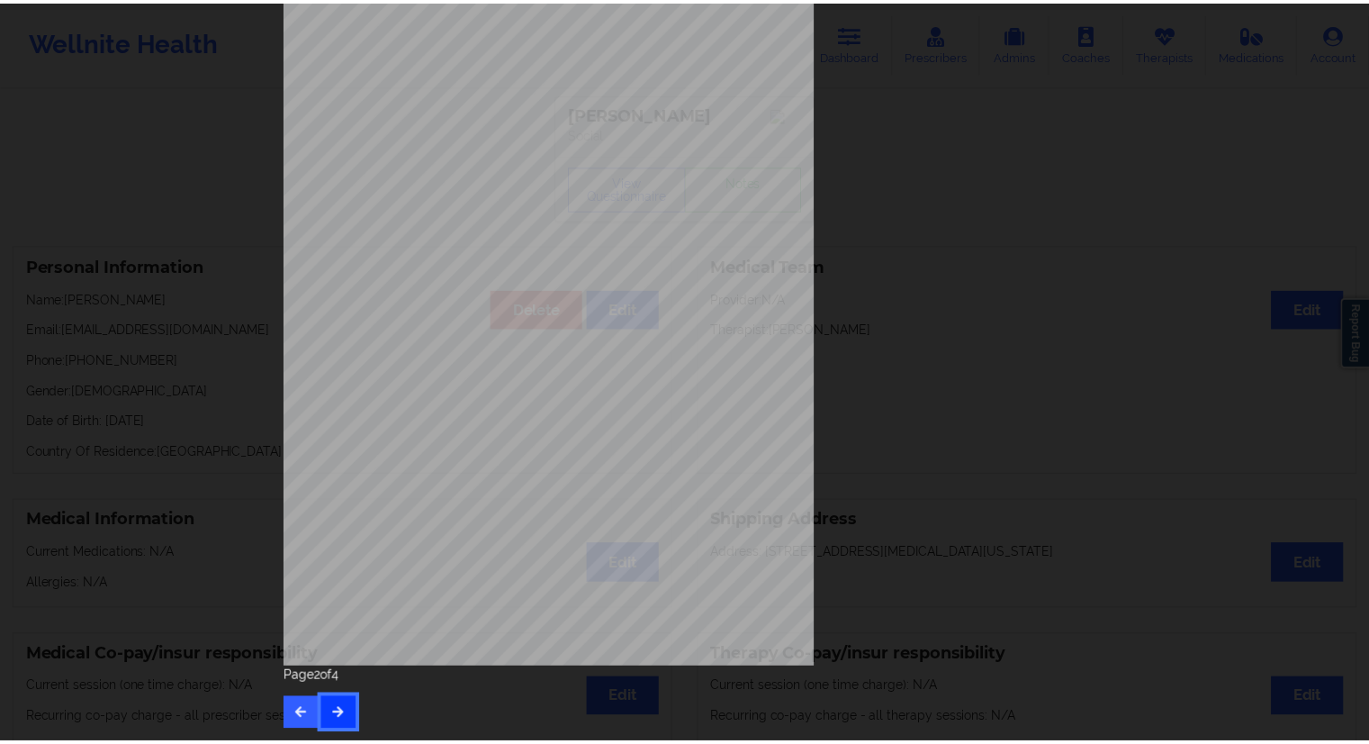
scroll to position [0, 0]
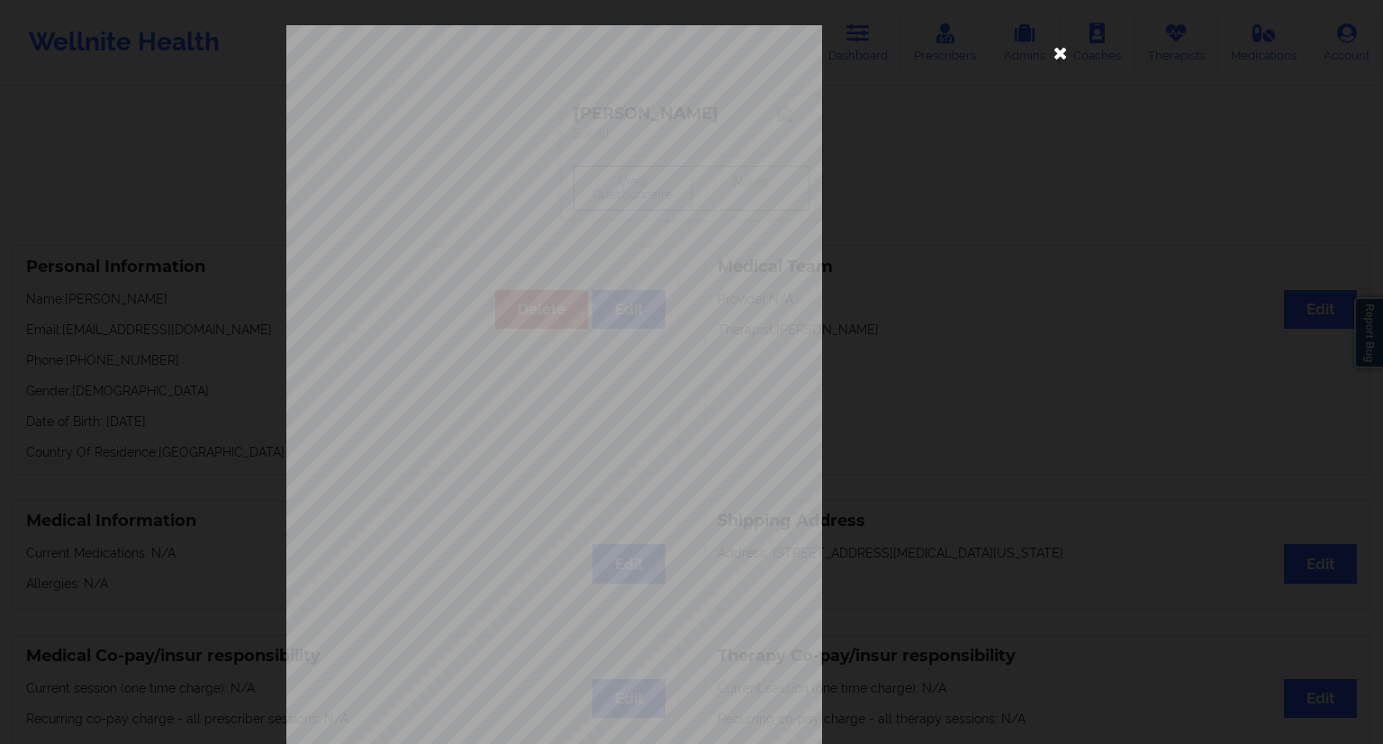
click at [1055, 57] on icon at bounding box center [1060, 52] width 29 height 29
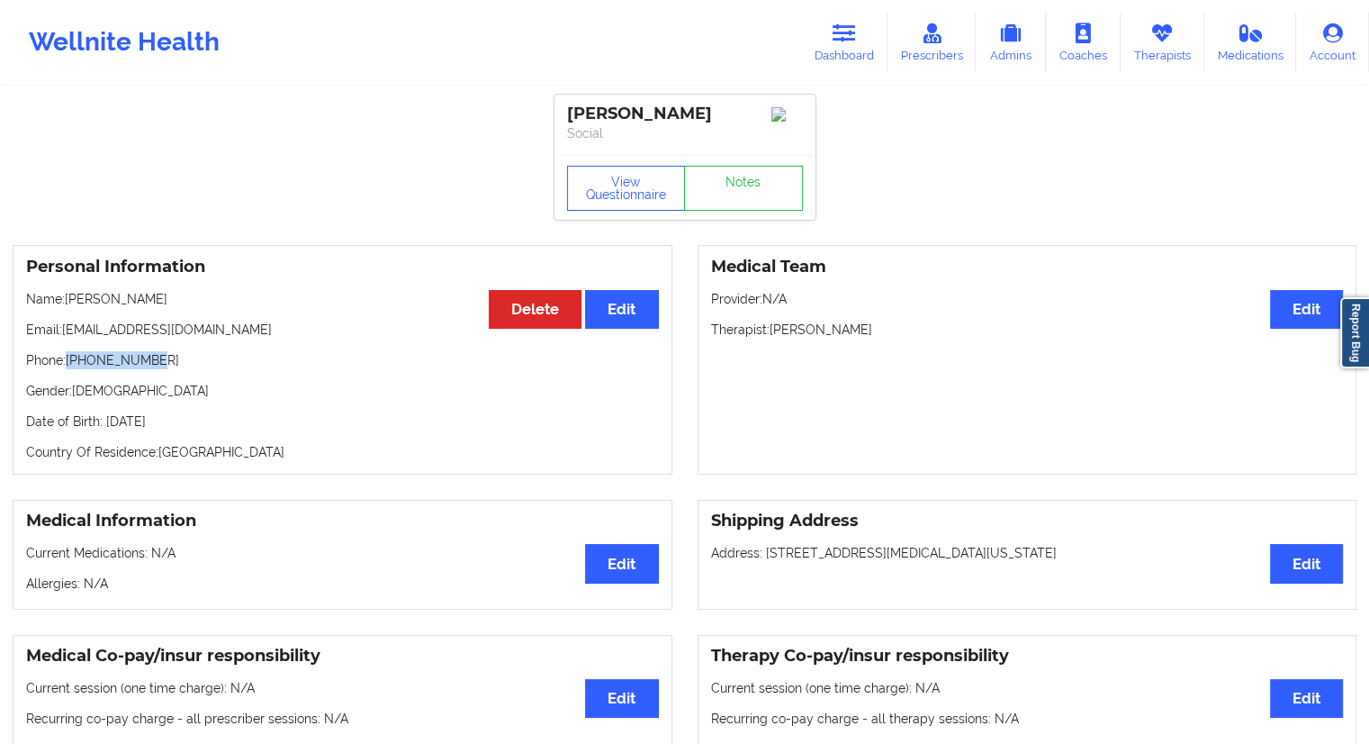
drag, startPoint x: 148, startPoint y: 361, endPoint x: 67, endPoint y: 361, distance: 81.0
click at [67, 361] on p "Phone: [PHONE_NUMBER]" at bounding box center [342, 360] width 633 height 18
click at [613, 192] on button "View Questionnaire" at bounding box center [626, 188] width 119 height 45
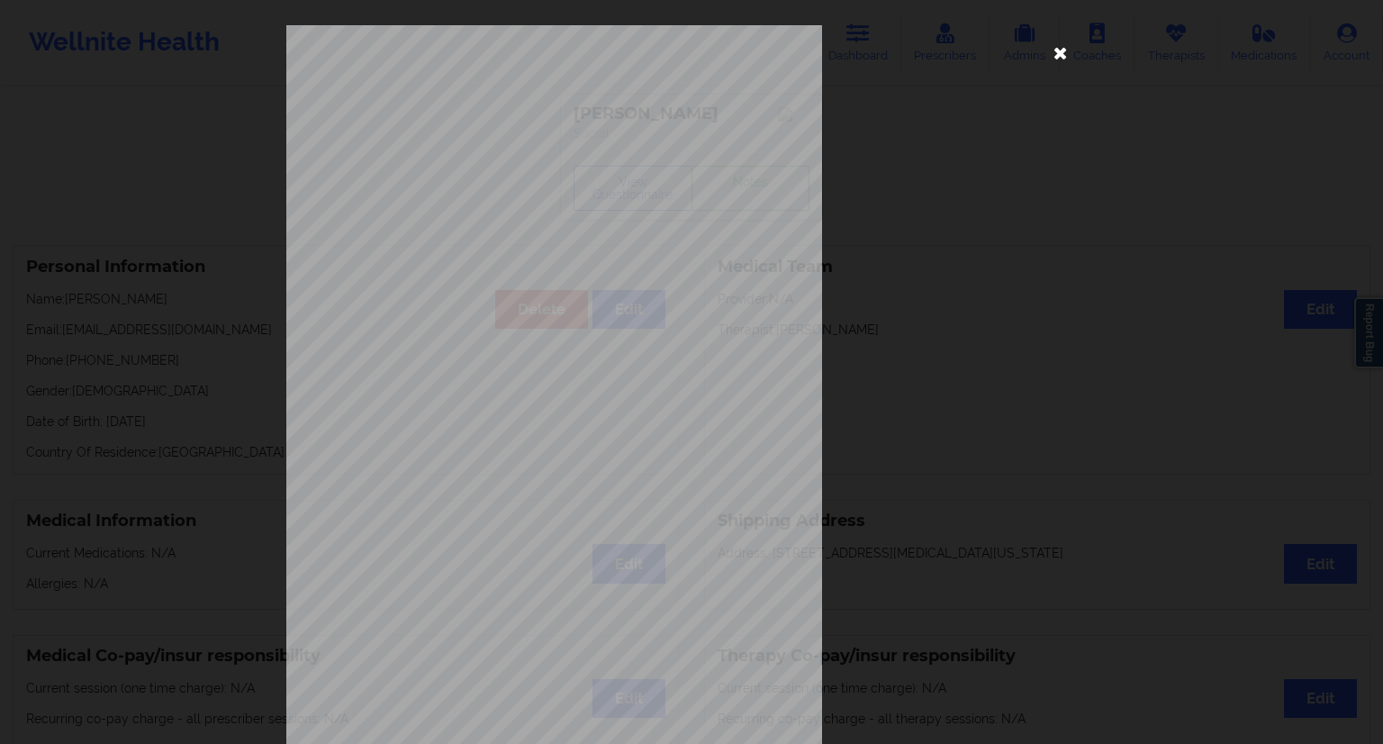
click at [1048, 49] on icon at bounding box center [1060, 52] width 29 height 29
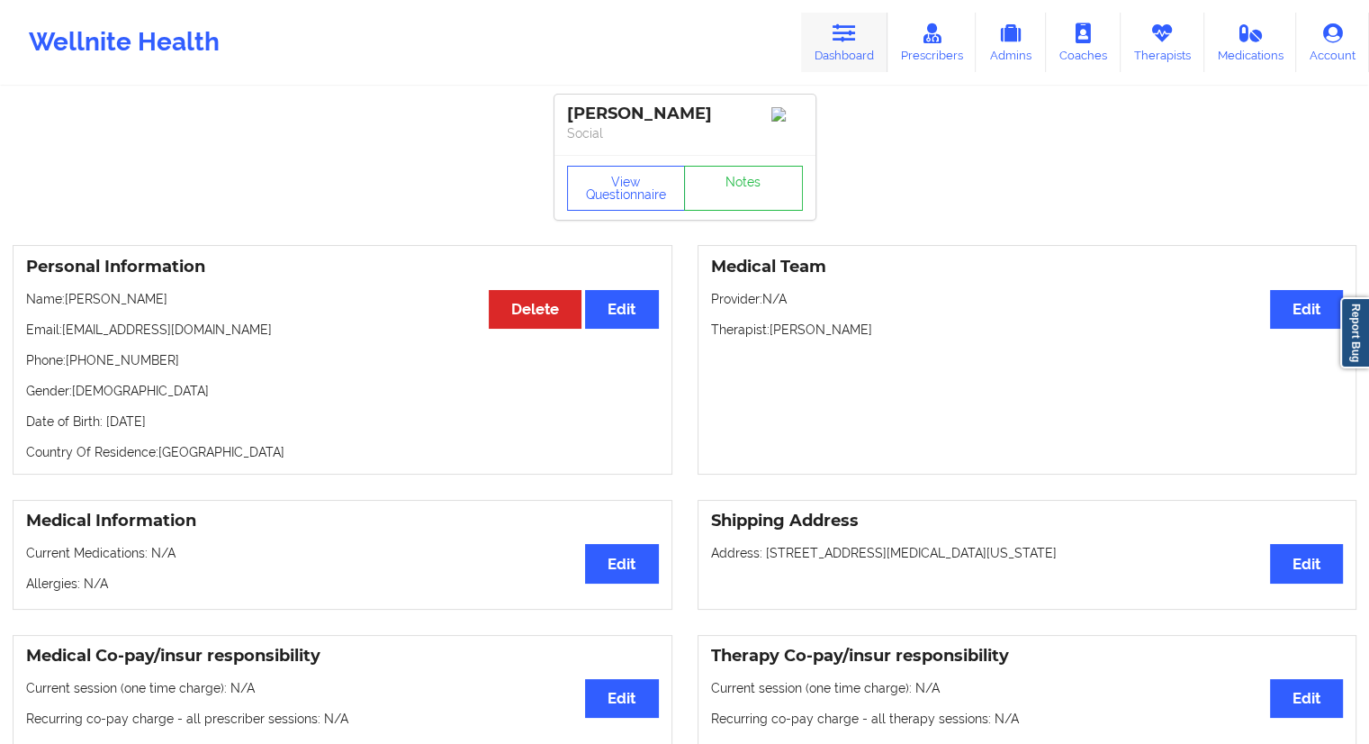
click at [857, 54] on link "Dashboard" at bounding box center [844, 42] width 86 height 59
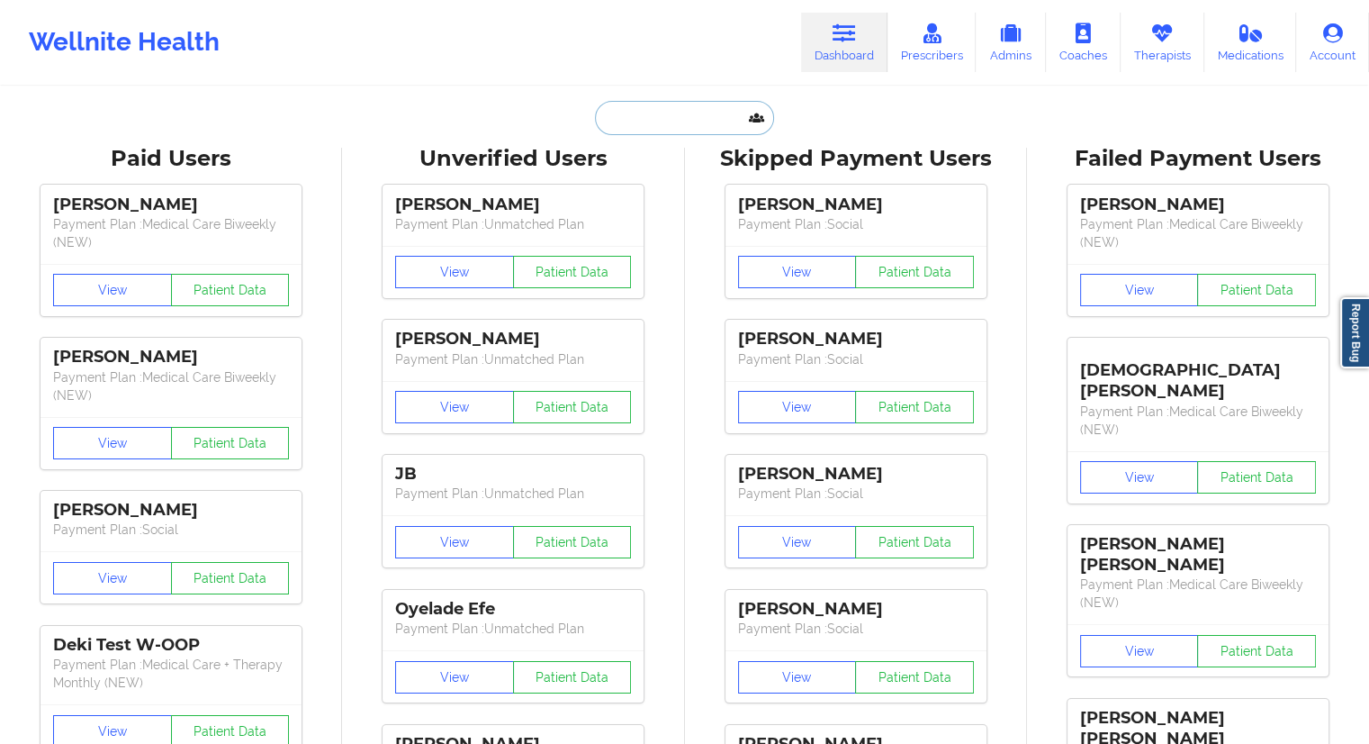
click at [695, 116] on input "text" at bounding box center [684, 118] width 178 height 34
paste input "[EMAIL_ADDRESS][DOMAIN_NAME]"
type input "[EMAIL_ADDRESS][DOMAIN_NAME]"
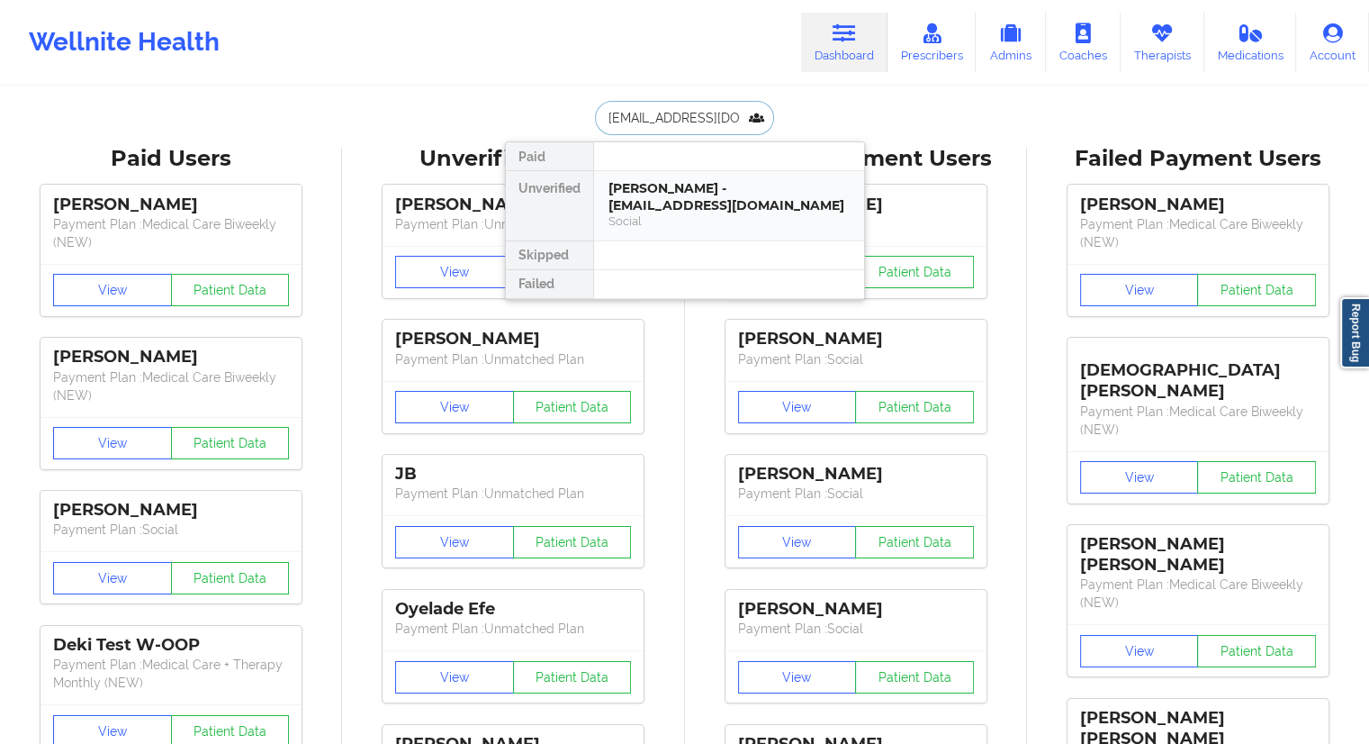
click at [680, 192] on div "[PERSON_NAME] - [EMAIL_ADDRESS][DOMAIN_NAME]" at bounding box center [729, 196] width 241 height 33
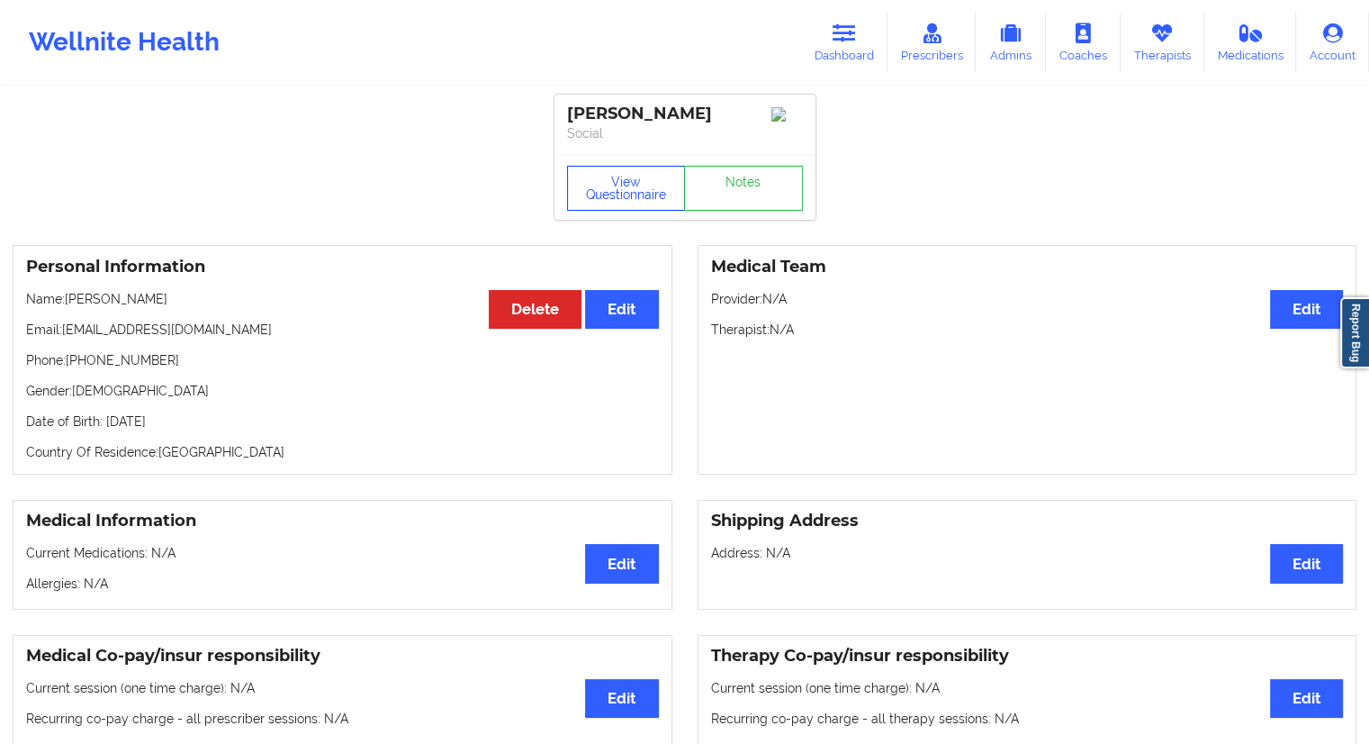
click at [619, 196] on button "View Questionnaire" at bounding box center [626, 188] width 119 height 45
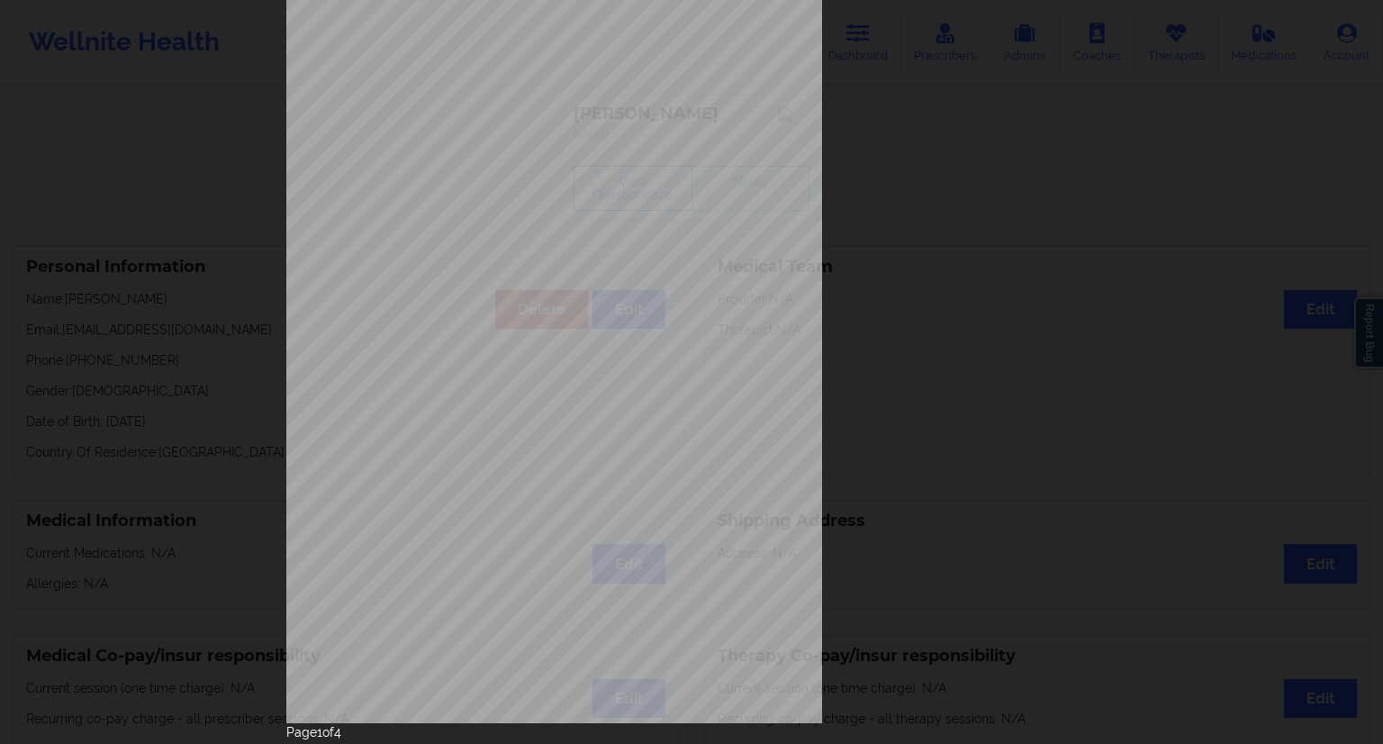
scroll to position [115, 0]
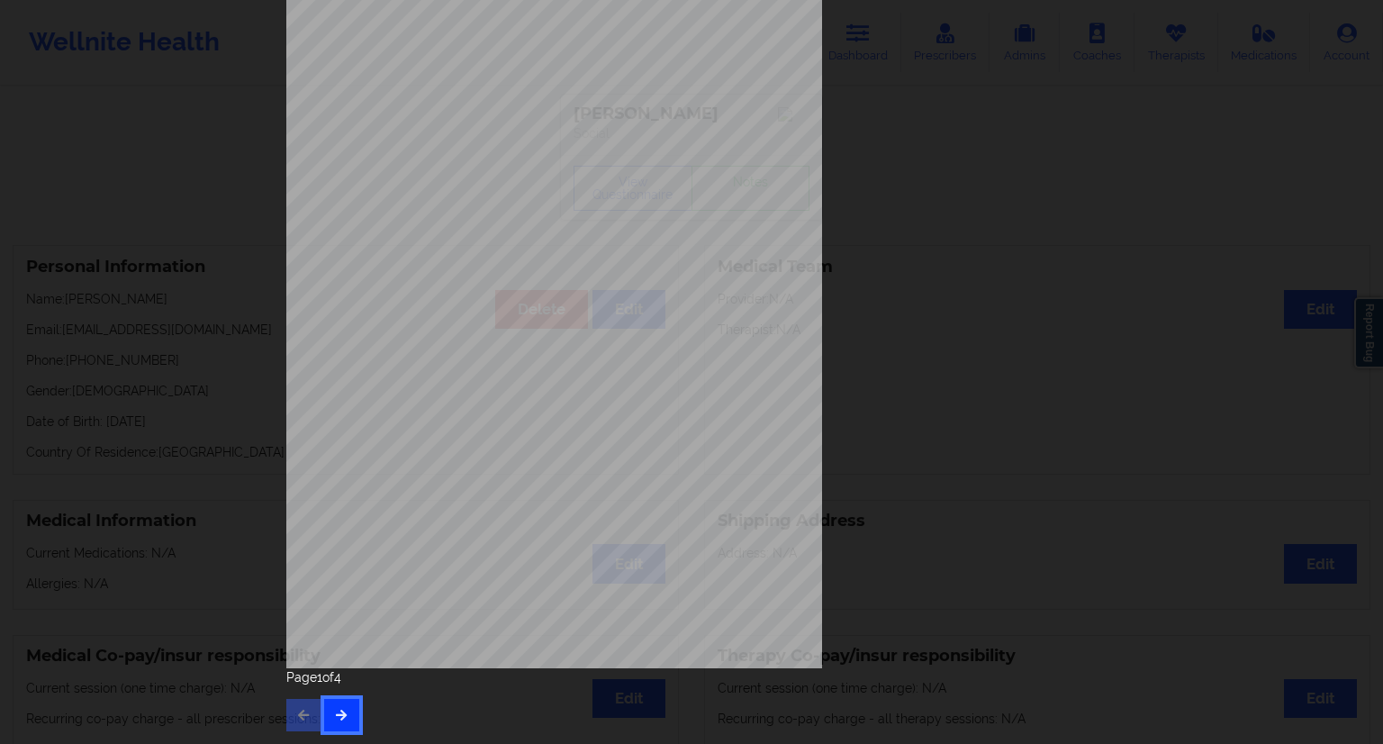
click at [340, 723] on button "button" at bounding box center [341, 715] width 35 height 32
click at [342, 727] on button "button" at bounding box center [341, 715] width 35 height 32
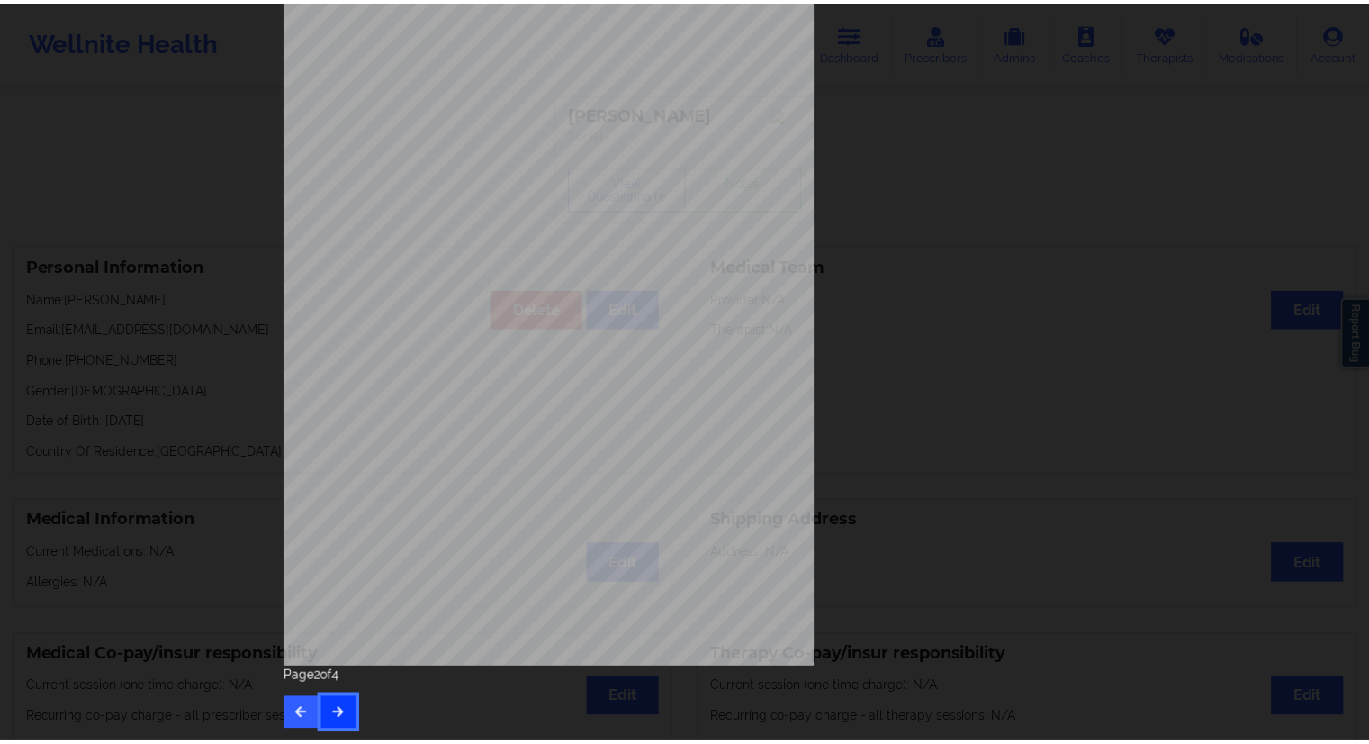
scroll to position [0, 0]
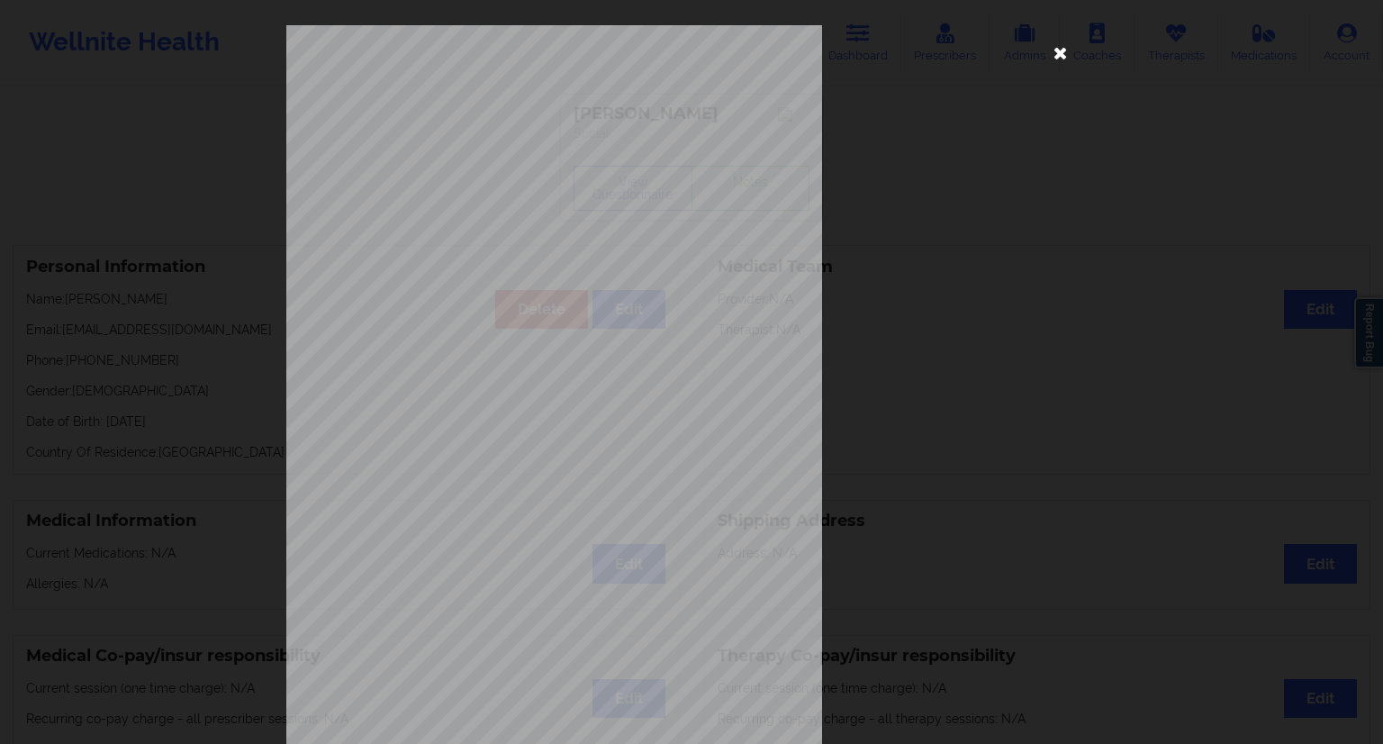
click at [1050, 57] on icon at bounding box center [1060, 52] width 29 height 29
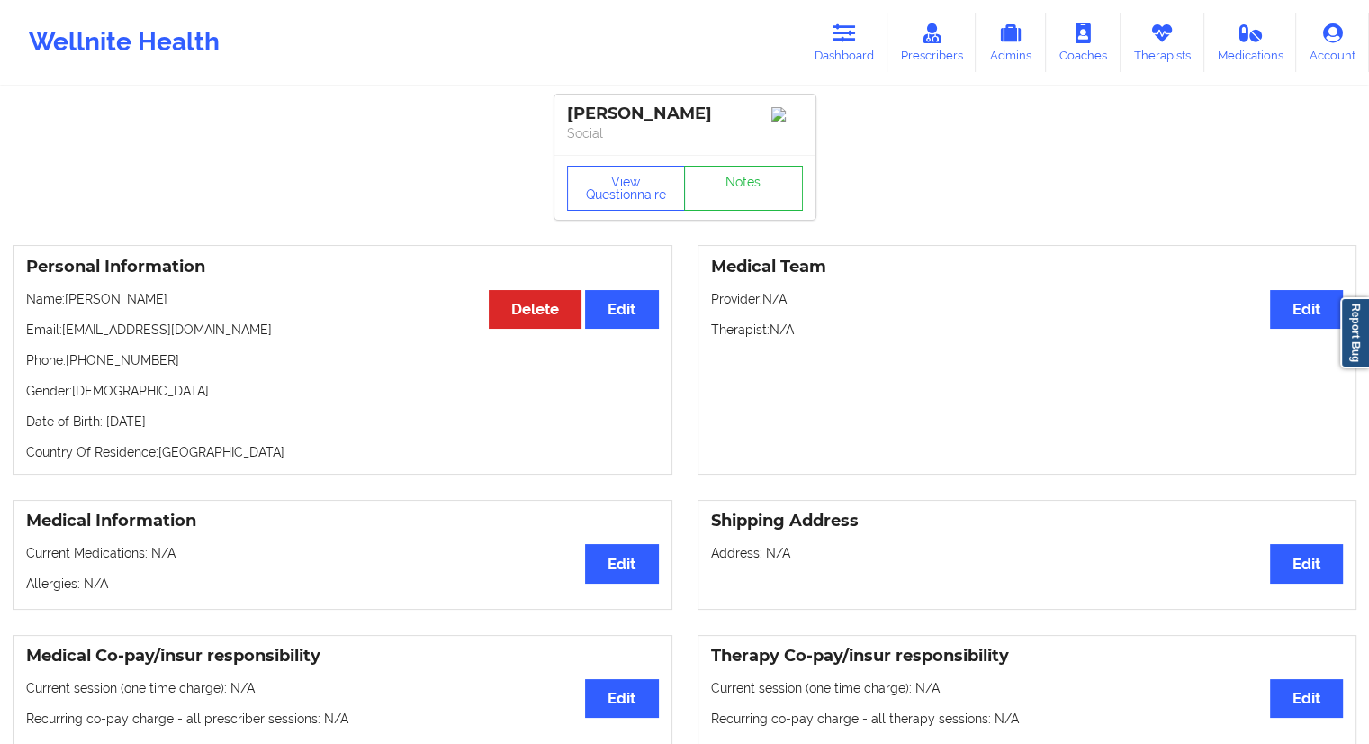
drag, startPoint x: 183, startPoint y: 303, endPoint x: 67, endPoint y: 306, distance: 116.2
click at [67, 306] on p "Name: [PERSON_NAME]" at bounding box center [342, 299] width 633 height 18
click at [839, 52] on link "Dashboard" at bounding box center [844, 42] width 86 height 59
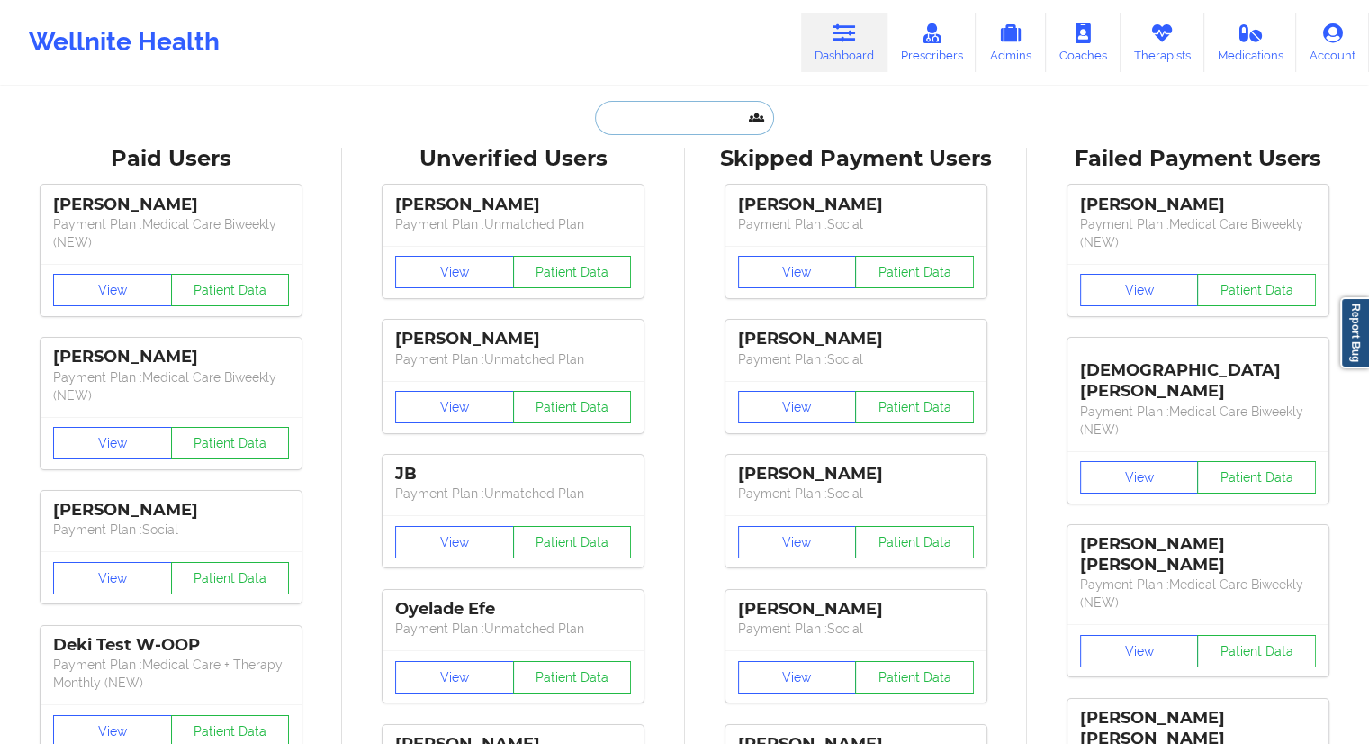
click at [667, 125] on input "text" at bounding box center [684, 118] width 178 height 34
paste input "[EMAIL_ADDRESS][DOMAIN_NAME]"
type input "[EMAIL_ADDRESS][DOMAIN_NAME]"
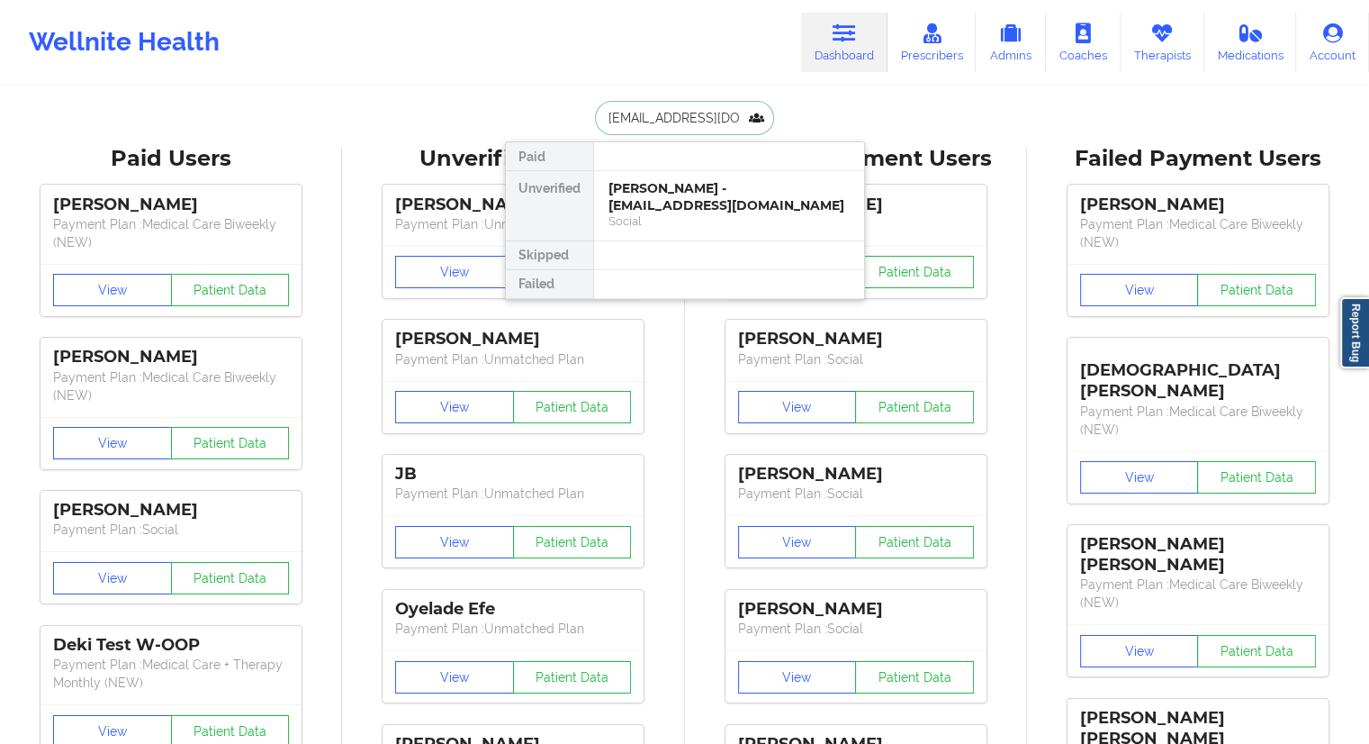
scroll to position [0, 5]
click at [631, 202] on div "[PERSON_NAME] August - [EMAIL_ADDRESS][DOMAIN_NAME]" at bounding box center [729, 196] width 241 height 33
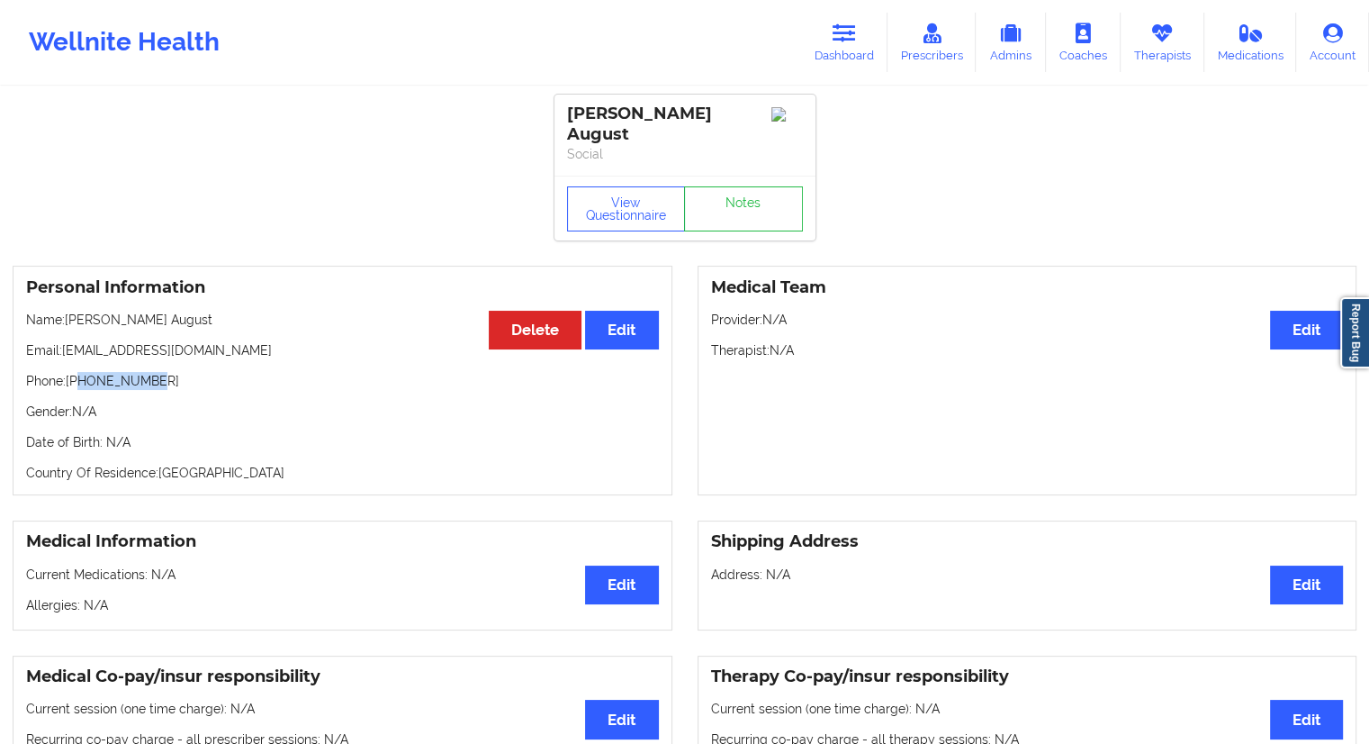
drag, startPoint x: 178, startPoint y: 357, endPoint x: 79, endPoint y: 365, distance: 99.3
click at [79, 372] on p "Phone: [PHONE_NUMBER]" at bounding box center [342, 381] width 633 height 18
click at [610, 213] on button "View Questionnaire" at bounding box center [626, 208] width 119 height 45
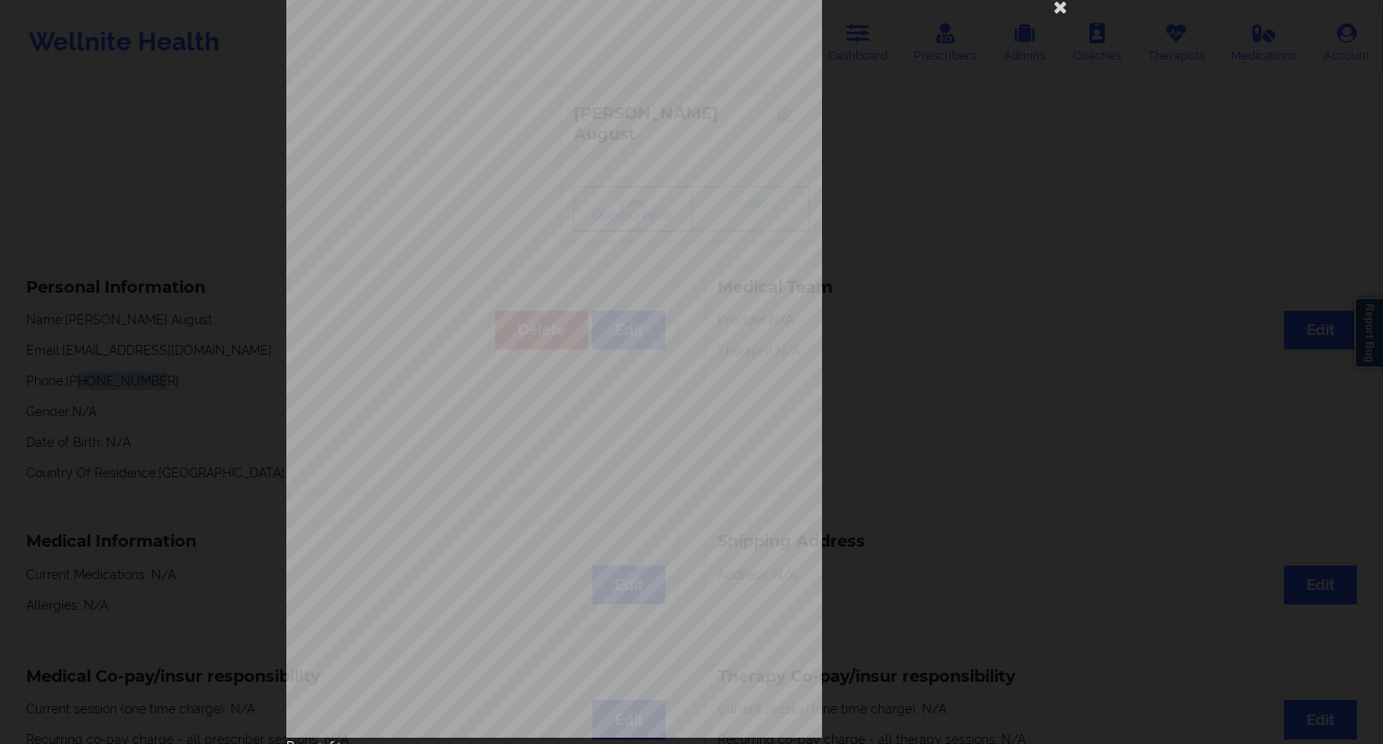
scroll to position [115, 0]
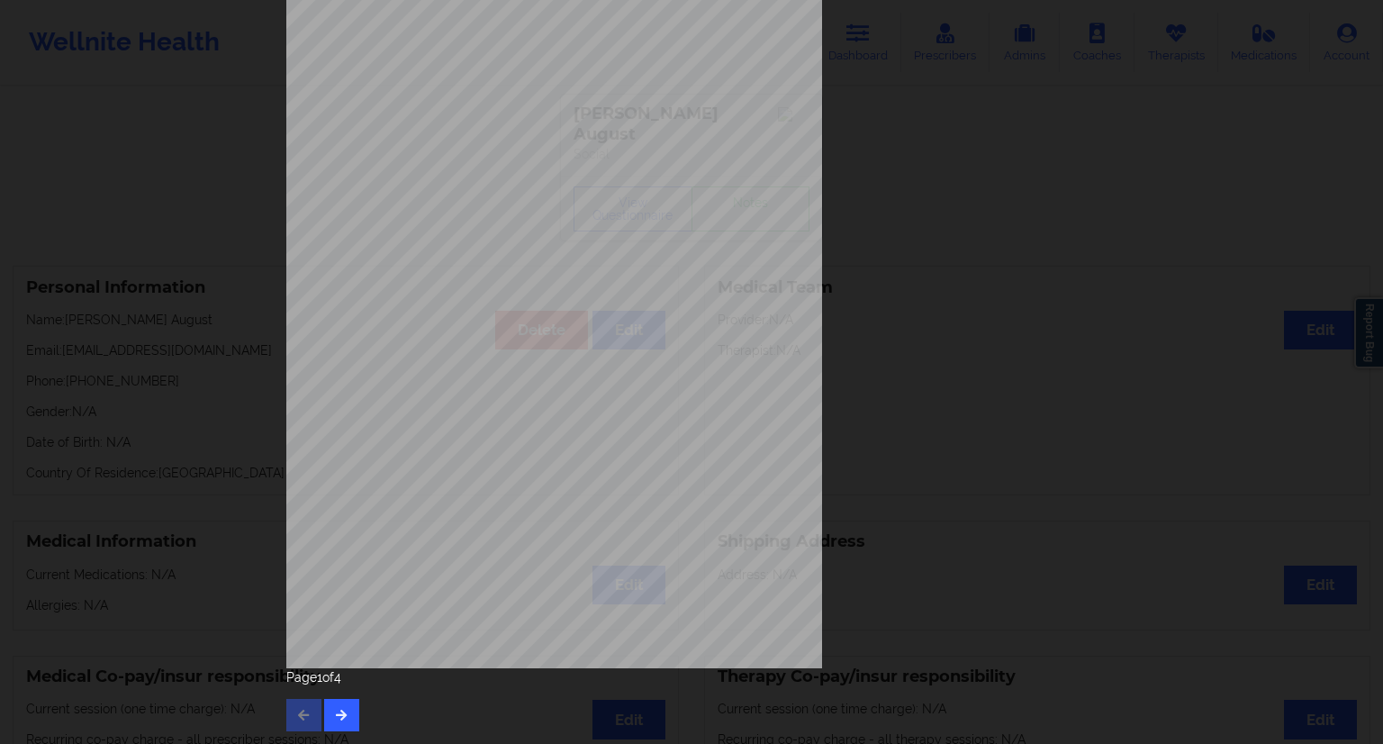
click at [357, 709] on div "Page 1 of 4" at bounding box center [691, 699] width 810 height 63
click at [347, 718] on button "button" at bounding box center [341, 715] width 35 height 32
click at [333, 721] on button "button" at bounding box center [341, 715] width 35 height 32
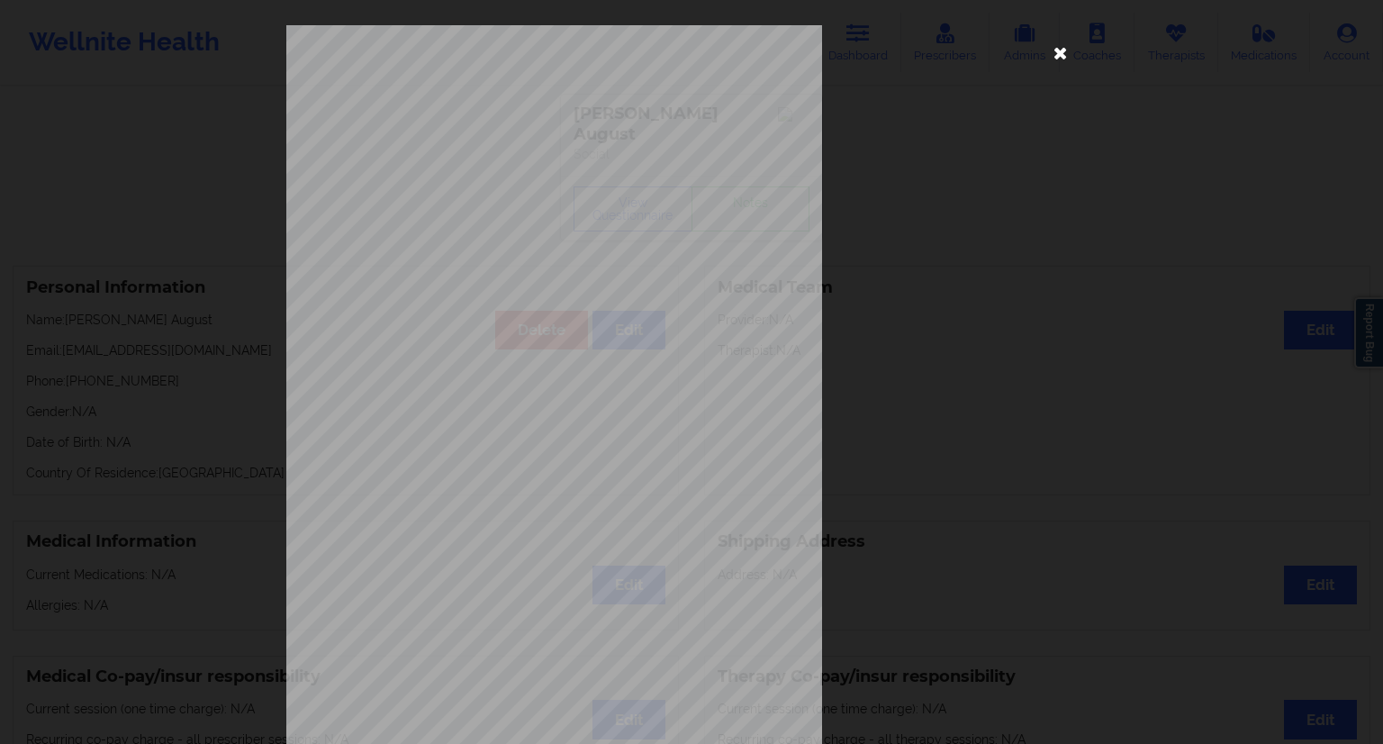
click at [1061, 55] on icon at bounding box center [1060, 52] width 29 height 29
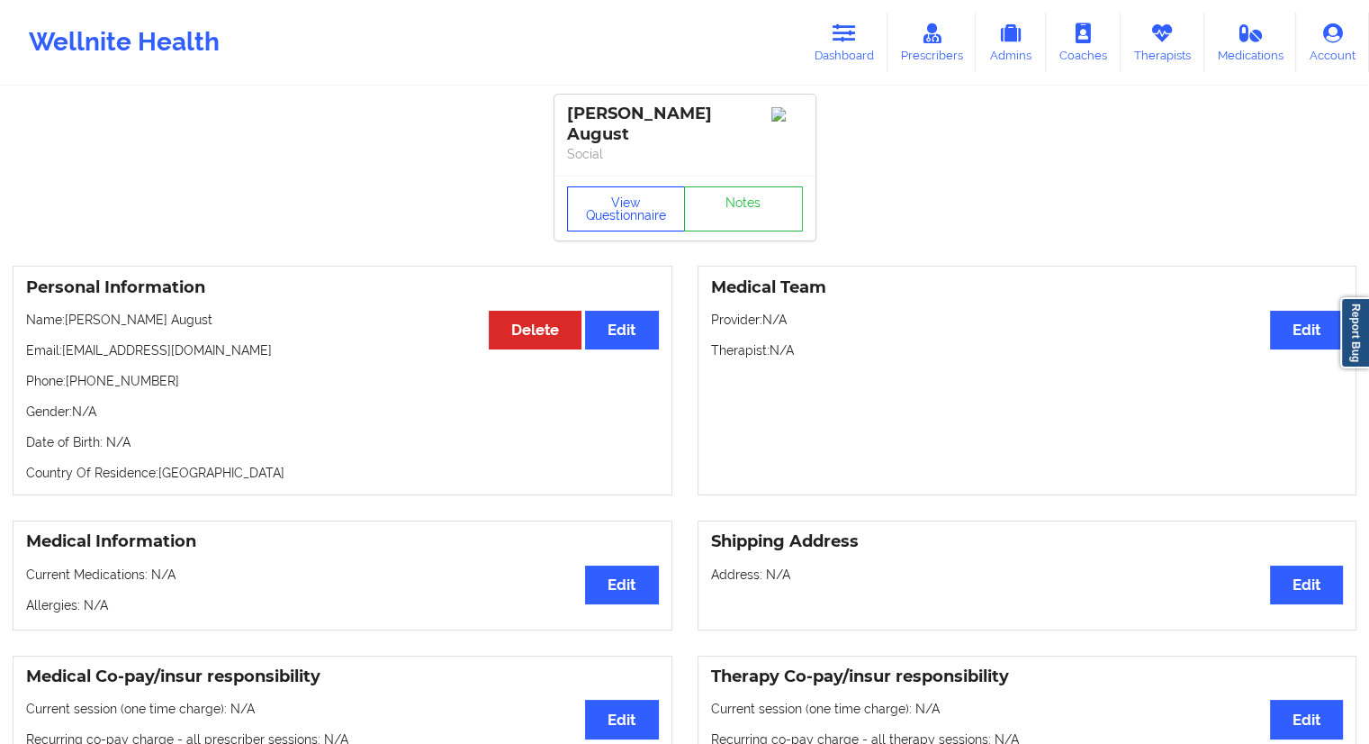
click at [637, 192] on button "View Questionnaire" at bounding box center [626, 208] width 119 height 45
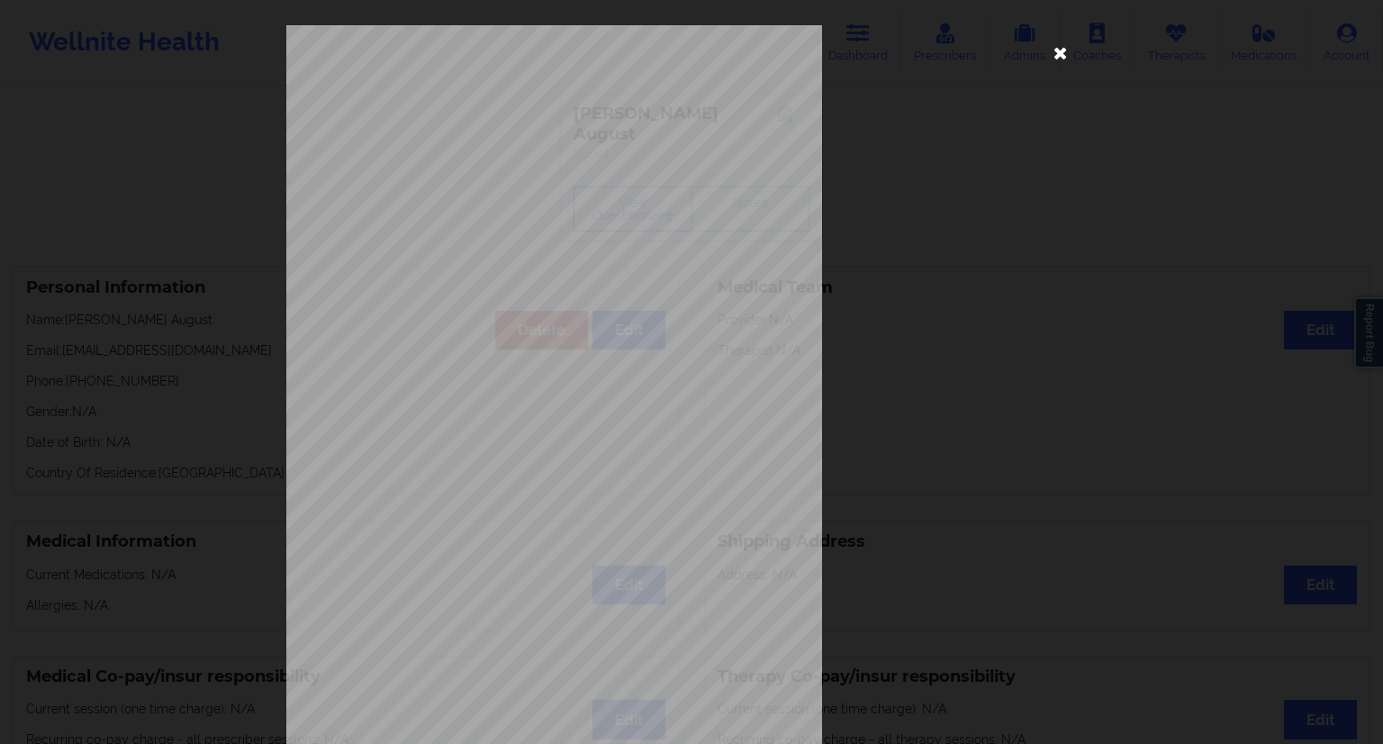
click at [1053, 63] on icon at bounding box center [1060, 52] width 29 height 29
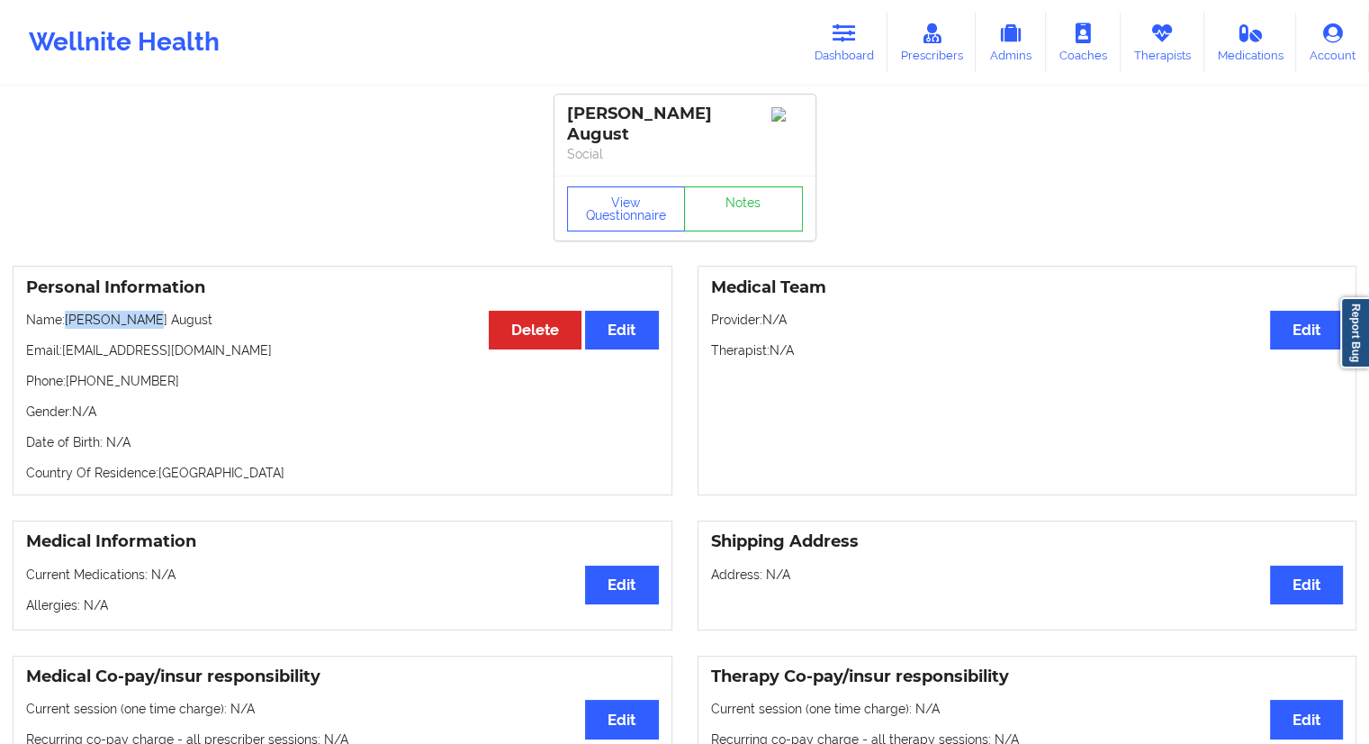
drag, startPoint x: 166, startPoint y: 297, endPoint x: 69, endPoint y: 296, distance: 96.3
click at [69, 311] on p "Name: [PERSON_NAME] August" at bounding box center [342, 320] width 633 height 18
click at [104, 322] on div "Personal Information Edit Delete Name: [PERSON_NAME] August Email: [EMAIL_ADDRE…" at bounding box center [343, 381] width 660 height 230
drag, startPoint x: 105, startPoint y: 301, endPoint x: 66, endPoint y: 300, distance: 39.6
click at [66, 311] on p "Name: [PERSON_NAME] August" at bounding box center [342, 320] width 633 height 18
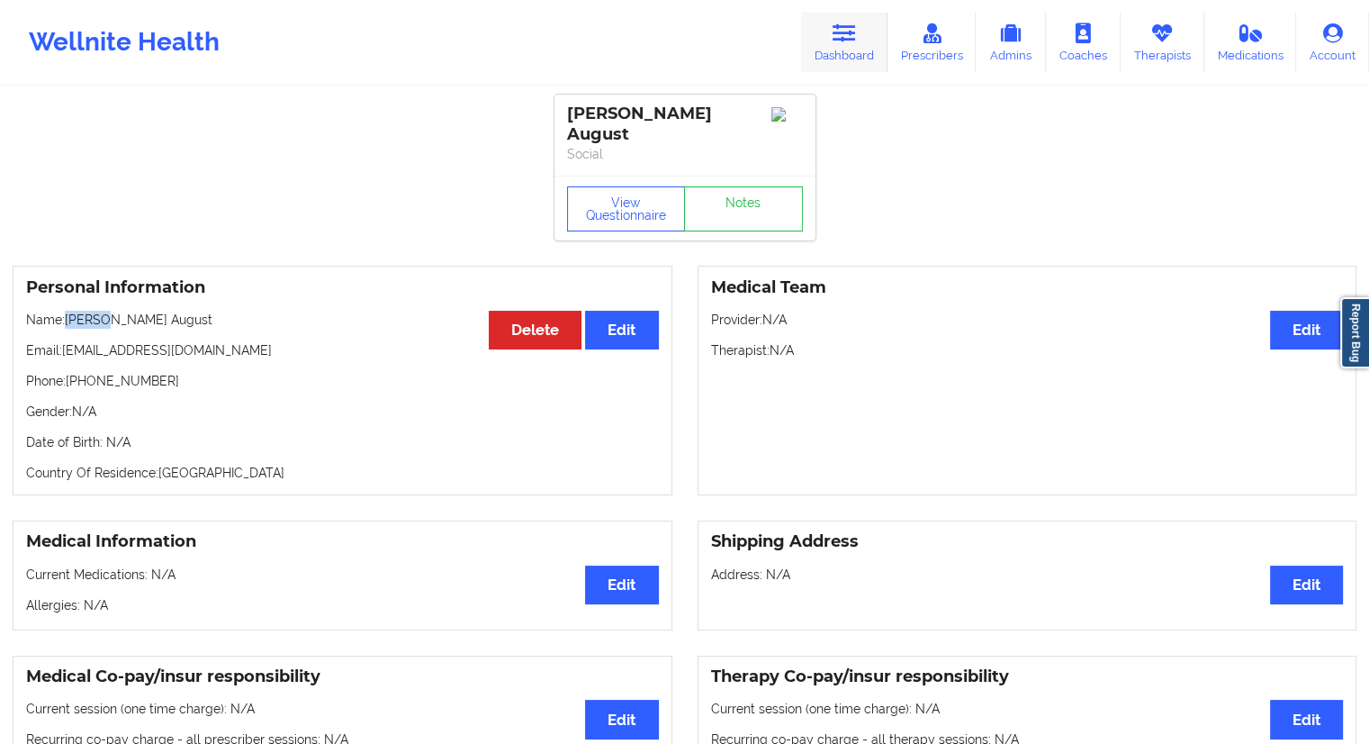
click at [854, 49] on link "Dashboard" at bounding box center [844, 42] width 86 height 59
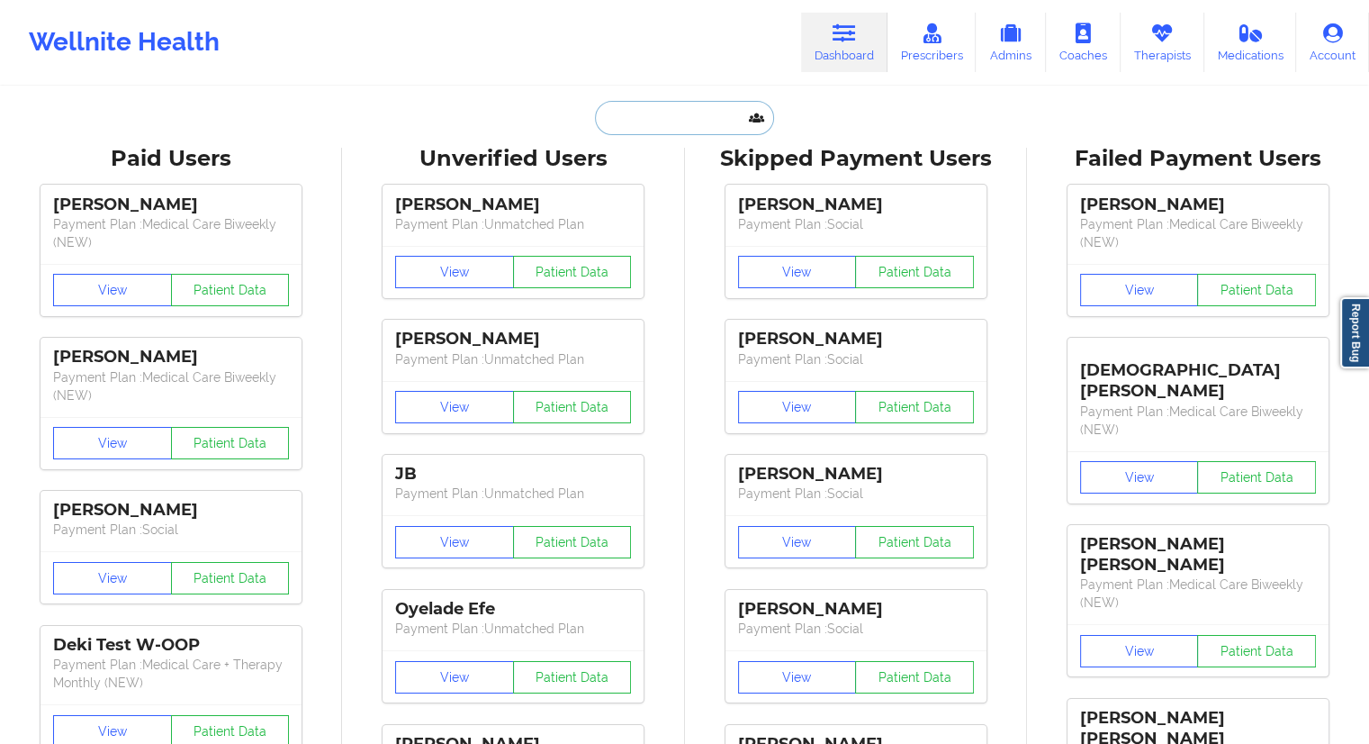
click at [694, 116] on input "text" at bounding box center [684, 118] width 178 height 34
paste input "[EMAIL_ADDRESS][PERSON_NAME][DOMAIN_NAME]"
type input "[EMAIL_ADDRESS][PERSON_NAME][DOMAIN_NAME]"
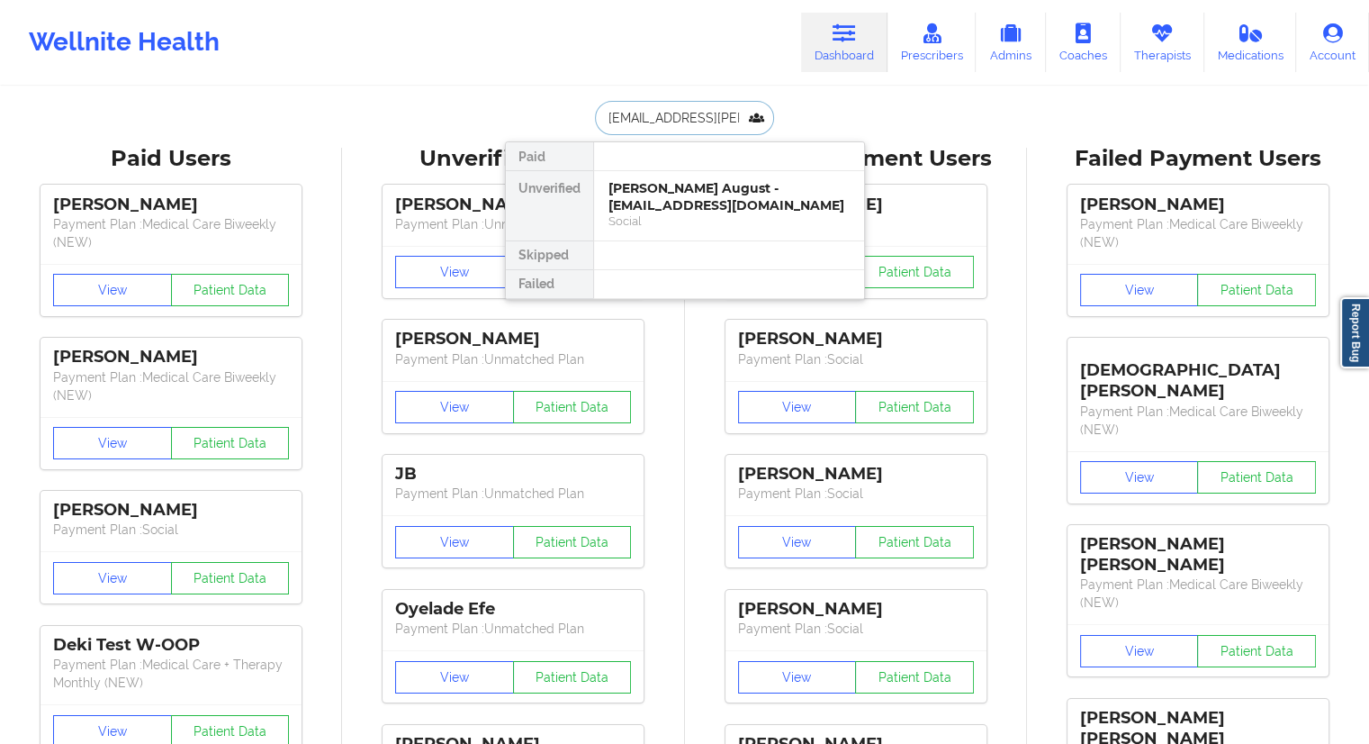
scroll to position [0, 7]
click at [641, 210] on div "[PERSON_NAME] - [EMAIL_ADDRESS][PERSON_NAME][DOMAIN_NAME]" at bounding box center [729, 205] width 241 height 50
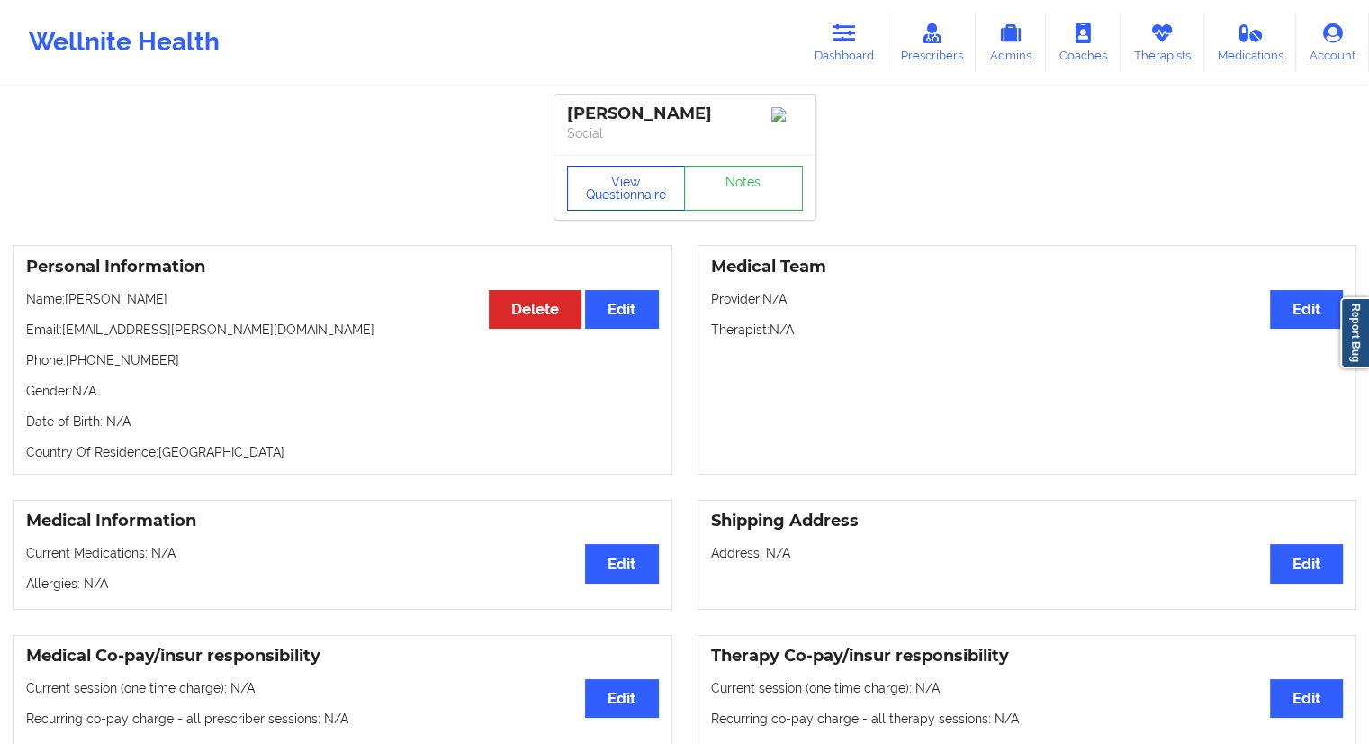
click at [591, 189] on button "View Questionnaire" at bounding box center [626, 188] width 119 height 45
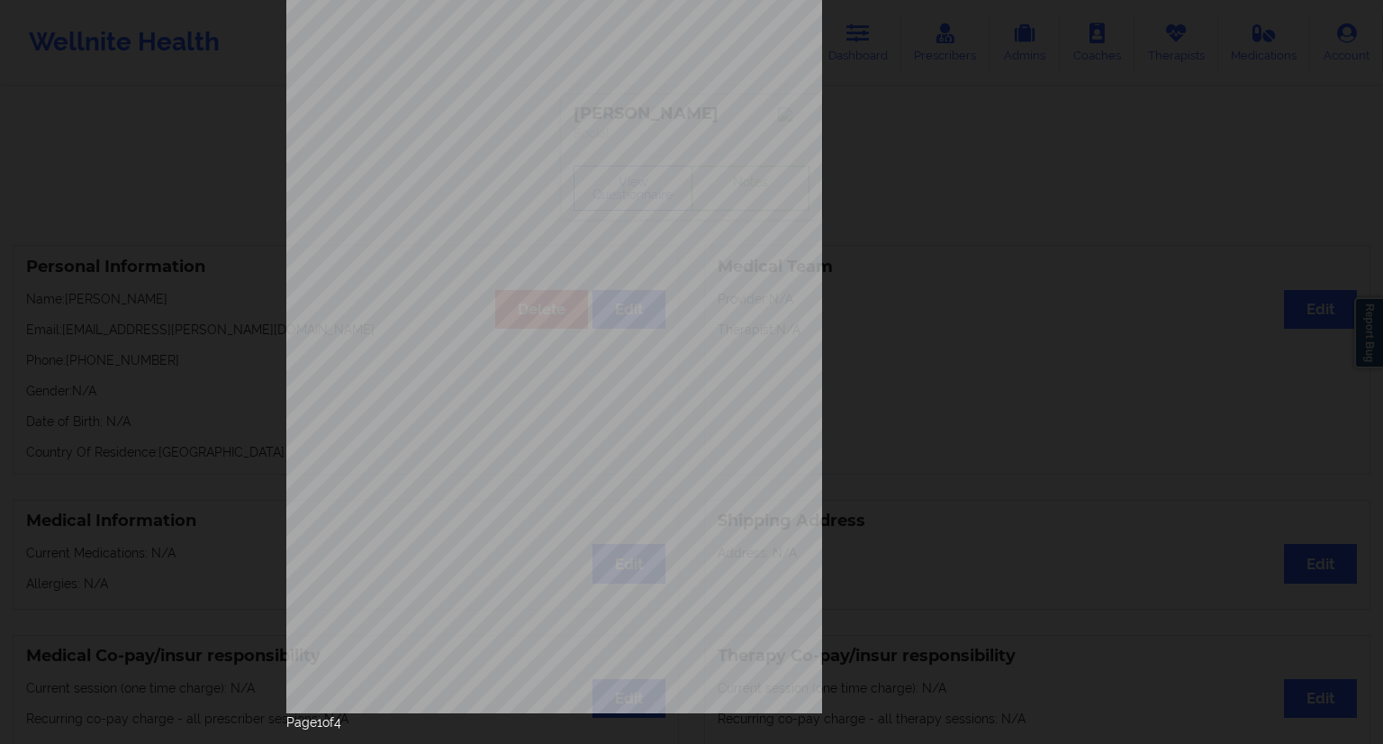
scroll to position [115, 0]
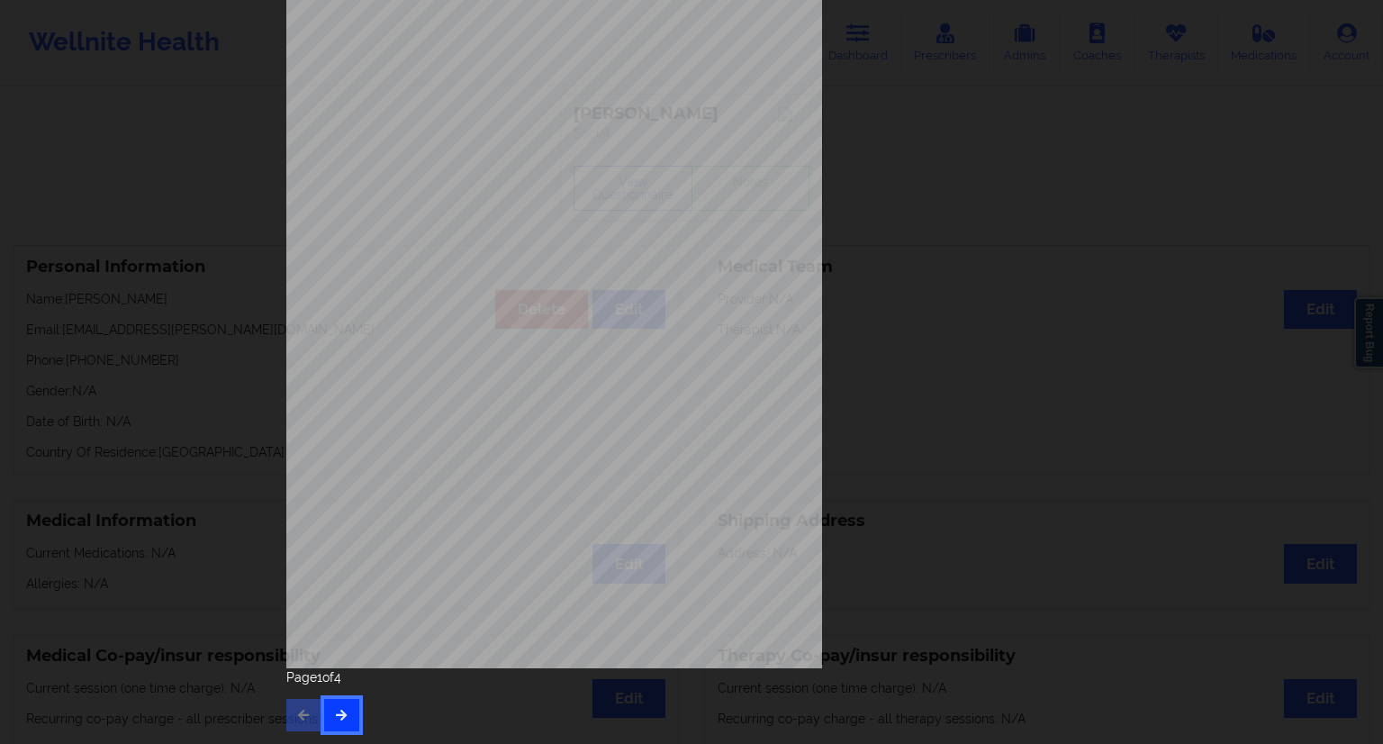
click at [348, 706] on button "button" at bounding box center [341, 715] width 35 height 32
click at [353, 703] on button "button" at bounding box center [341, 715] width 35 height 32
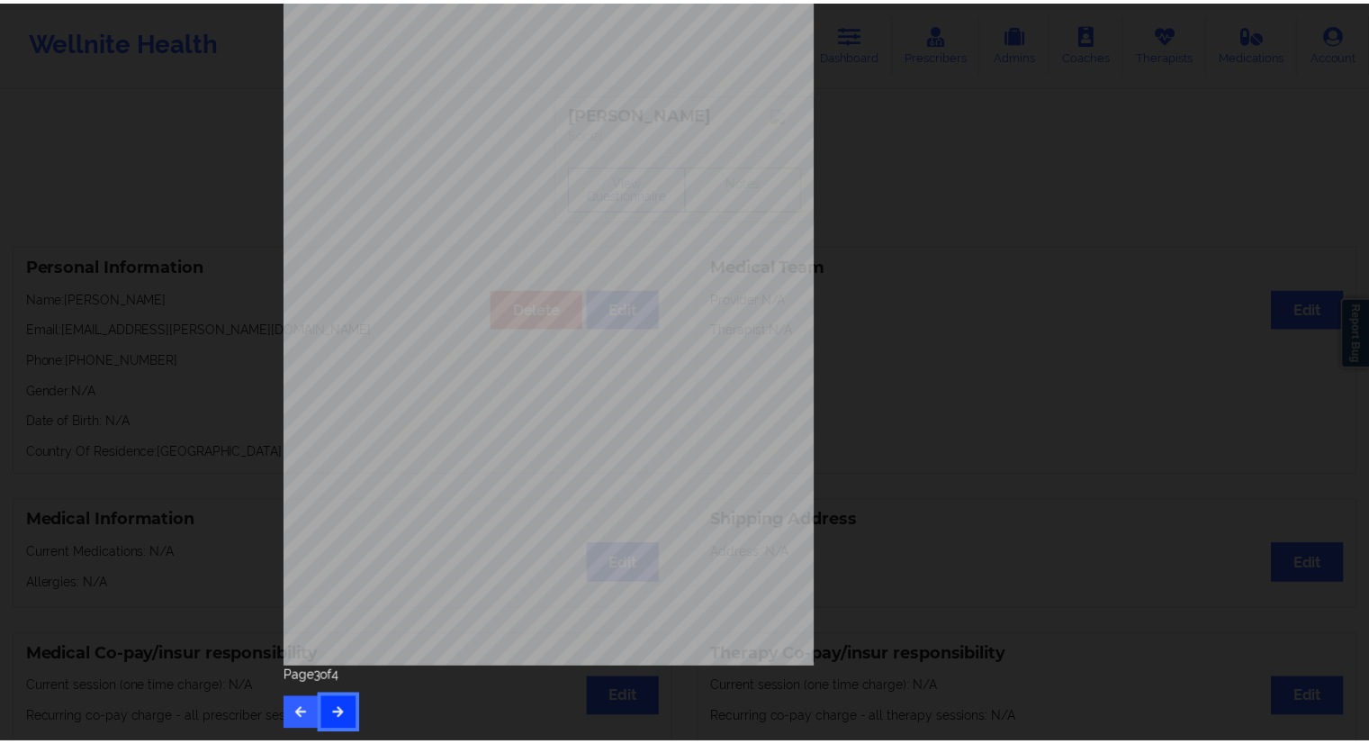
scroll to position [0, 0]
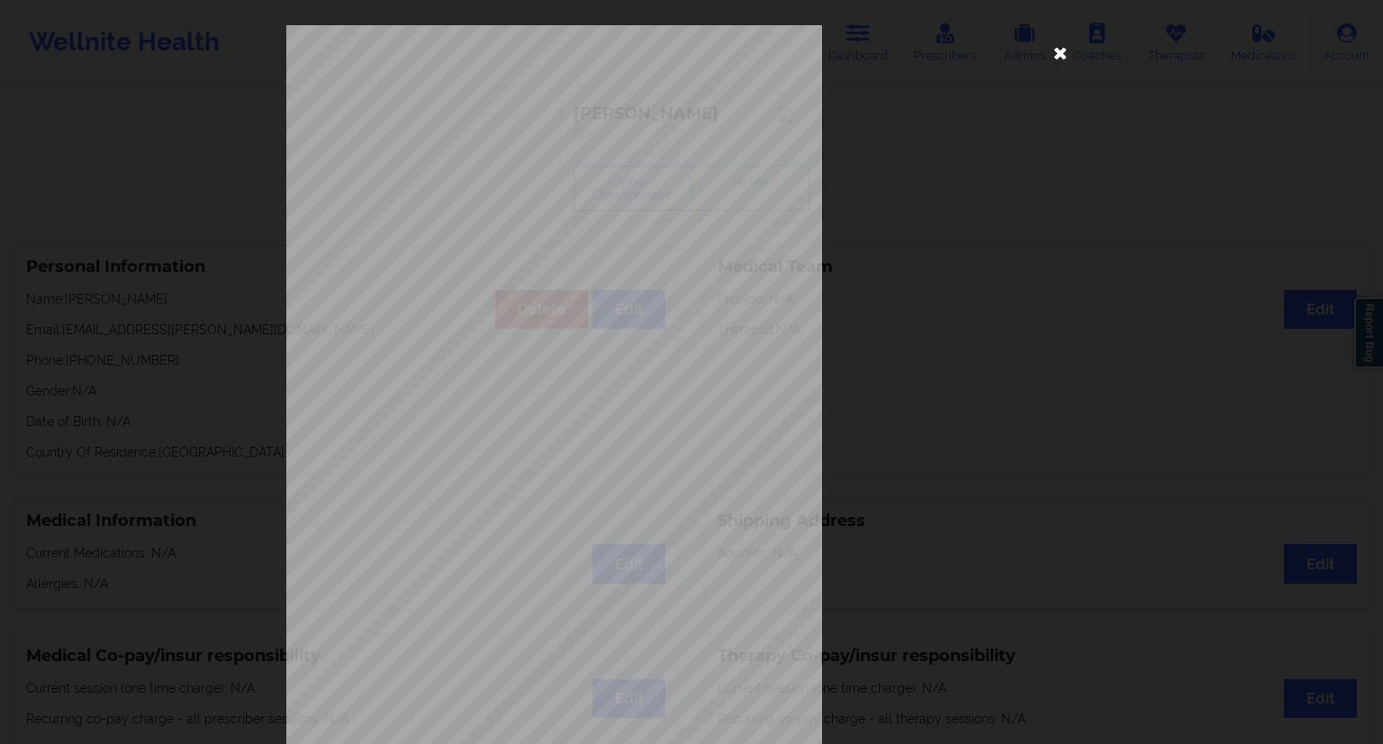
click at [1058, 48] on icon at bounding box center [1060, 52] width 29 height 29
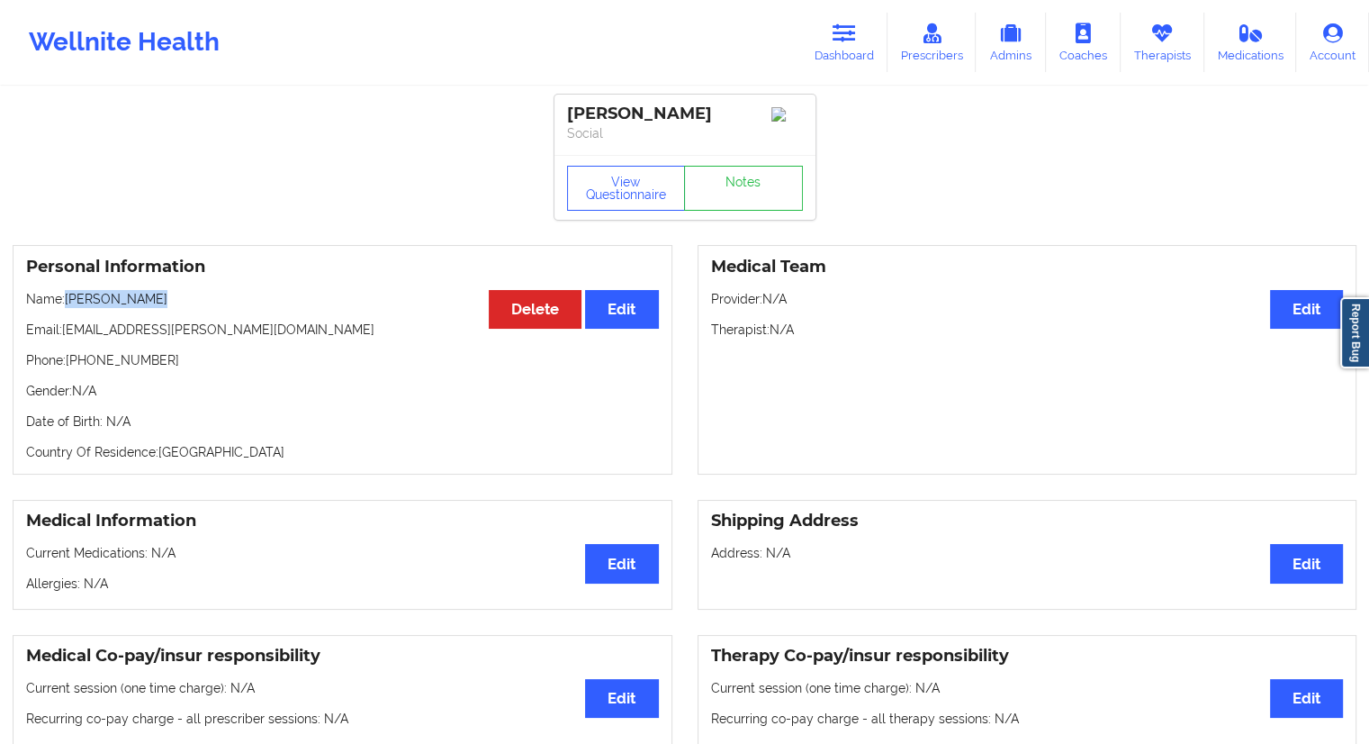
drag, startPoint x: 177, startPoint y: 303, endPoint x: 68, endPoint y: 307, distance: 109.0
click at [68, 307] on p "Name: [PERSON_NAME]" at bounding box center [342, 299] width 633 height 18
click at [171, 349] on div "Personal Information Edit Delete Name: [PERSON_NAME] Email: [PERSON_NAME][EMAIL…" at bounding box center [343, 360] width 660 height 230
drag, startPoint x: 172, startPoint y: 362, endPoint x: 79, endPoint y: 359, distance: 92.8
click at [79, 359] on p "Phone: [PHONE_NUMBER]" at bounding box center [342, 360] width 633 height 18
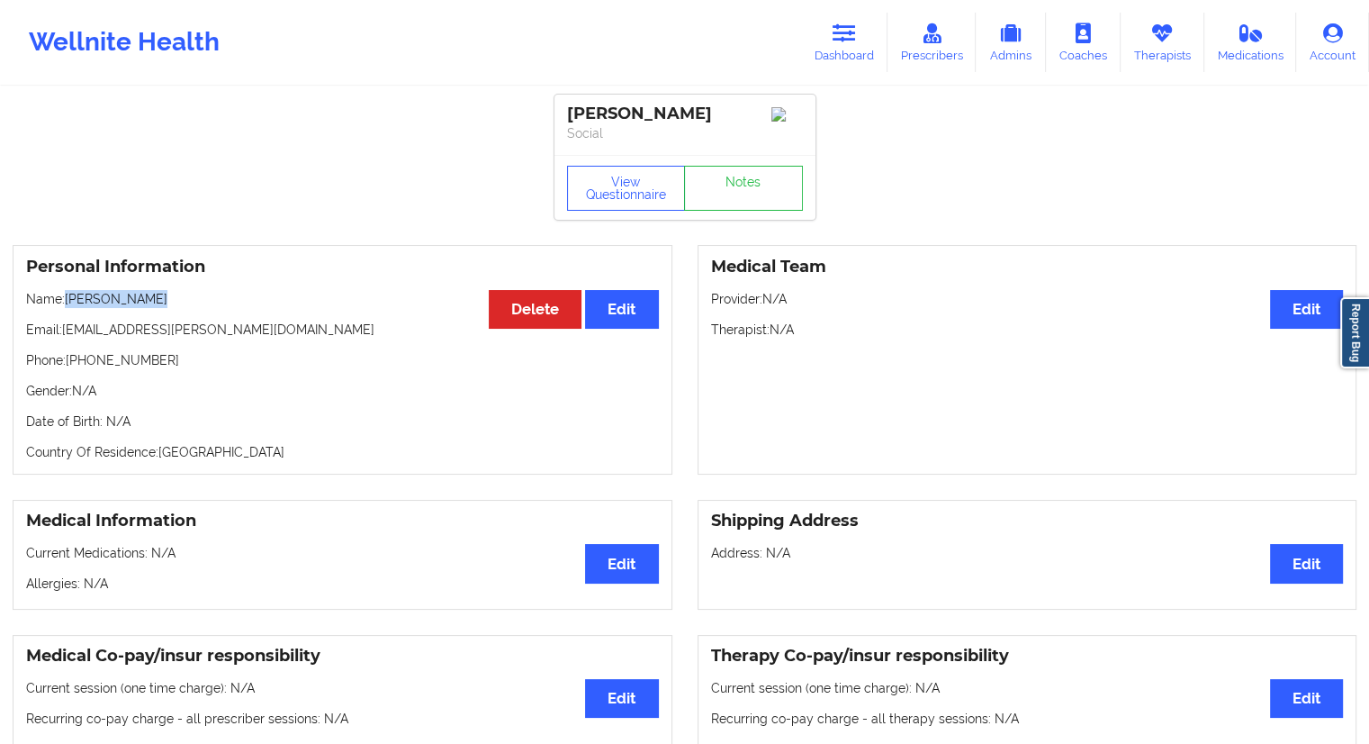
drag, startPoint x: 176, startPoint y: 307, endPoint x: 68, endPoint y: 304, distance: 108.1
click at [68, 304] on p "Name: [PERSON_NAME]" at bounding box center [342, 299] width 633 height 18
drag, startPoint x: 155, startPoint y: 359, endPoint x: 81, endPoint y: 359, distance: 73.8
click at [81, 359] on p "Phone: [PHONE_NUMBER]" at bounding box center [342, 360] width 633 height 18
drag, startPoint x: 225, startPoint y: 335, endPoint x: 66, endPoint y: 336, distance: 159.4
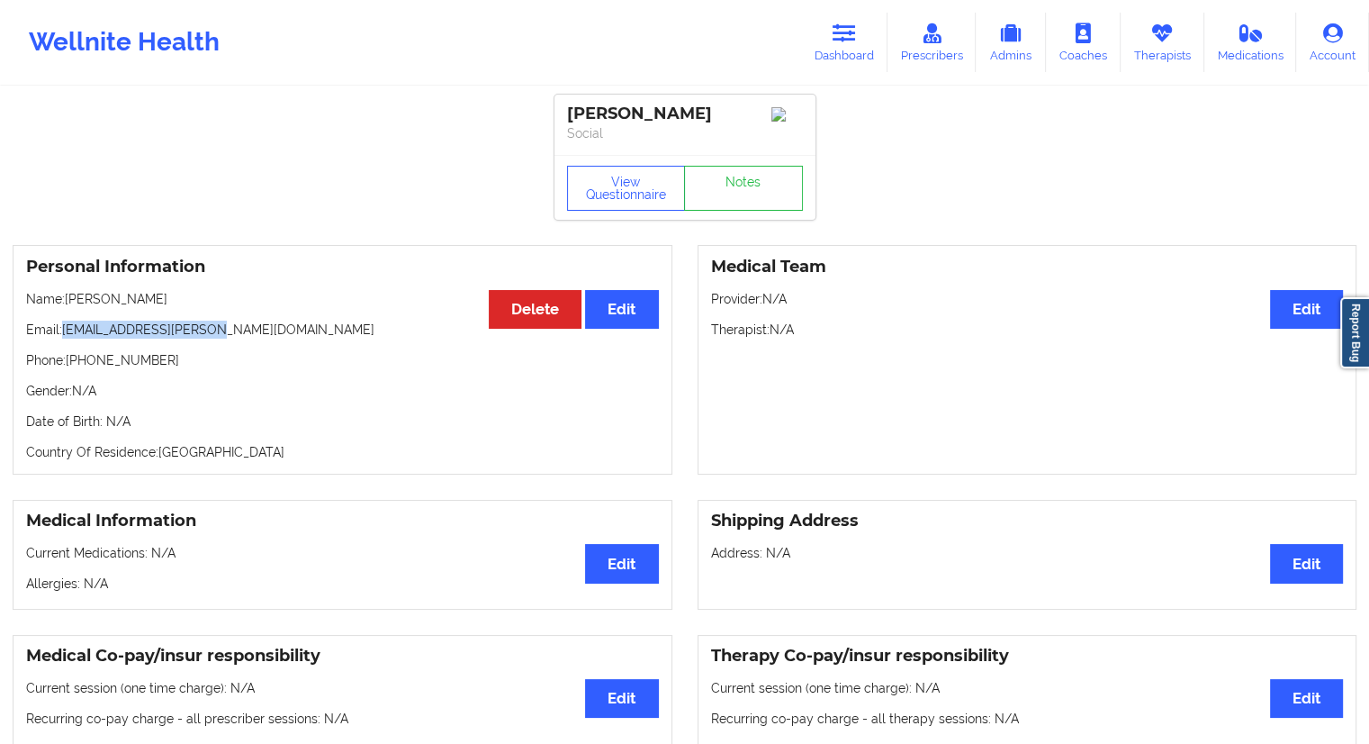
click at [66, 336] on p "Email: [EMAIL_ADDRESS][PERSON_NAME][DOMAIN_NAME]" at bounding box center [342, 330] width 633 height 18
drag, startPoint x: 115, startPoint y: 300, endPoint x: 70, endPoint y: 305, distance: 45.3
click at [70, 305] on p "Name: [PERSON_NAME]" at bounding box center [342, 299] width 633 height 18
click at [622, 180] on button "View Questionnaire" at bounding box center [626, 188] width 119 height 45
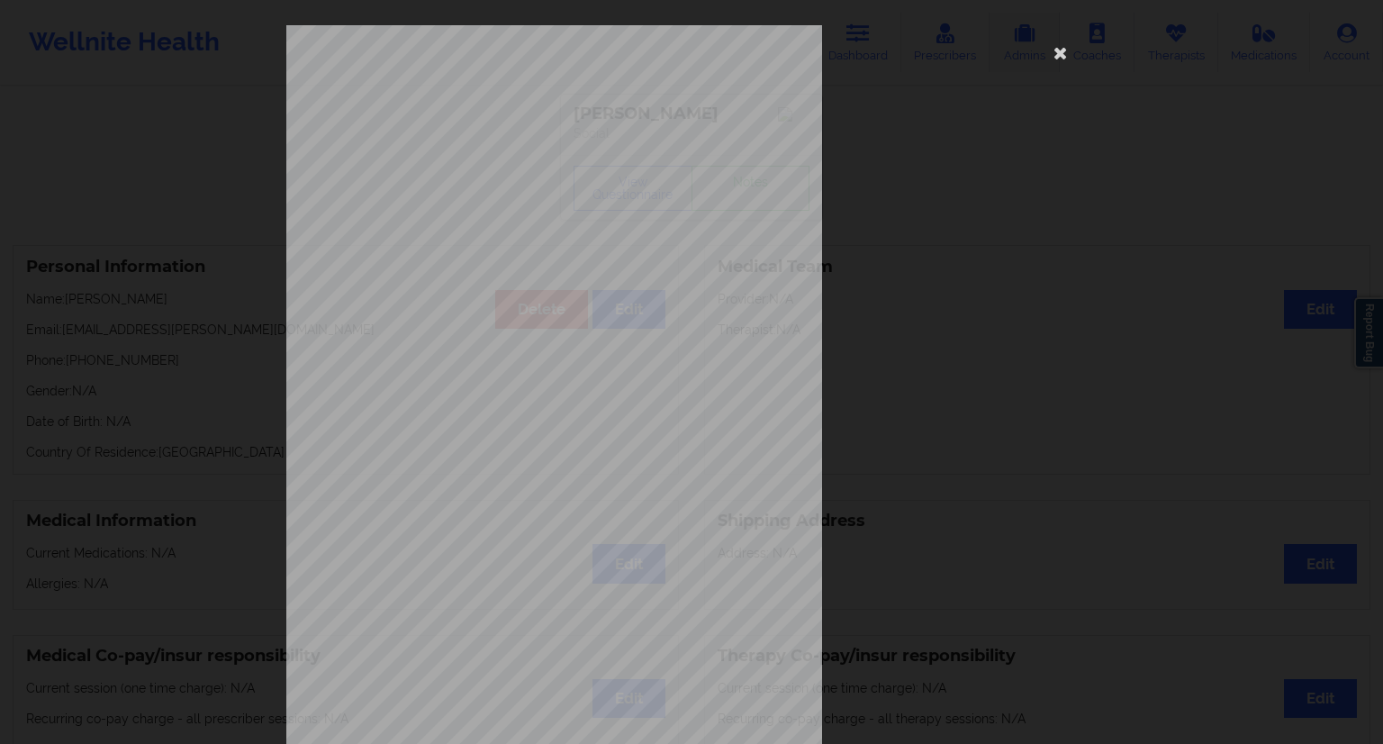
drag, startPoint x: 1060, startPoint y: 62, endPoint x: 1012, endPoint y: 65, distance: 47.8
click at [1061, 61] on icon at bounding box center [1060, 52] width 29 height 29
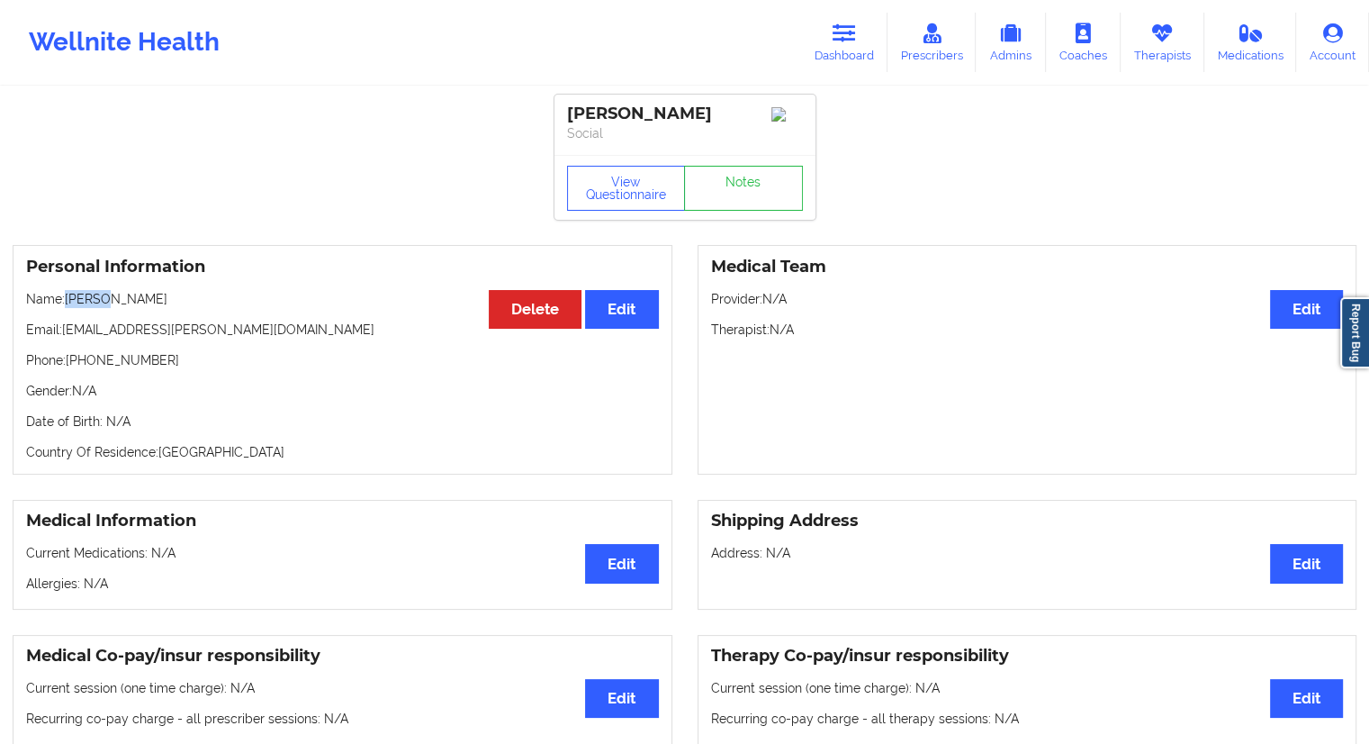
drag, startPoint x: 115, startPoint y: 309, endPoint x: 68, endPoint y: 300, distance: 47.7
click at [68, 300] on p "Name: [PERSON_NAME]" at bounding box center [342, 299] width 633 height 18
drag, startPoint x: 173, startPoint y: 307, endPoint x: 69, endPoint y: 291, distance: 104.8
click at [69, 291] on div "Personal Information Edit Delete Name: [PERSON_NAME] Email: [PERSON_NAME][EMAIL…" at bounding box center [343, 360] width 660 height 230
click at [850, 37] on icon at bounding box center [844, 33] width 23 height 20
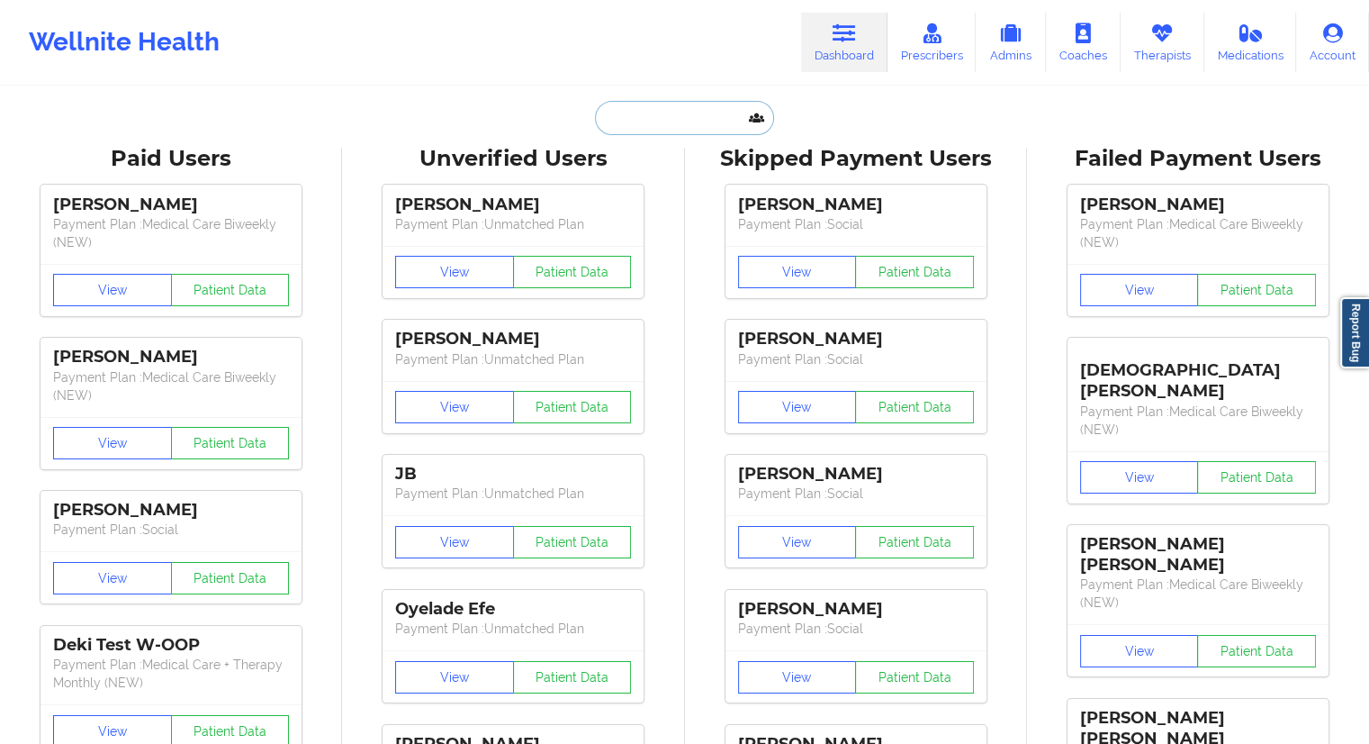
click at [681, 109] on input "text" at bounding box center [684, 118] width 178 height 34
paste input "[PERSON_NAME]"
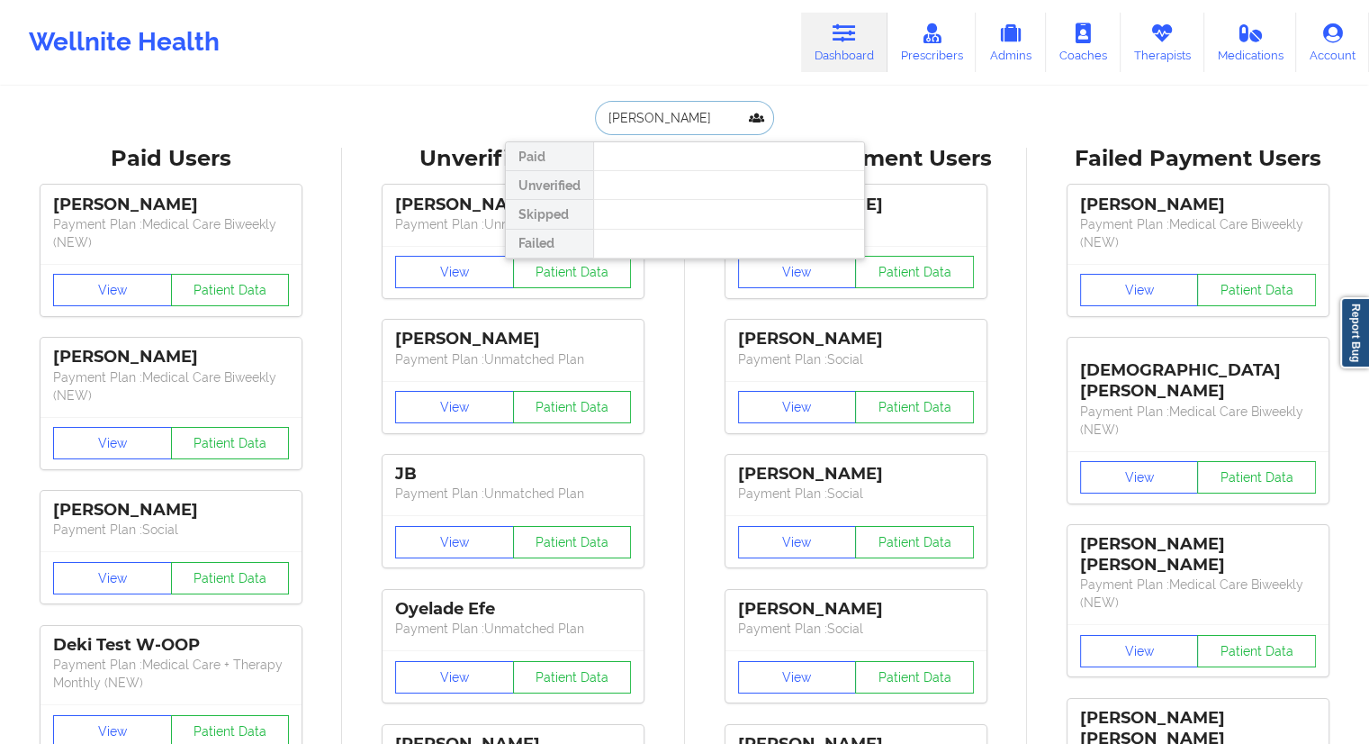
click at [671, 111] on input "[PERSON_NAME]" at bounding box center [684, 118] width 178 height 34
type input "[PERSON_NAME]"
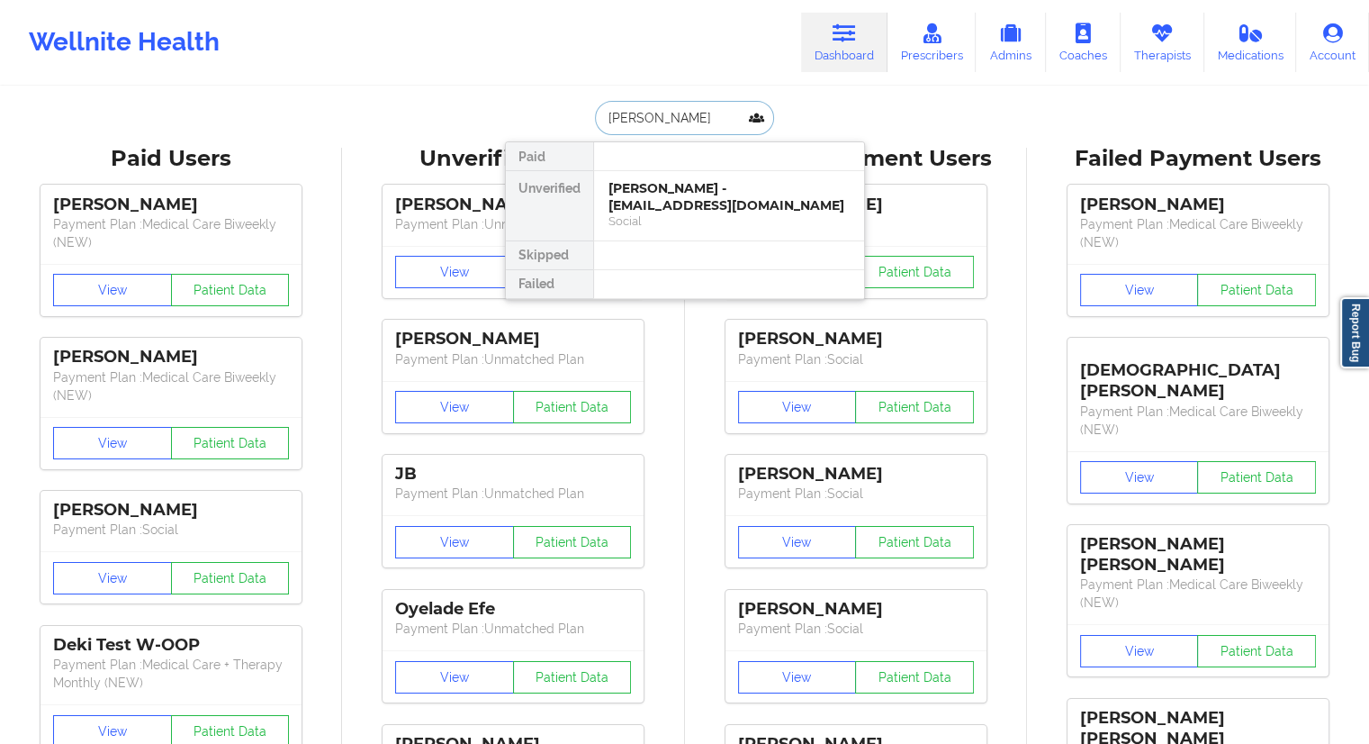
drag, startPoint x: 721, startPoint y: 104, endPoint x: 579, endPoint y: 118, distance: 143.0
click at [579, 118] on div "[PERSON_NAME] Paid Unverified [PERSON_NAME] - [EMAIL_ADDRESS][DOMAIN_NAME] Soci…" at bounding box center [685, 118] width 360 height 34
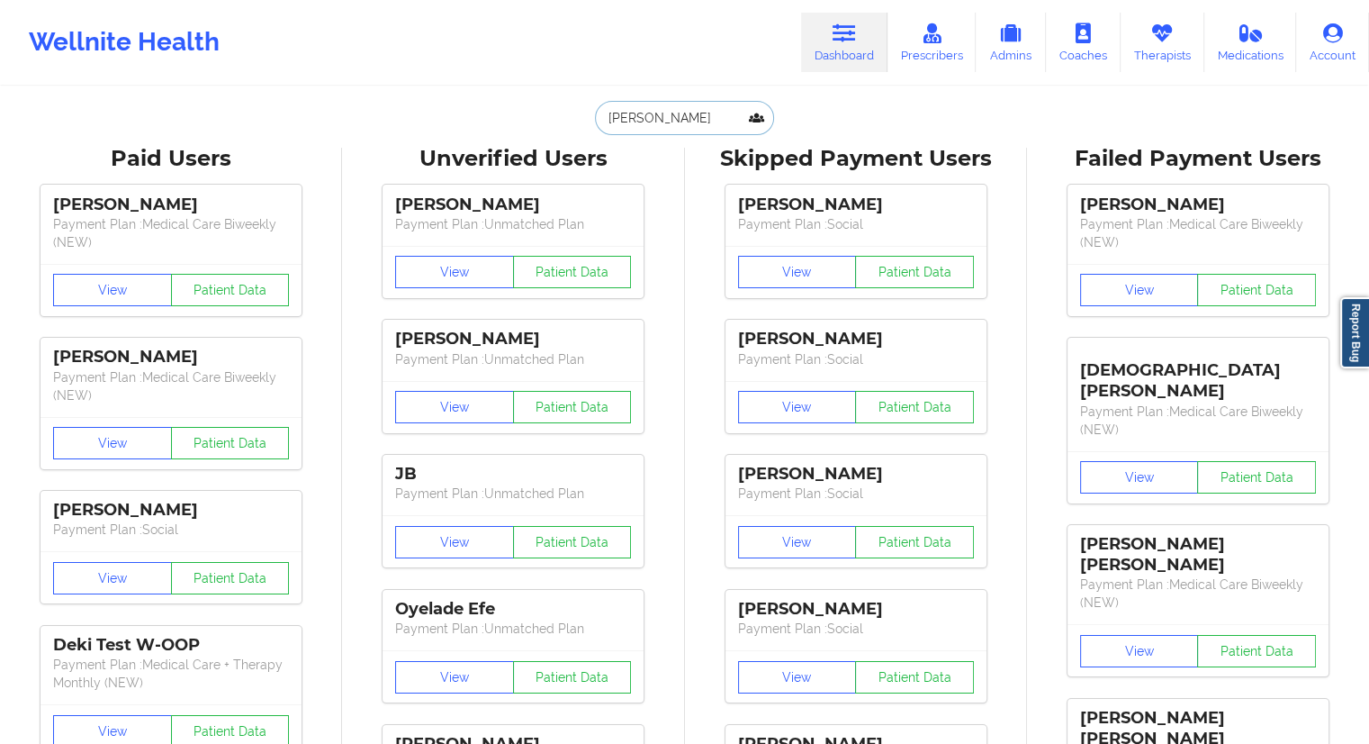
click at [692, 112] on input "[PERSON_NAME]" at bounding box center [684, 118] width 178 height 34
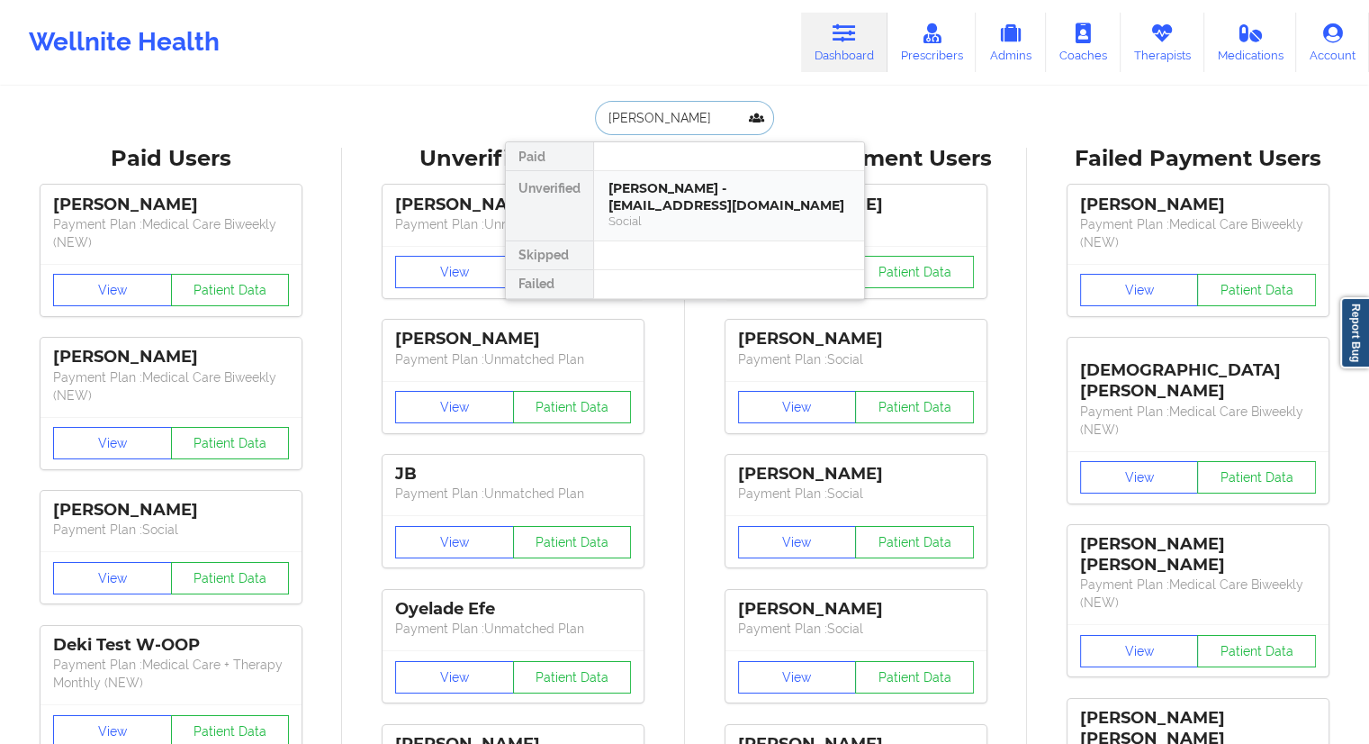
click at [697, 208] on div "[PERSON_NAME] - [EMAIL_ADDRESS][DOMAIN_NAME]" at bounding box center [729, 196] width 241 height 33
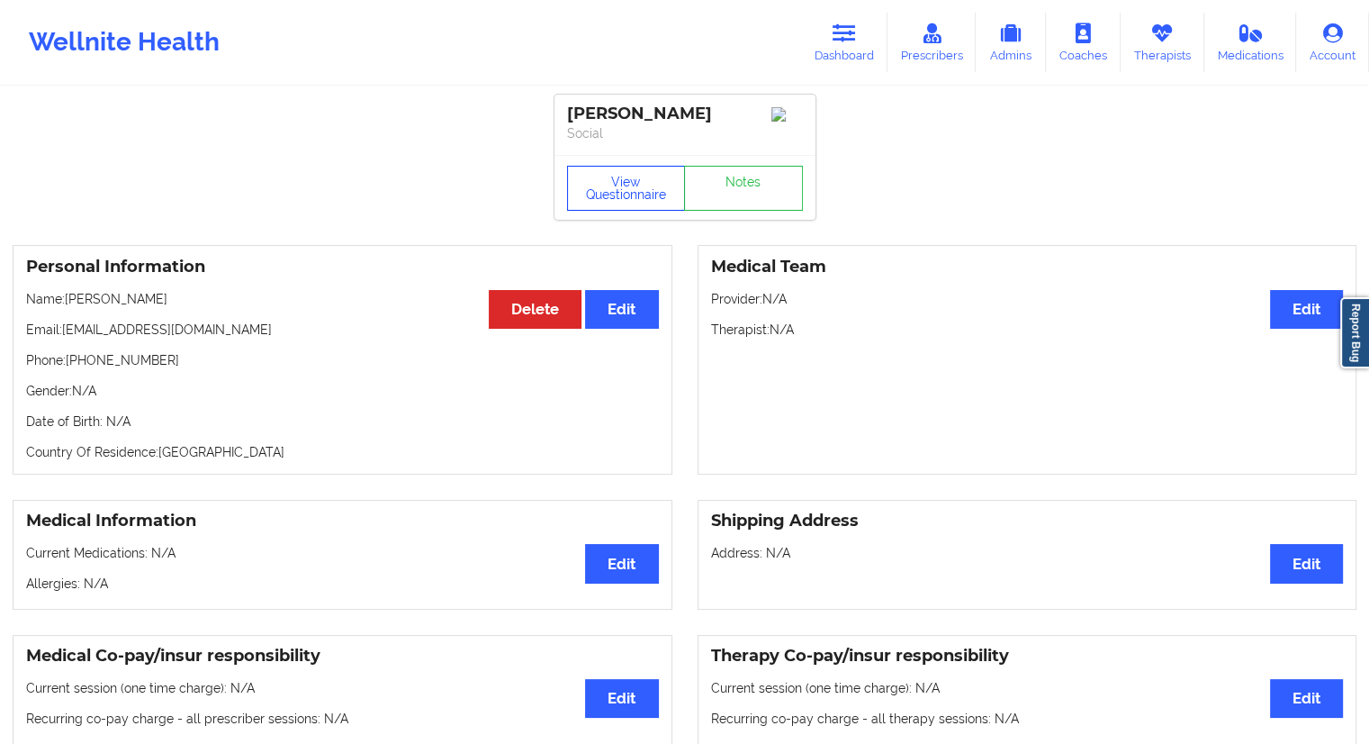
click at [601, 210] on button "View Questionnaire" at bounding box center [626, 188] width 119 height 45
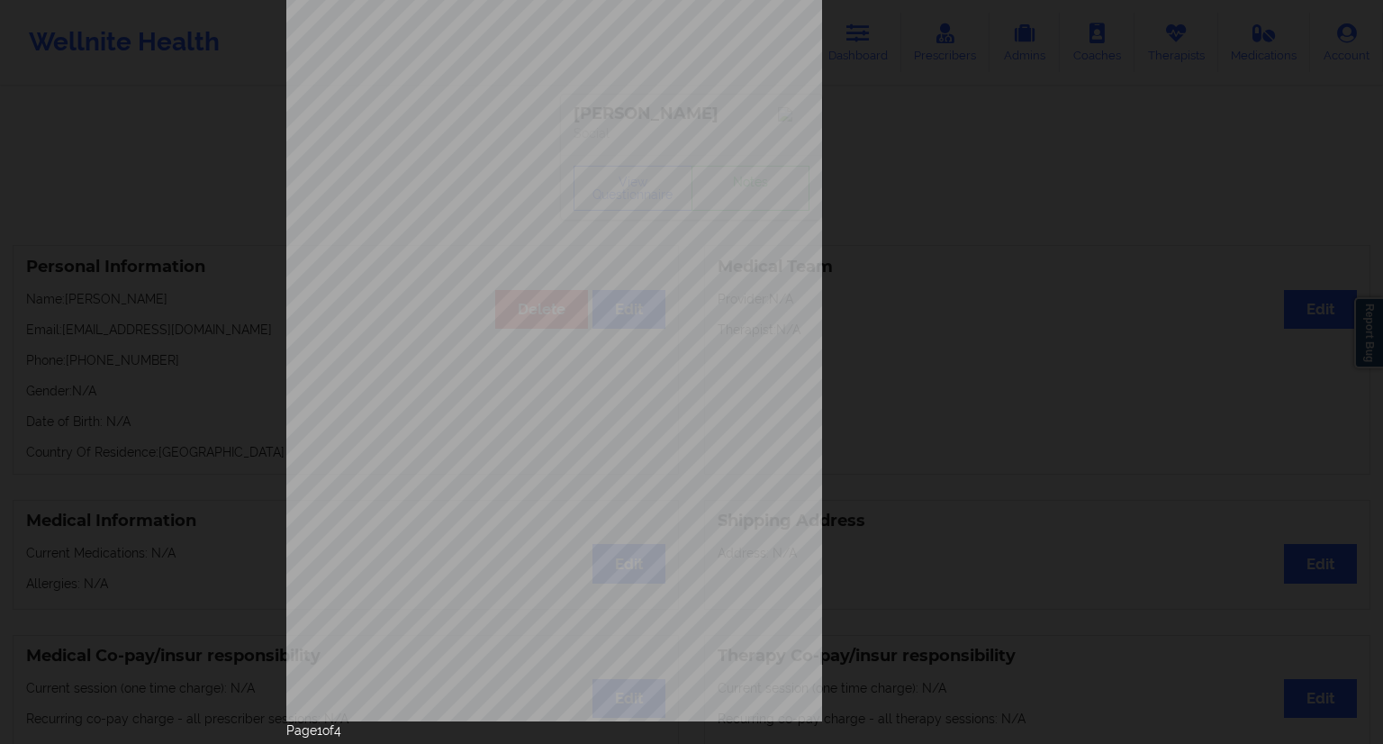
scroll to position [115, 0]
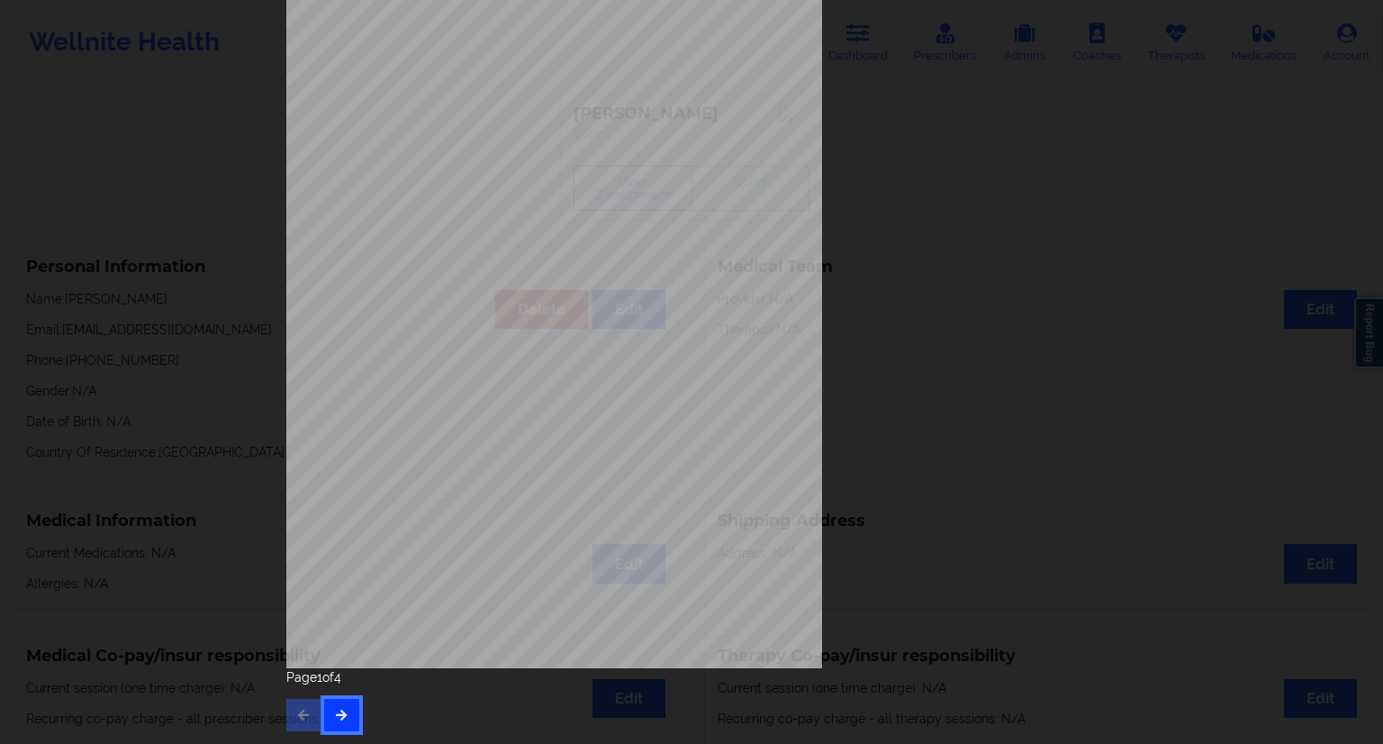
click at [336, 716] on icon "button" at bounding box center [341, 714] width 15 height 11
click at [343, 710] on icon "button" at bounding box center [341, 714] width 15 height 11
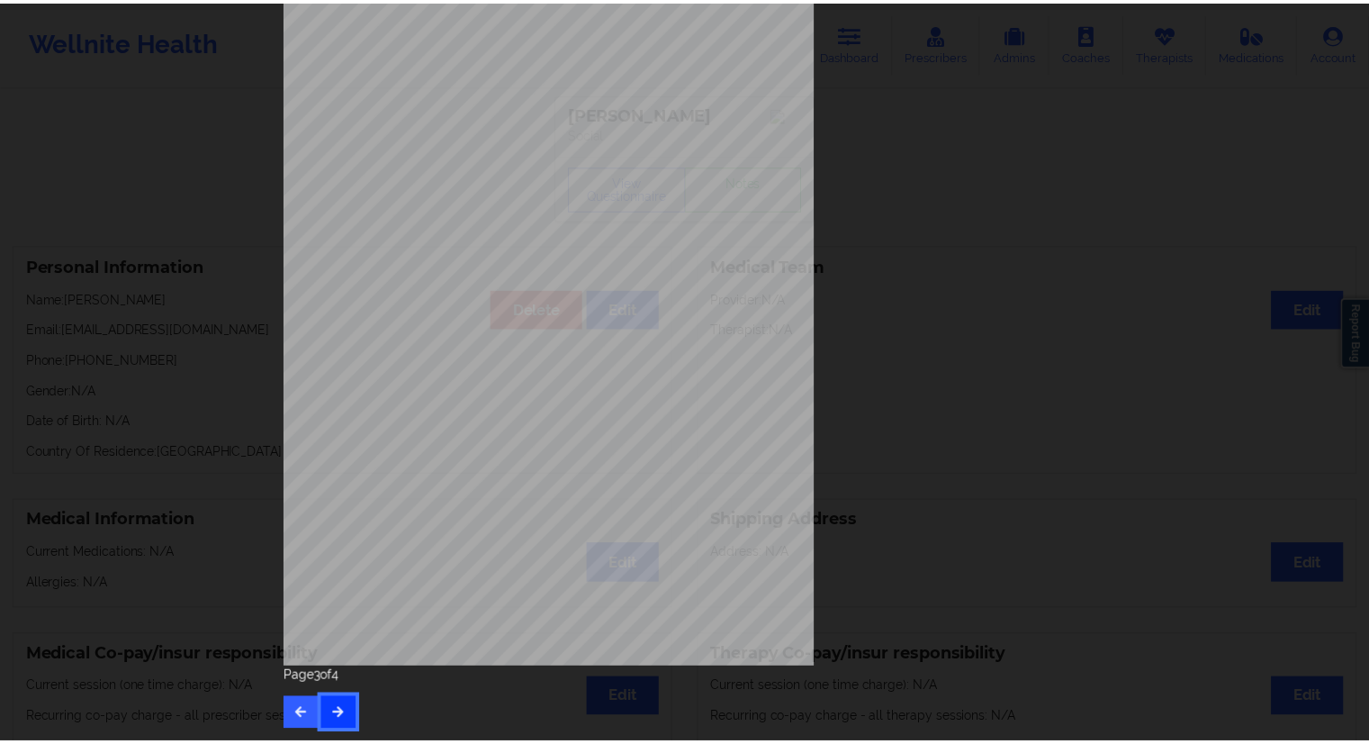
scroll to position [0, 0]
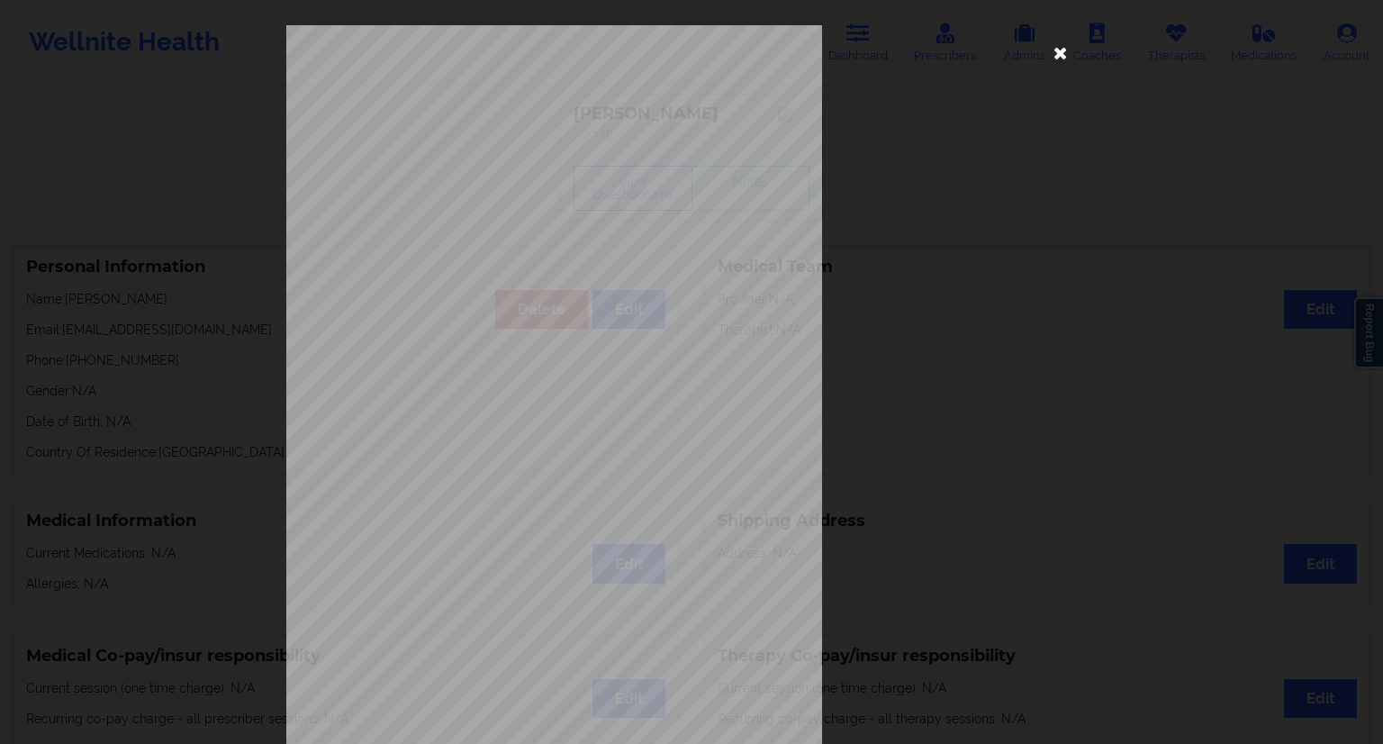
click at [1049, 42] on icon at bounding box center [1060, 52] width 29 height 29
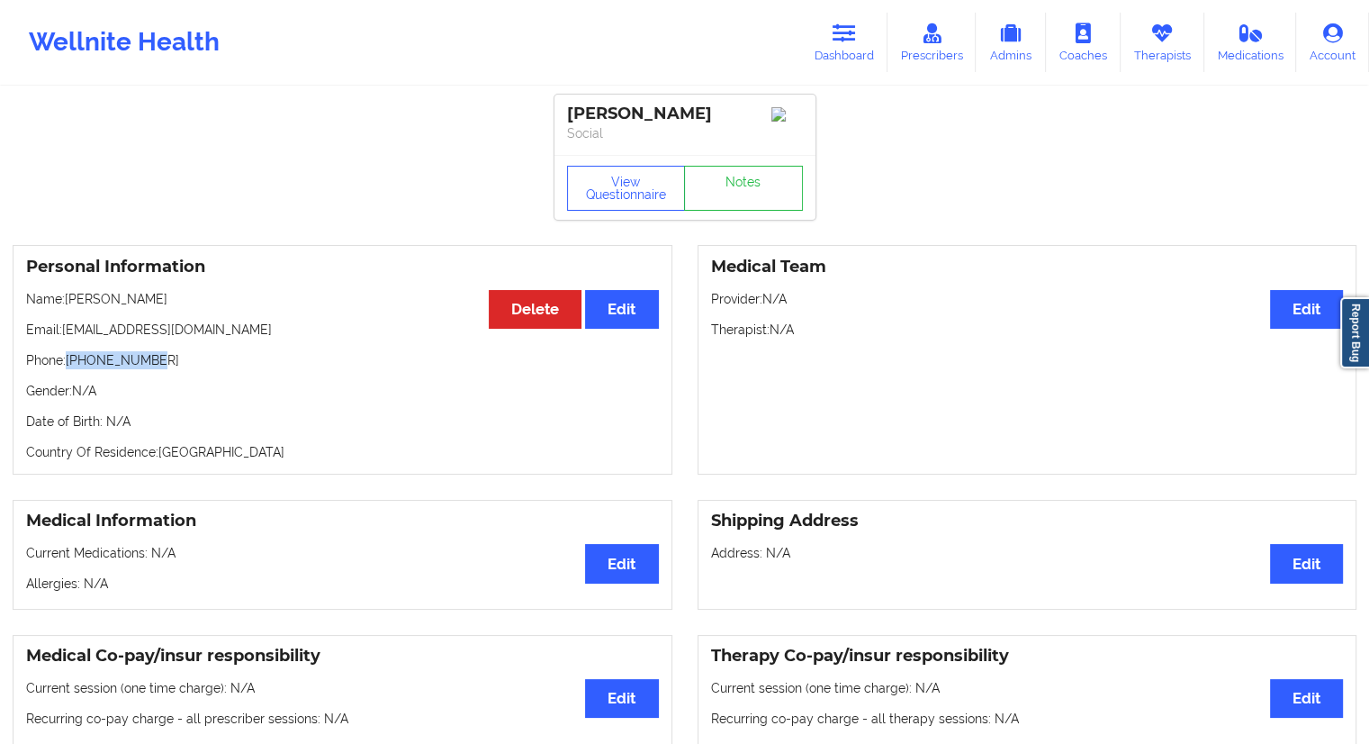
drag, startPoint x: 186, startPoint y: 354, endPoint x: 71, endPoint y: 365, distance: 115.7
click at [71, 365] on div "Personal Information Edit Delete Name: [PERSON_NAME] Email: [EMAIL_ADDRESS][DOM…" at bounding box center [343, 360] width 660 height 230
drag, startPoint x: 193, startPoint y: 305, endPoint x: 67, endPoint y: 301, distance: 126.1
click at [67, 301] on p "Name: [PERSON_NAME]" at bounding box center [342, 299] width 633 height 18
drag, startPoint x: 216, startPoint y: 327, endPoint x: 109, endPoint y: 332, distance: 107.3
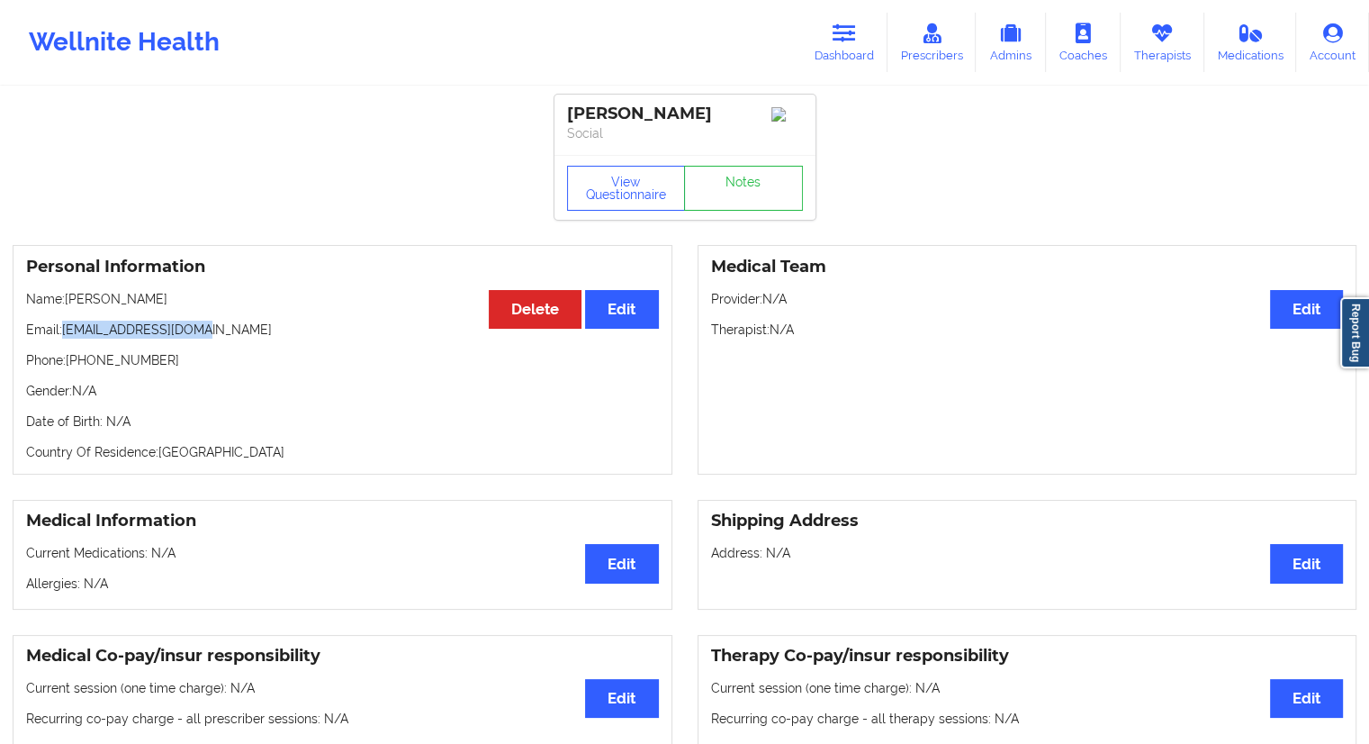
click at [62, 336] on p "Email: [EMAIL_ADDRESS][DOMAIN_NAME]" at bounding box center [342, 330] width 633 height 18
drag, startPoint x: 189, startPoint y: 300, endPoint x: 68, endPoint y: 307, distance: 120.9
click at [66, 308] on p "Name: [PERSON_NAME]" at bounding box center [342, 299] width 633 height 18
drag, startPoint x: 857, startPoint y: 47, endPoint x: 802, endPoint y: 73, distance: 60.8
click at [857, 47] on link "Dashboard" at bounding box center [844, 42] width 86 height 59
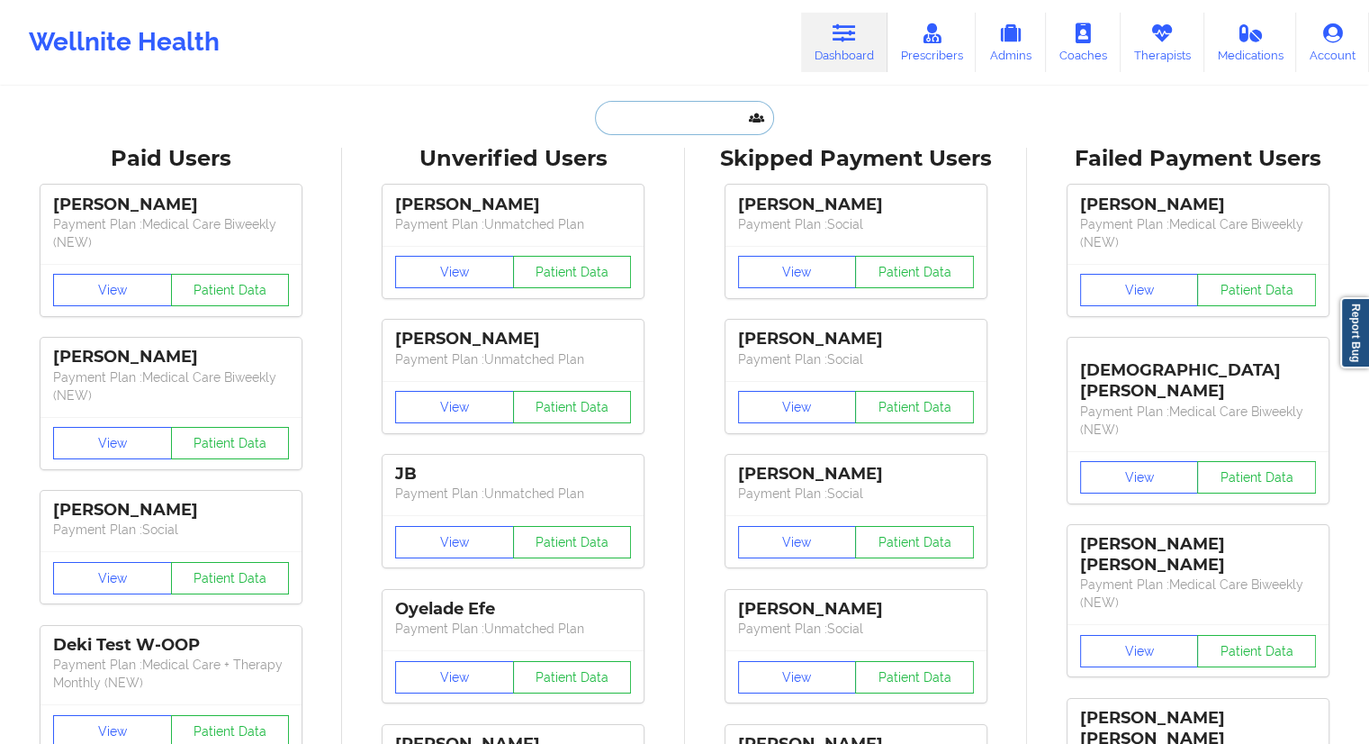
click at [700, 120] on input "text" at bounding box center [684, 118] width 178 height 34
paste input "[EMAIL_ADDRESS][DOMAIN_NAME]"
type input "[EMAIL_ADDRESS][DOMAIN_NAME]"
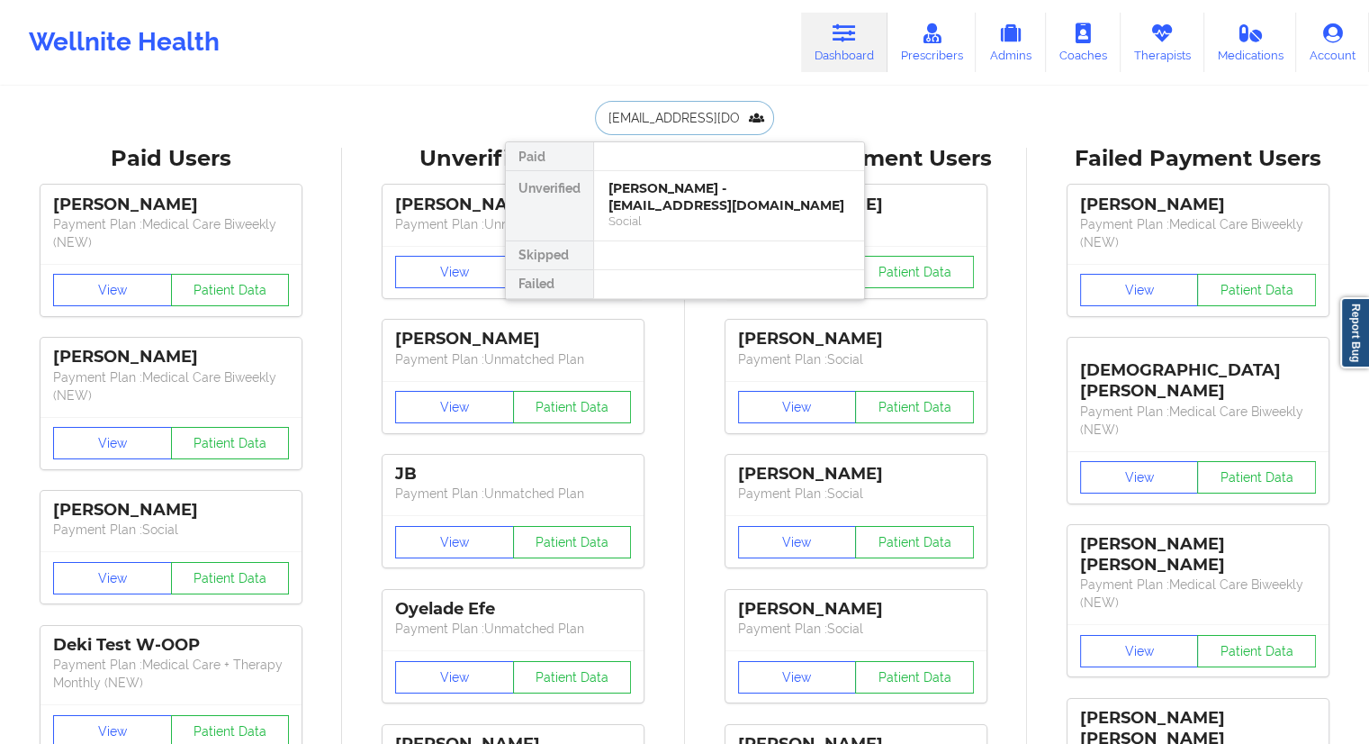
scroll to position [0, 29]
click at [644, 193] on div "[PERSON_NAME] - [EMAIL_ADDRESS][DOMAIN_NAME]" at bounding box center [729, 196] width 241 height 33
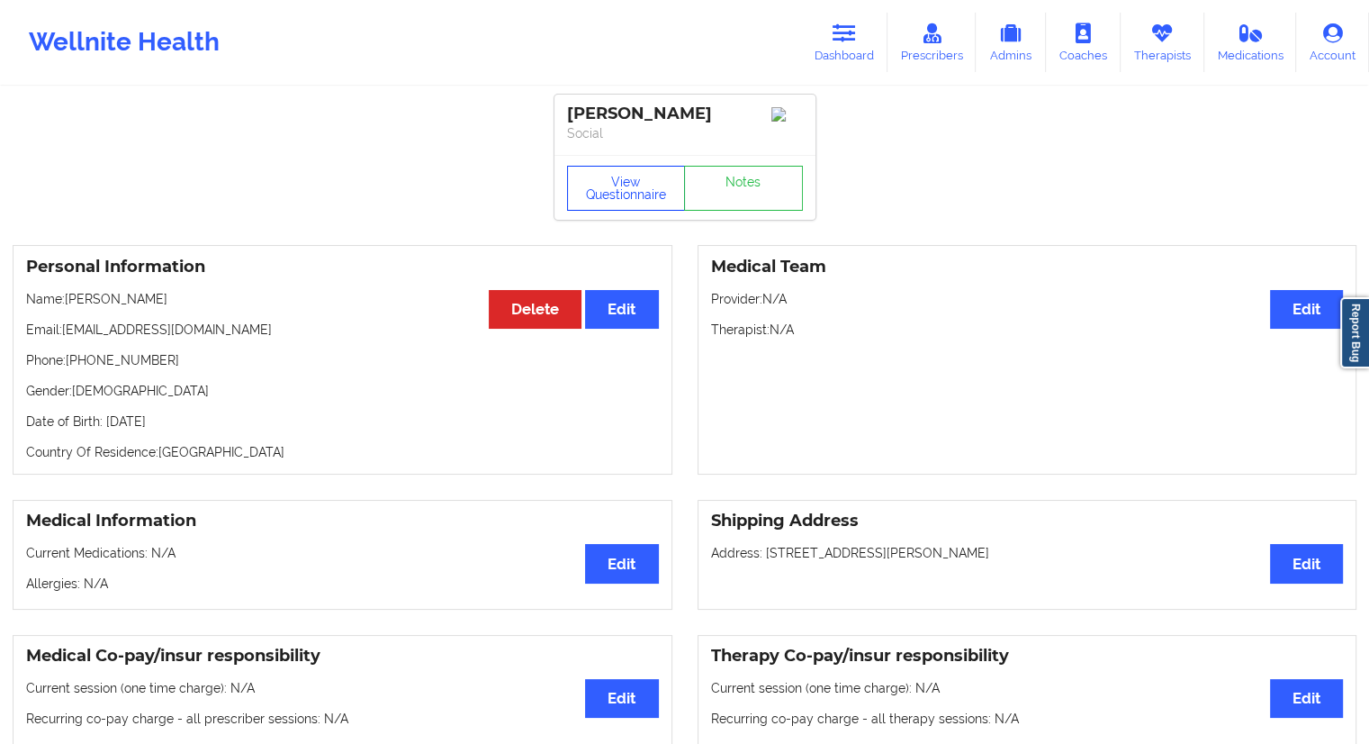
click at [583, 199] on button "View Questionnaire" at bounding box center [626, 188] width 119 height 45
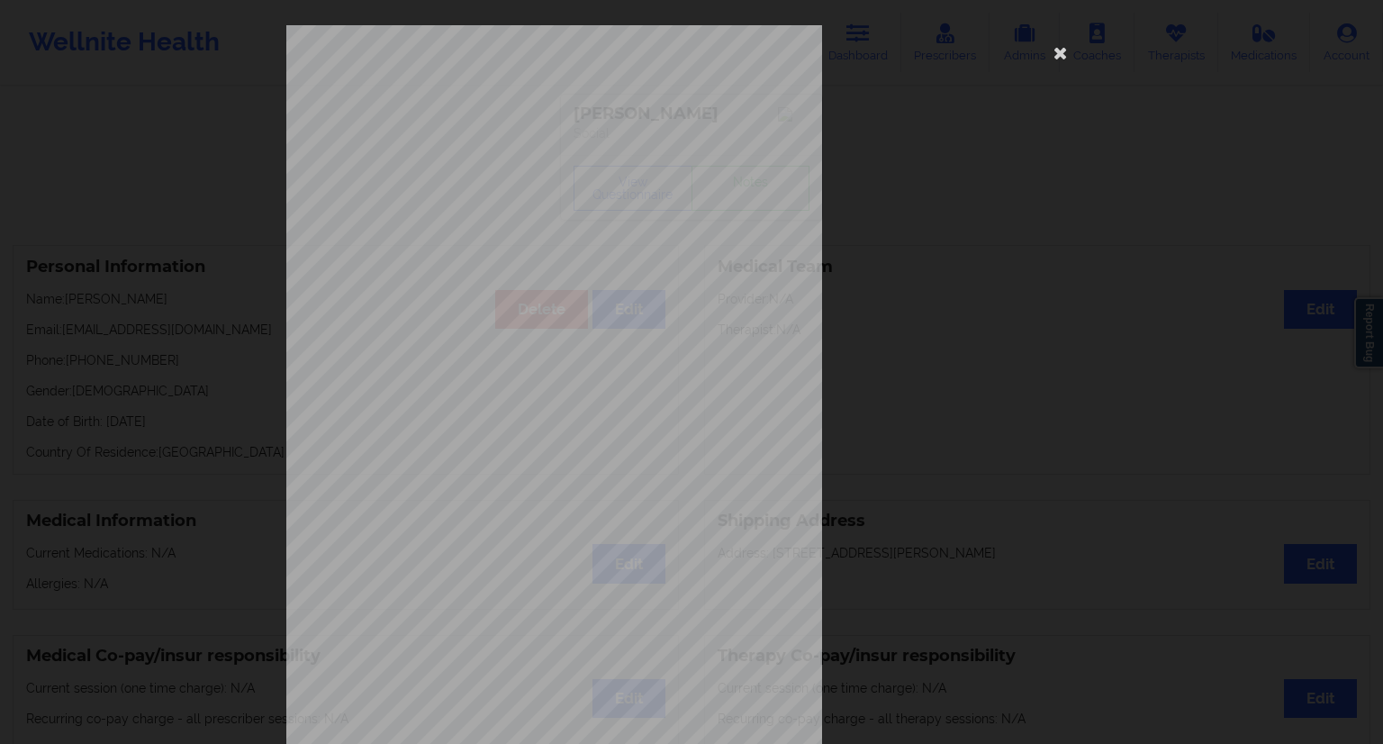
scroll to position [115, 0]
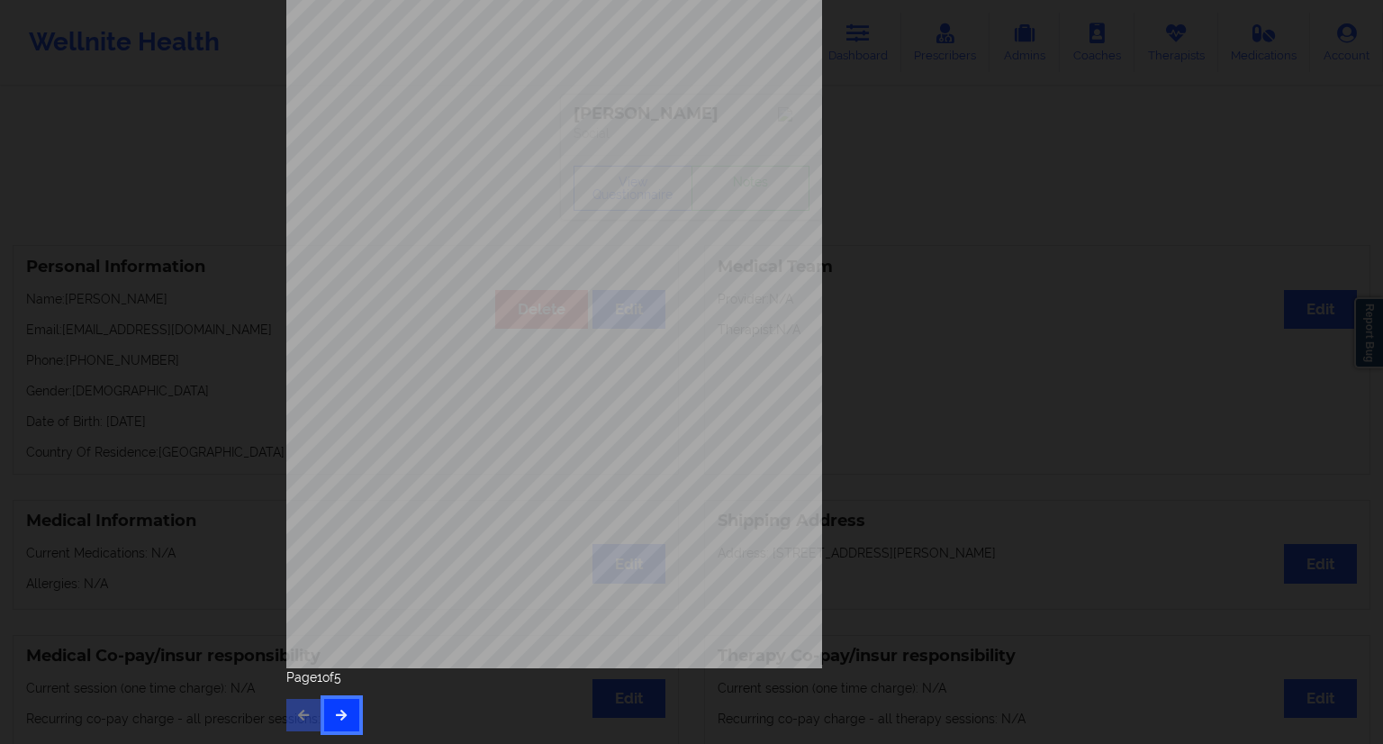
click at [341, 706] on button "button" at bounding box center [341, 715] width 35 height 32
click at [337, 718] on icon "button" at bounding box center [341, 714] width 15 height 11
click at [349, 709] on button "button" at bounding box center [341, 715] width 35 height 32
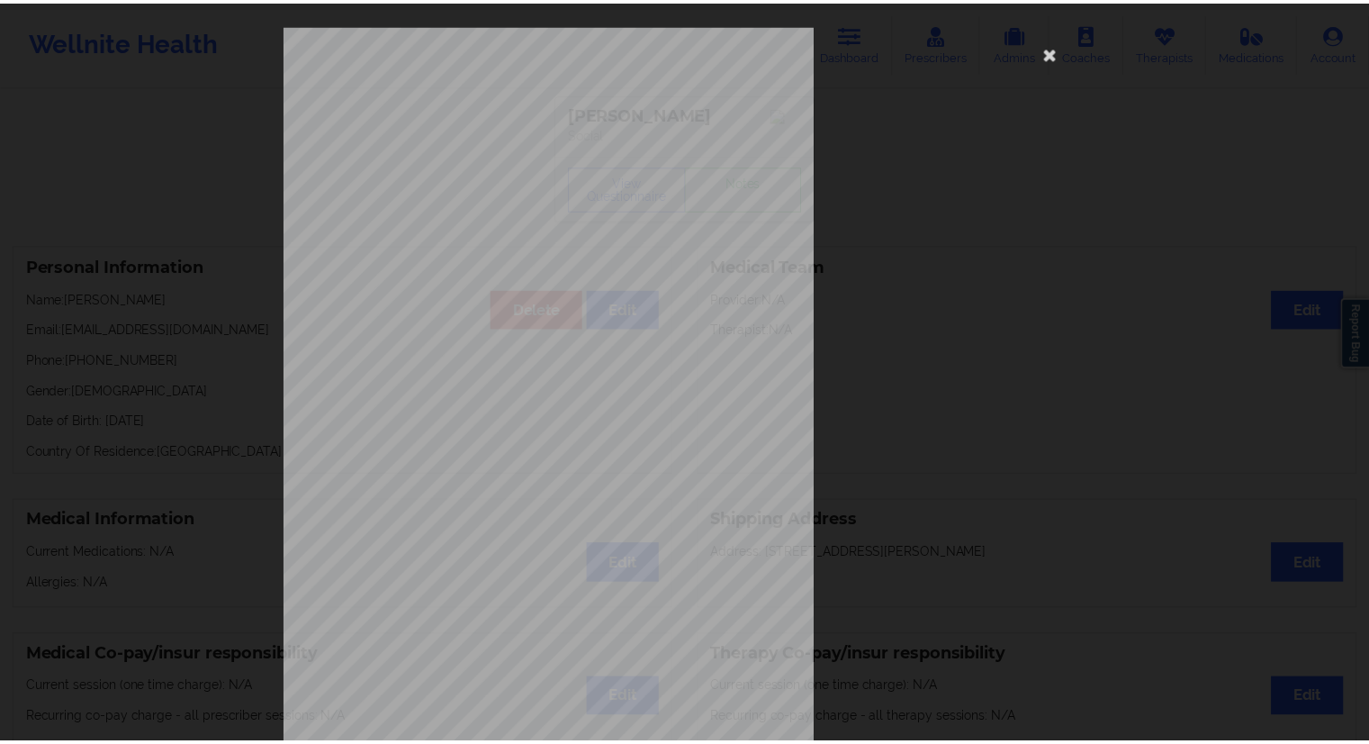
scroll to position [0, 0]
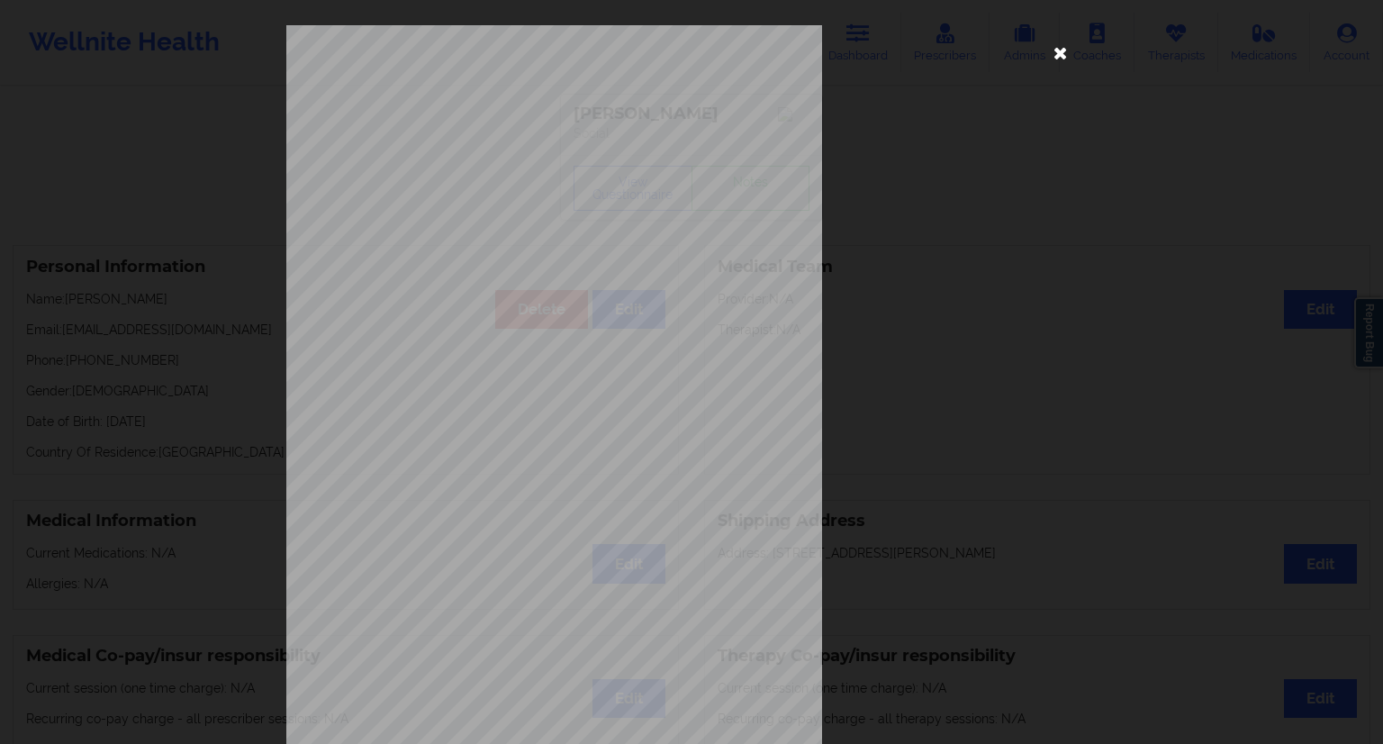
click at [1054, 55] on icon at bounding box center [1060, 52] width 29 height 29
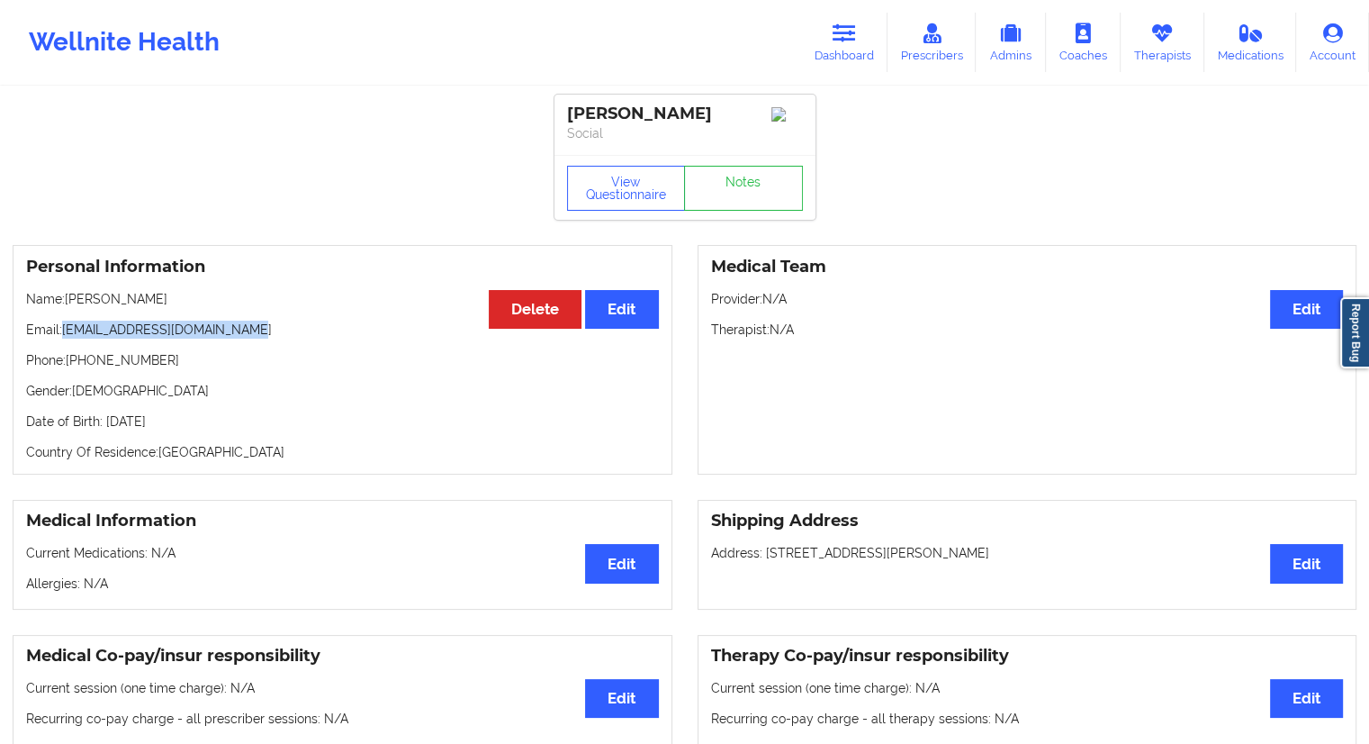
drag, startPoint x: 250, startPoint y: 335, endPoint x: 66, endPoint y: 322, distance: 185.0
click at [66, 322] on div "Personal Information Edit Delete Name: [PERSON_NAME] Email: [EMAIL_ADDRESS][DOM…" at bounding box center [343, 360] width 660 height 230
click at [105, 308] on p "Name: [PERSON_NAME]" at bounding box center [342, 299] width 633 height 18
drag, startPoint x: 112, startPoint y: 303, endPoint x: 72, endPoint y: 303, distance: 39.6
click at [72, 303] on p "Name: [PERSON_NAME]" at bounding box center [342, 299] width 633 height 18
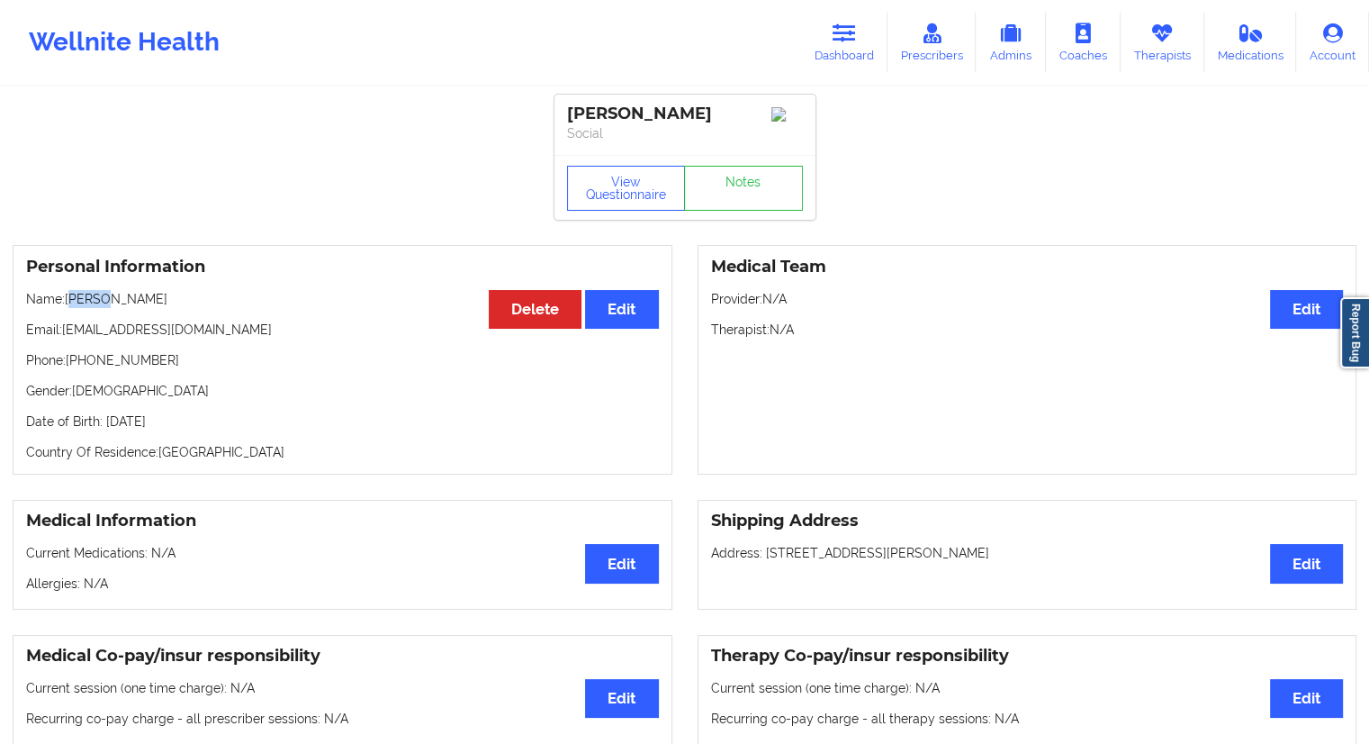
click at [73, 308] on p "Name: [PERSON_NAME]" at bounding box center [342, 299] width 633 height 18
drag, startPoint x: 112, startPoint y: 305, endPoint x: 68, endPoint y: 304, distance: 43.2
click at [68, 304] on p "Name: [PERSON_NAME]" at bounding box center [342, 299] width 633 height 18
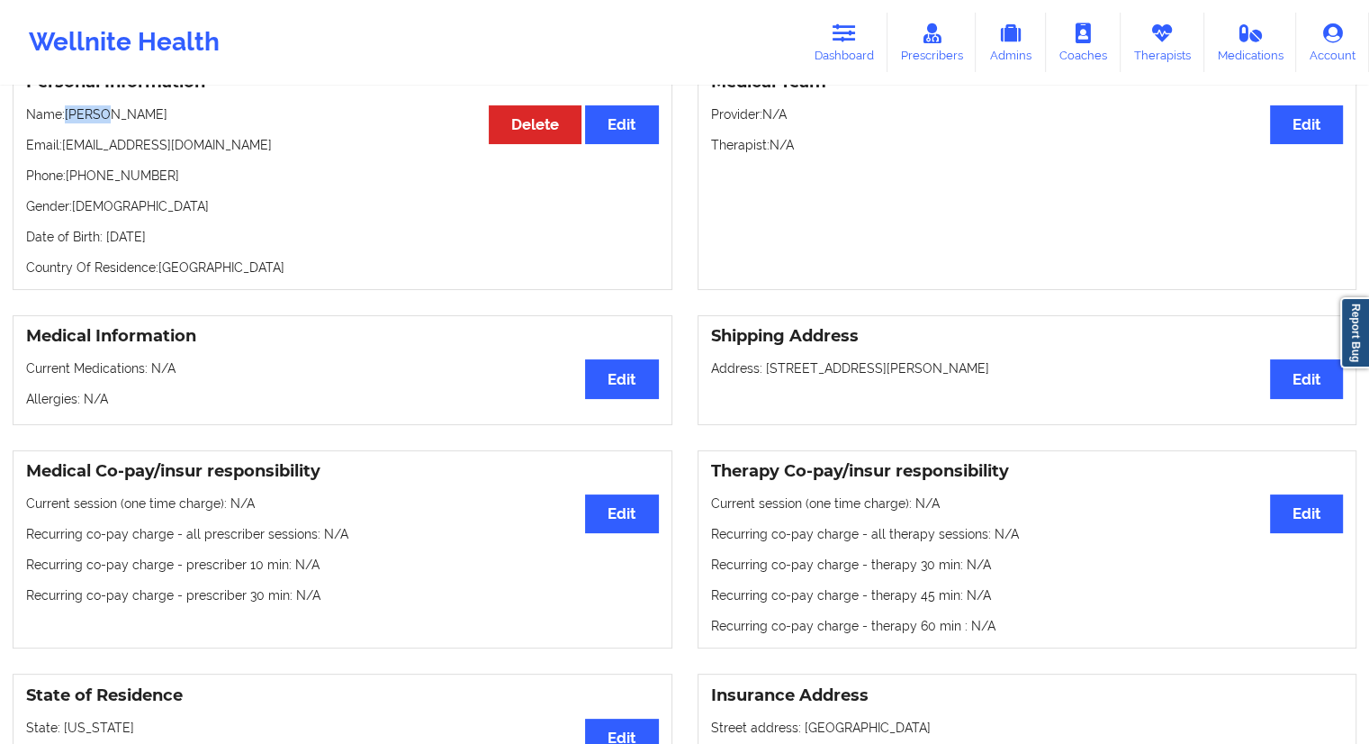
scroll to position [450, 0]
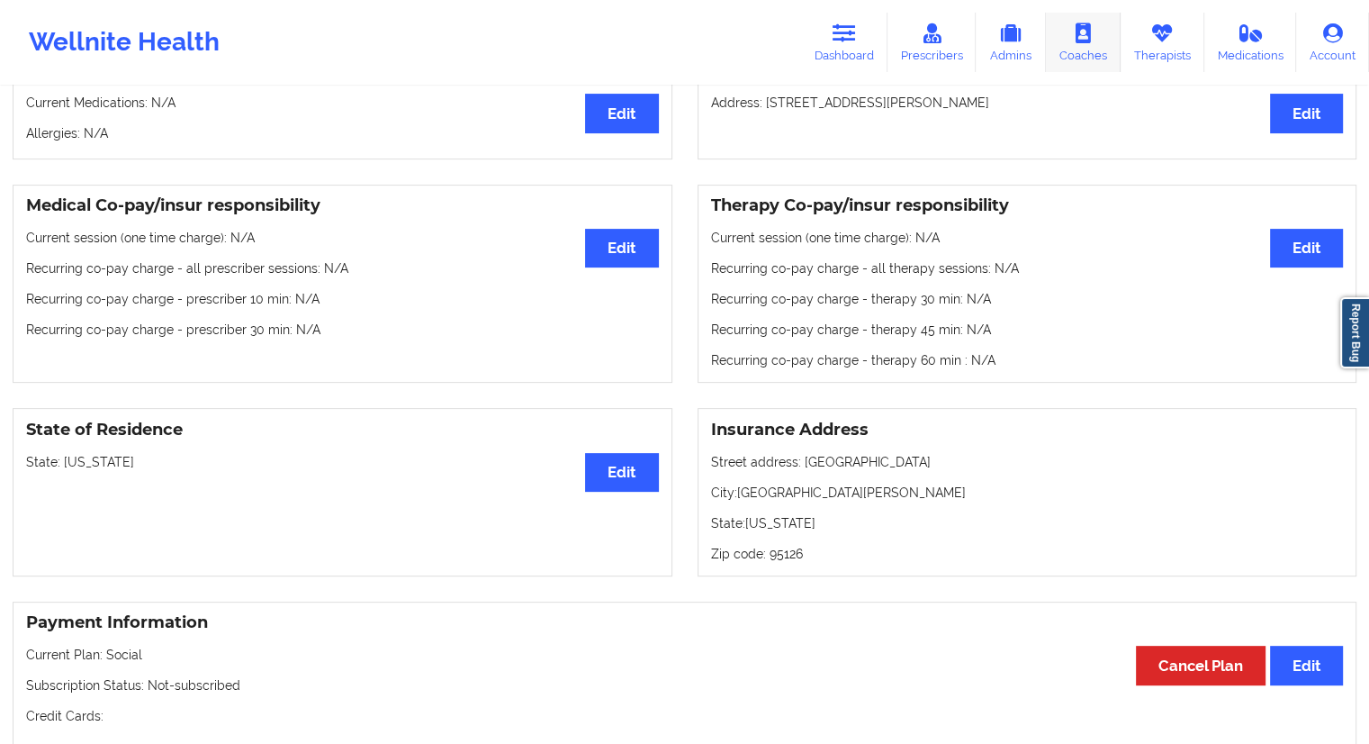
drag, startPoint x: 1143, startPoint y: 58, endPoint x: 1073, endPoint y: 63, distance: 70.4
click at [1144, 58] on link "Therapists" at bounding box center [1163, 42] width 84 height 59
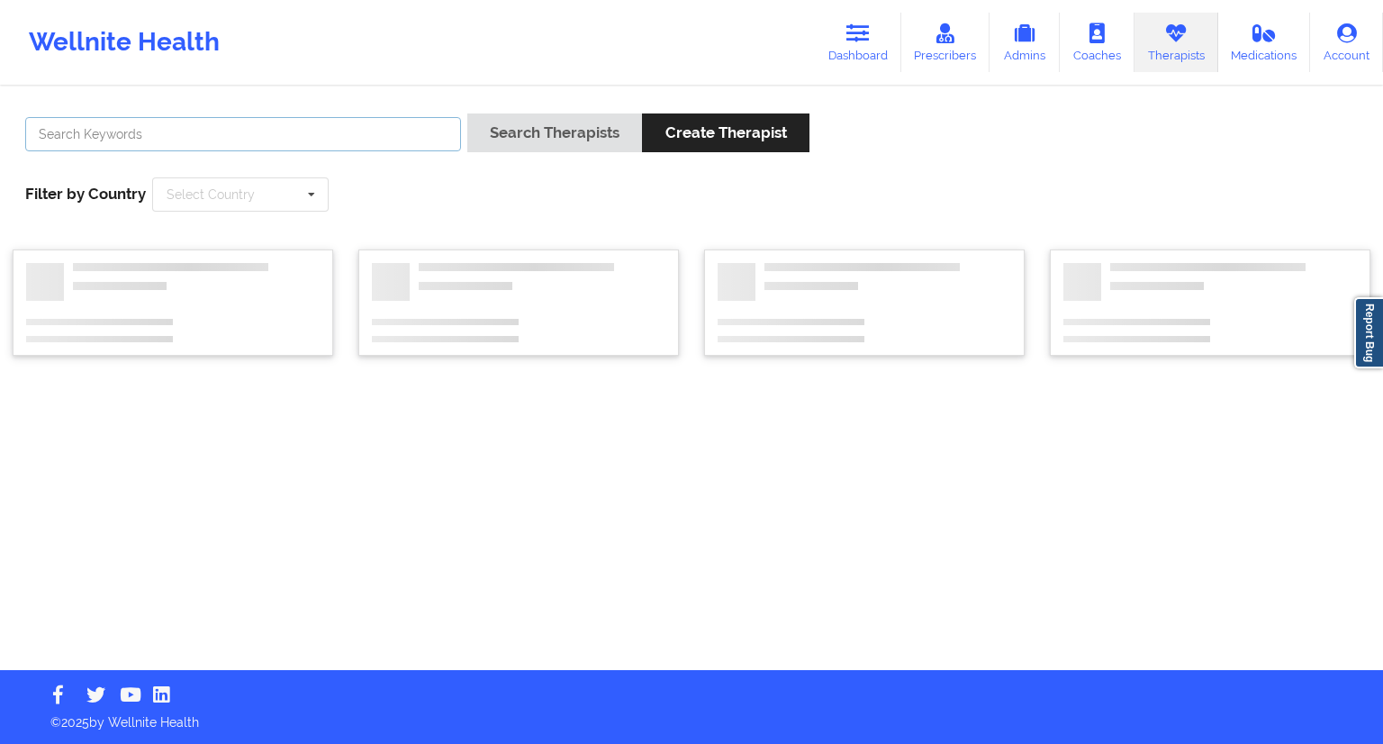
click at [382, 123] on input "text" at bounding box center [243, 134] width 436 height 34
paste input "Vitus Onusuru"
type input "Vitus Onusuru"
click at [536, 137] on button "Search Therapists" at bounding box center [554, 132] width 175 height 39
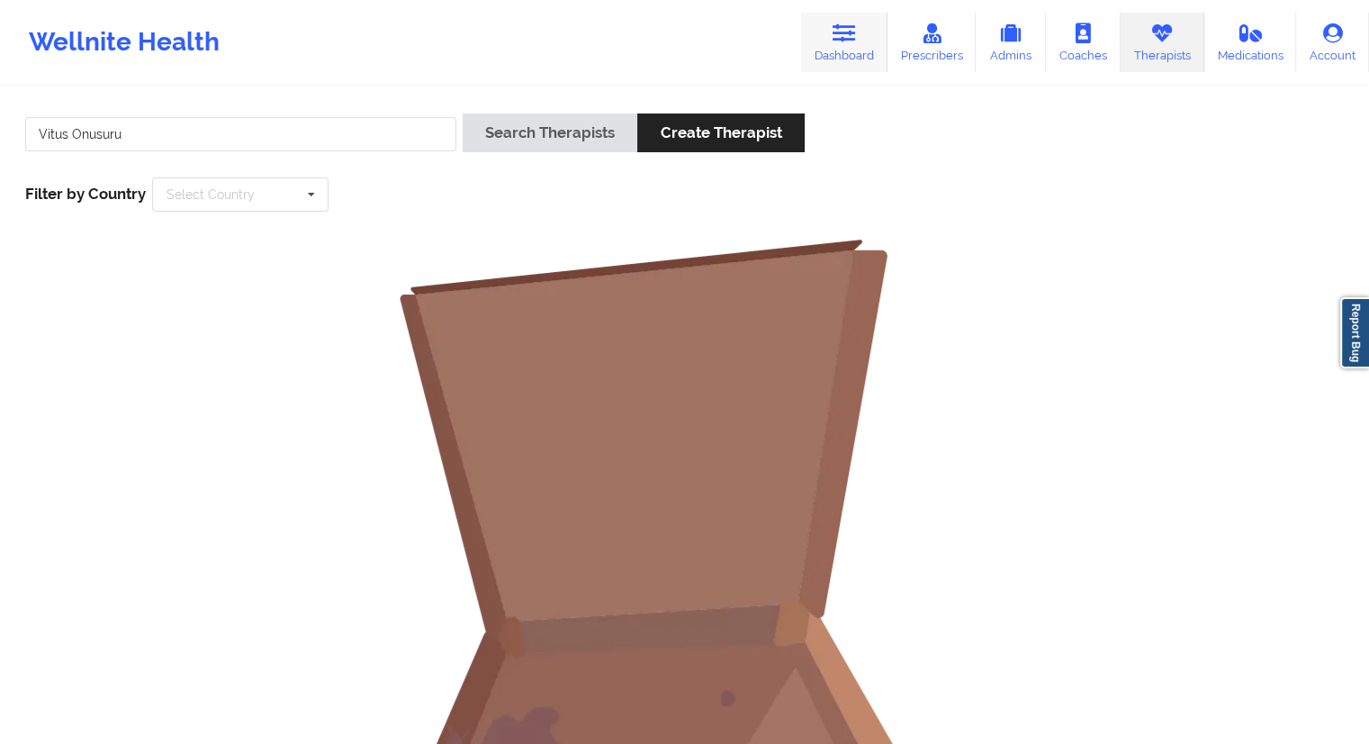
click at [846, 60] on link "Dashboard" at bounding box center [844, 42] width 86 height 59
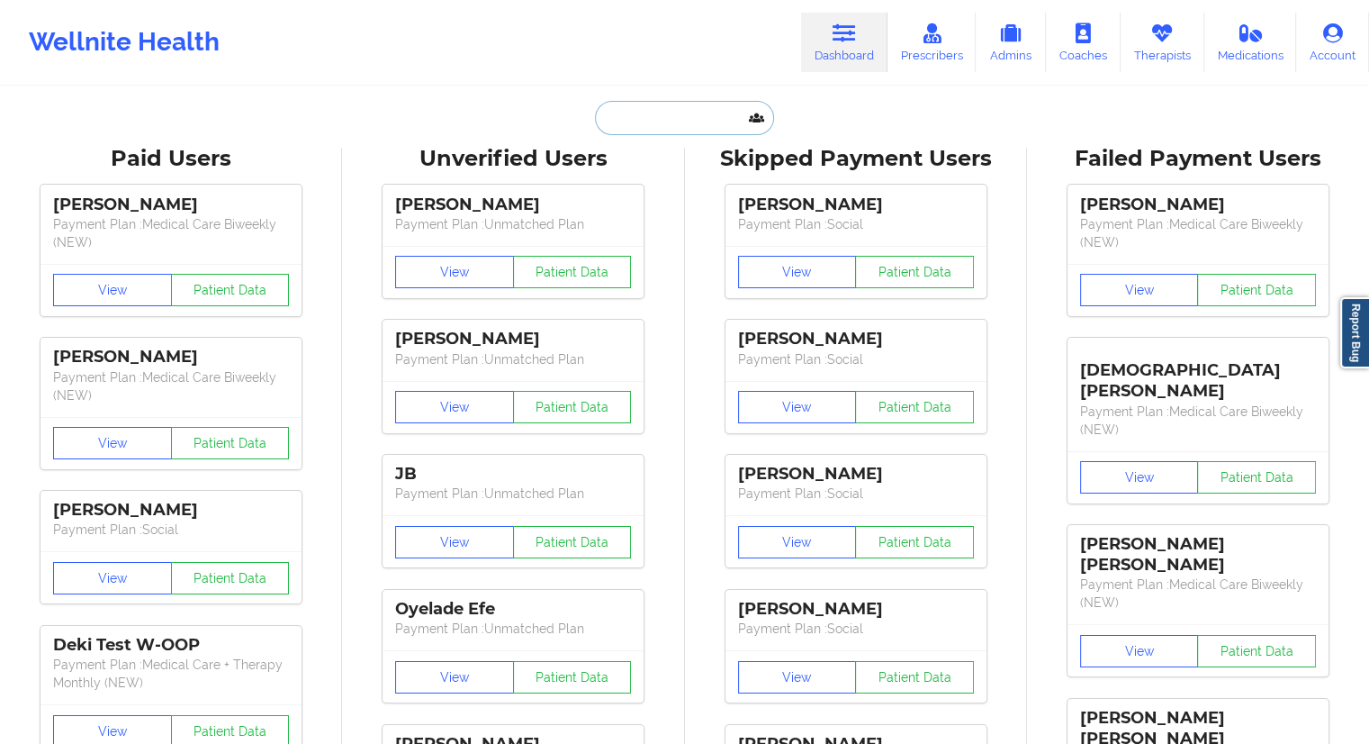
click at [611, 123] on input "text" at bounding box center [684, 118] width 178 height 34
paste input "[EMAIL_ADDRESS][DOMAIN_NAME]"
type input "[EMAIL_ADDRESS][DOMAIN_NAME]"
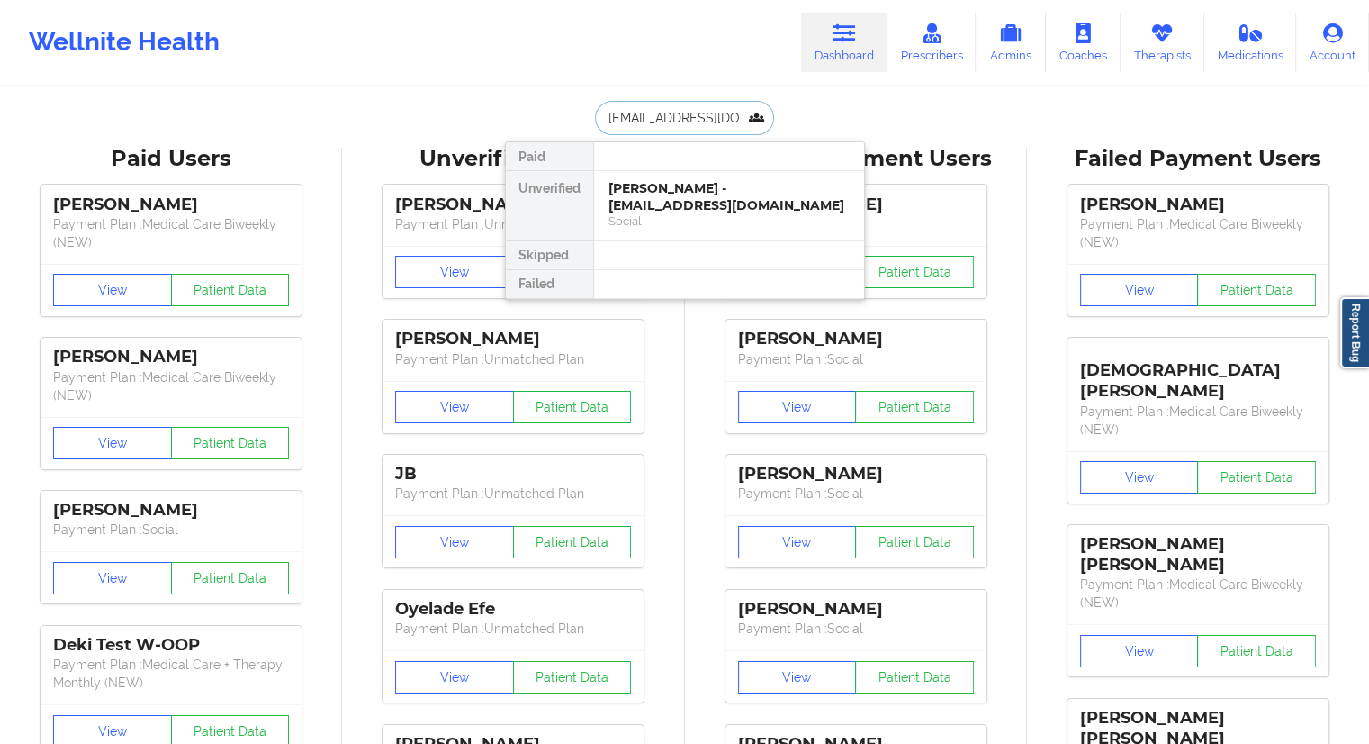
scroll to position [0, 29]
click at [652, 198] on div "[PERSON_NAME] - [EMAIL_ADDRESS][DOMAIN_NAME]" at bounding box center [729, 196] width 241 height 33
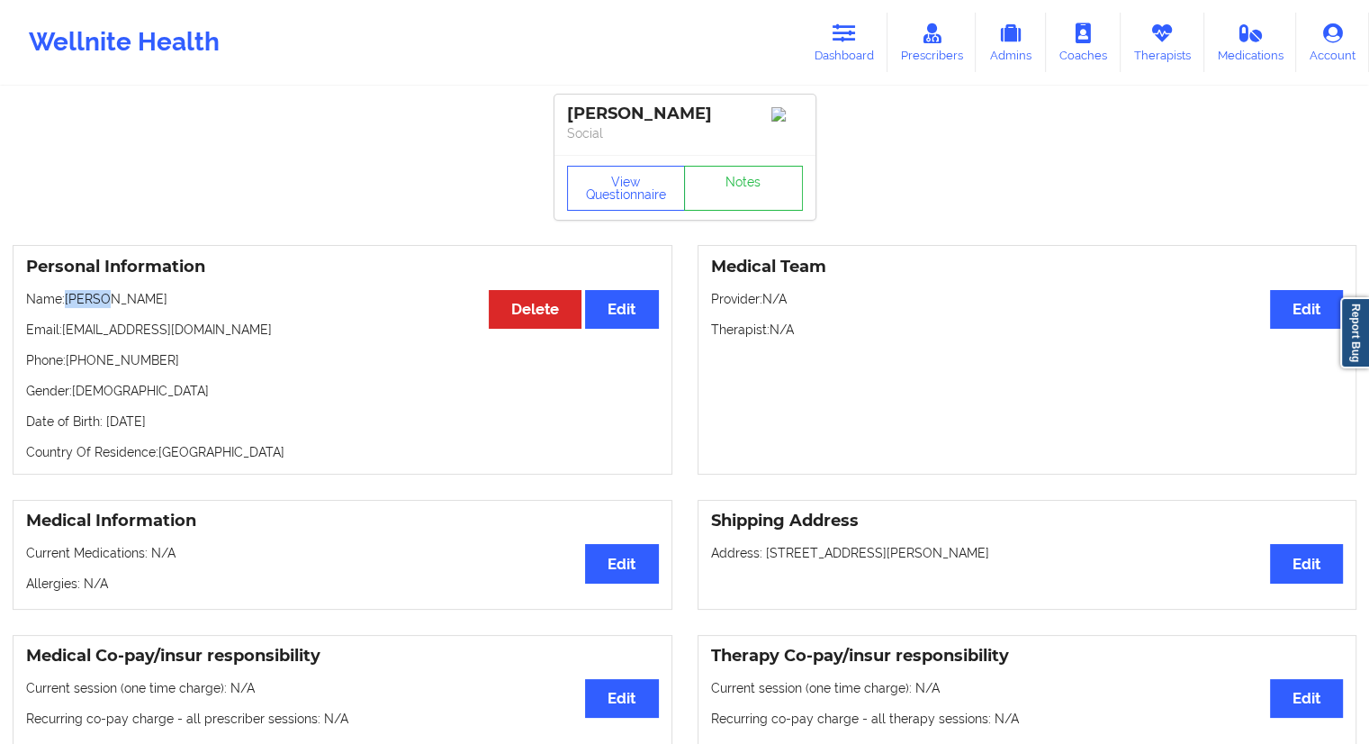
drag, startPoint x: 112, startPoint y: 304, endPoint x: 69, endPoint y: 302, distance: 42.4
click at [69, 302] on p "Name: [PERSON_NAME]" at bounding box center [342, 299] width 633 height 18
drag, startPoint x: 1158, startPoint y: 59, endPoint x: 1104, endPoint y: 75, distance: 56.4
click at [1158, 59] on link "Therapists" at bounding box center [1163, 42] width 84 height 59
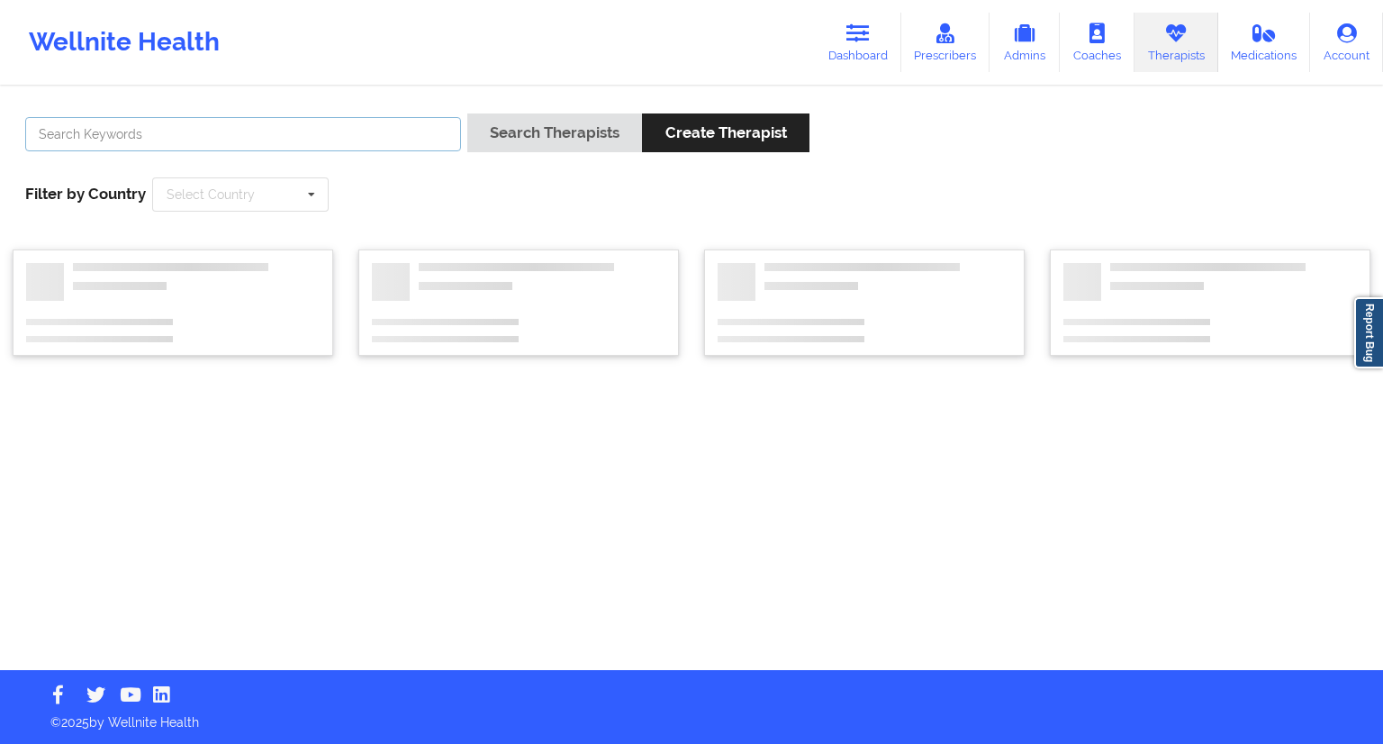
click at [335, 145] on input "text" at bounding box center [243, 134] width 436 height 34
paste input "Vitus Onusuru"
click at [503, 146] on button "Search Therapists" at bounding box center [554, 132] width 175 height 39
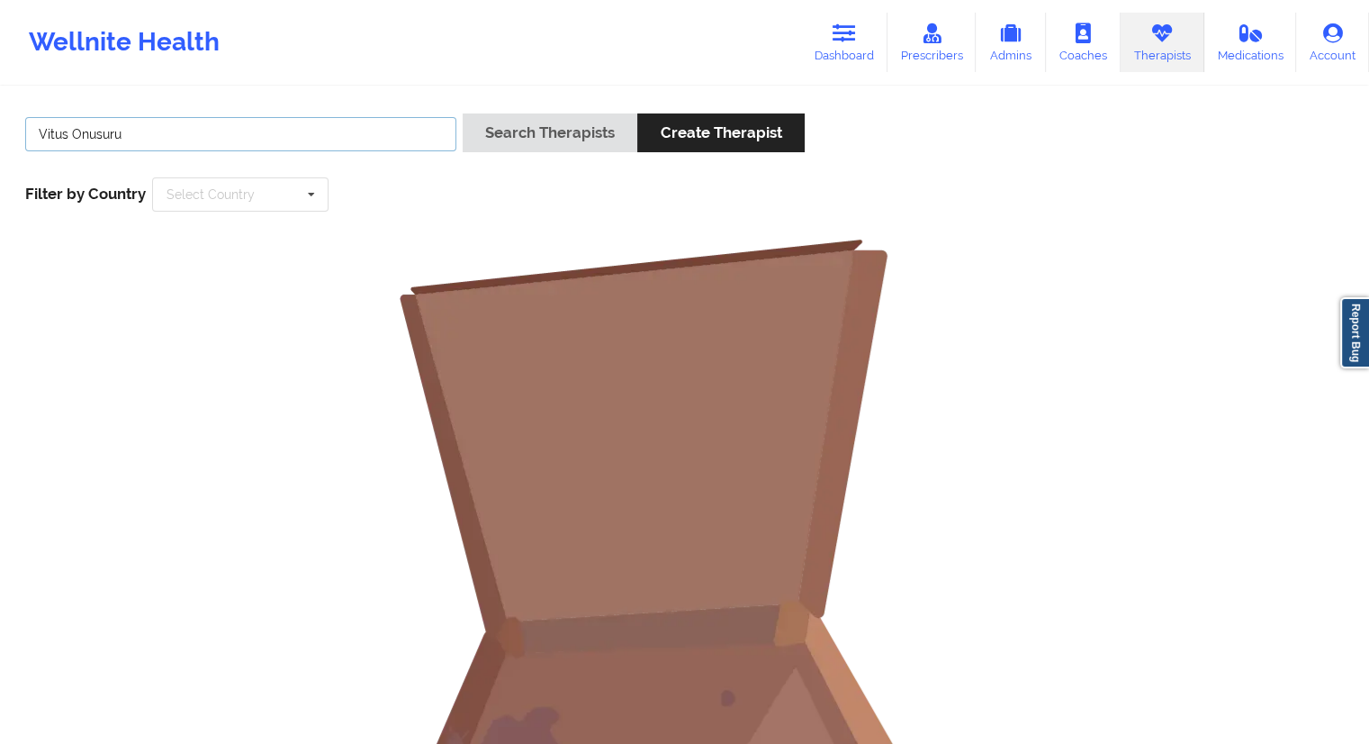
click at [40, 132] on input "Vitus Onusuru" at bounding box center [240, 134] width 431 height 34
click at [126, 128] on input "Vitus Onusuru" at bounding box center [240, 134] width 431 height 34
click at [76, 136] on input "Vitus Onusuru" at bounding box center [240, 134] width 431 height 34
click at [154, 131] on input "Vitus Onusuru" at bounding box center [240, 134] width 431 height 34
type input "Vitus"
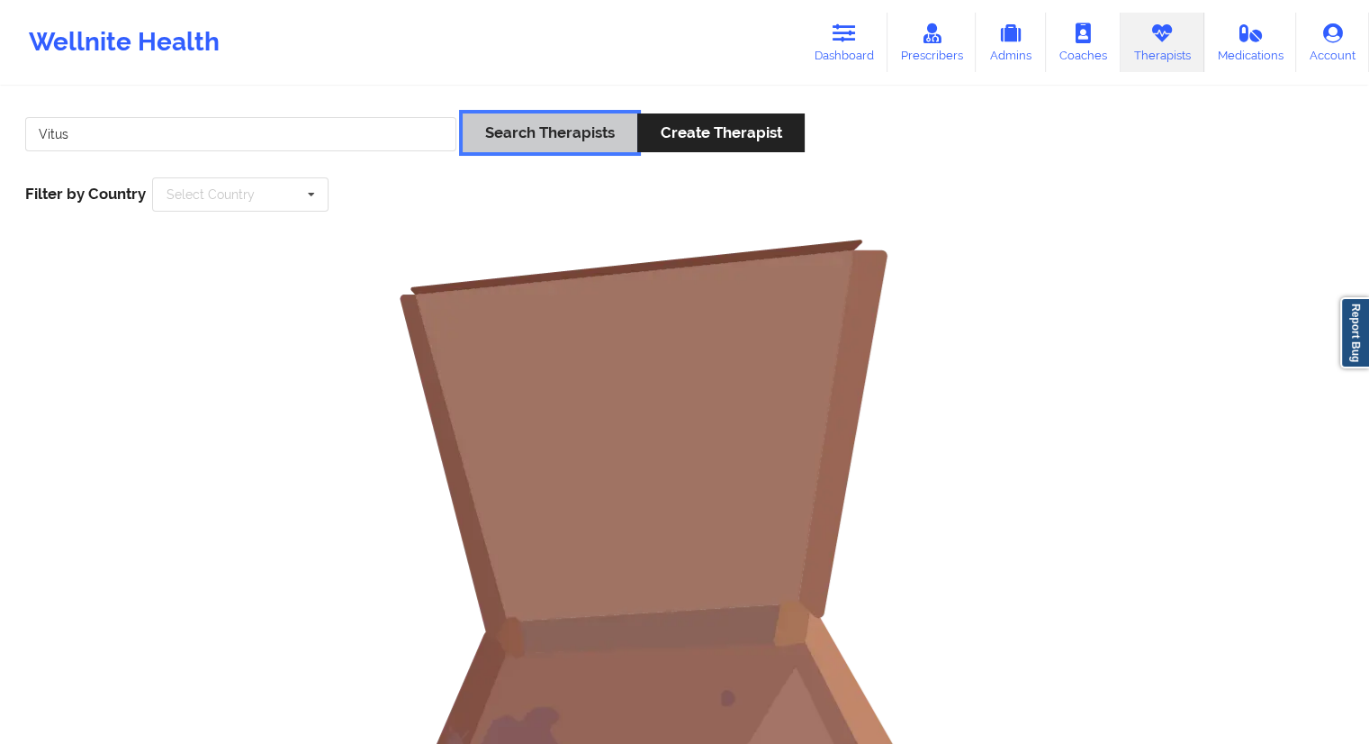
click at [501, 131] on button "Search Therapists" at bounding box center [550, 132] width 175 height 39
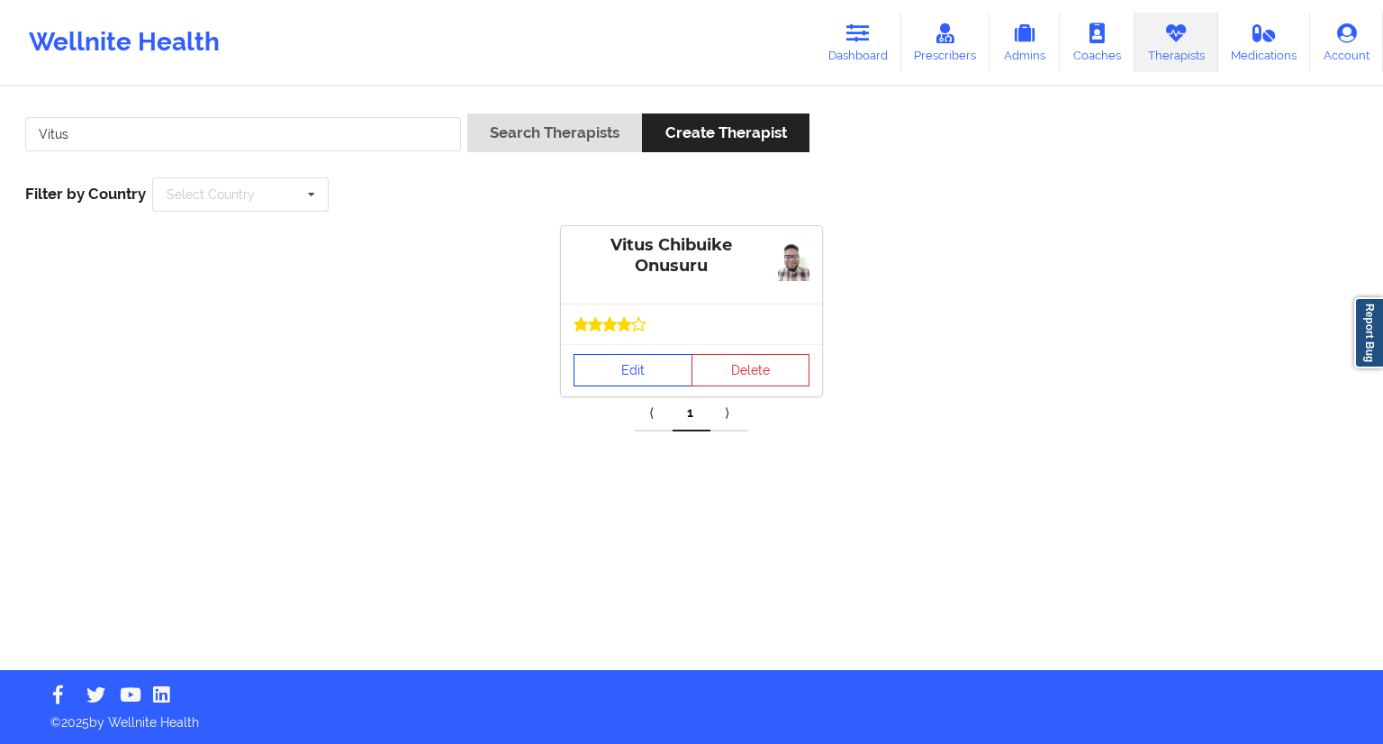
click at [592, 361] on link "Edit" at bounding box center [633, 370] width 119 height 32
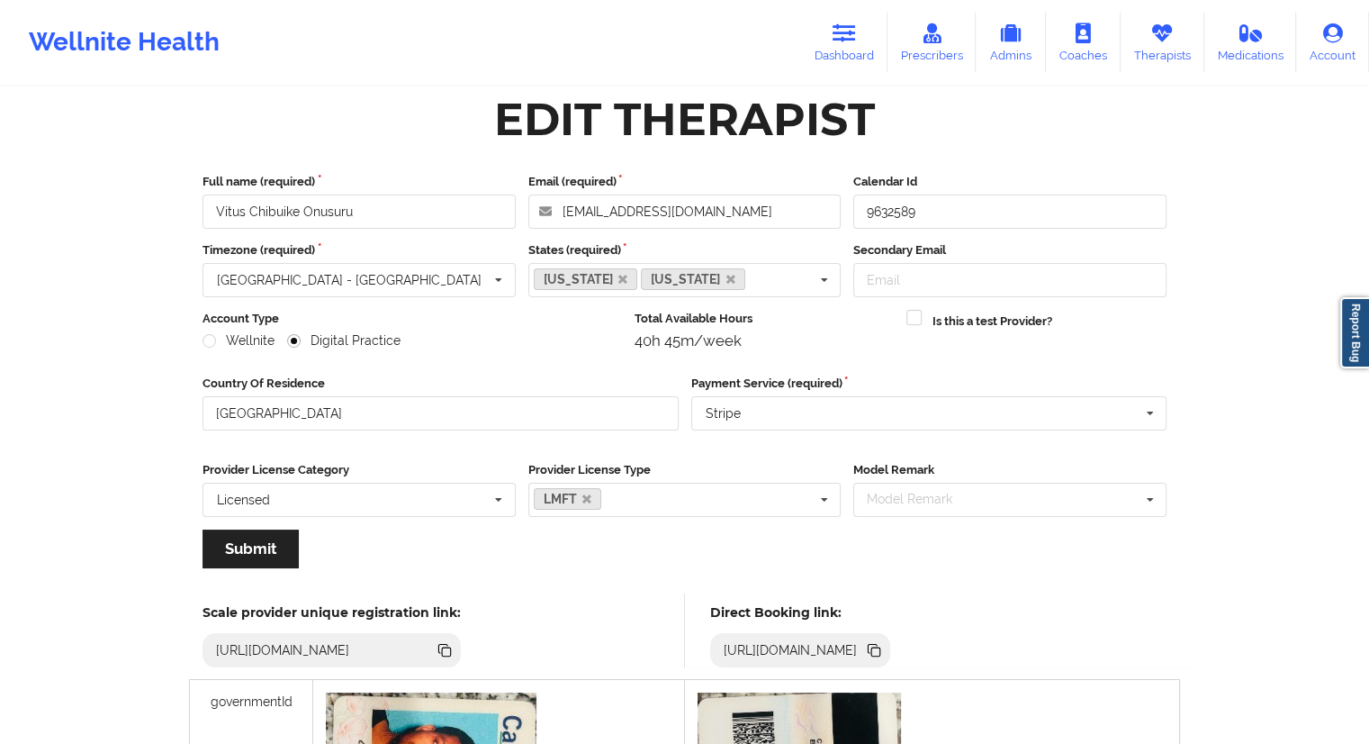
scroll to position [270, 0]
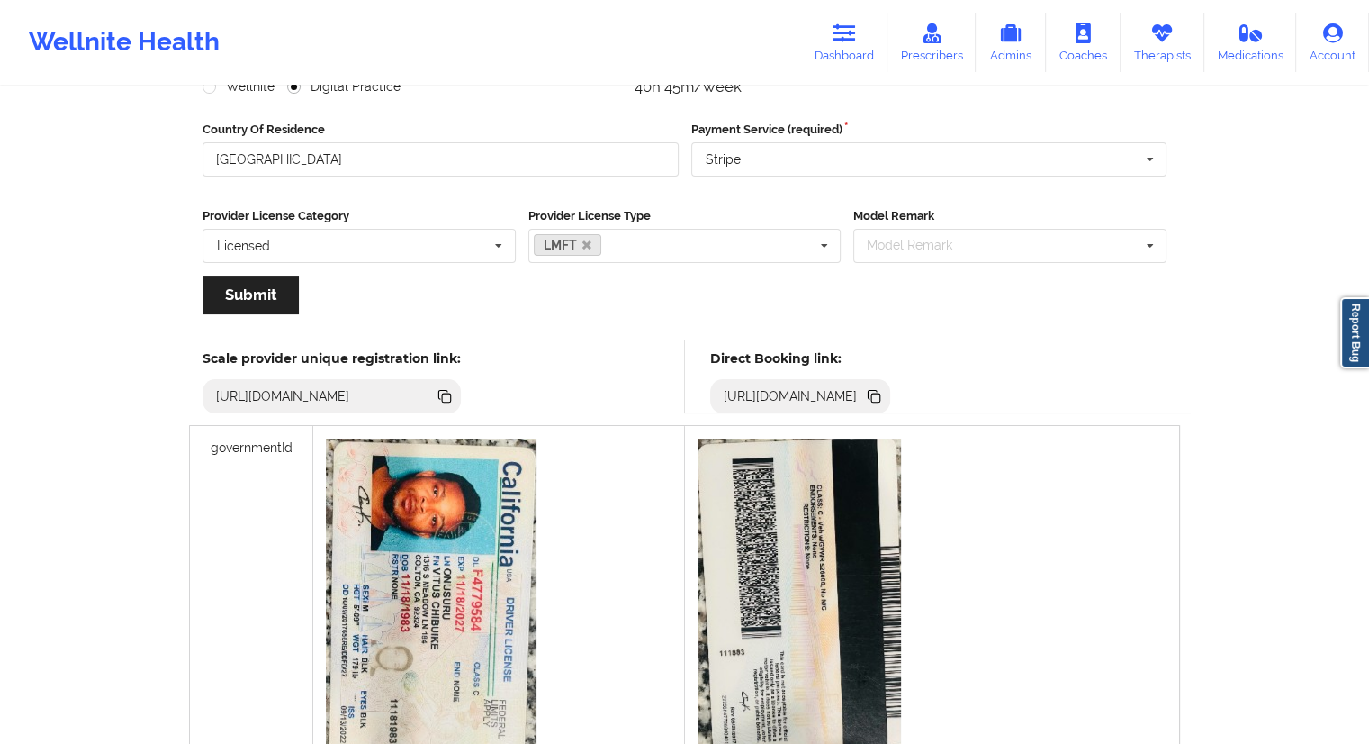
click at [881, 399] on icon at bounding box center [876, 397] width 9 height 9
click at [1160, 44] on link "Therapists" at bounding box center [1163, 42] width 84 height 59
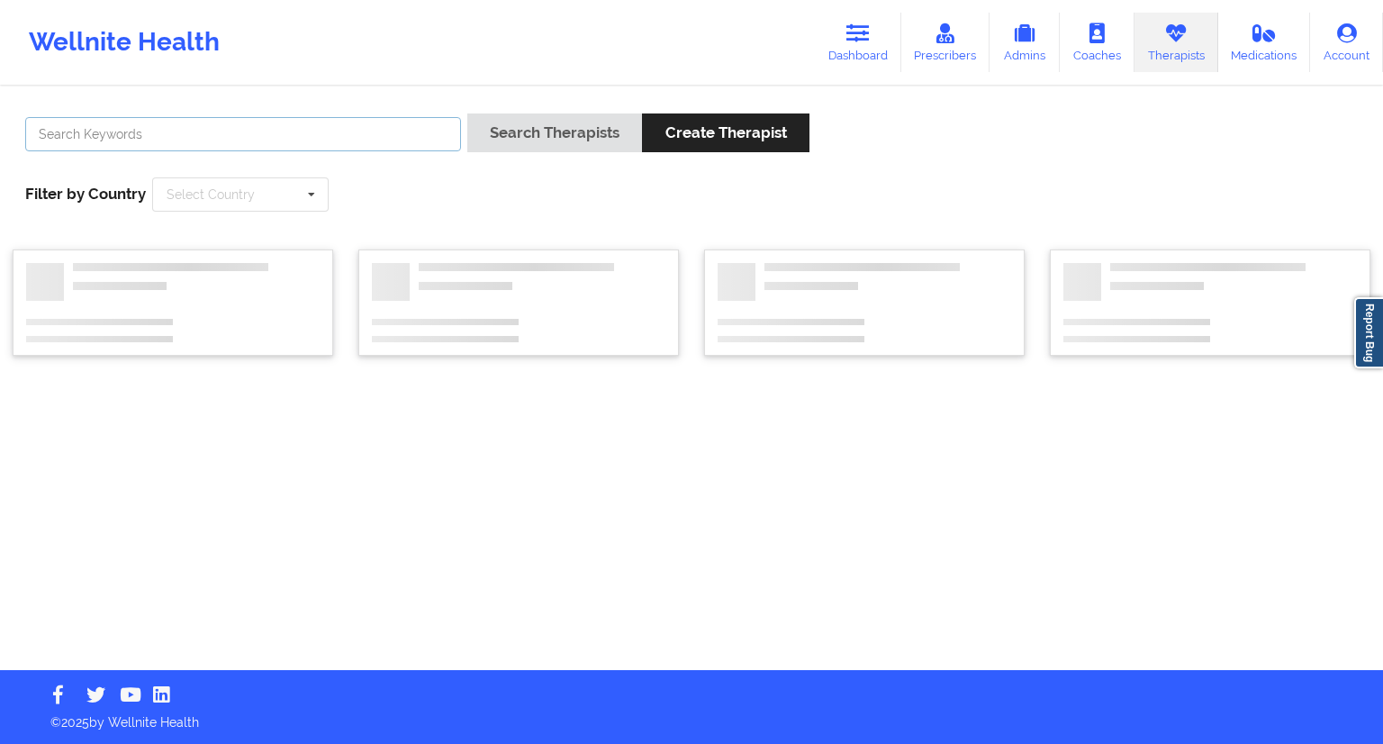
click at [259, 141] on input "text" at bounding box center [243, 134] width 436 height 34
paste input "[PERSON_NAME]"
click at [82, 126] on input "[PERSON_NAME]" at bounding box center [243, 134] width 436 height 34
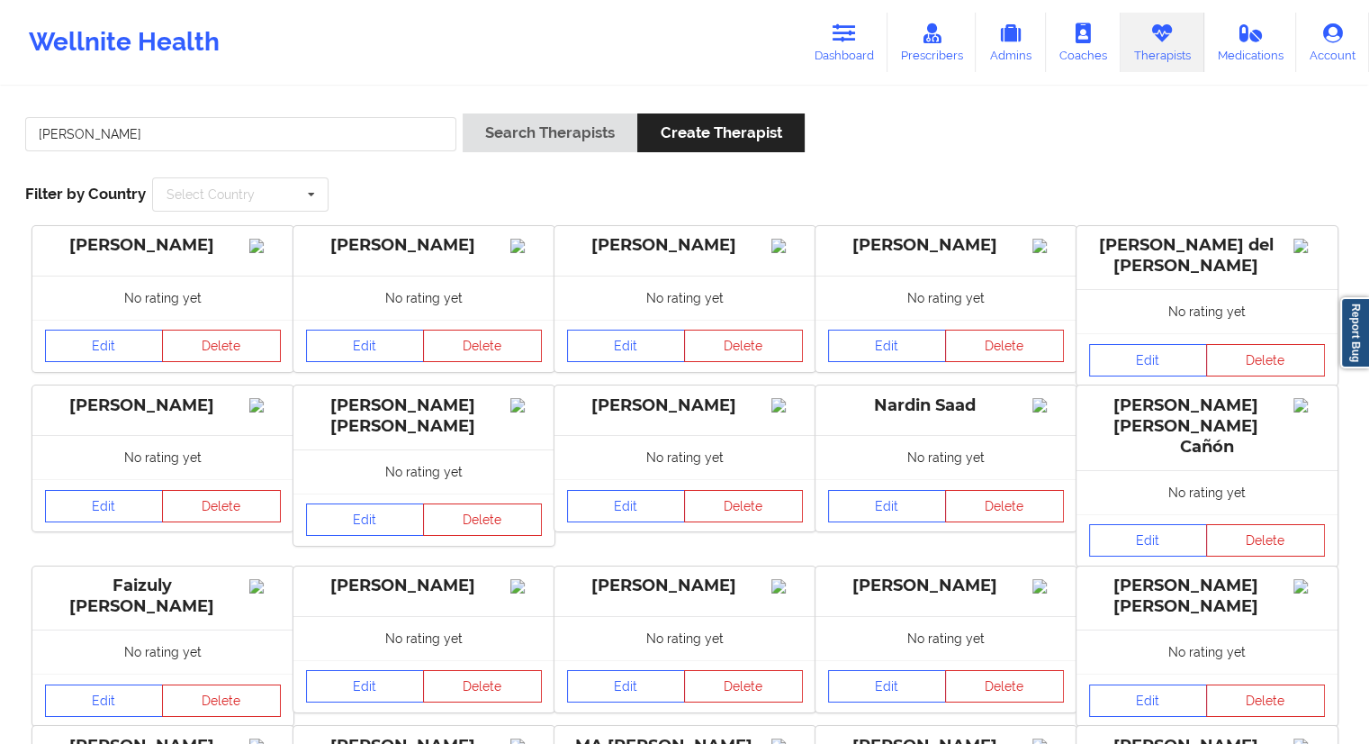
click at [227, 99] on div "[PERSON_NAME] Search Therapists Create Therapist Filter by Country Select Count…" at bounding box center [684, 510] width 1369 height 845
click at [205, 134] on input "[PERSON_NAME]" at bounding box center [240, 134] width 431 height 34
paste input "[PERSON_NAME]"
click at [524, 141] on button "Search Therapists" at bounding box center [550, 132] width 175 height 39
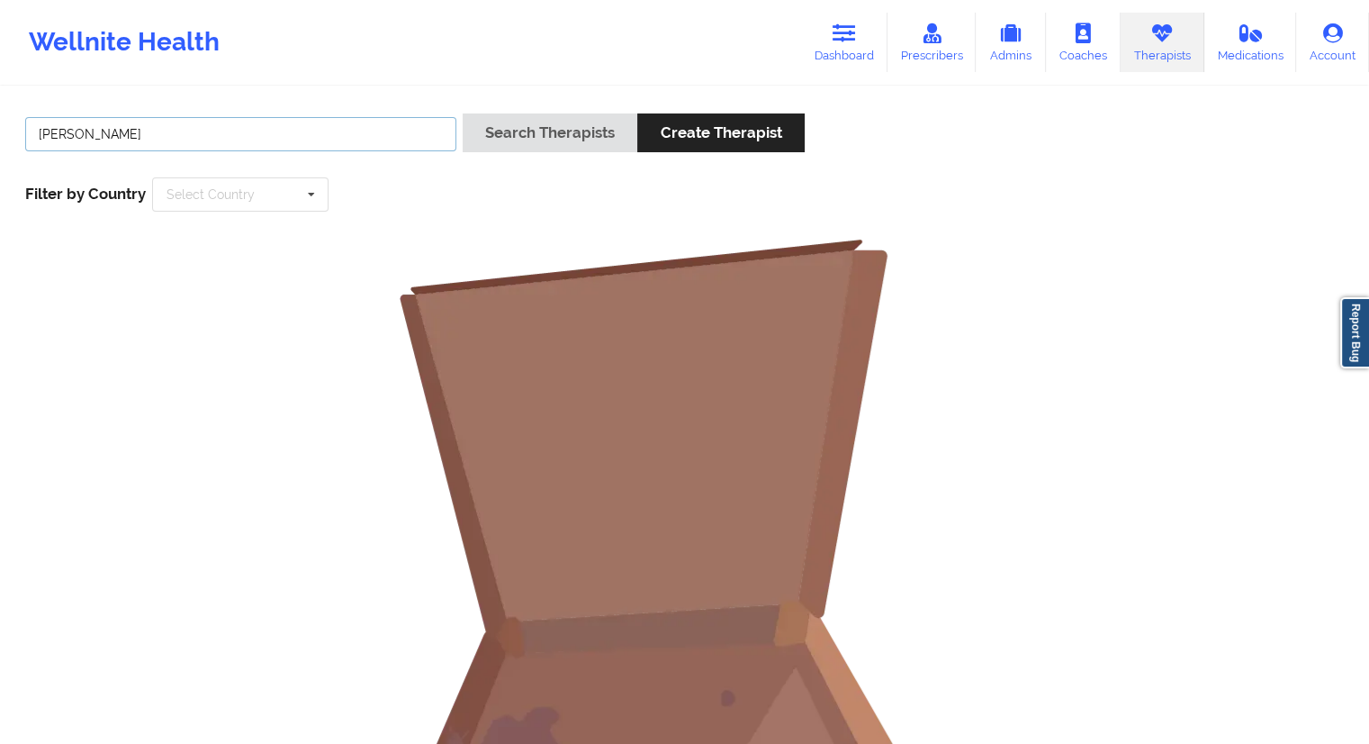
click at [113, 136] on input "[PERSON_NAME]" at bounding box center [240, 134] width 431 height 34
type input "Quisha"
click at [513, 181] on div "Quisha Search Therapists Create Therapist Filter by Country Select Country [GEO…" at bounding box center [685, 162] width 1344 height 123
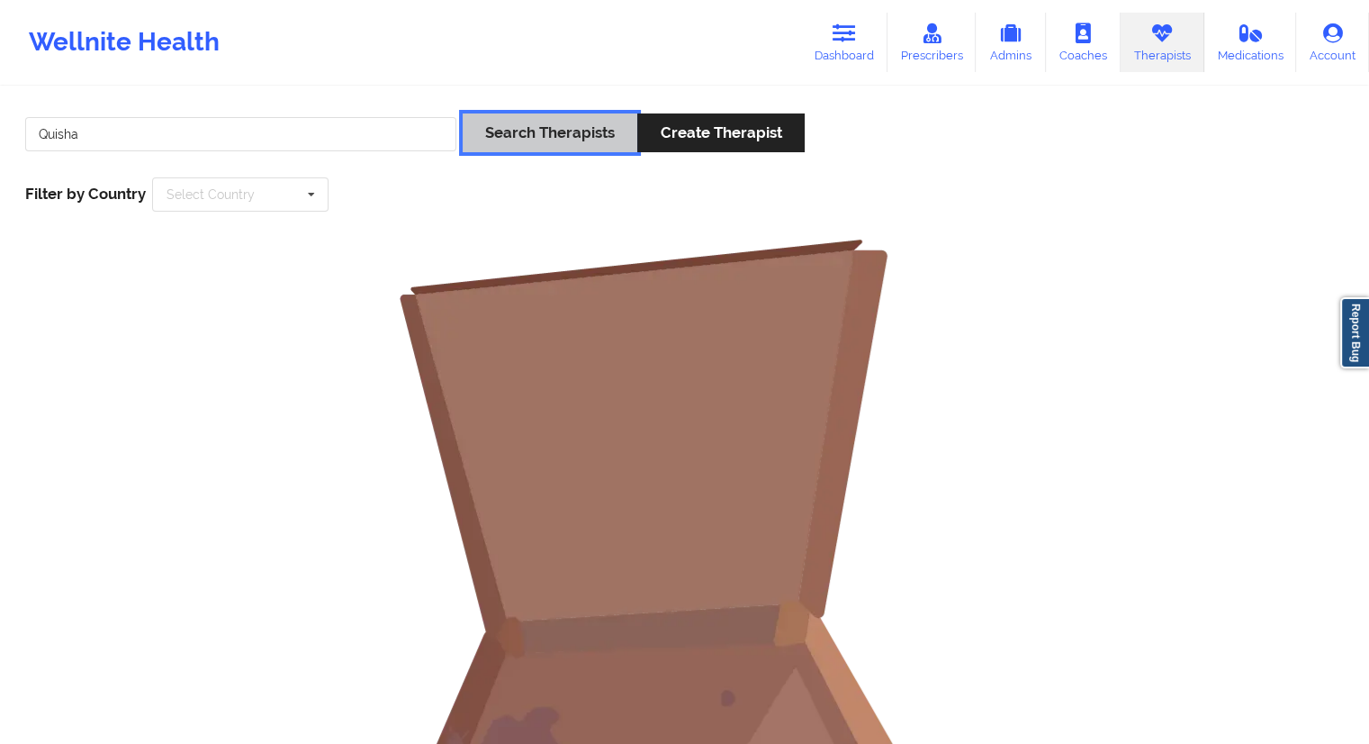
click at [520, 139] on button "Search Therapists" at bounding box center [550, 132] width 175 height 39
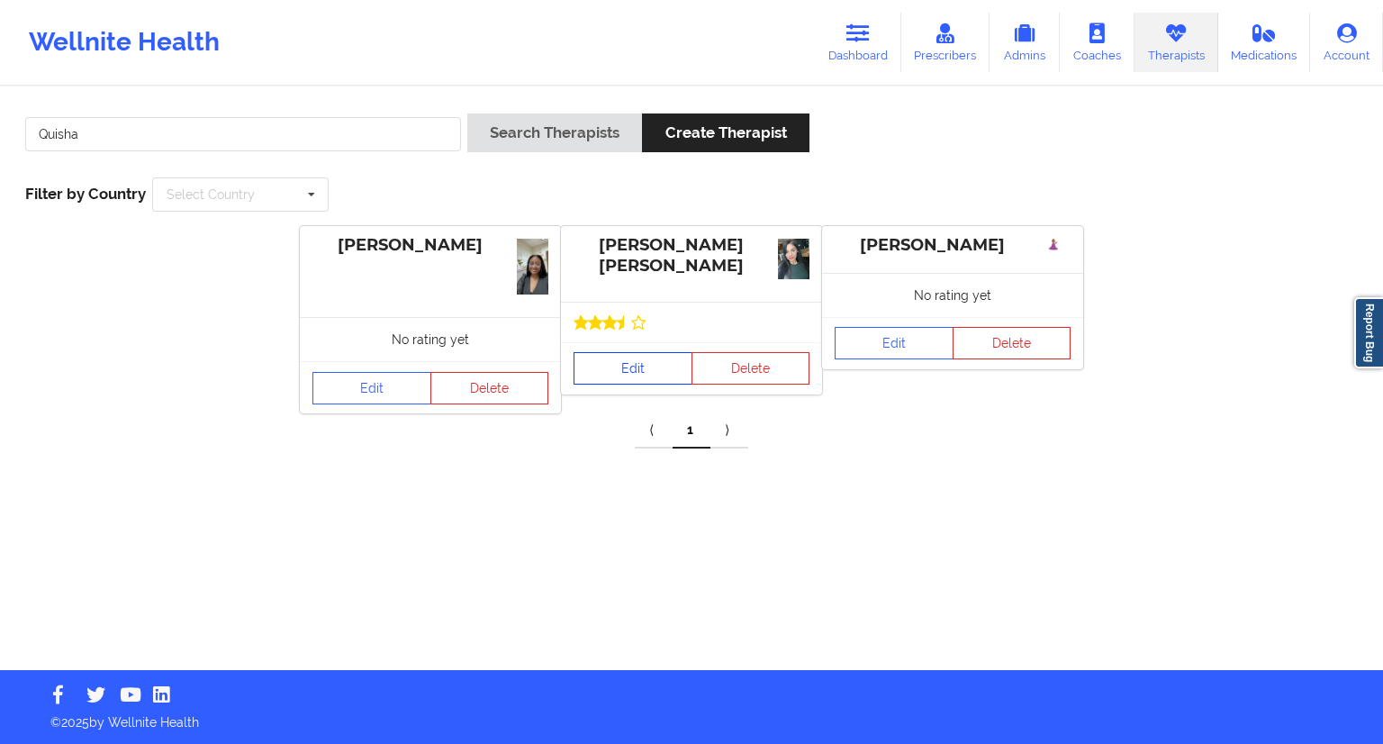
click at [609, 366] on link "Edit" at bounding box center [633, 368] width 119 height 32
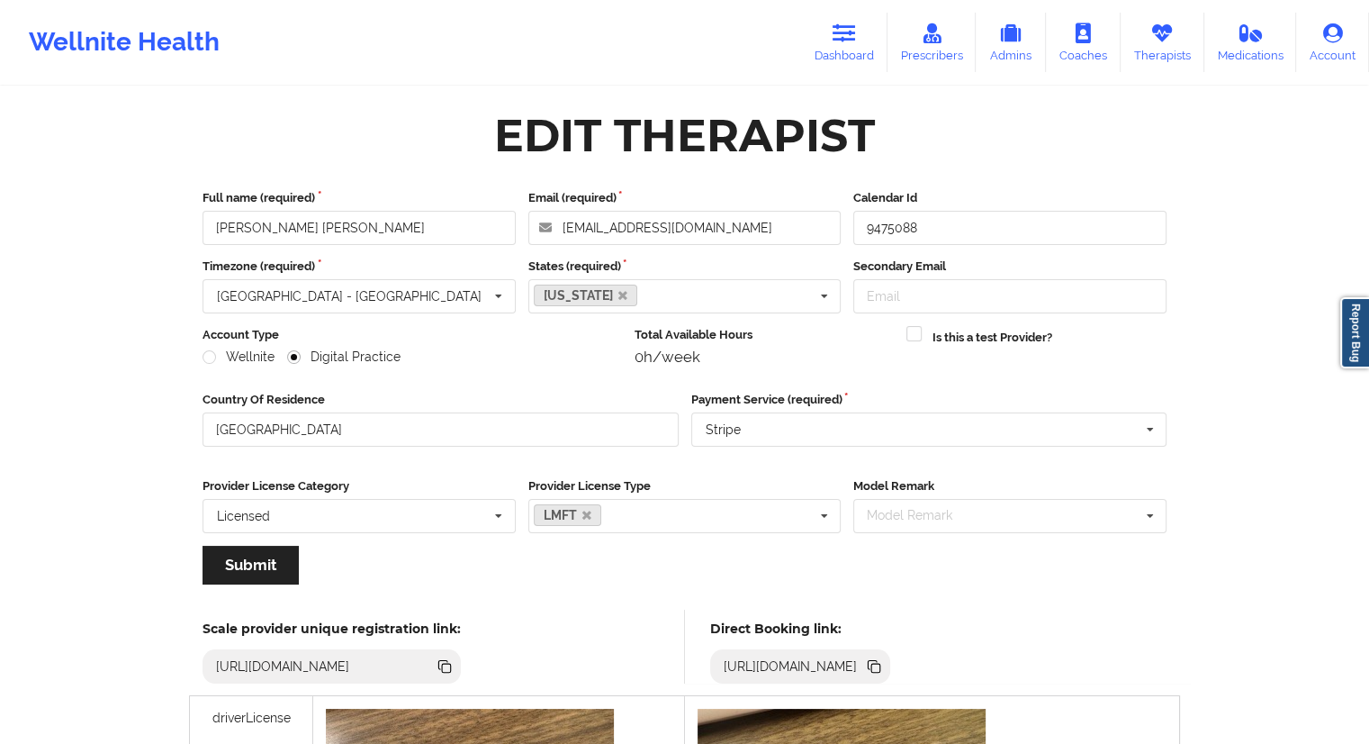
click at [881, 666] on icon at bounding box center [876, 668] width 9 height 9
drag, startPoint x: 839, startPoint y: 58, endPoint x: 784, endPoint y: 74, distance: 57.3
click at [839, 58] on link "Dashboard" at bounding box center [844, 42] width 86 height 59
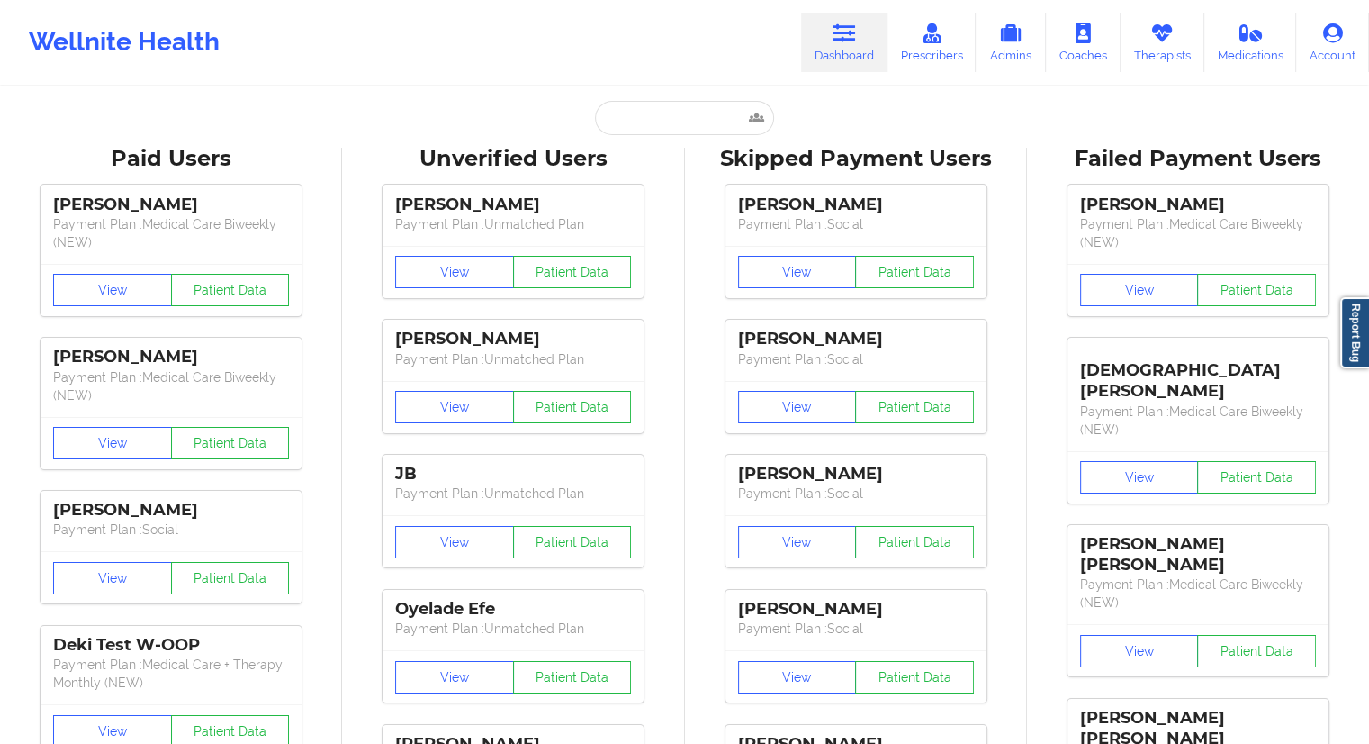
click at [578, 121] on div "Paid Unverified [PERSON_NAME] - [EMAIL_ADDRESS][DOMAIN_NAME] Social Skipped Fai…" at bounding box center [685, 118] width 360 height 34
click at [611, 126] on input "text" at bounding box center [684, 118] width 178 height 34
paste input "[EMAIL_ADDRESS][DOMAIN_NAME]"
type input "[EMAIL_ADDRESS][DOMAIN_NAME]"
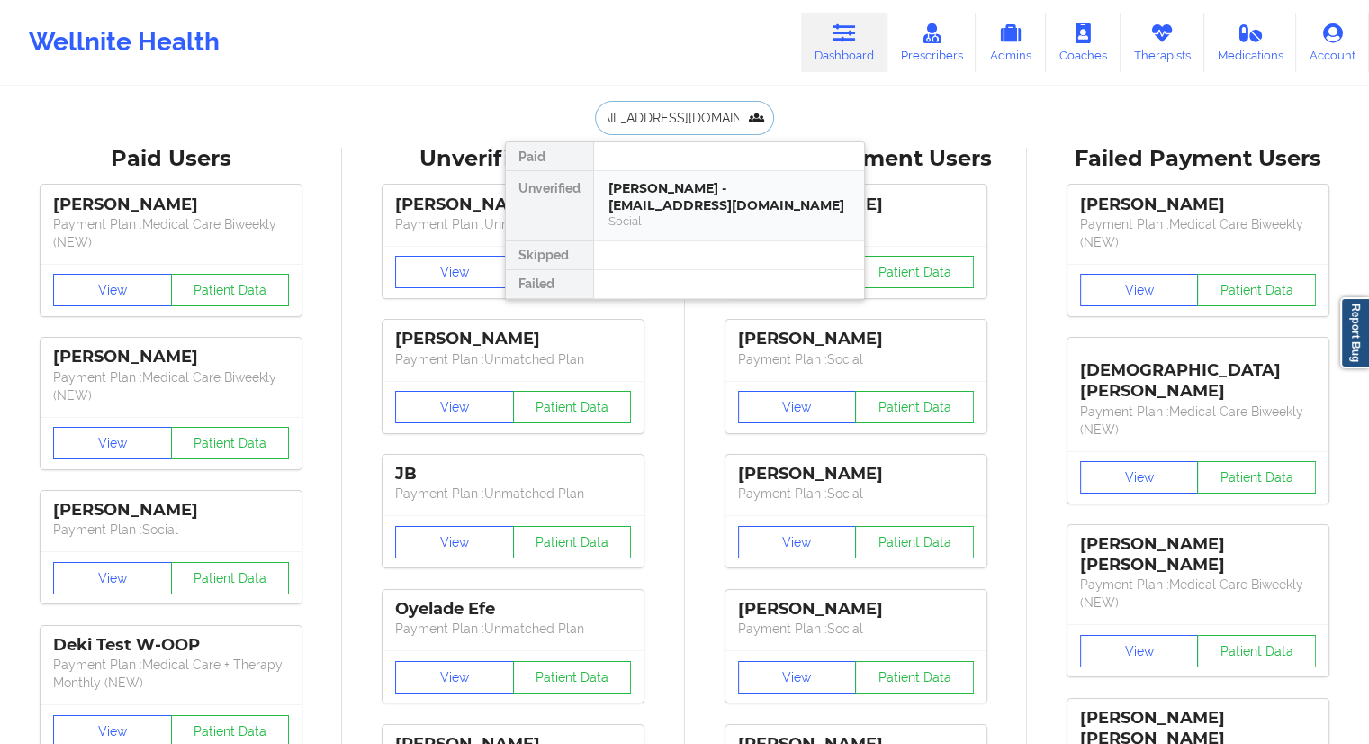
click at [632, 199] on div "[PERSON_NAME] - [EMAIL_ADDRESS][DOMAIN_NAME]" at bounding box center [729, 196] width 241 height 33
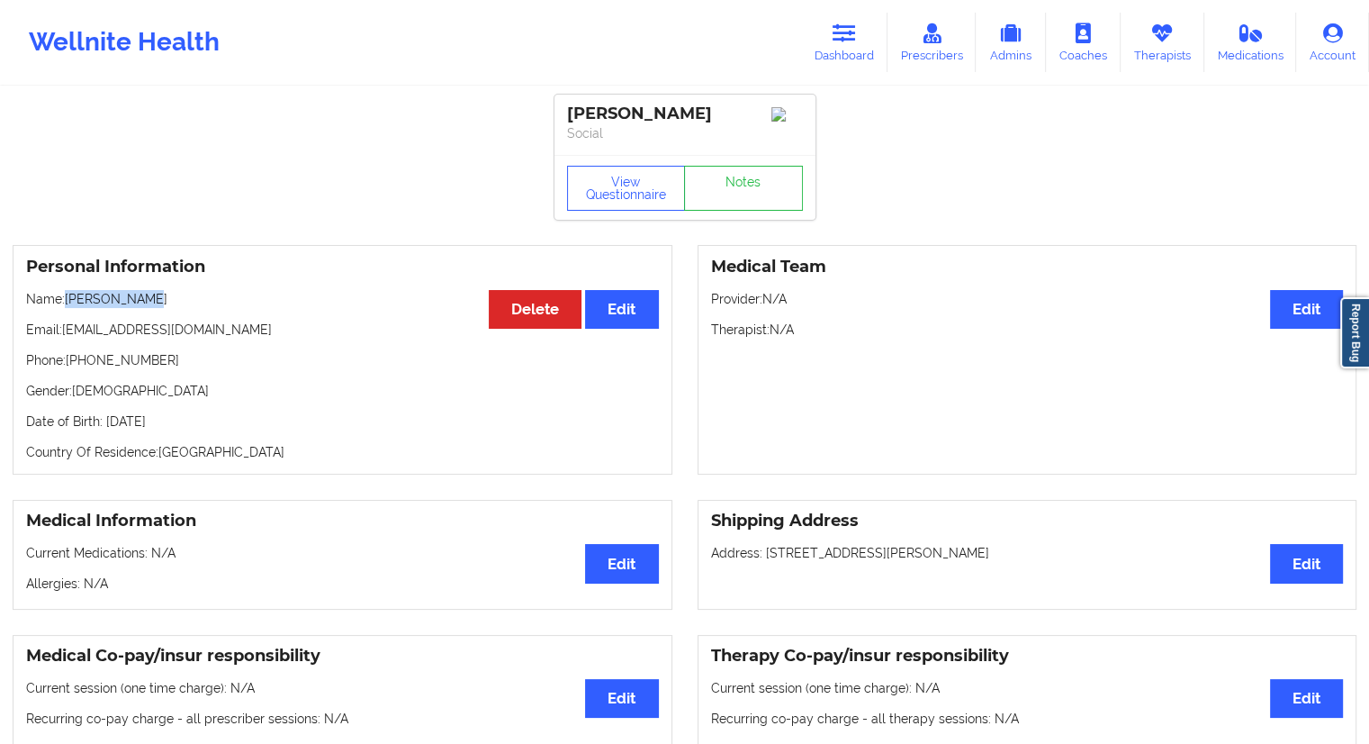
drag, startPoint x: 165, startPoint y: 301, endPoint x: 70, endPoint y: 290, distance: 95.2
click at [70, 290] on div "Personal Information Edit Delete Name: [PERSON_NAME] Email: [EMAIL_ADDRESS][DOM…" at bounding box center [343, 360] width 660 height 230
drag, startPoint x: 200, startPoint y: 365, endPoint x: 82, endPoint y: 365, distance: 117.9
click at [82, 365] on p "Phone: [PHONE_NUMBER]" at bounding box center [342, 360] width 633 height 18
click at [817, 62] on link "Dashboard" at bounding box center [844, 42] width 86 height 59
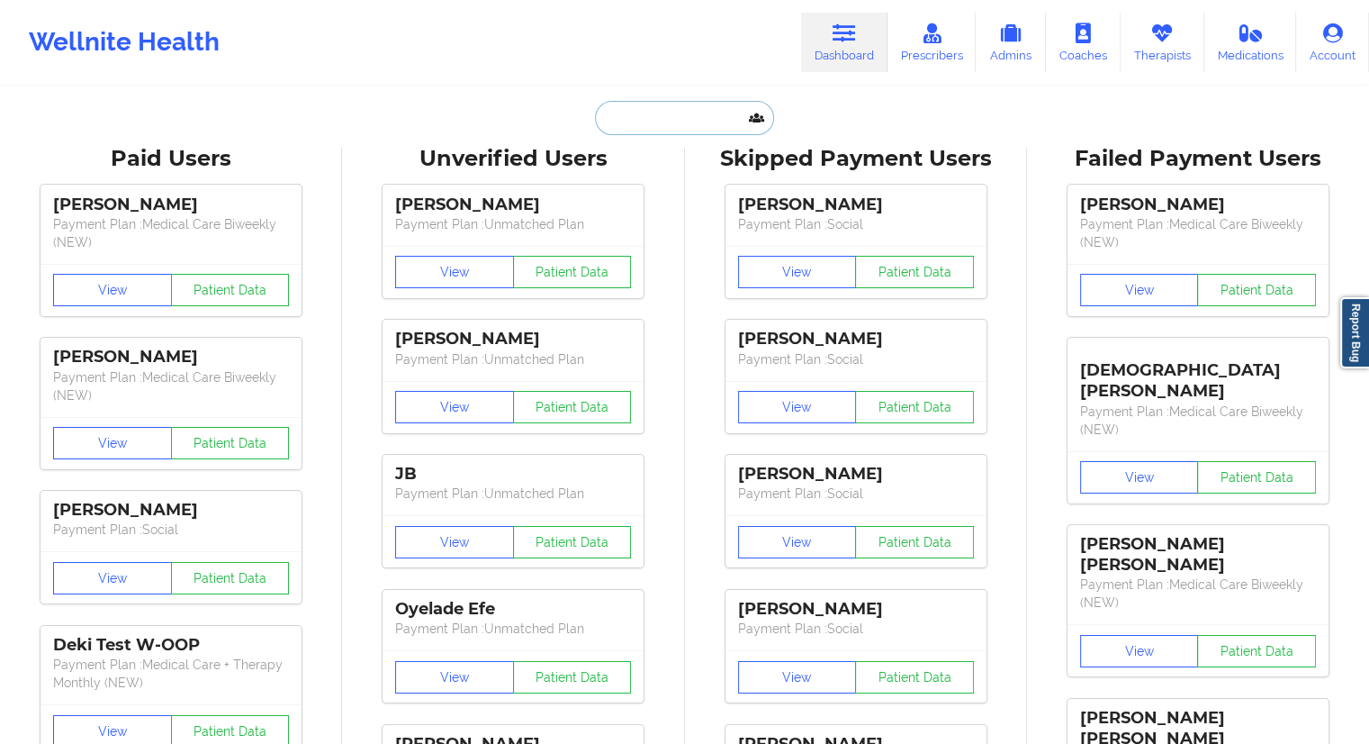
click at [717, 101] on input "text" at bounding box center [684, 118] width 178 height 34
paste input "[PERSON_NAME]"
type input "[PERSON_NAME]"
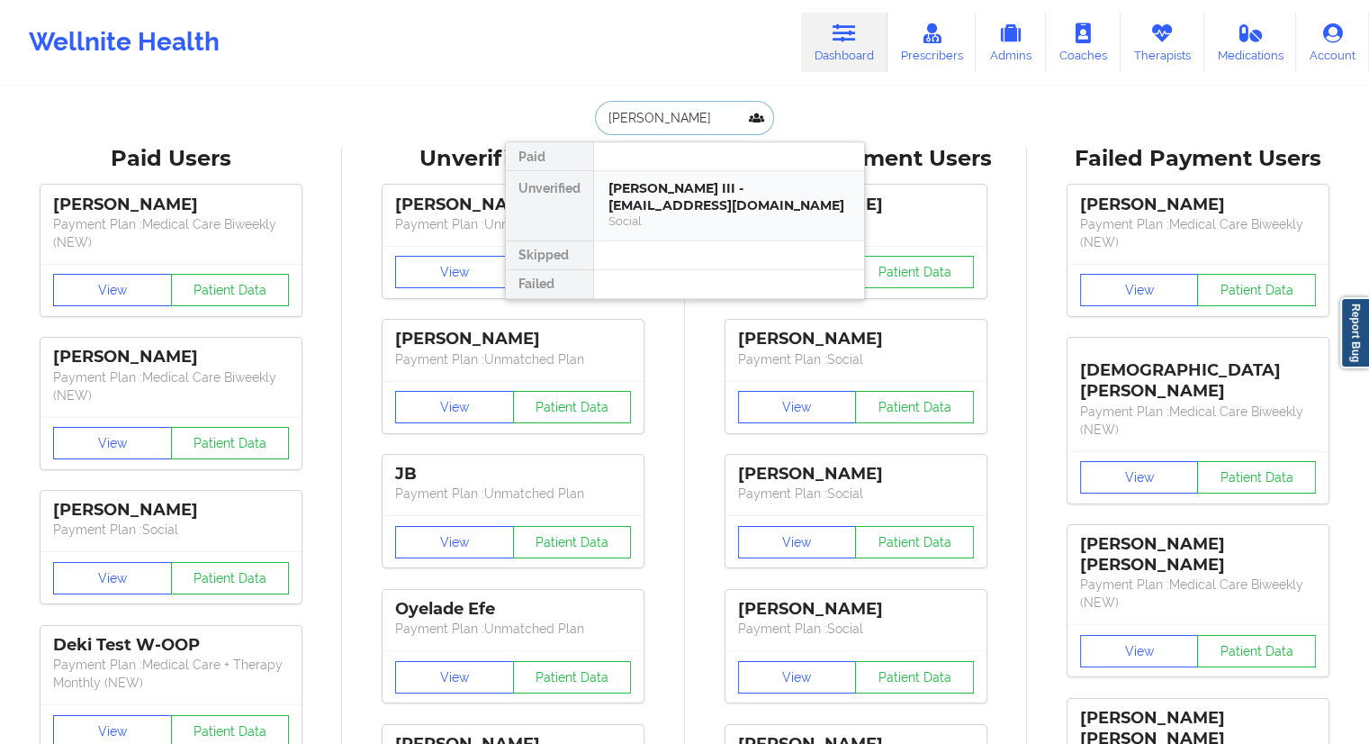
drag, startPoint x: 648, startPoint y: 213, endPoint x: 673, endPoint y: 206, distance: 25.4
click at [673, 206] on div "[PERSON_NAME] III - [EMAIL_ADDRESS][DOMAIN_NAME]" at bounding box center [729, 196] width 241 height 33
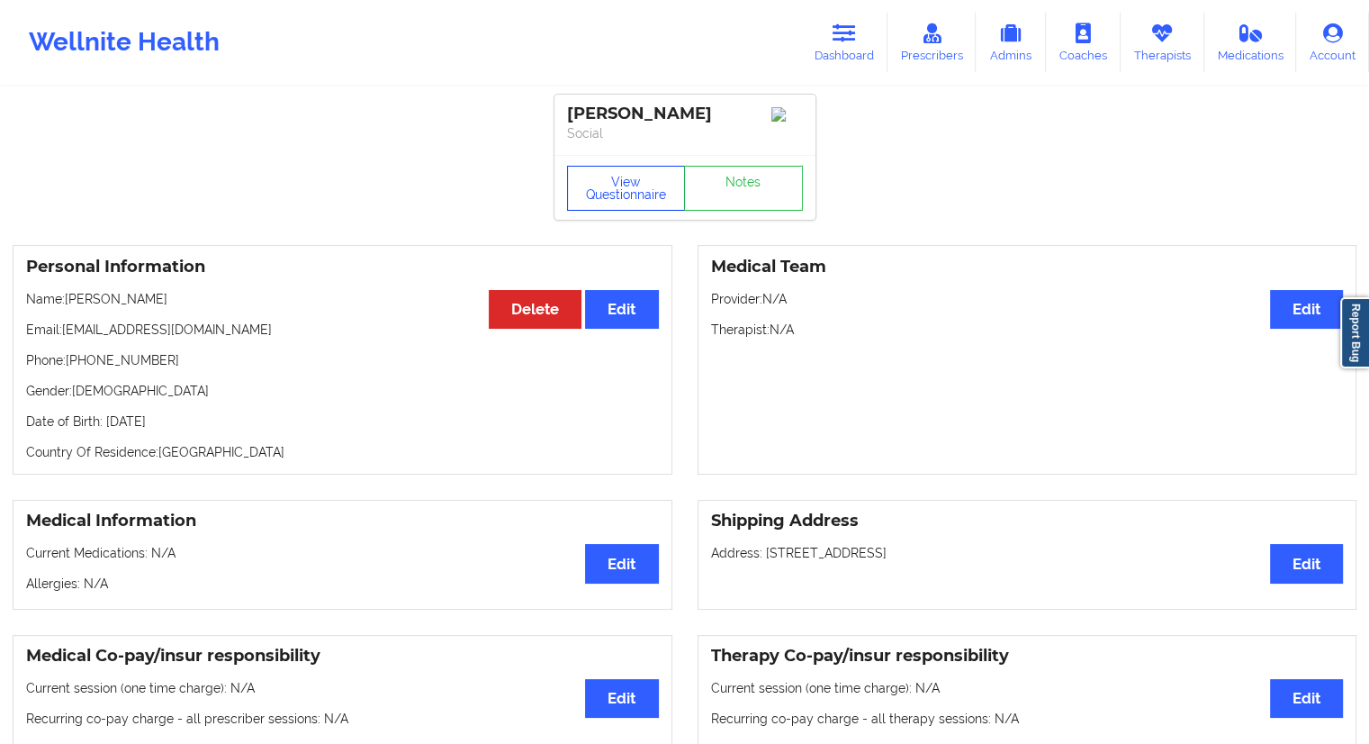
click at [618, 199] on button "View Questionnaire" at bounding box center [626, 188] width 119 height 45
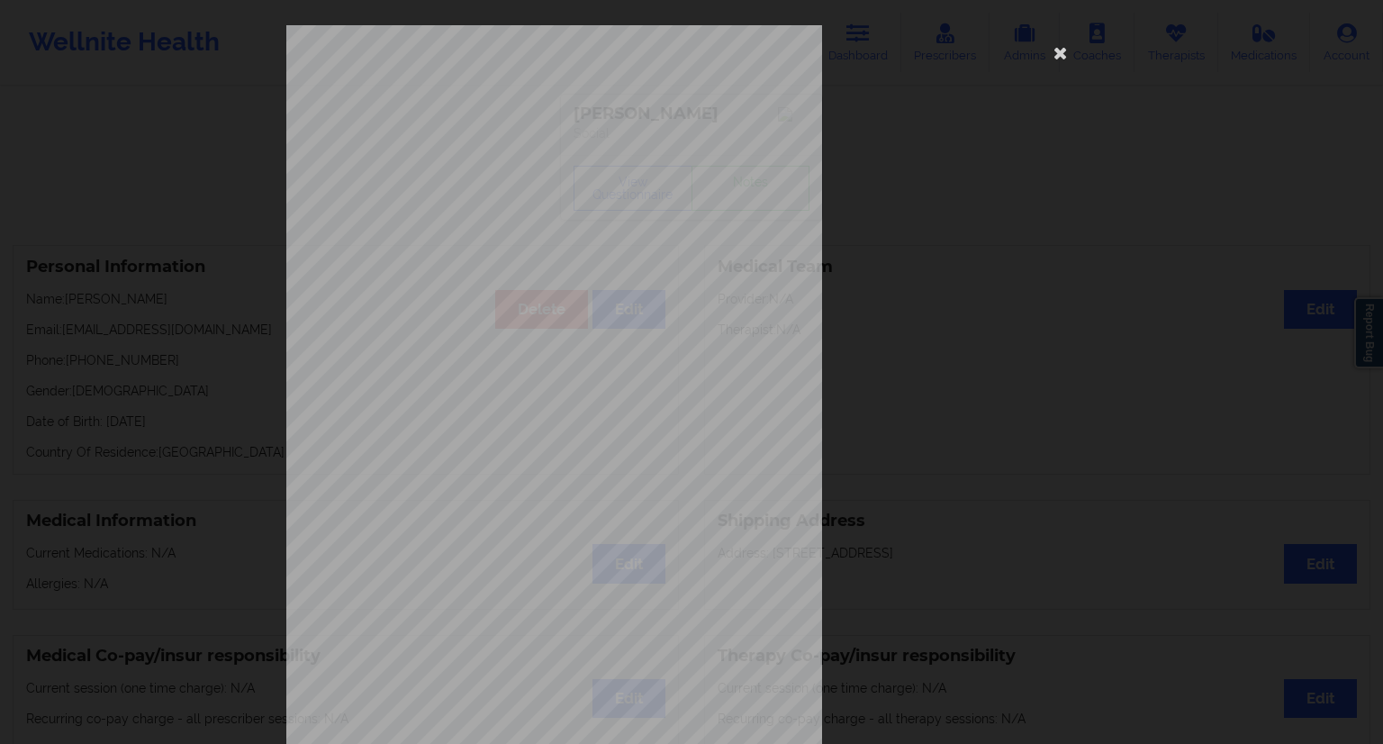
scroll to position [115, 0]
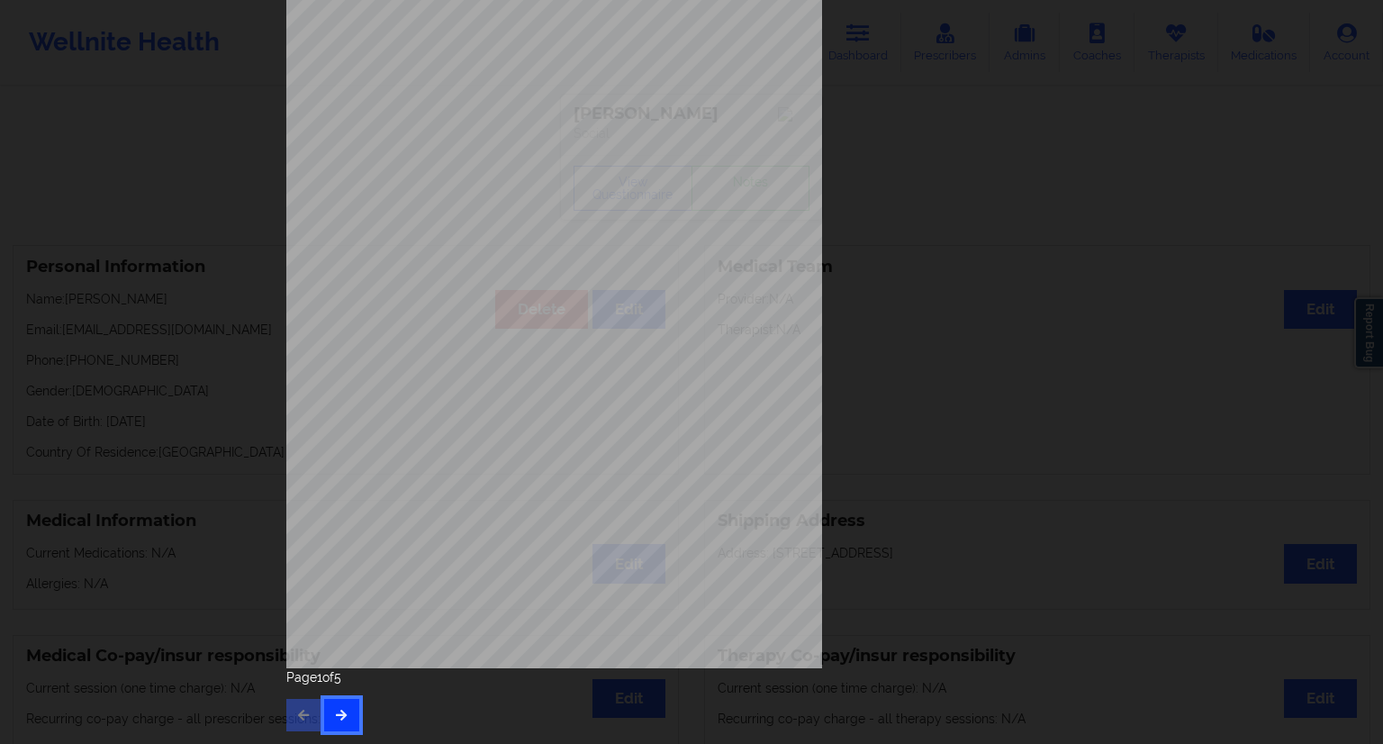
click at [346, 714] on button "button" at bounding box center [341, 715] width 35 height 32
click at [356, 714] on div "Page 2 of 5" at bounding box center [691, 699] width 810 height 63
click at [342, 709] on icon "button" at bounding box center [341, 714] width 15 height 11
click at [339, 720] on button "button" at bounding box center [341, 715] width 35 height 32
click at [297, 716] on icon "button" at bounding box center [303, 714] width 15 height 11
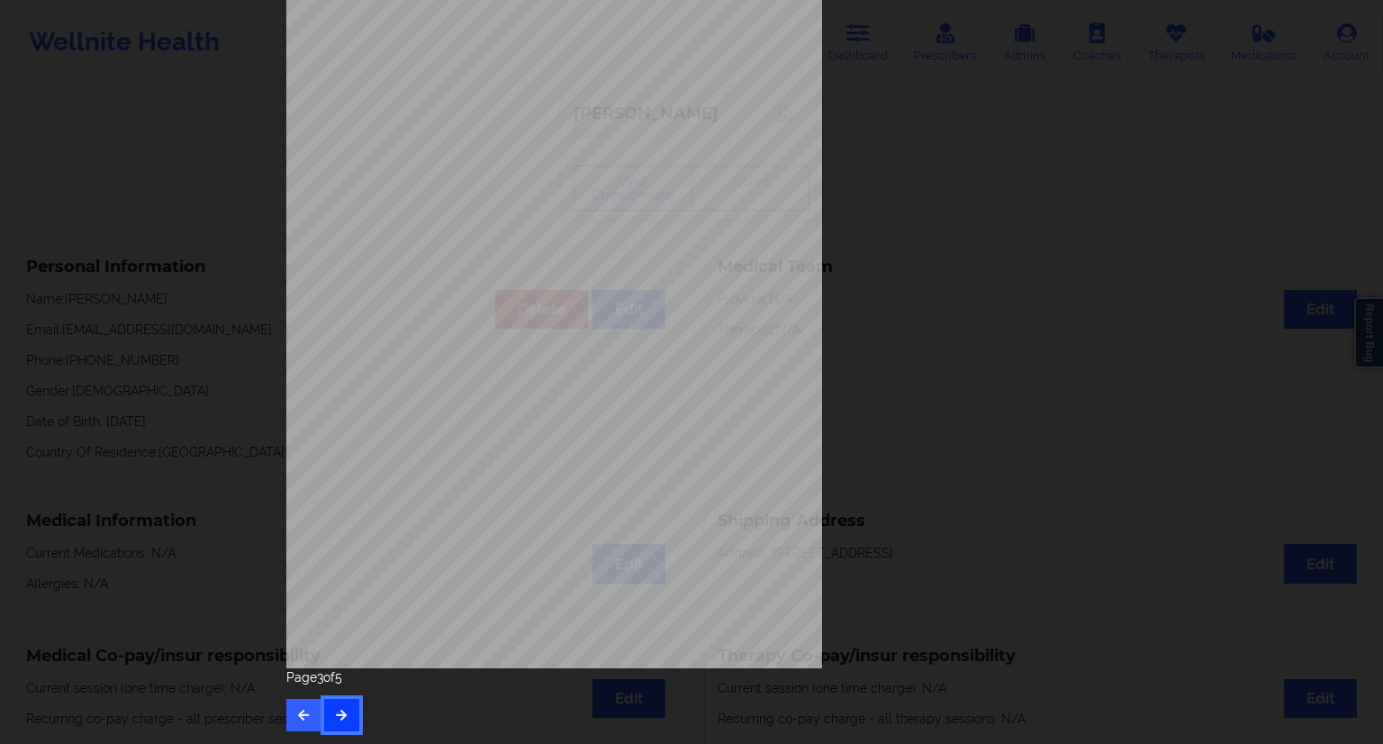
click at [332, 722] on button "button" at bounding box center [341, 715] width 35 height 32
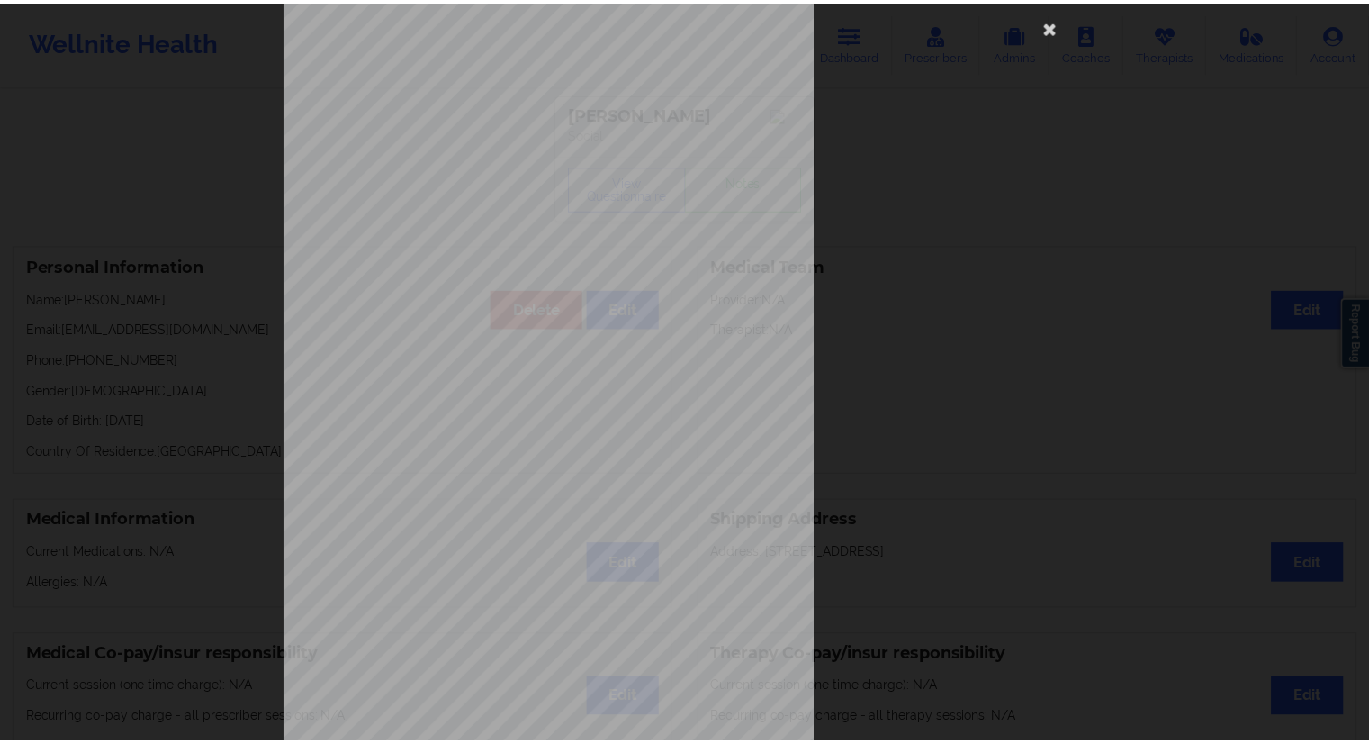
scroll to position [0, 0]
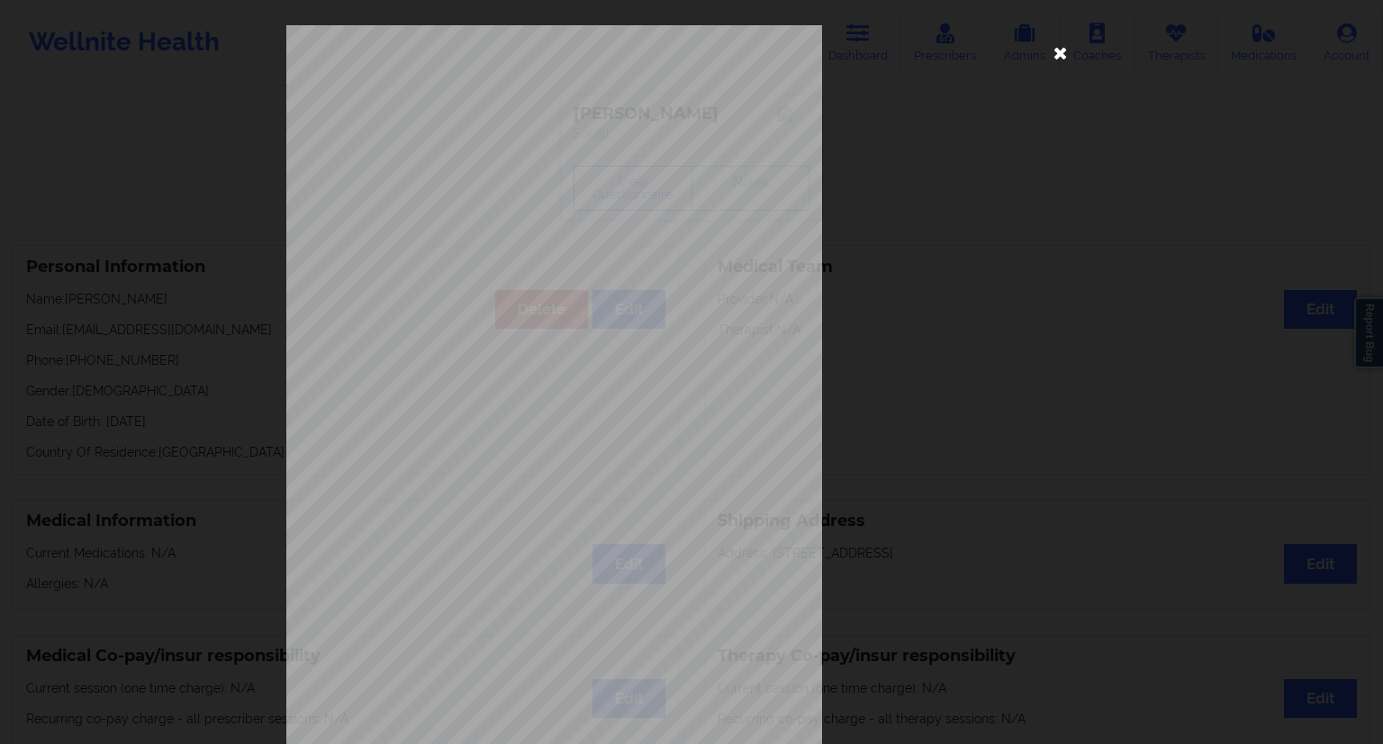
click at [1046, 52] on icon at bounding box center [1060, 52] width 29 height 29
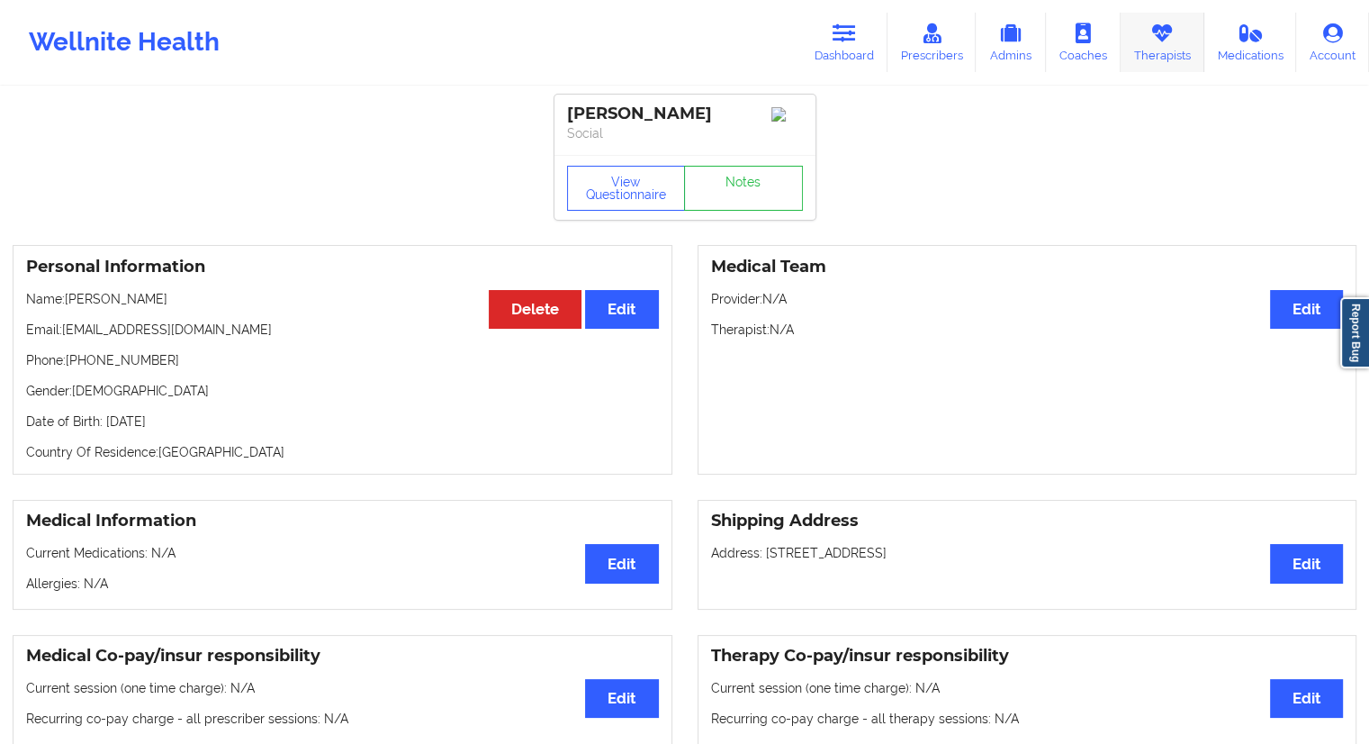
click at [1161, 49] on link "Therapists" at bounding box center [1163, 42] width 84 height 59
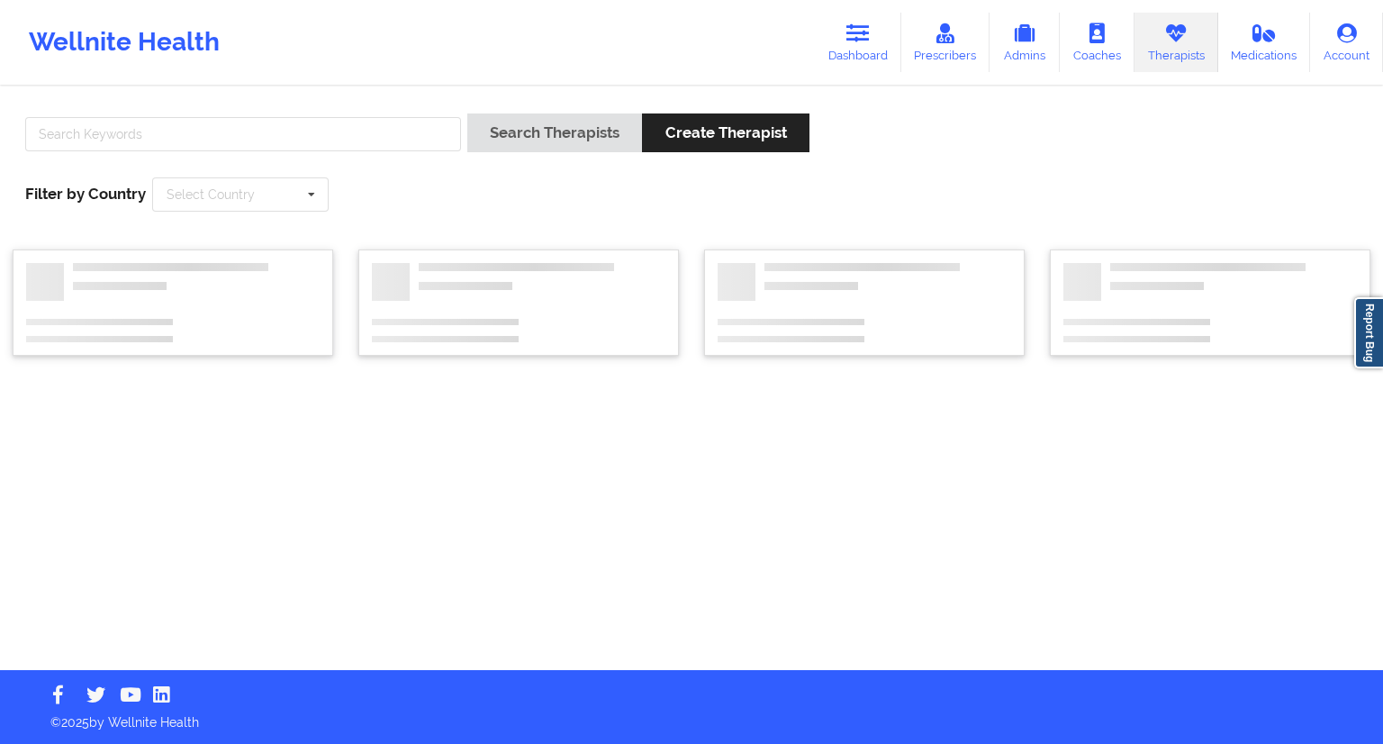
click at [418, 152] on div at bounding box center [243, 138] width 448 height 51
click at [413, 142] on input "text" at bounding box center [243, 134] width 436 height 34
paste input "[PERSON_NAME]"
type input "[PERSON_NAME]"
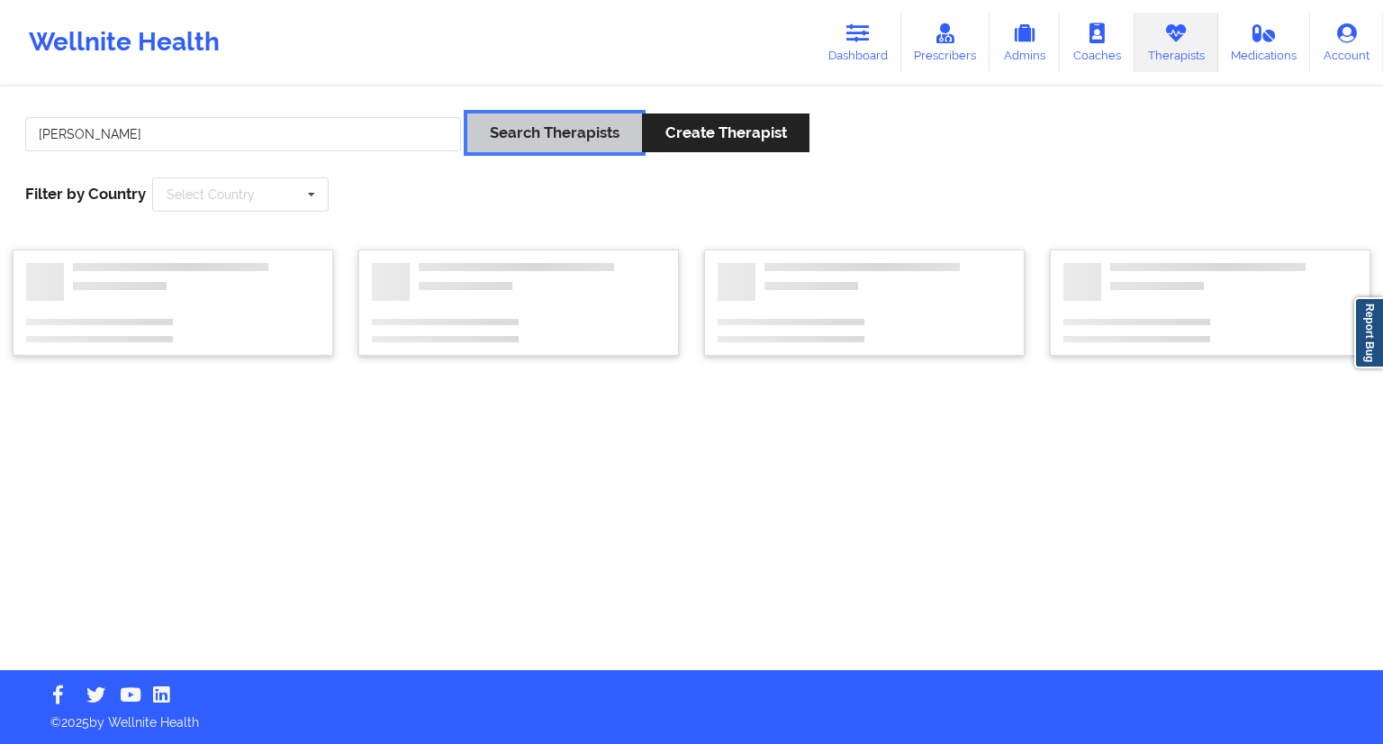
click at [504, 140] on button "Search Therapists" at bounding box center [554, 132] width 175 height 39
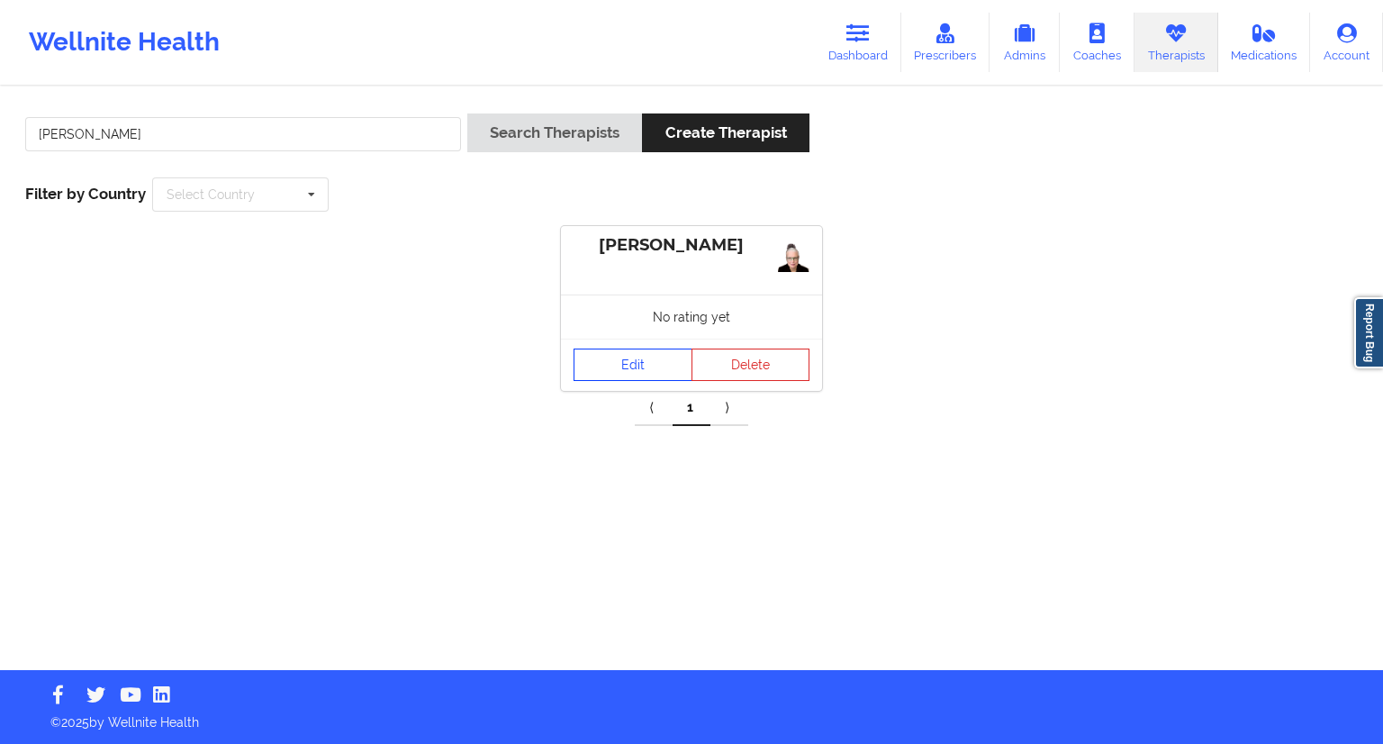
click at [633, 367] on link "Edit" at bounding box center [633, 364] width 119 height 32
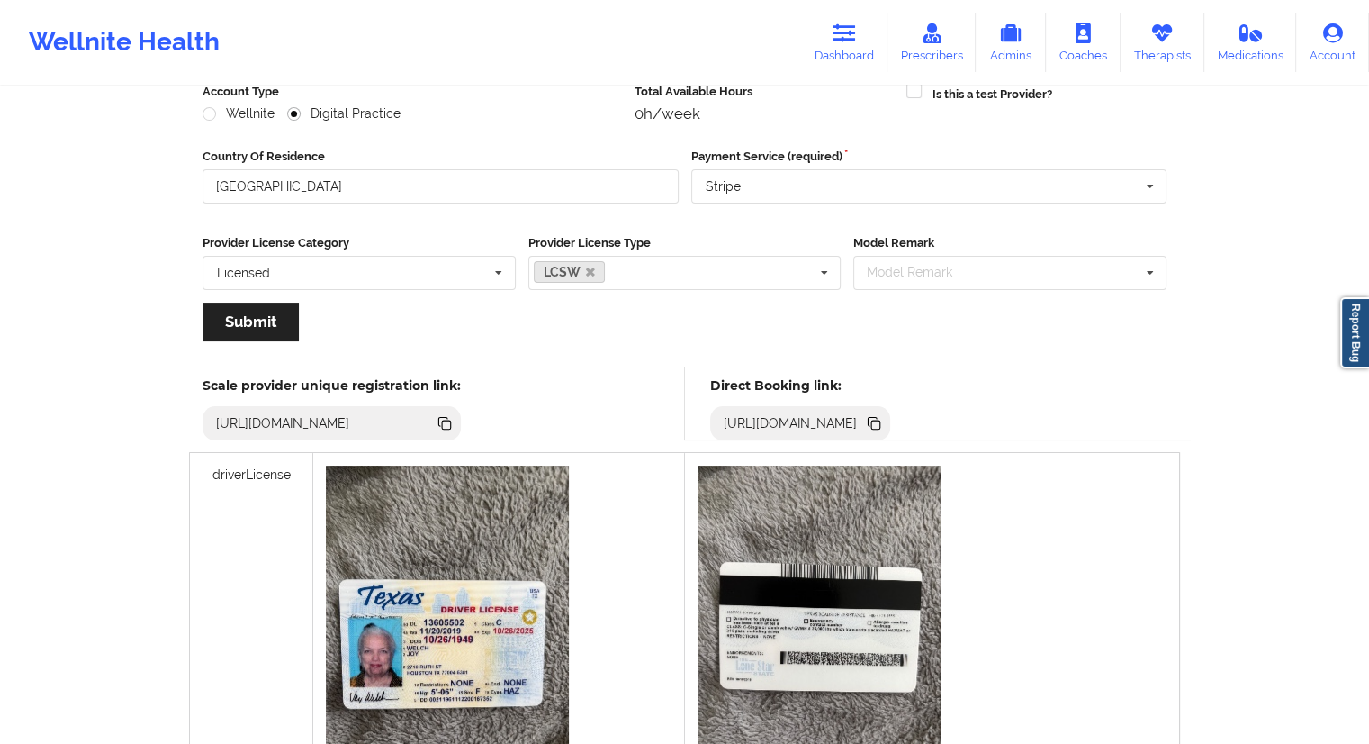
scroll to position [41, 0]
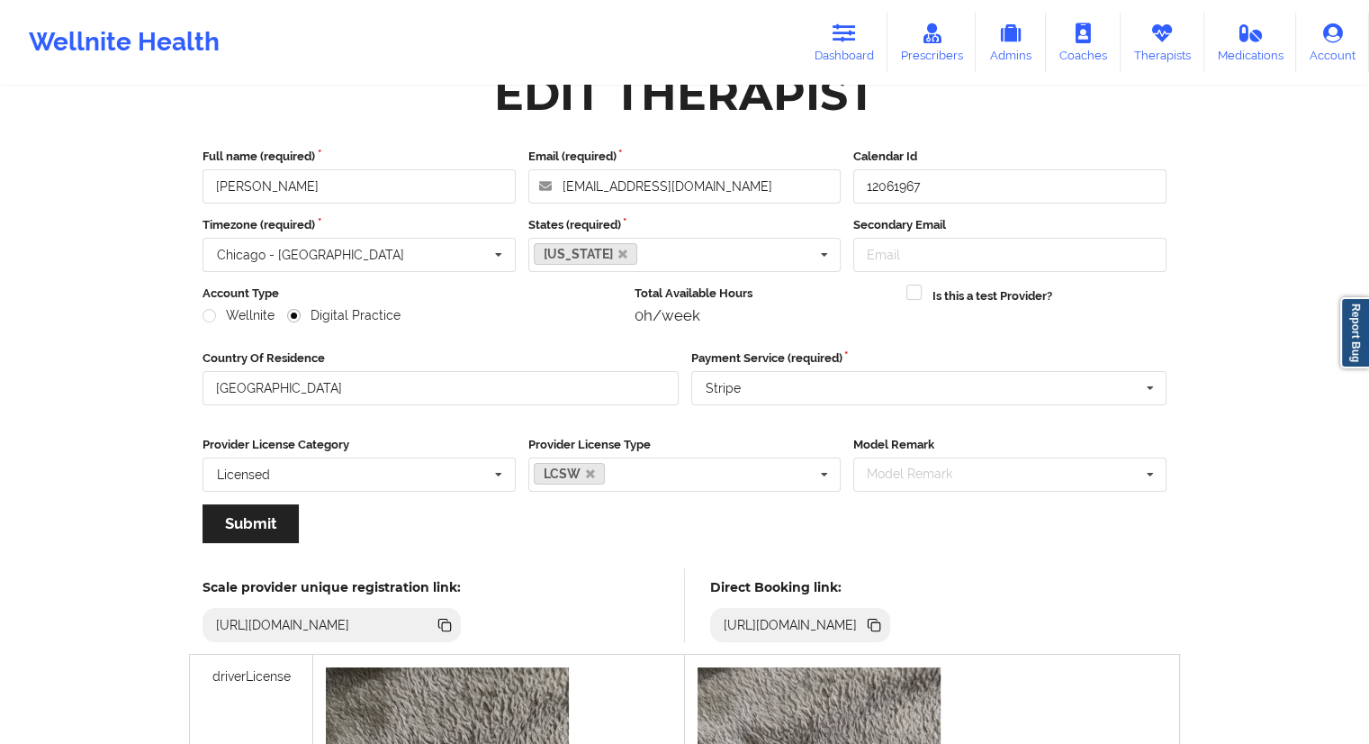
click at [884, 622] on icon at bounding box center [874, 625] width 20 height 20
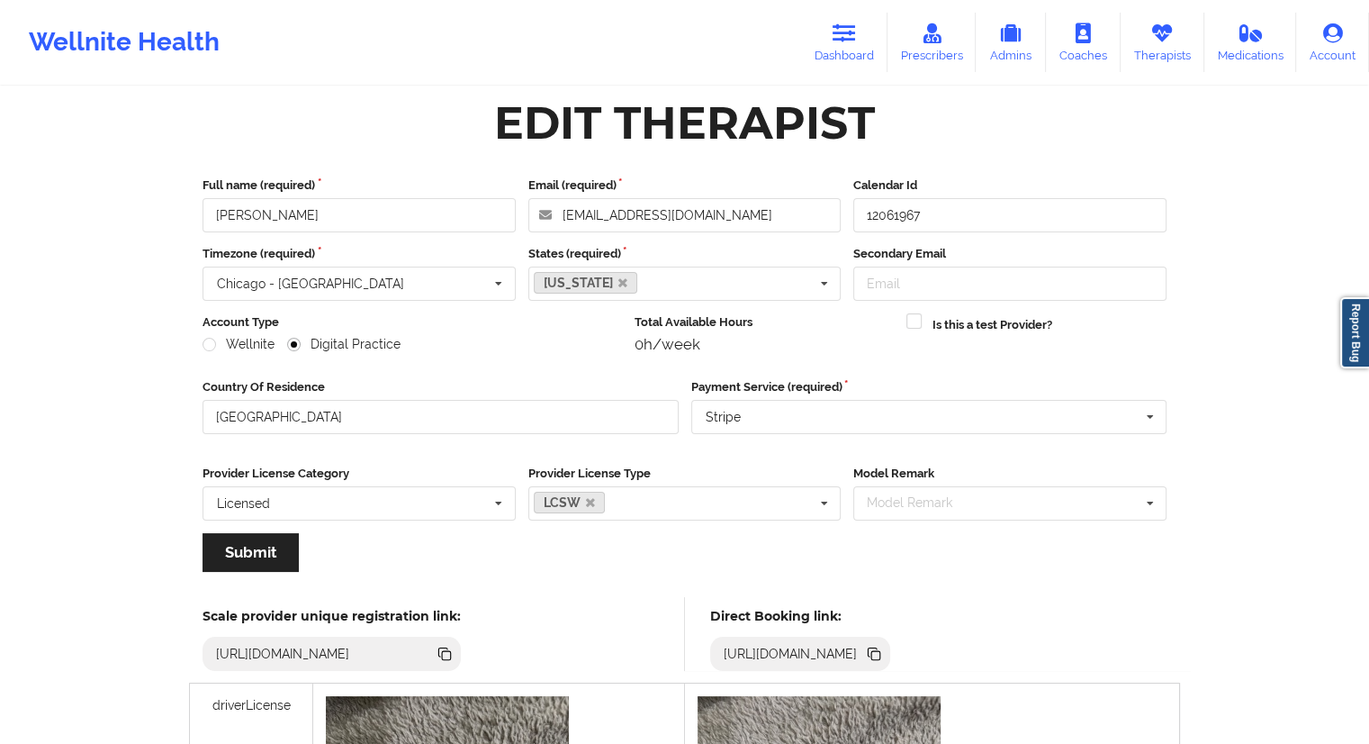
scroll to position [0, 0]
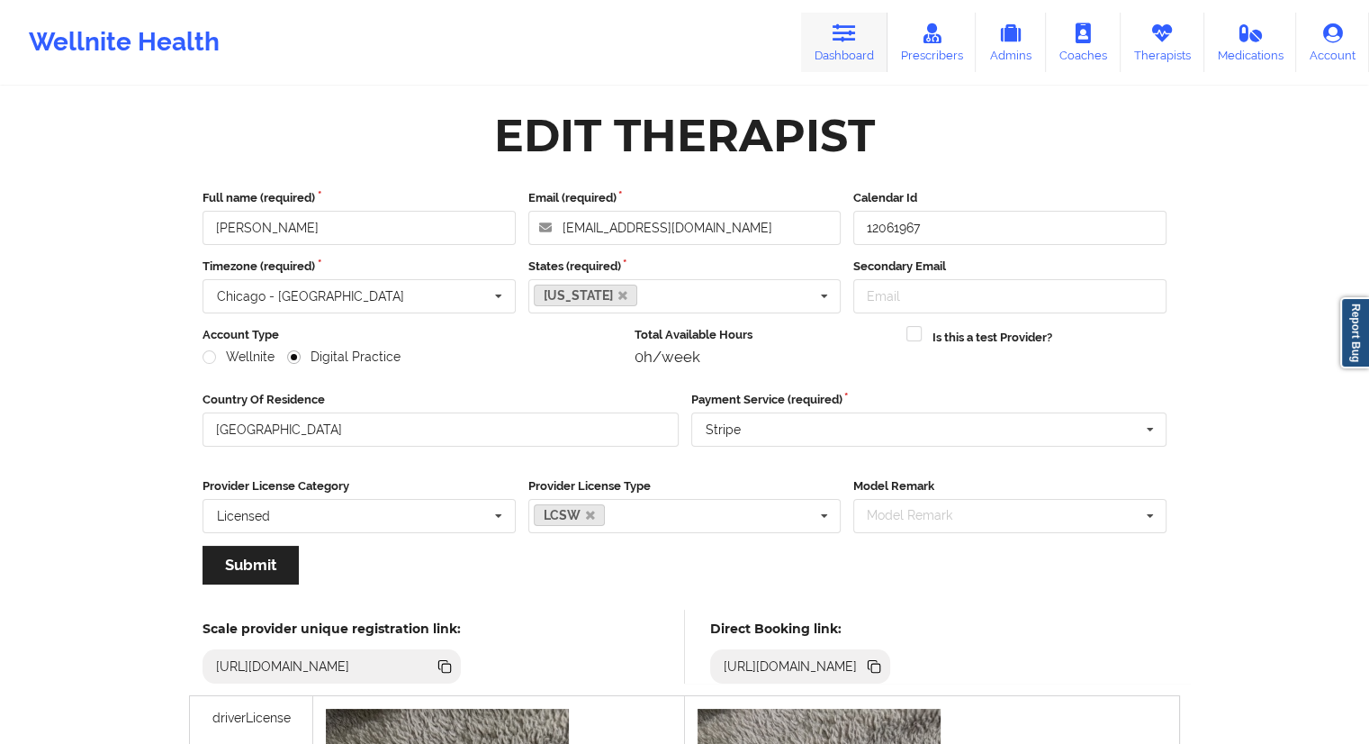
click at [861, 36] on link "Dashboard" at bounding box center [844, 42] width 86 height 59
